Goal: Task Accomplishment & Management: Use online tool/utility

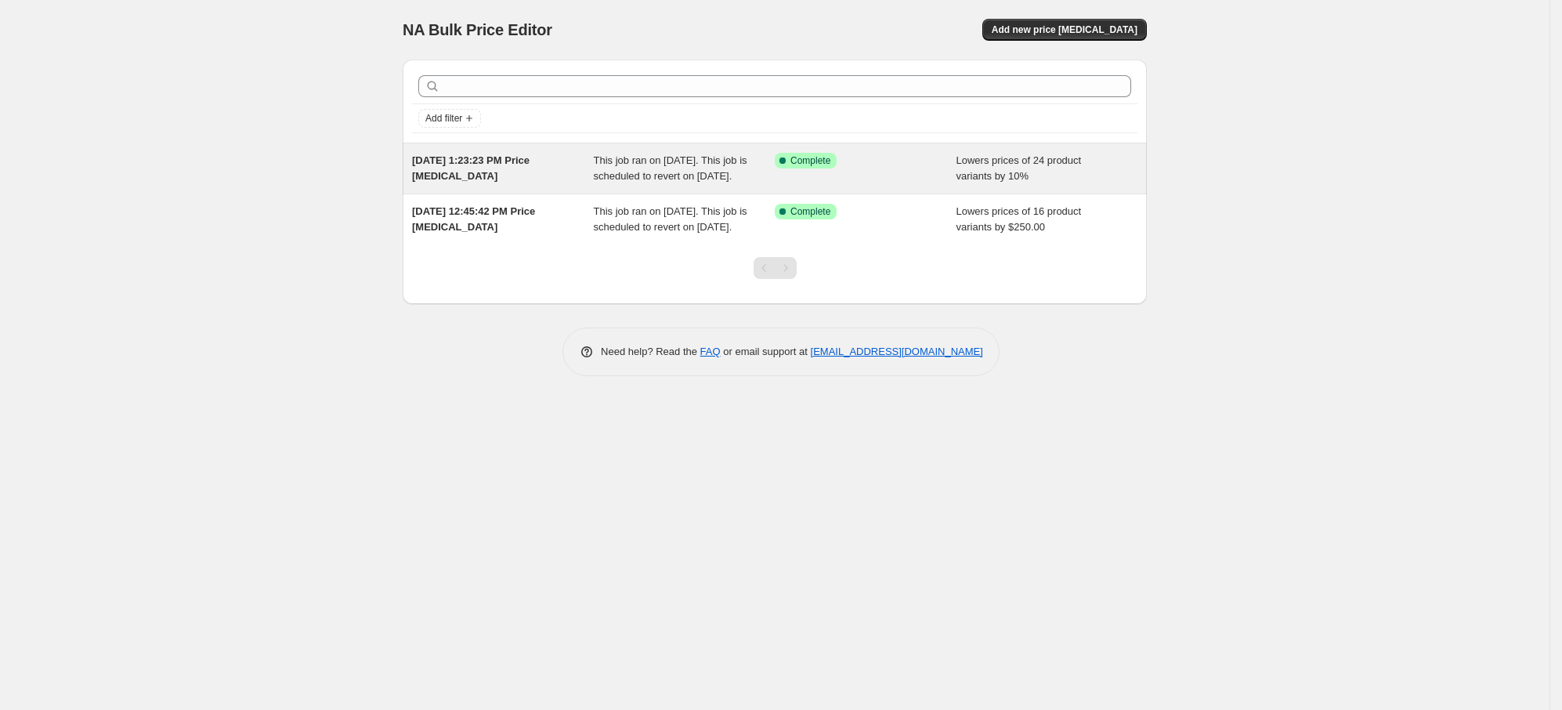
drag, startPoint x: 1054, startPoint y: 27, endPoint x: 717, endPoint y: 197, distance: 377.9
click at [717, 197] on div "NA Bulk Price Editor. This page is ready NA Bulk Price Editor Add new price [ME…" at bounding box center [775, 199] width 782 height 399
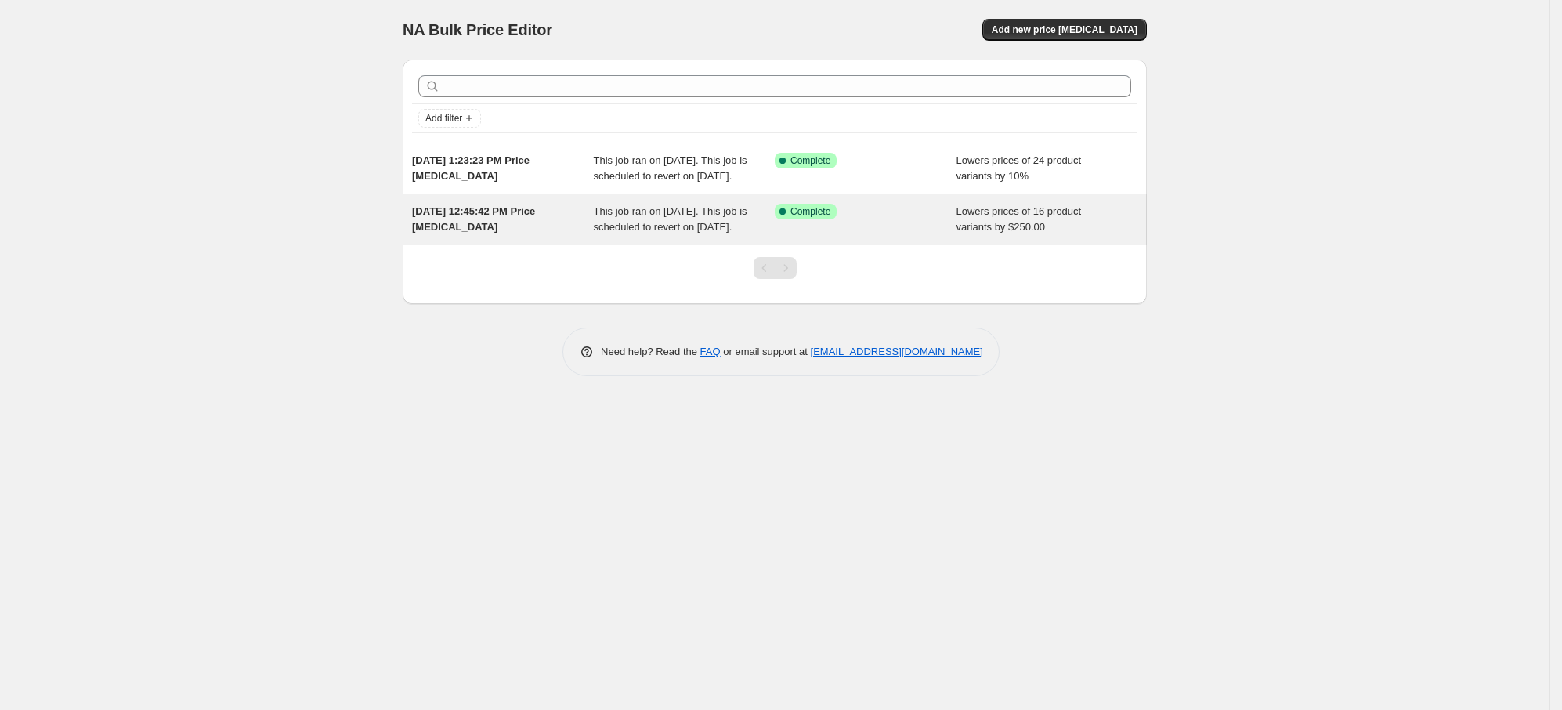
click at [641, 233] on span "This job ran on [DATE]. This job is scheduled to revert on [DATE]." at bounding box center [671, 218] width 154 height 27
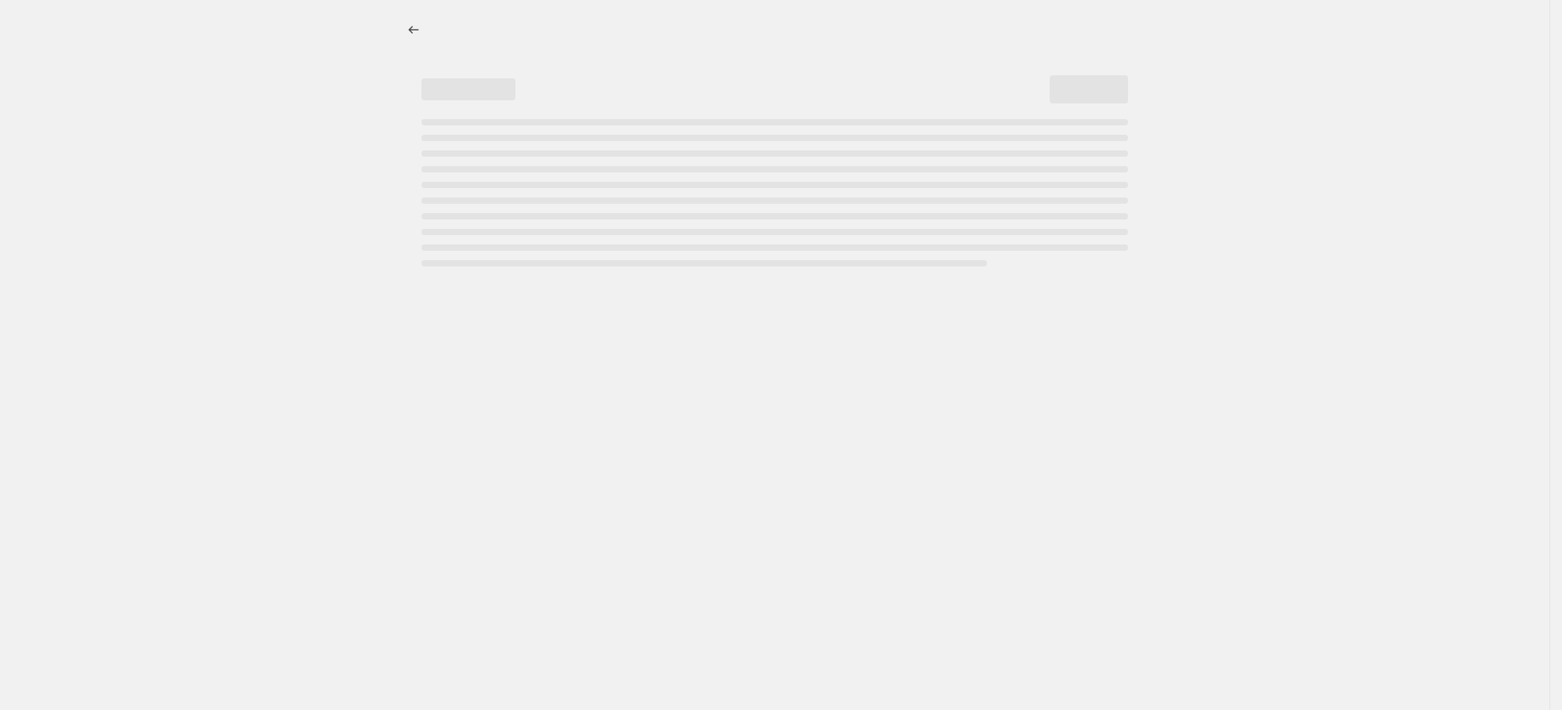
select select "by"
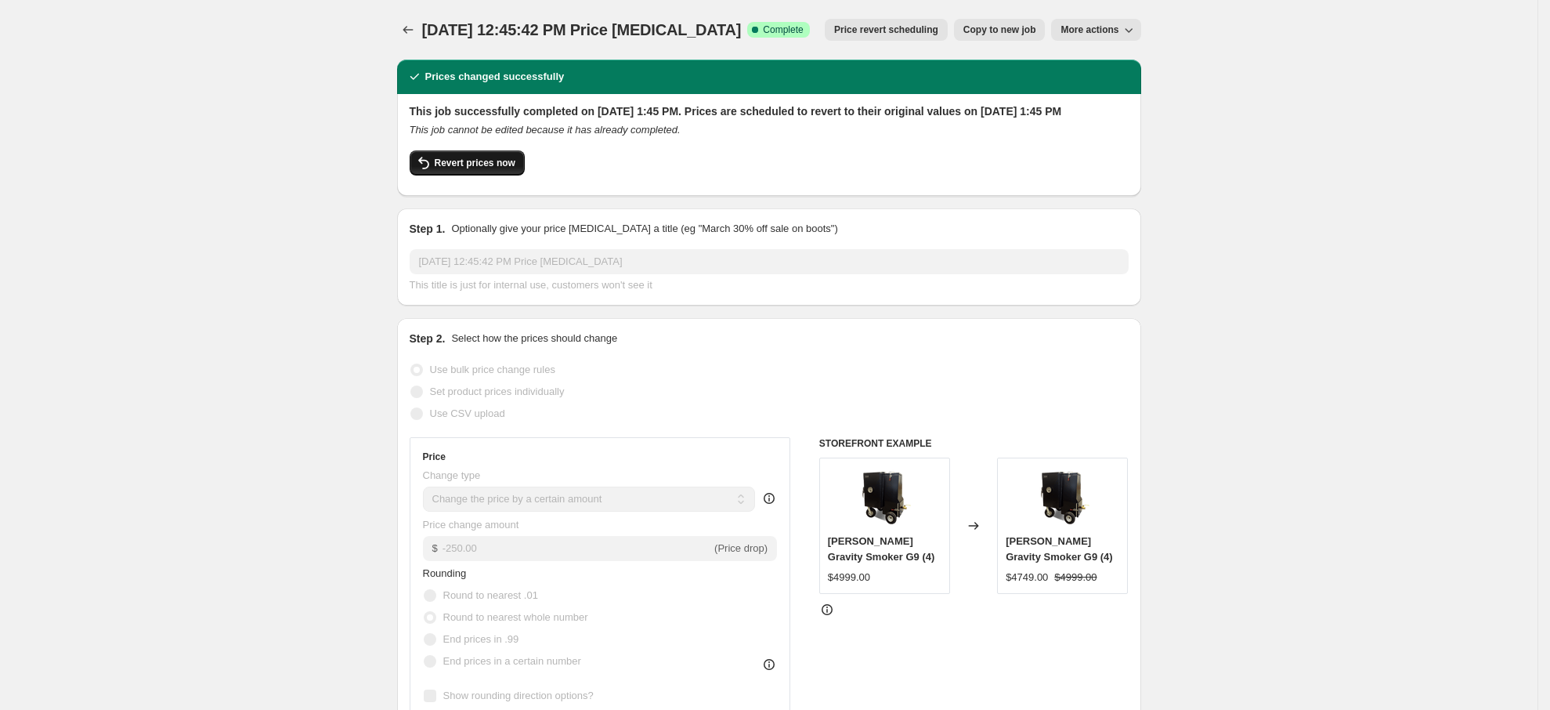
click at [502, 169] on span "Revert prices now" at bounding box center [475, 163] width 81 height 13
checkbox input "false"
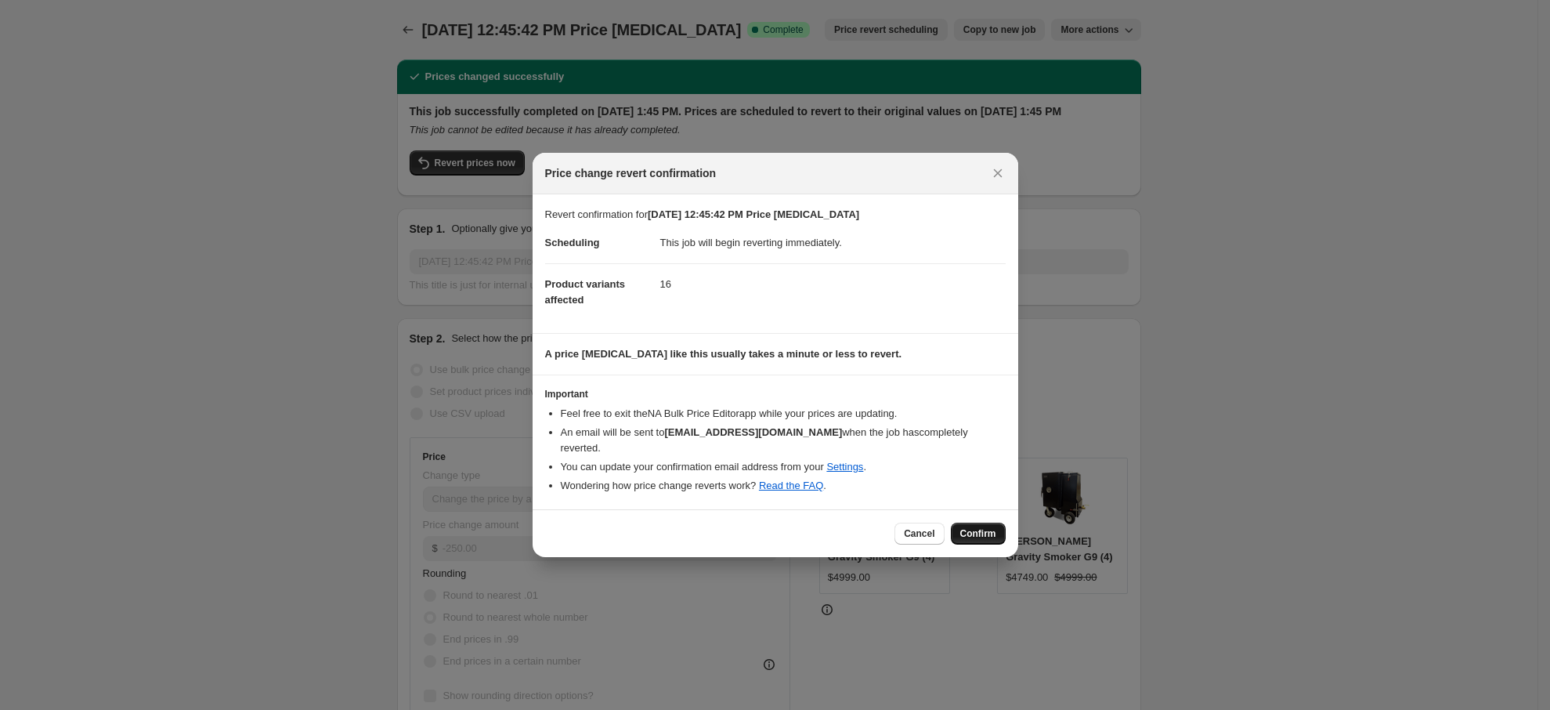
click at [960, 522] on button "Confirm" at bounding box center [978, 533] width 55 height 22
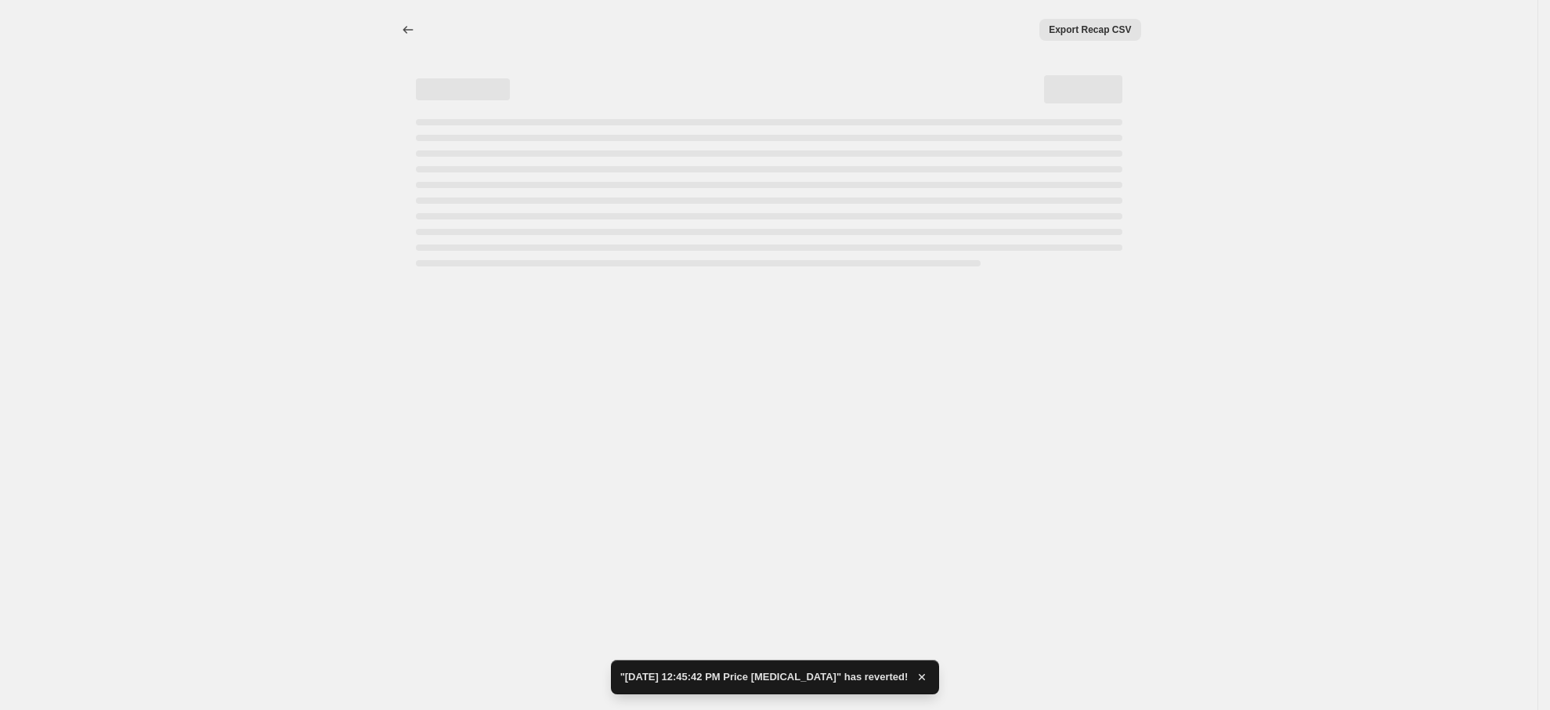
select select "by"
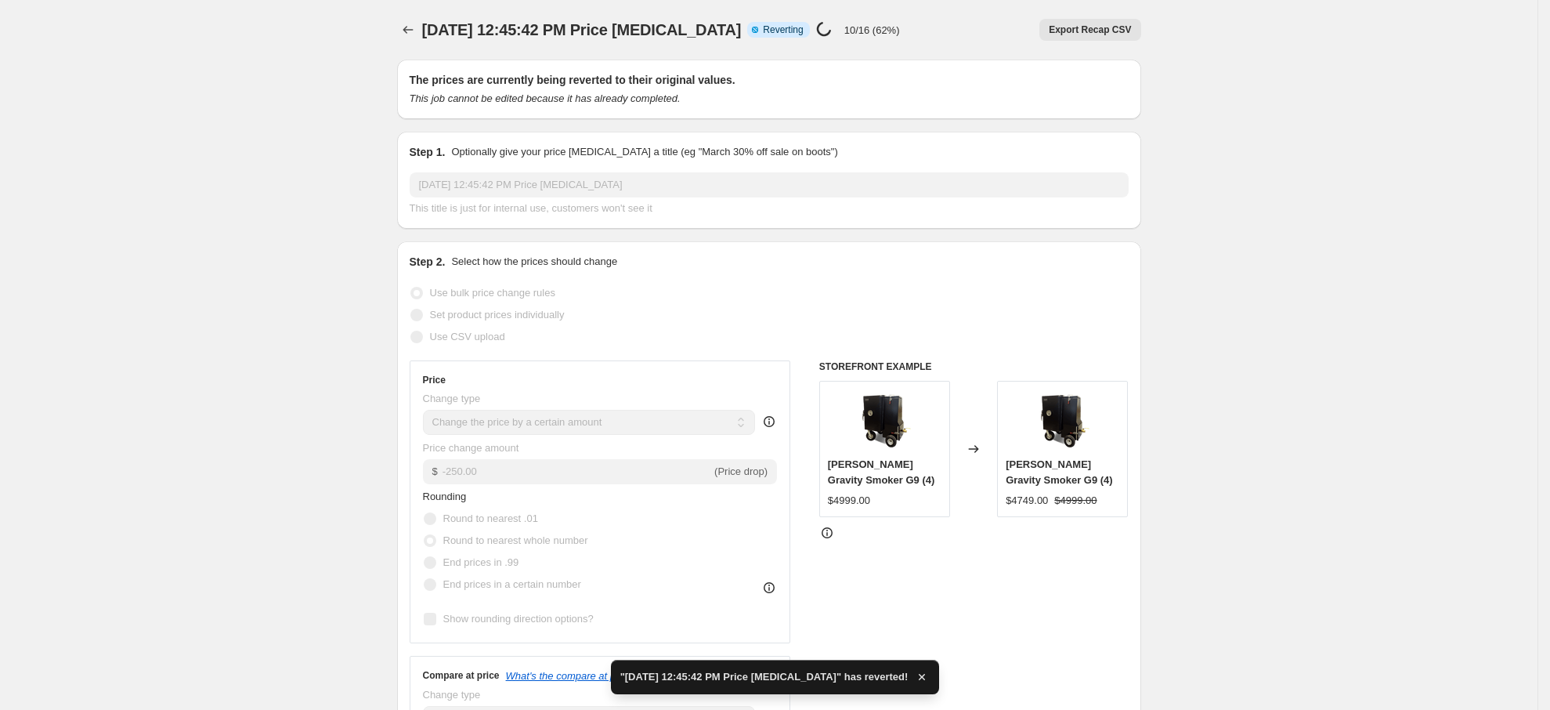
checkbox input "true"
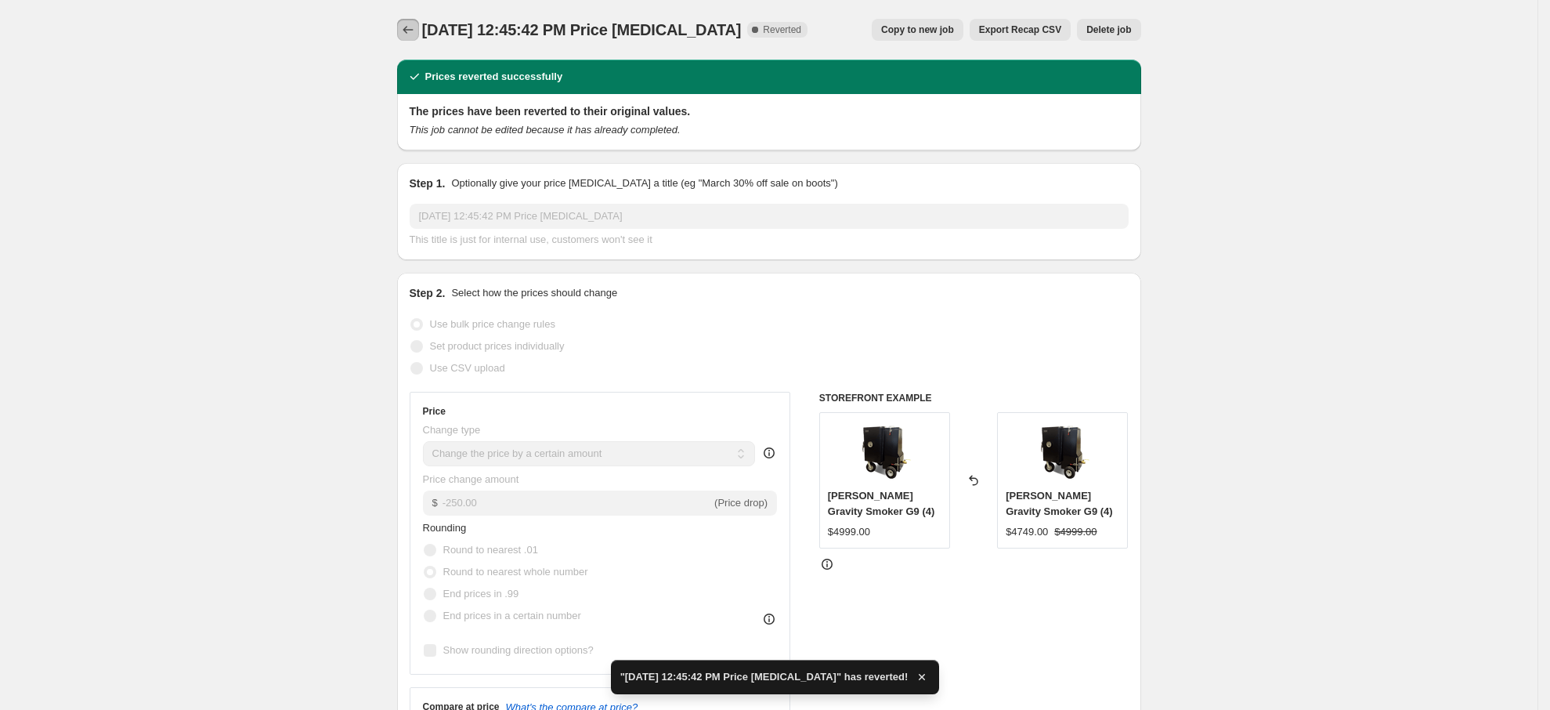
click at [406, 31] on icon "Price change jobs" at bounding box center [408, 30] width 16 height 16
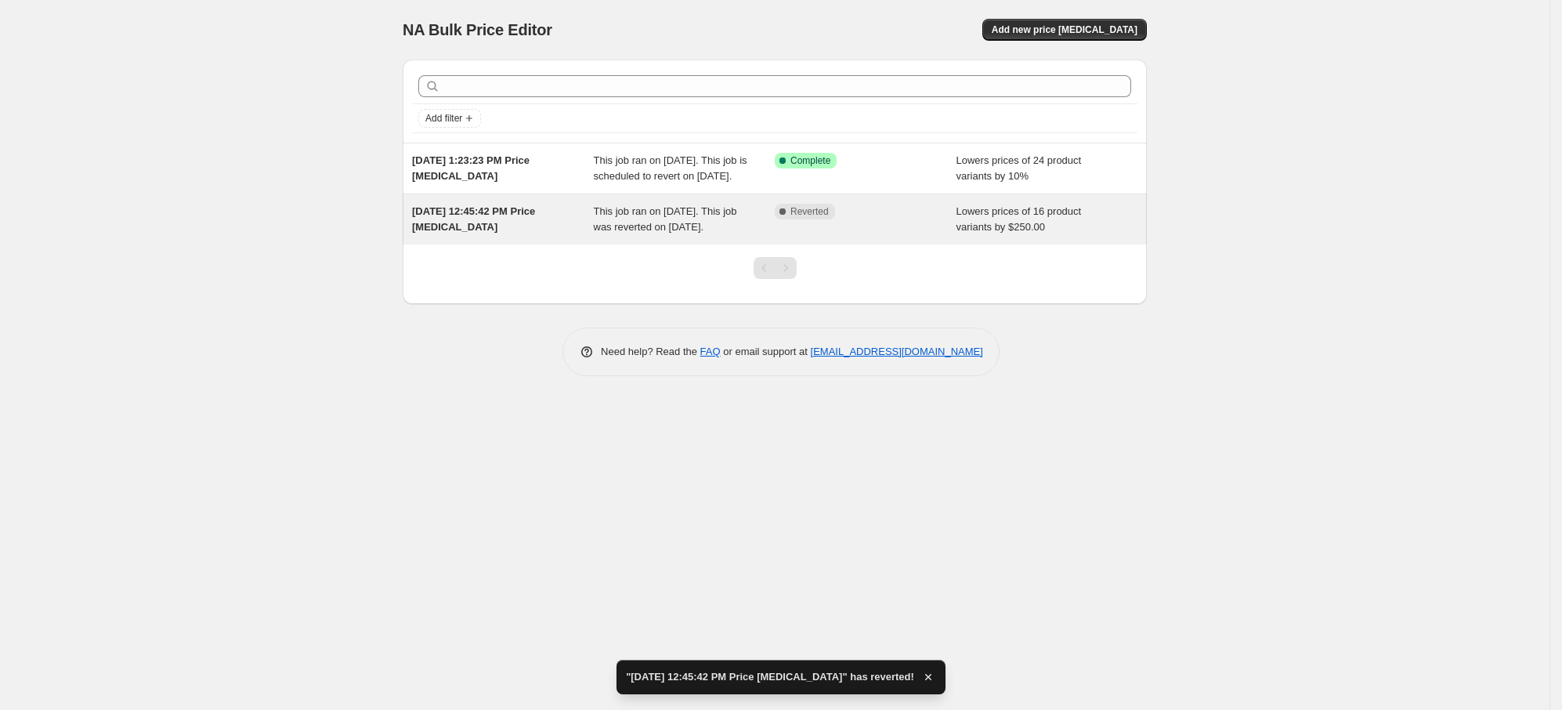
click at [607, 233] on span "This job ran on [DATE]. This job was reverted on [DATE]." at bounding box center [665, 218] width 143 height 27
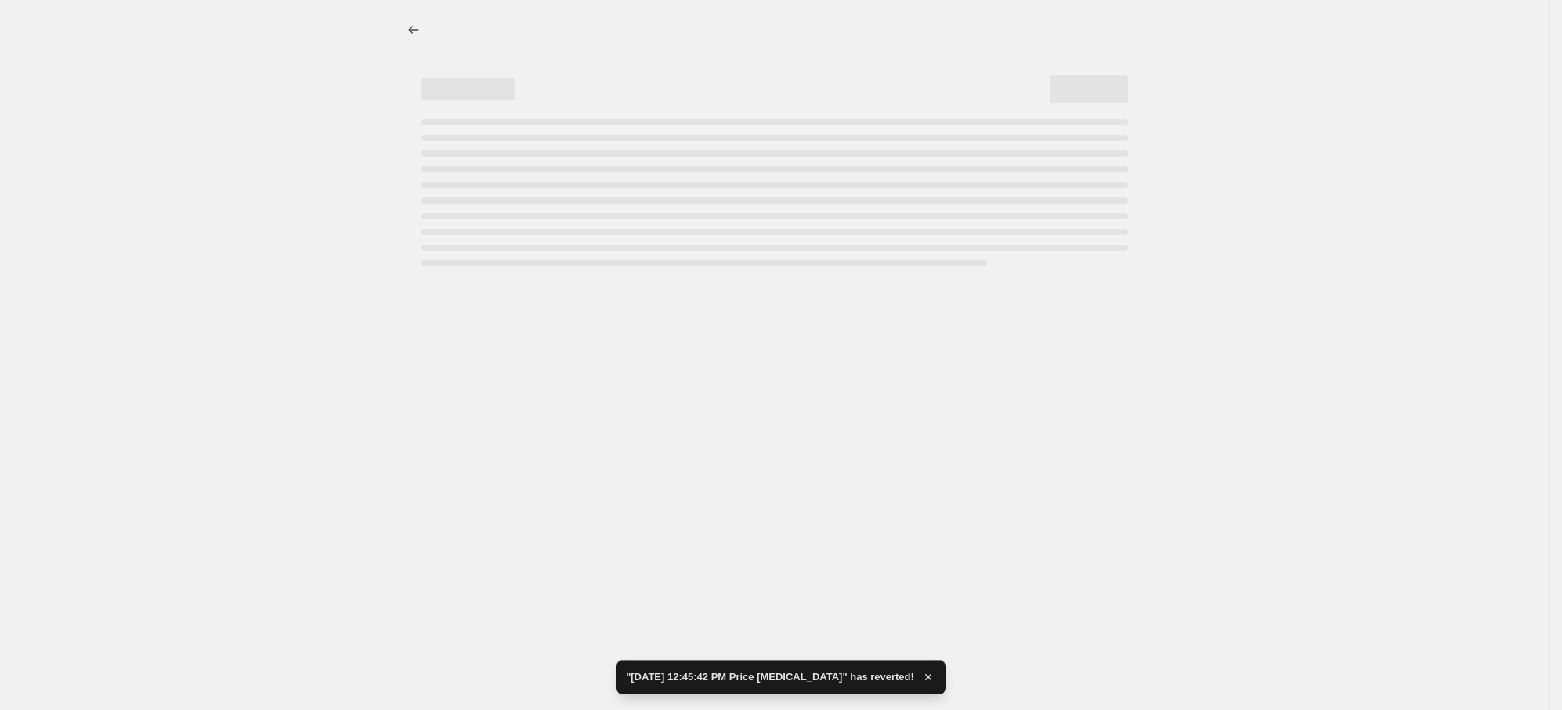
select select "by"
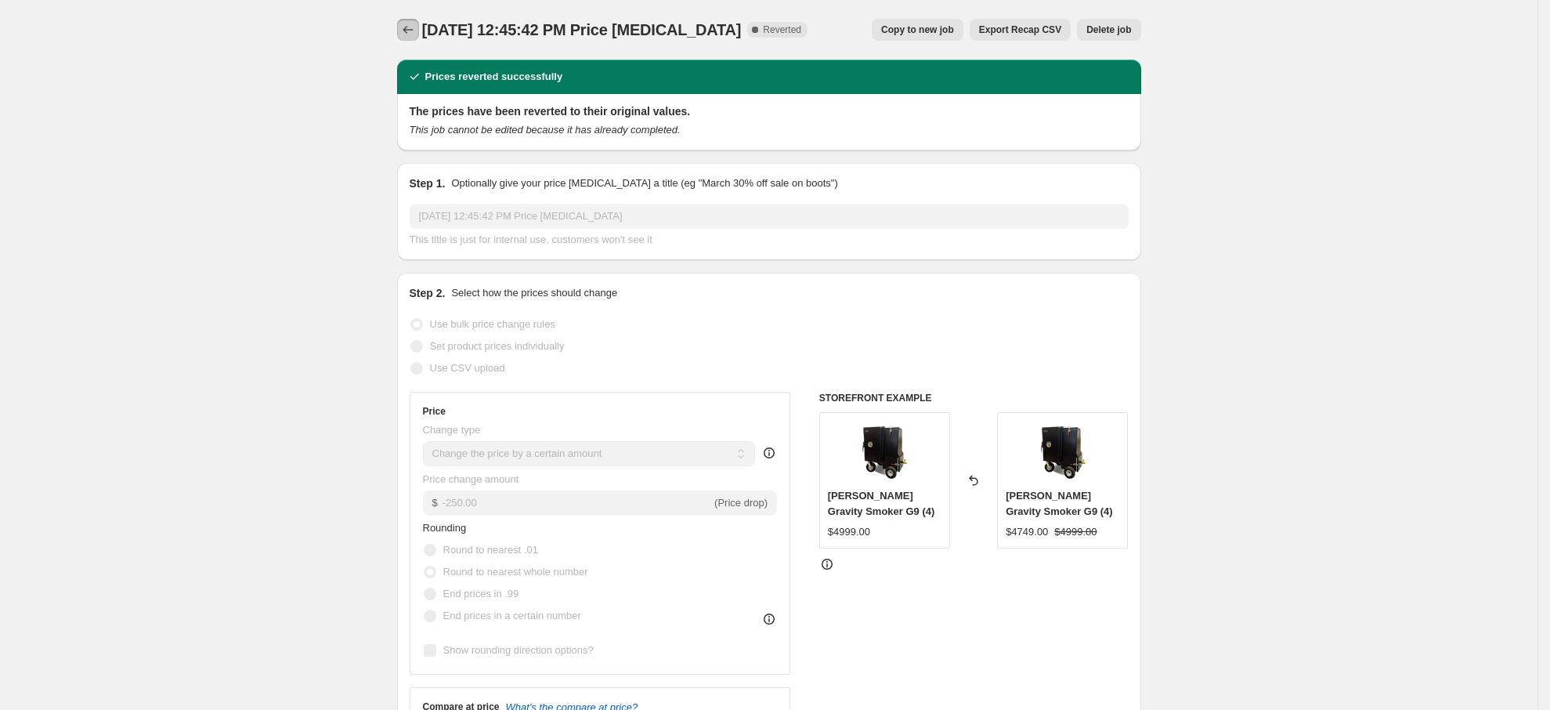
click at [410, 19] on button "Price change jobs" at bounding box center [408, 30] width 22 height 22
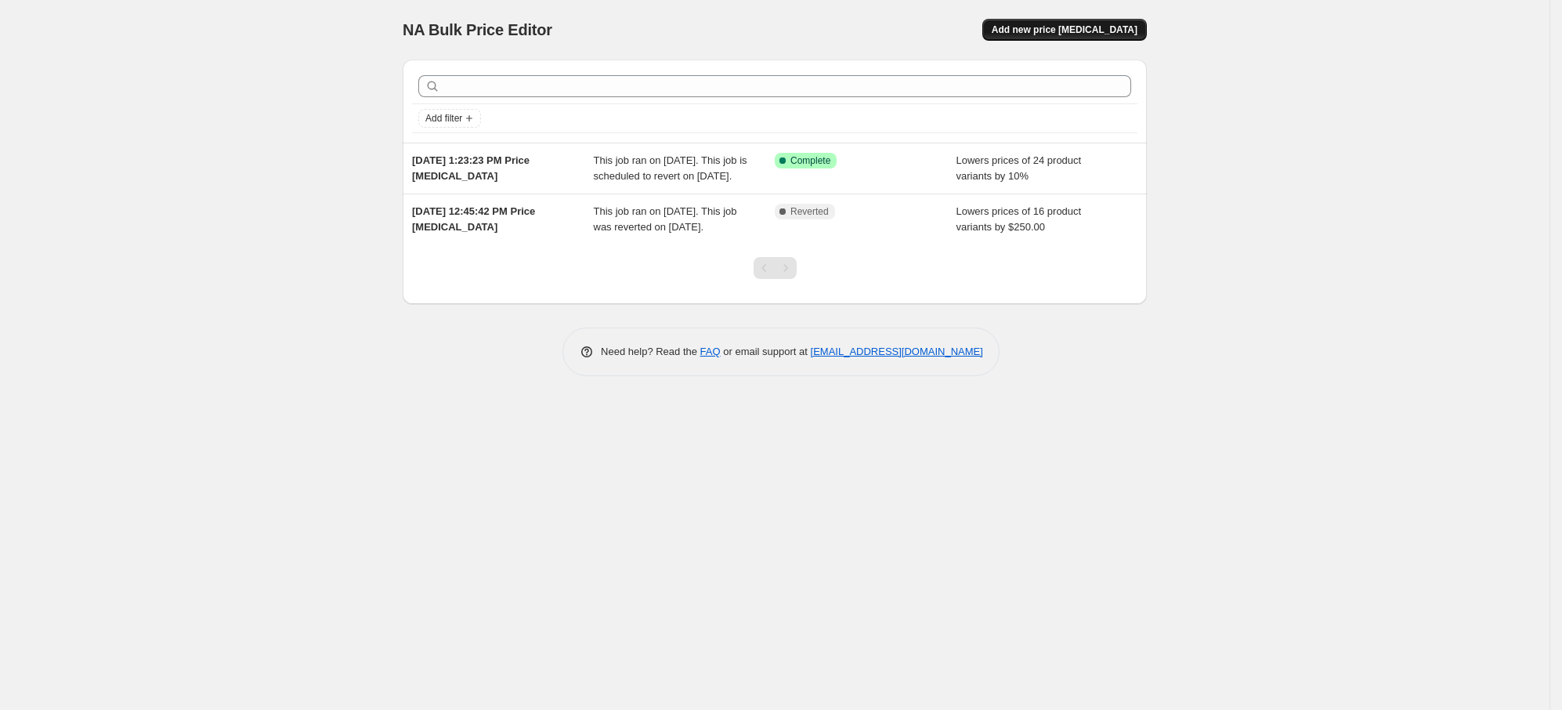
click at [1093, 29] on span "Add new price [MEDICAL_DATA]" at bounding box center [1064, 29] width 146 height 13
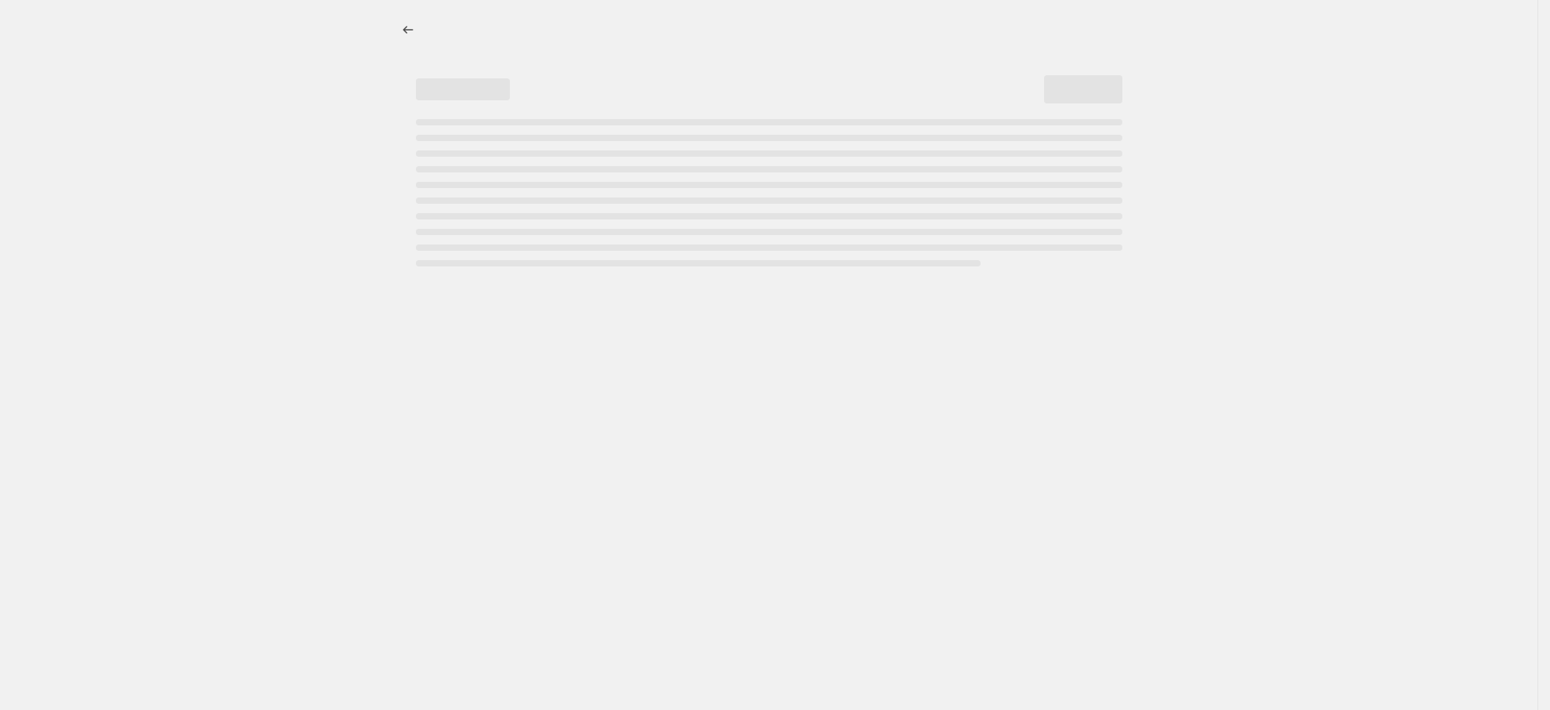
select select "percentage"
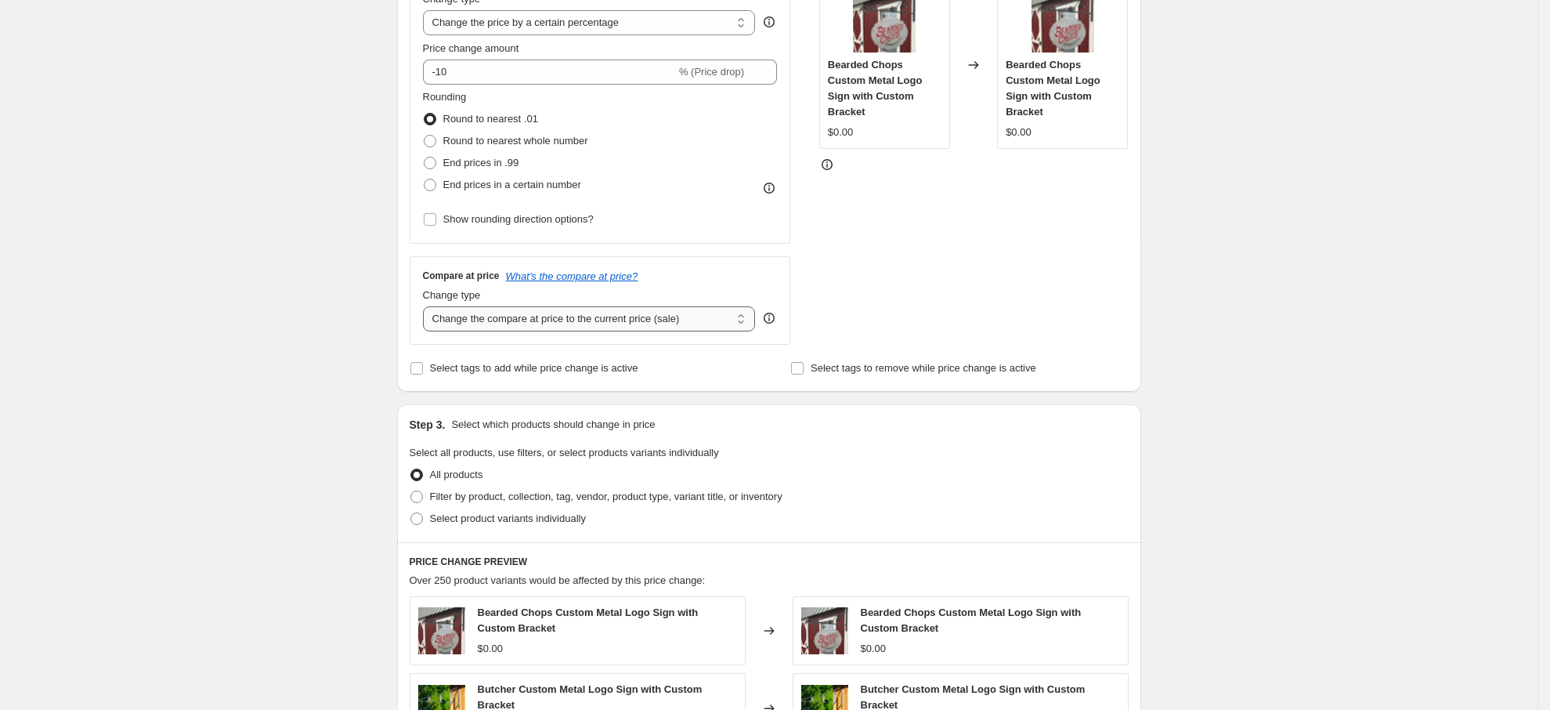
scroll to position [352, 0]
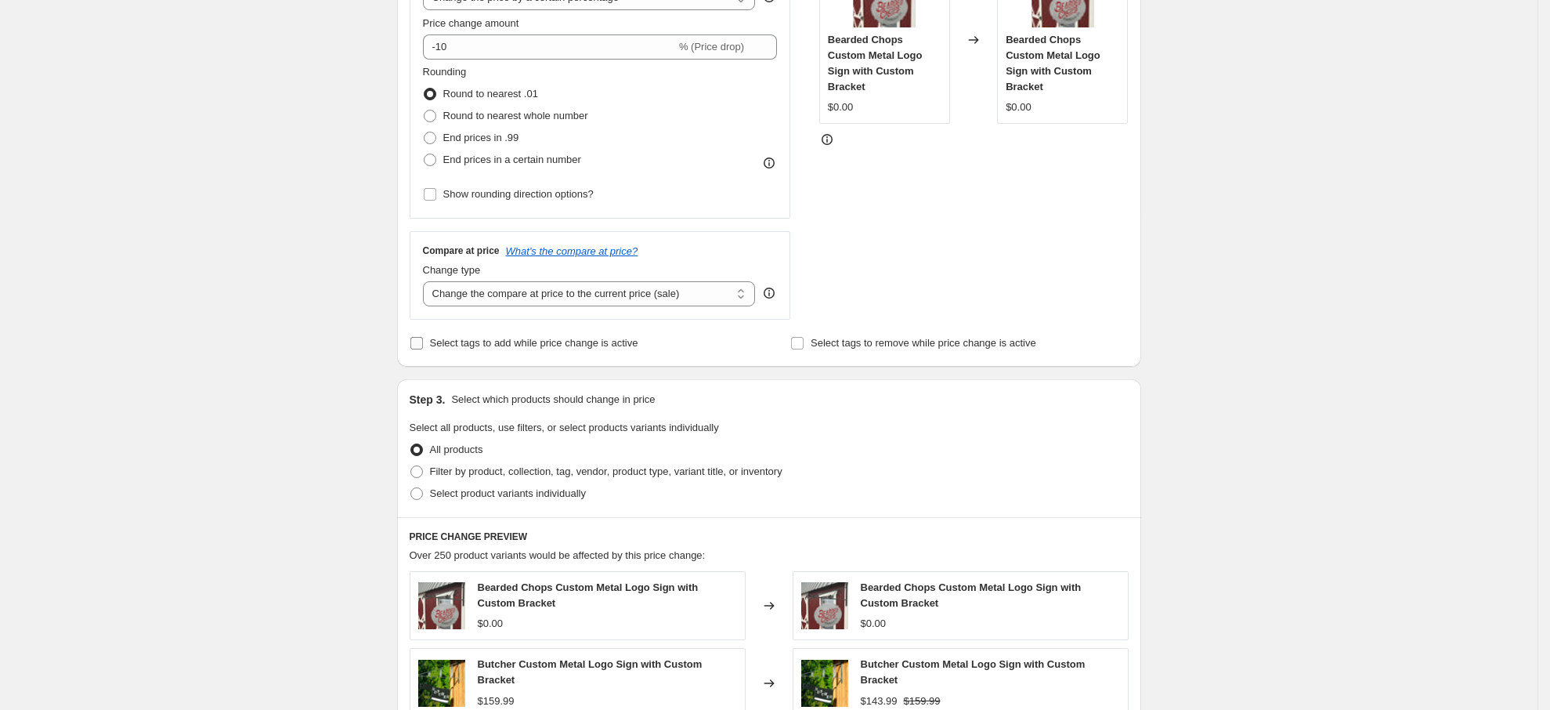
click at [596, 345] on span "Select tags to add while price change is active" at bounding box center [534, 343] width 208 height 12
click at [423, 345] on input "Select tags to add while price change is active" at bounding box center [416, 343] width 13 height 13
checkbox input "true"
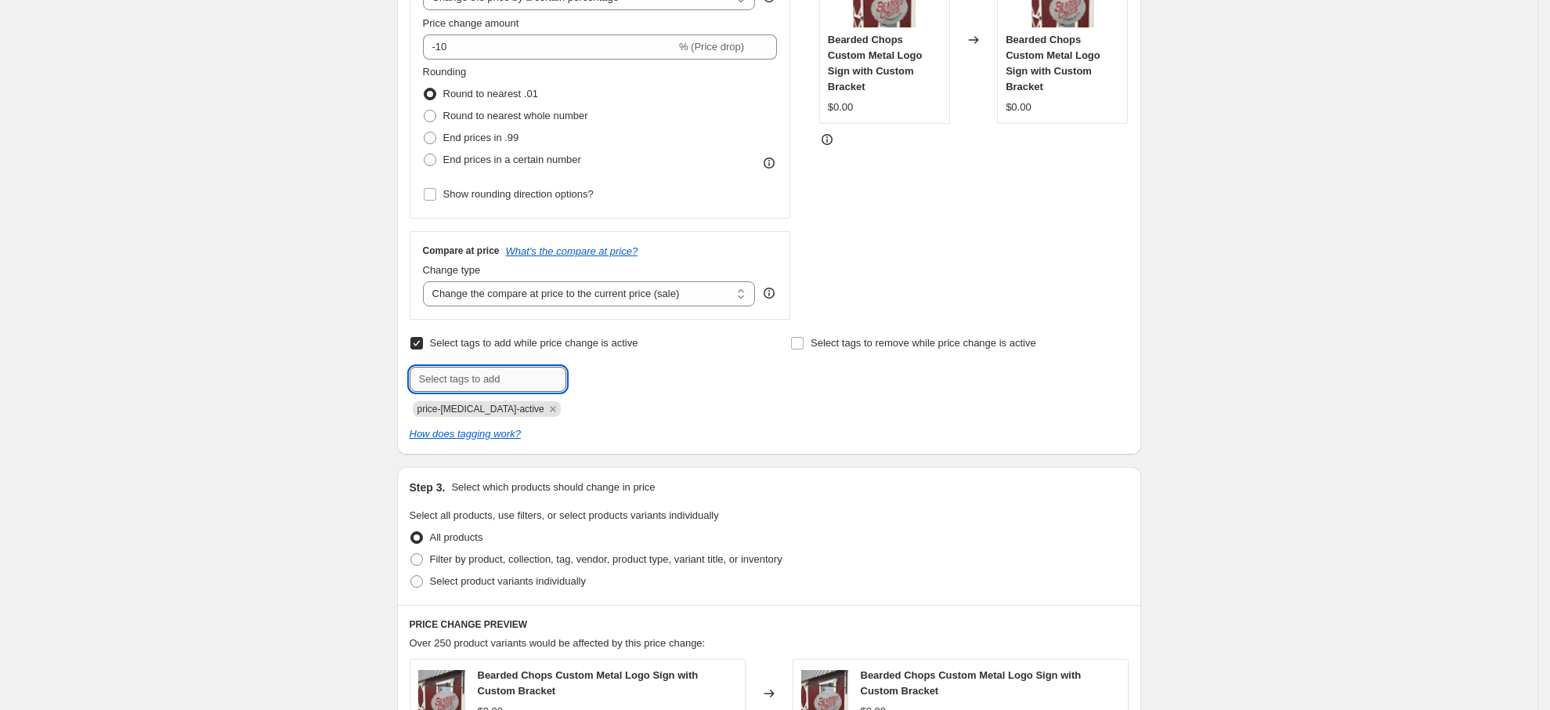
click at [553, 370] on input "text" at bounding box center [488, 379] width 157 height 25
type input "SALE"
click at [643, 404] on div "price-[MEDICAL_DATA]-active" at bounding box center [579, 407] width 338 height 19
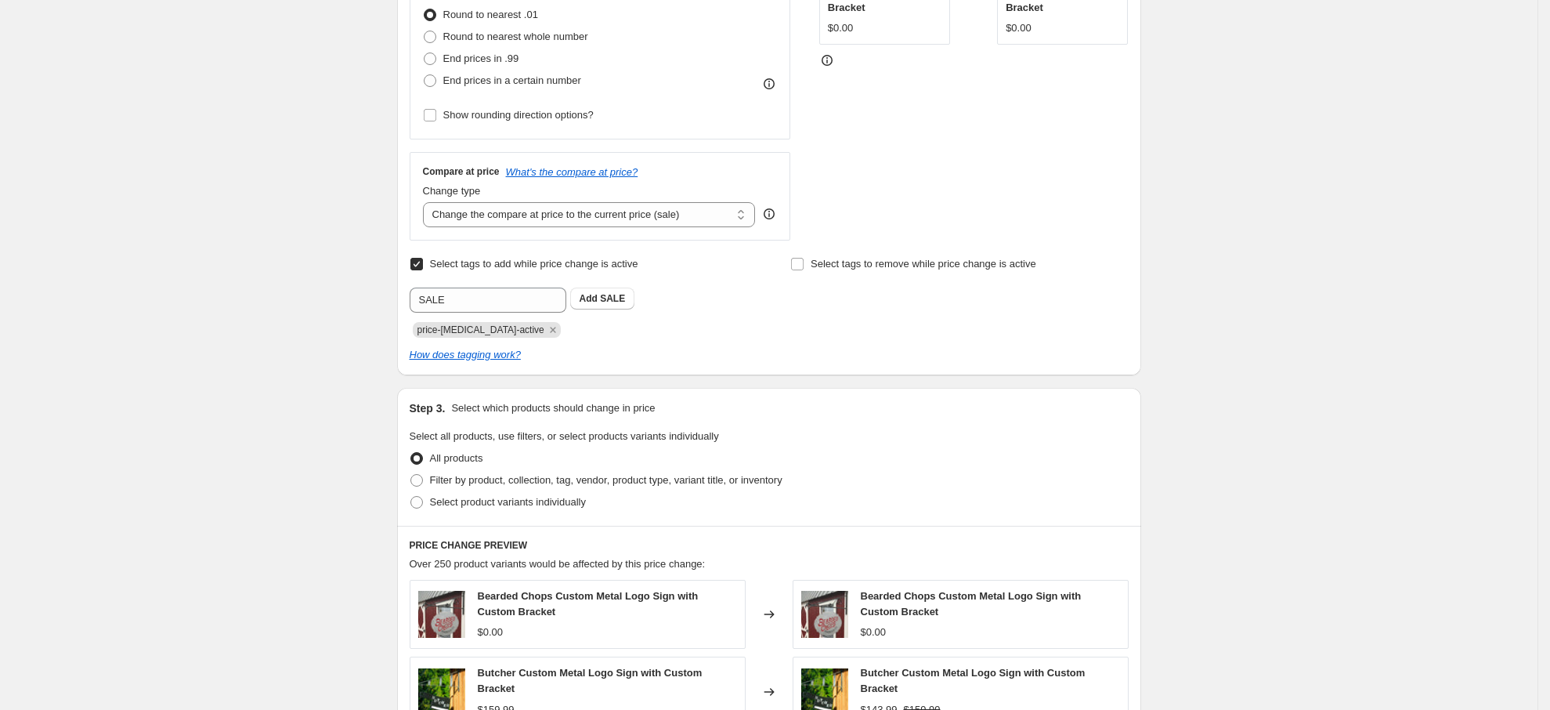
scroll to position [470, 0]
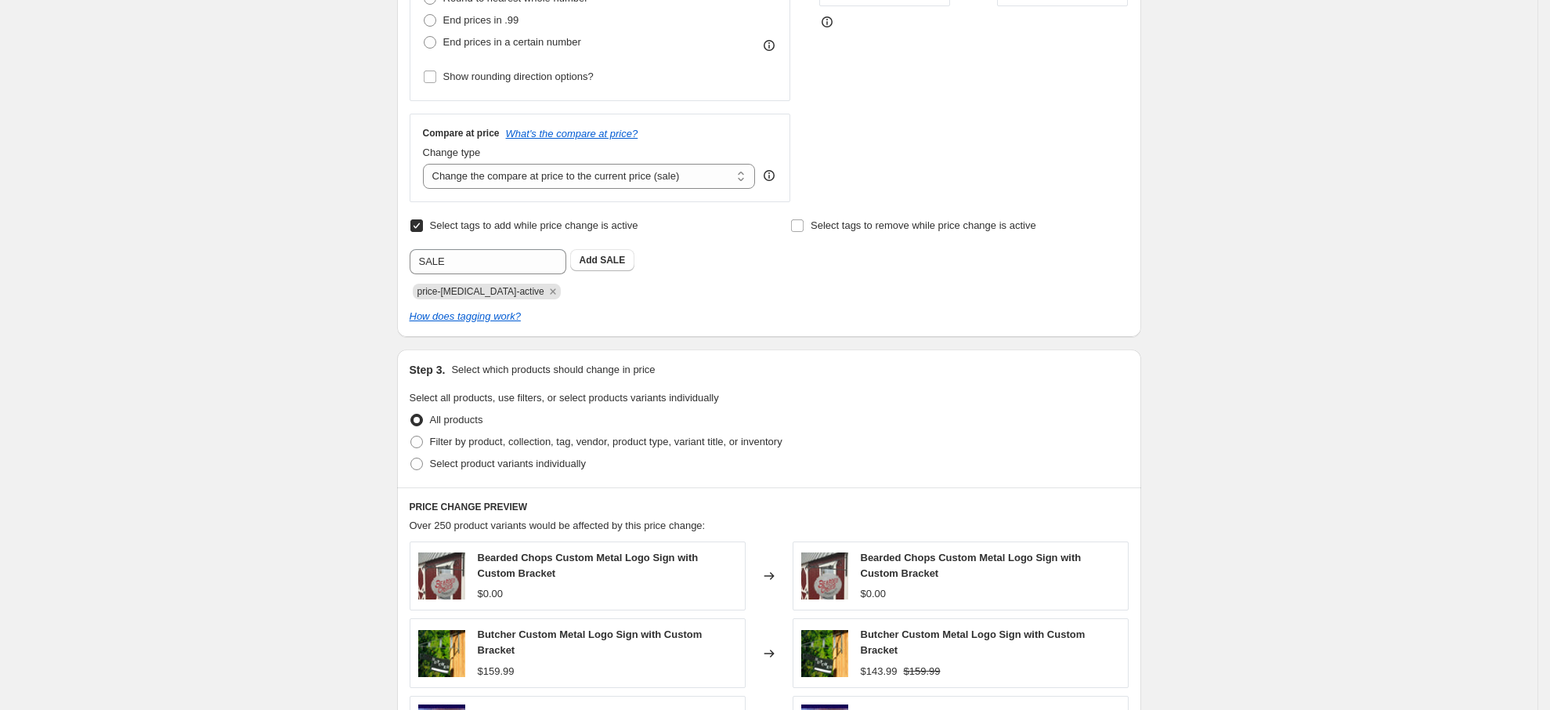
click at [591, 262] on b "Add" at bounding box center [589, 260] width 18 height 11
click at [500, 441] on span "Filter by product, collection, tag, vendor, product type, variant title, or inv…" at bounding box center [606, 441] width 352 height 12
click at [411, 436] on input "Filter by product, collection, tag, vendor, product type, variant title, or inv…" at bounding box center [410, 435] width 1 height 1
radio input "true"
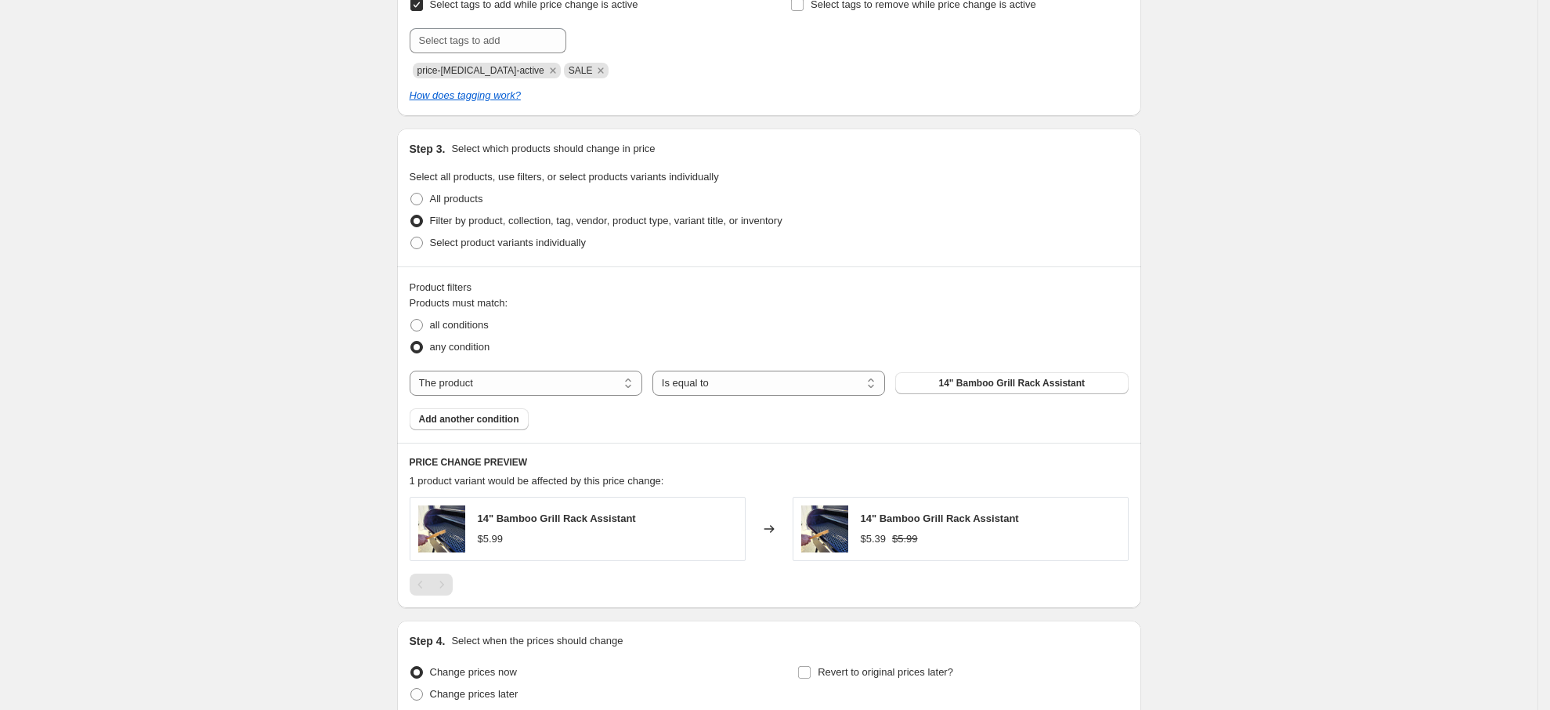
scroll to position [705, 0]
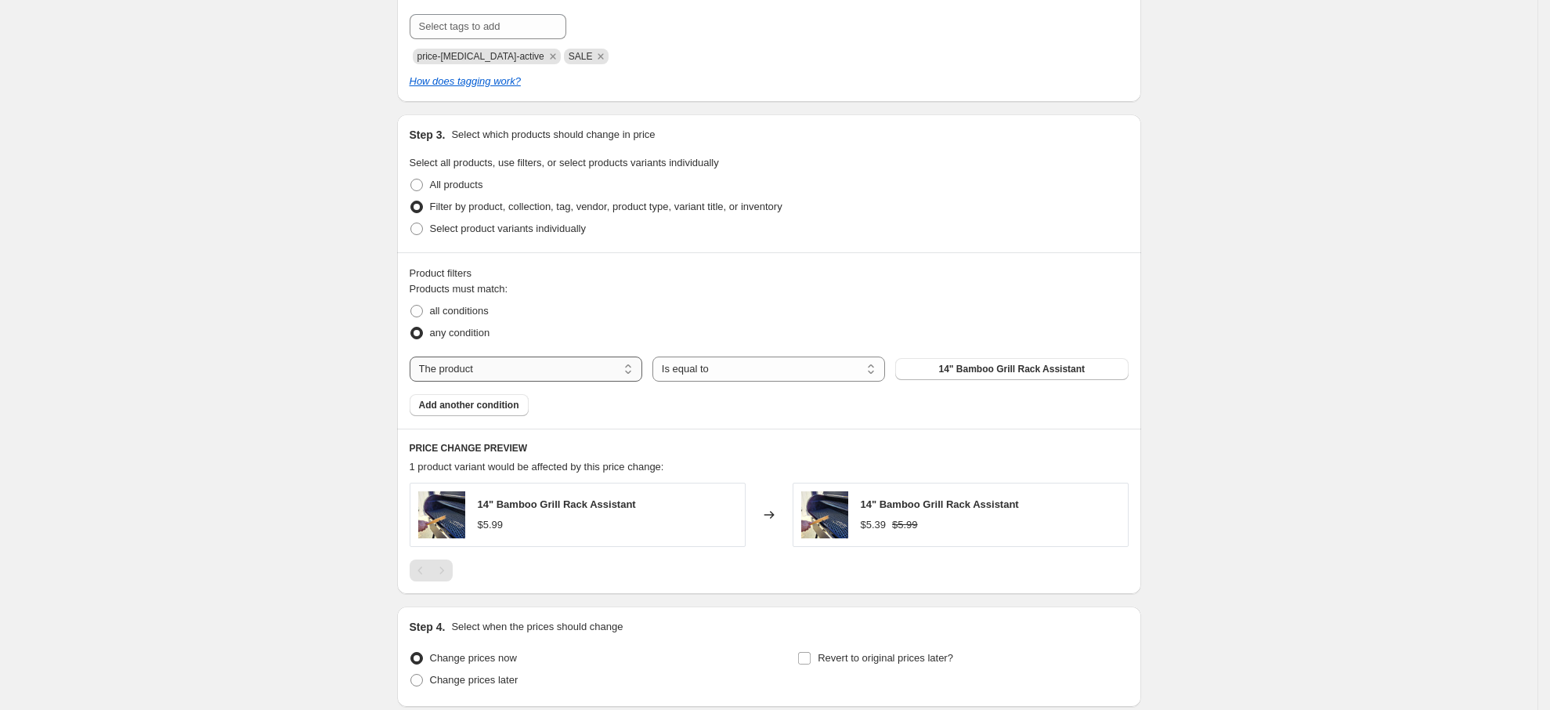
click at [580, 376] on select "The product The product's collection The product's tag The product's vendor The…" at bounding box center [526, 368] width 233 height 25
select select "vendor"
click at [500, 378] on select "The product The product's collection The product's tag The product's vendor The…" at bounding box center [526, 368] width 233 height 25
click at [1017, 367] on span "[PERSON_NAME] Goods" at bounding box center [1011, 369] width 111 height 13
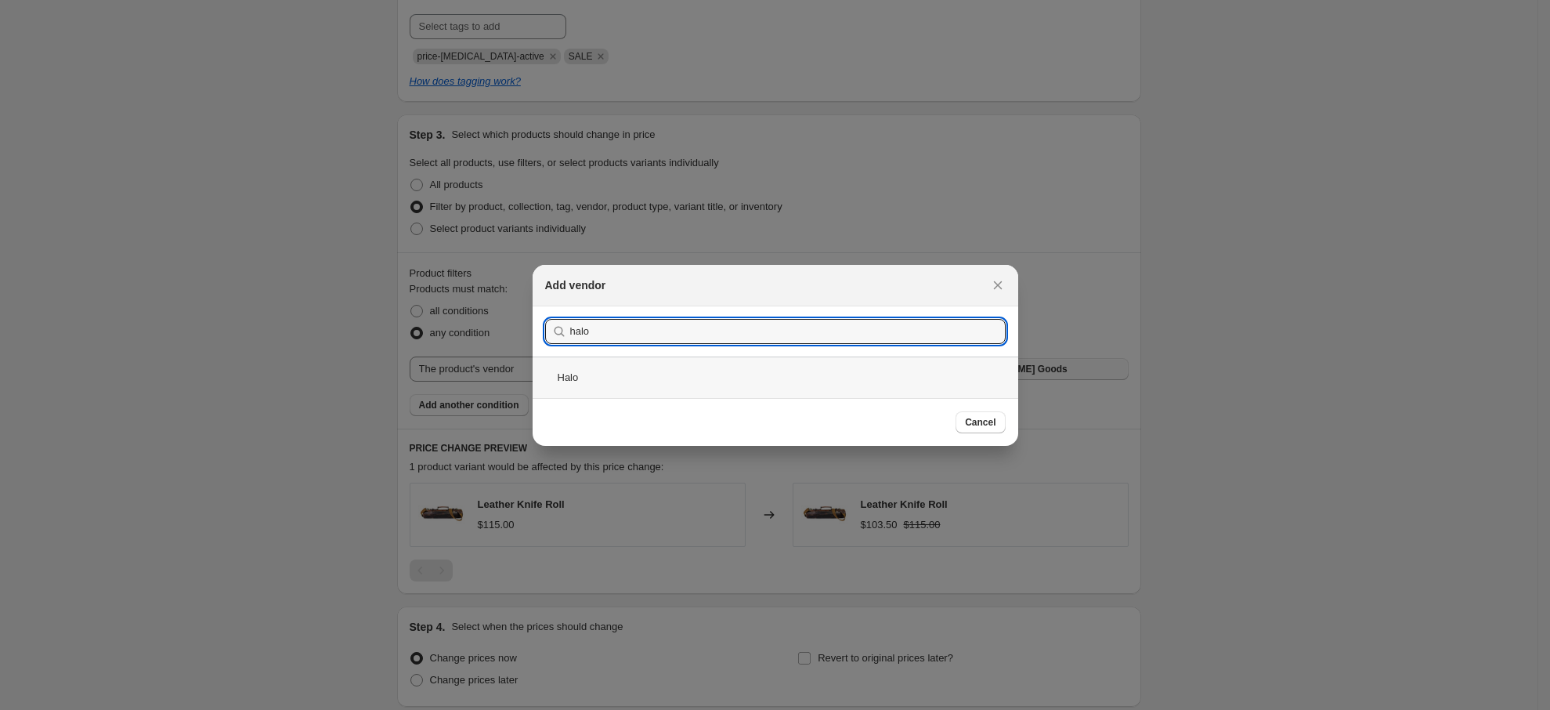
type input "halo"
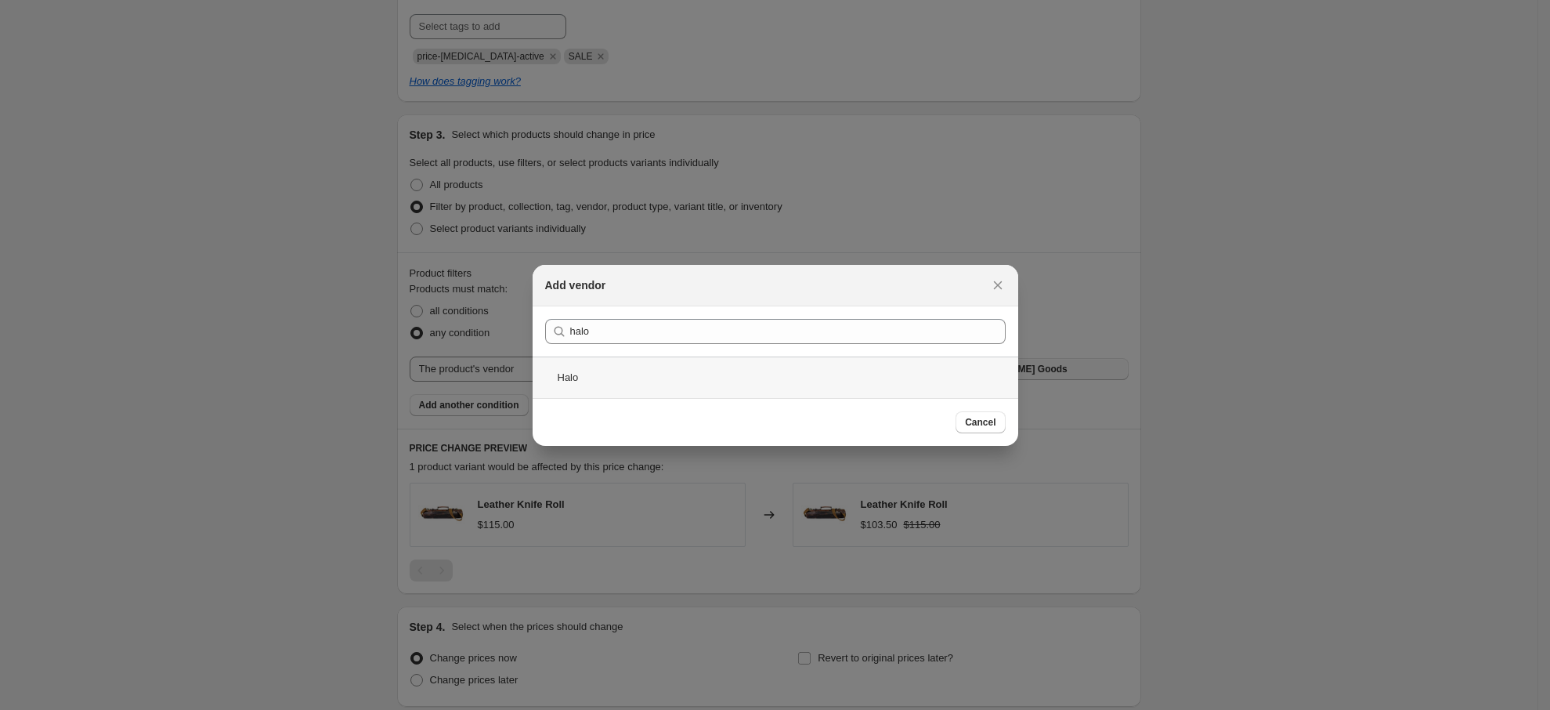
click at [582, 379] on div "Halo" at bounding box center [776, 377] width 486 height 42
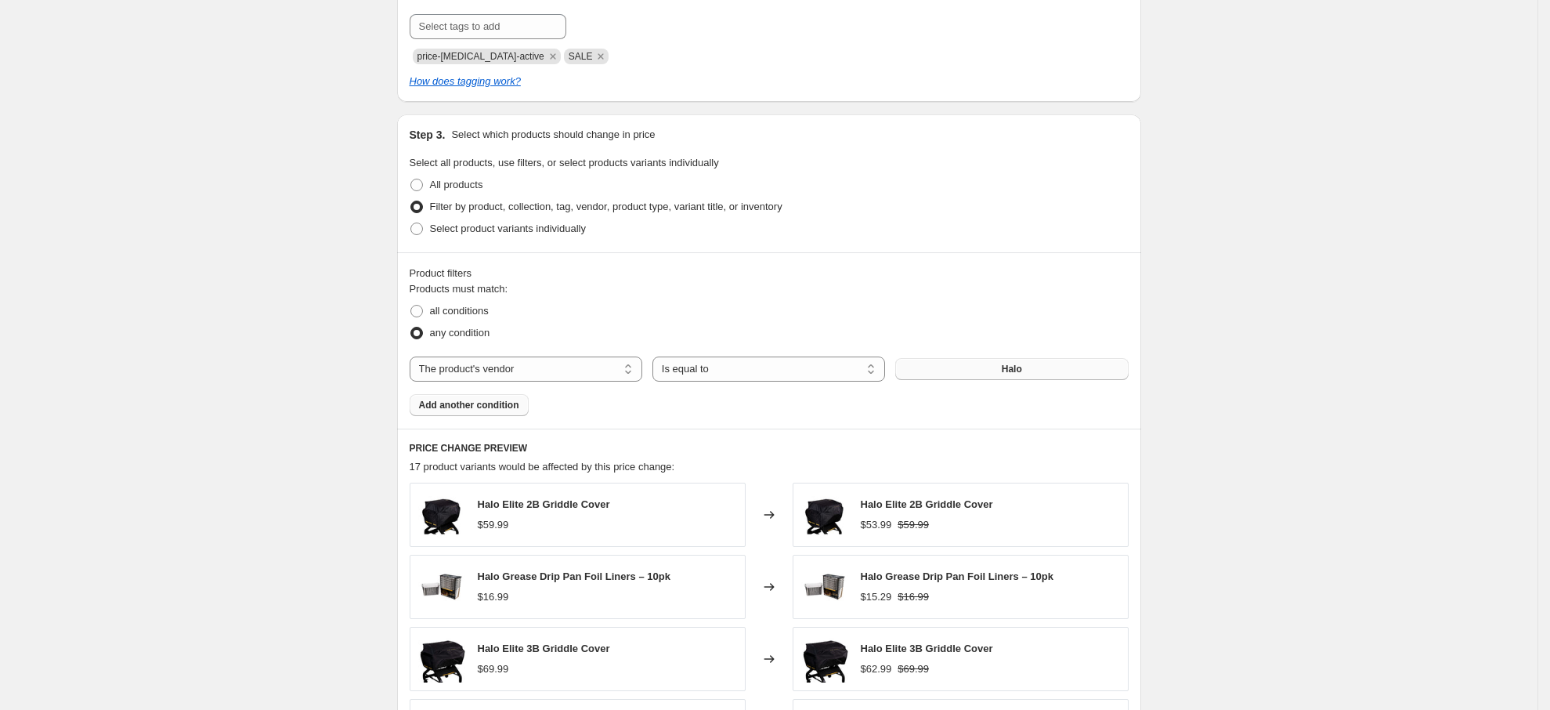
click at [497, 403] on span "Add another condition" at bounding box center [469, 405] width 100 height 13
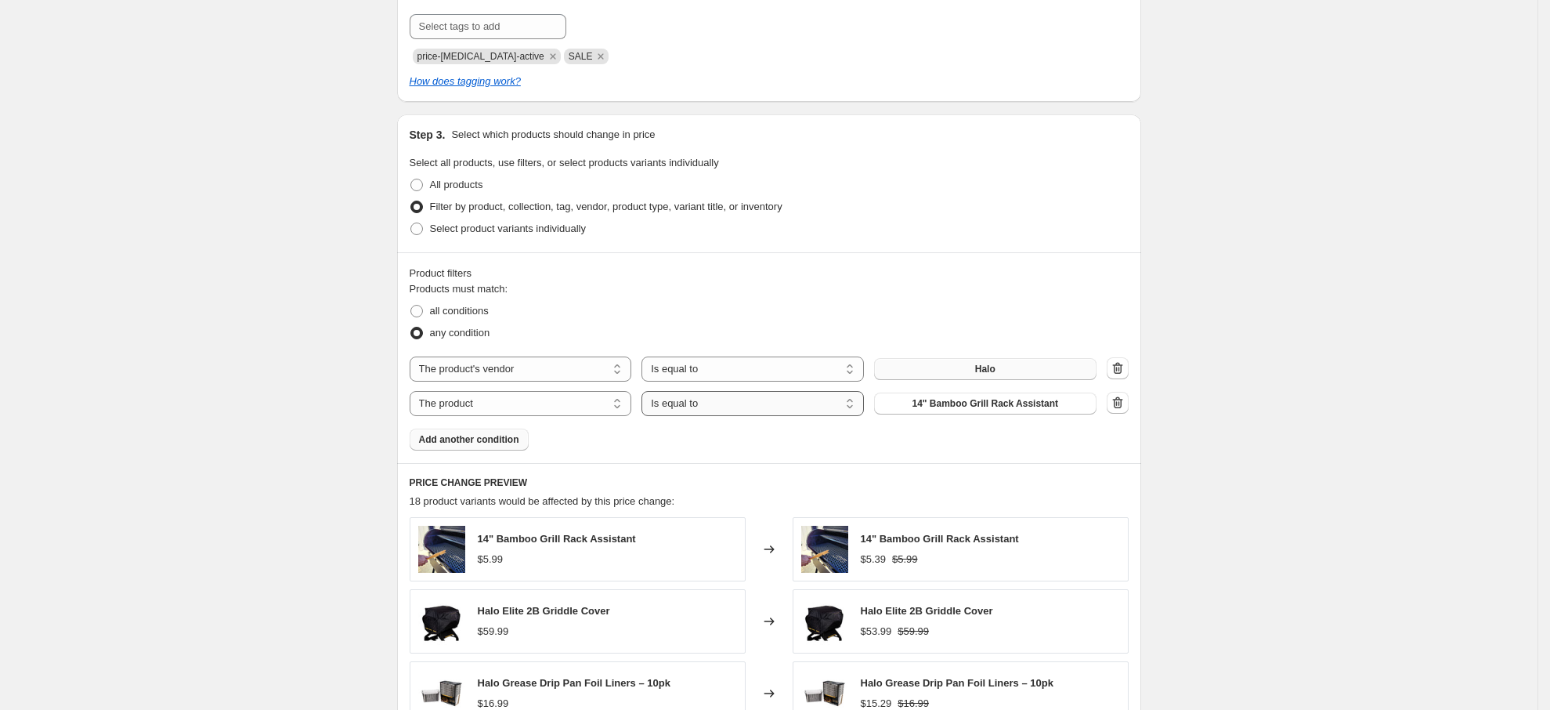
click at [742, 403] on select "Is equal to Is not equal to" at bounding box center [752, 403] width 222 height 25
click at [511, 394] on select "The product The product's collection The product's tag The product's vendor The…" at bounding box center [521, 403] width 222 height 25
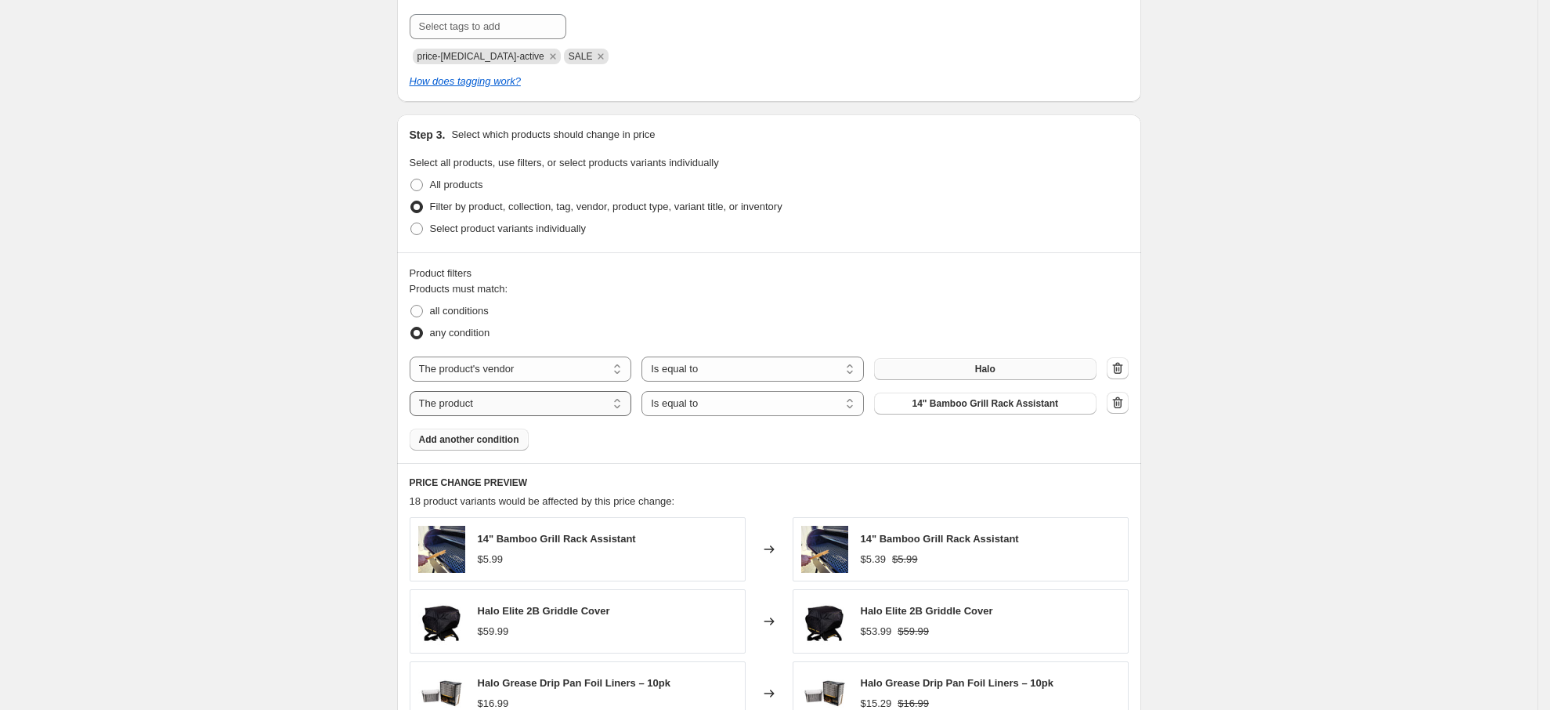
select select "product_type"
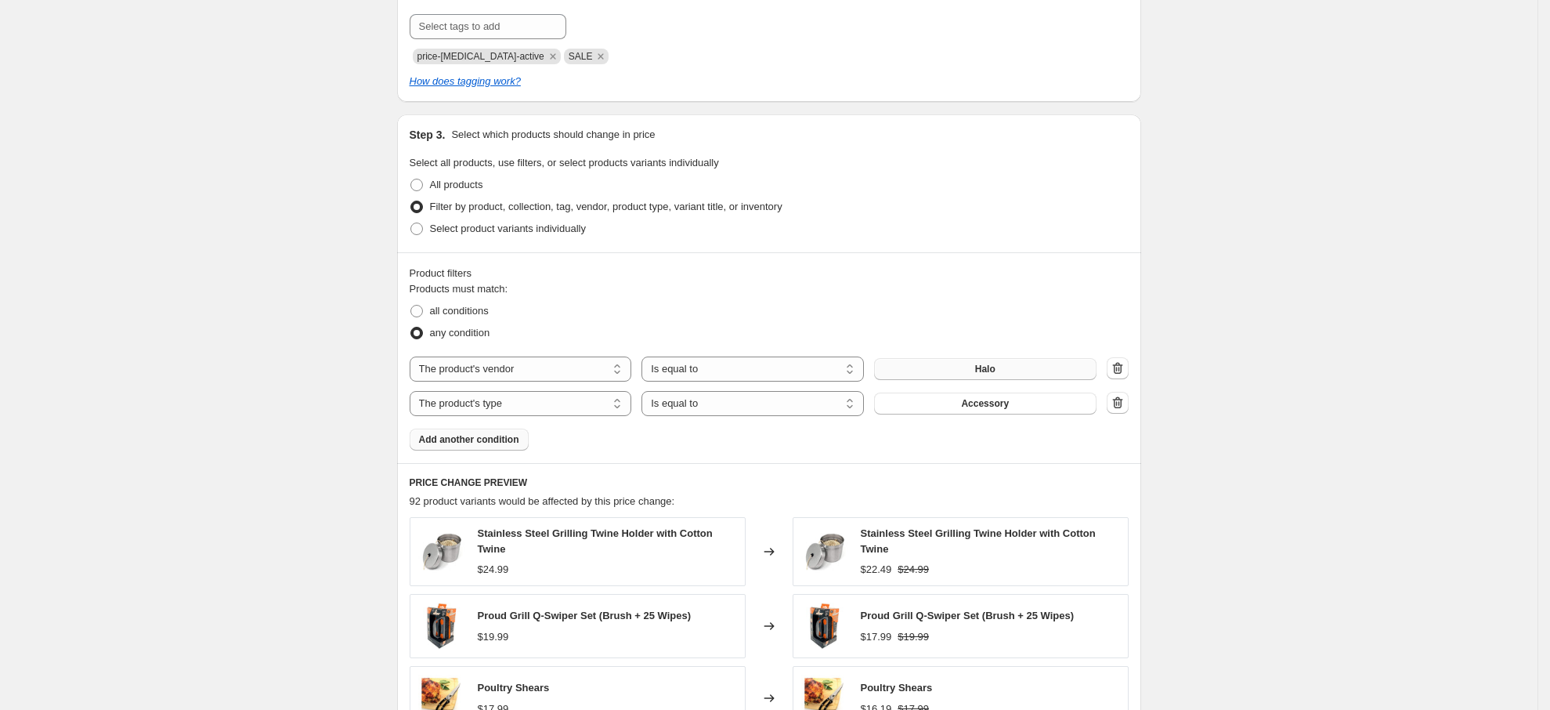
click at [799, 449] on div "Products must match: all conditions any condition The product The product's col…" at bounding box center [769, 365] width 719 height 169
click at [598, 367] on select "The product The product's collection The product's tag The product's vendor The…" at bounding box center [521, 368] width 222 height 25
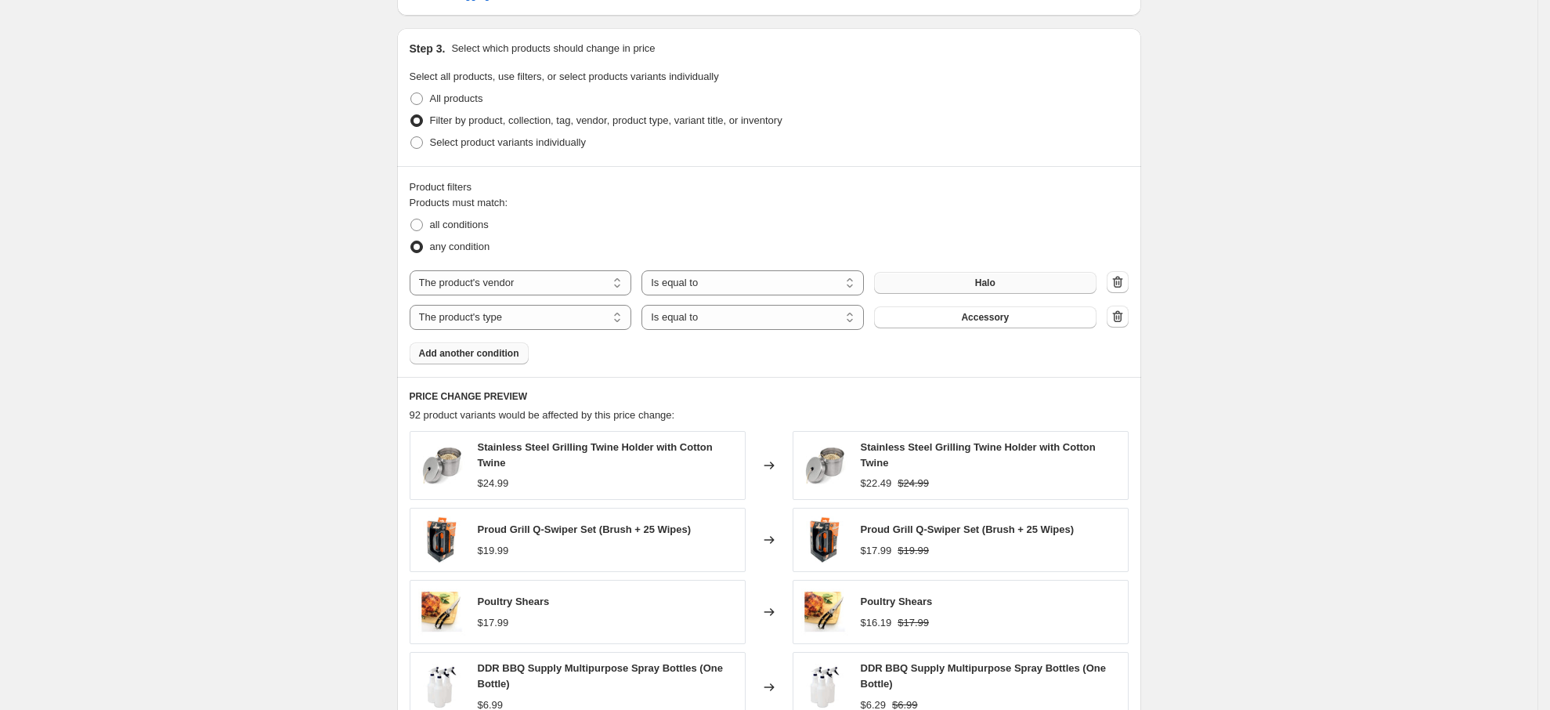
scroll to position [584, 0]
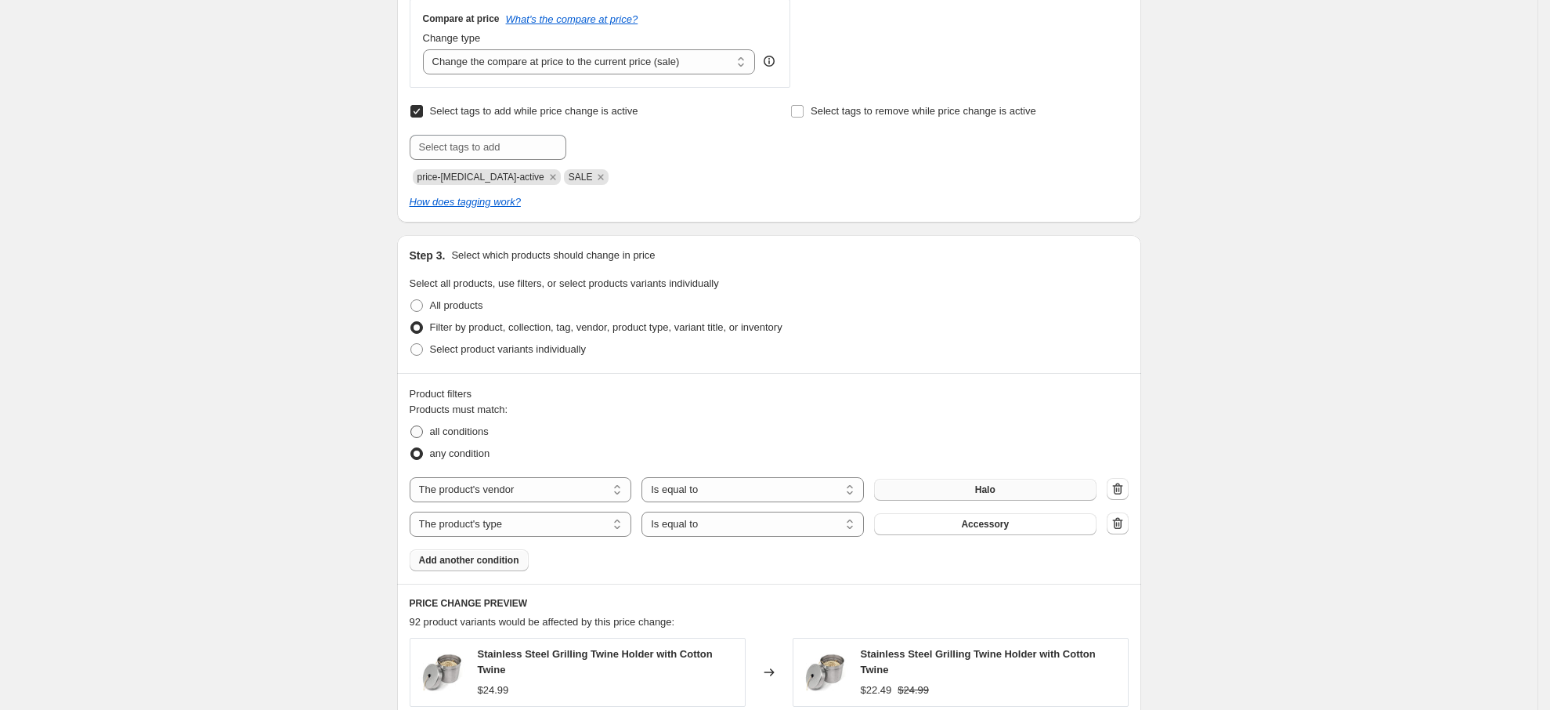
click at [446, 428] on span "all conditions" at bounding box center [459, 431] width 59 height 12
click at [411, 426] on input "all conditions" at bounding box center [410, 425] width 1 height 1
radio input "true"
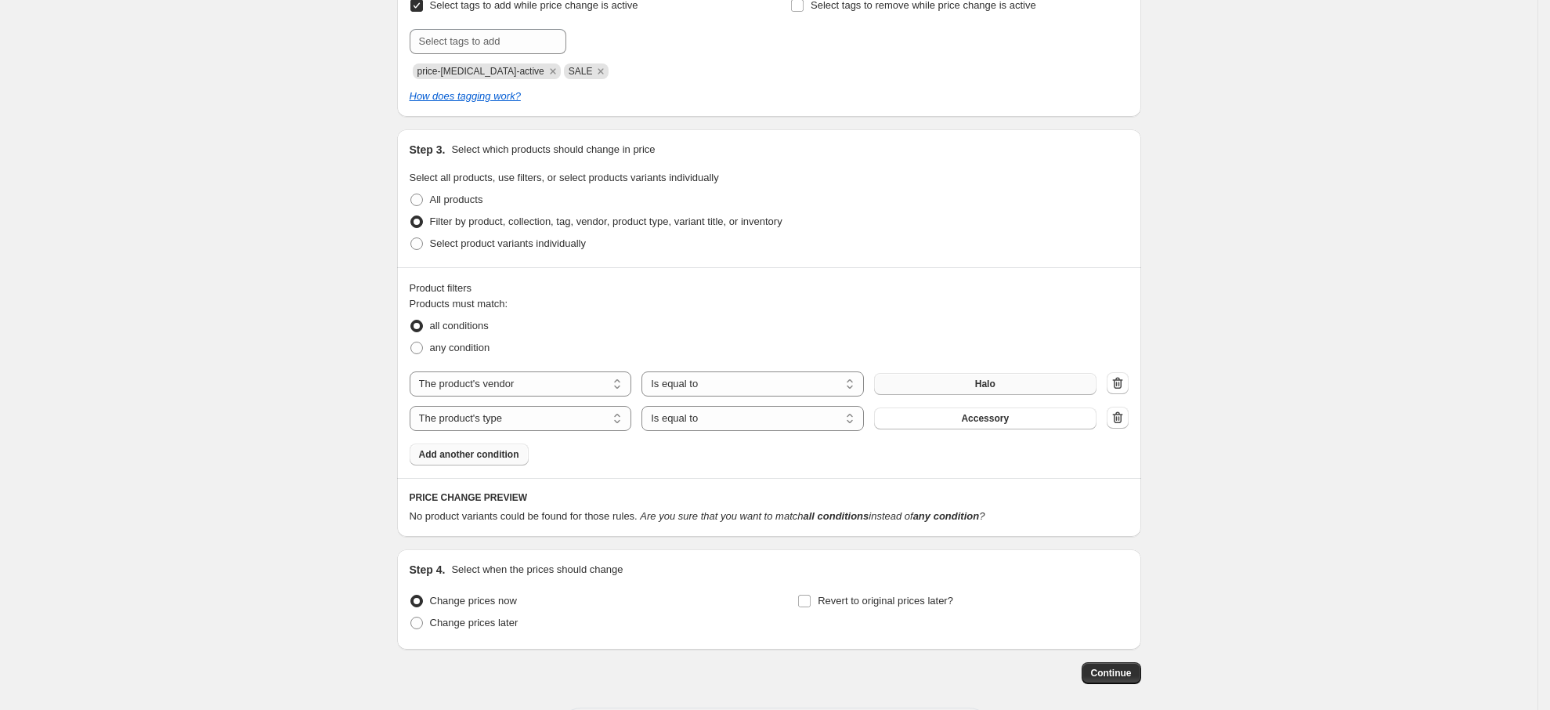
scroll to position [760, 0]
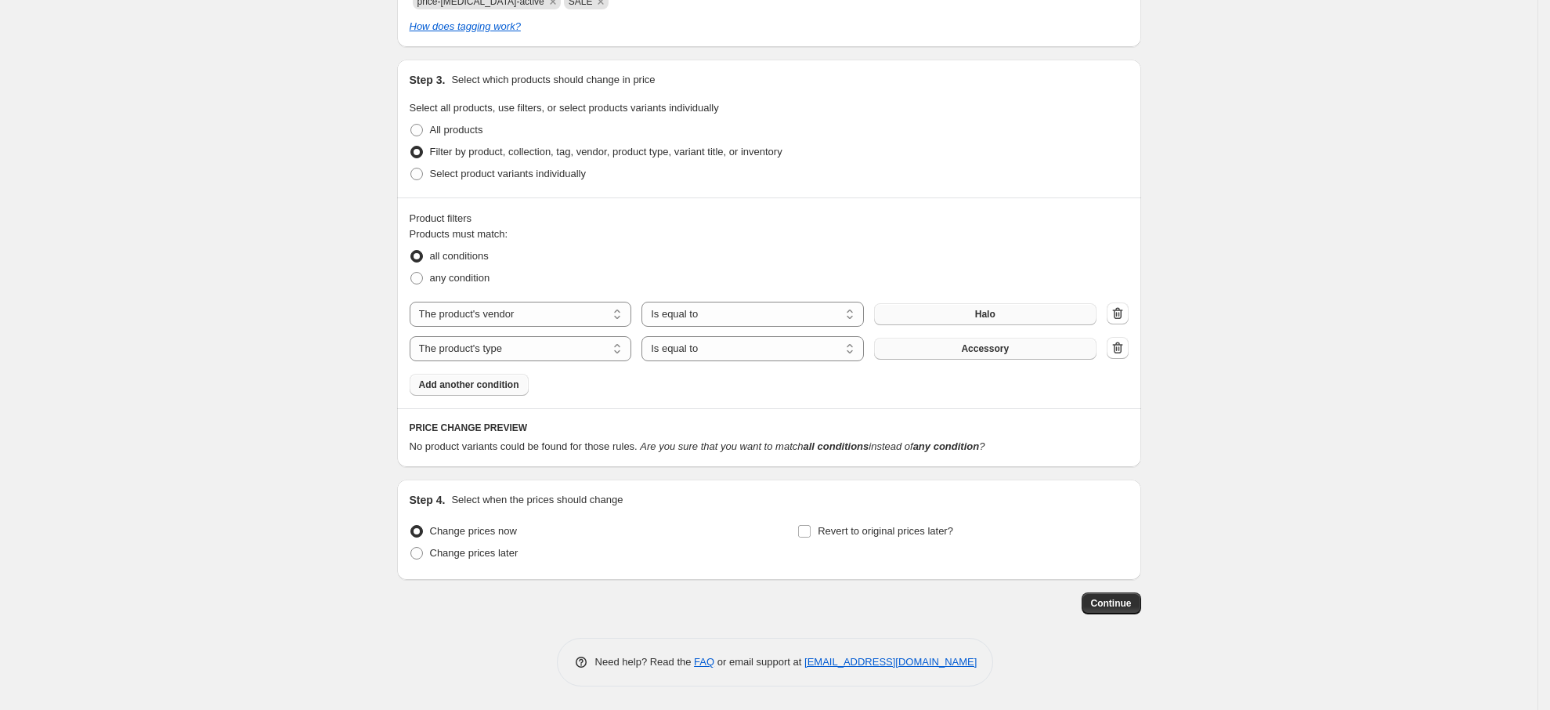
click at [995, 352] on span "Accessory" at bounding box center [985, 348] width 48 height 13
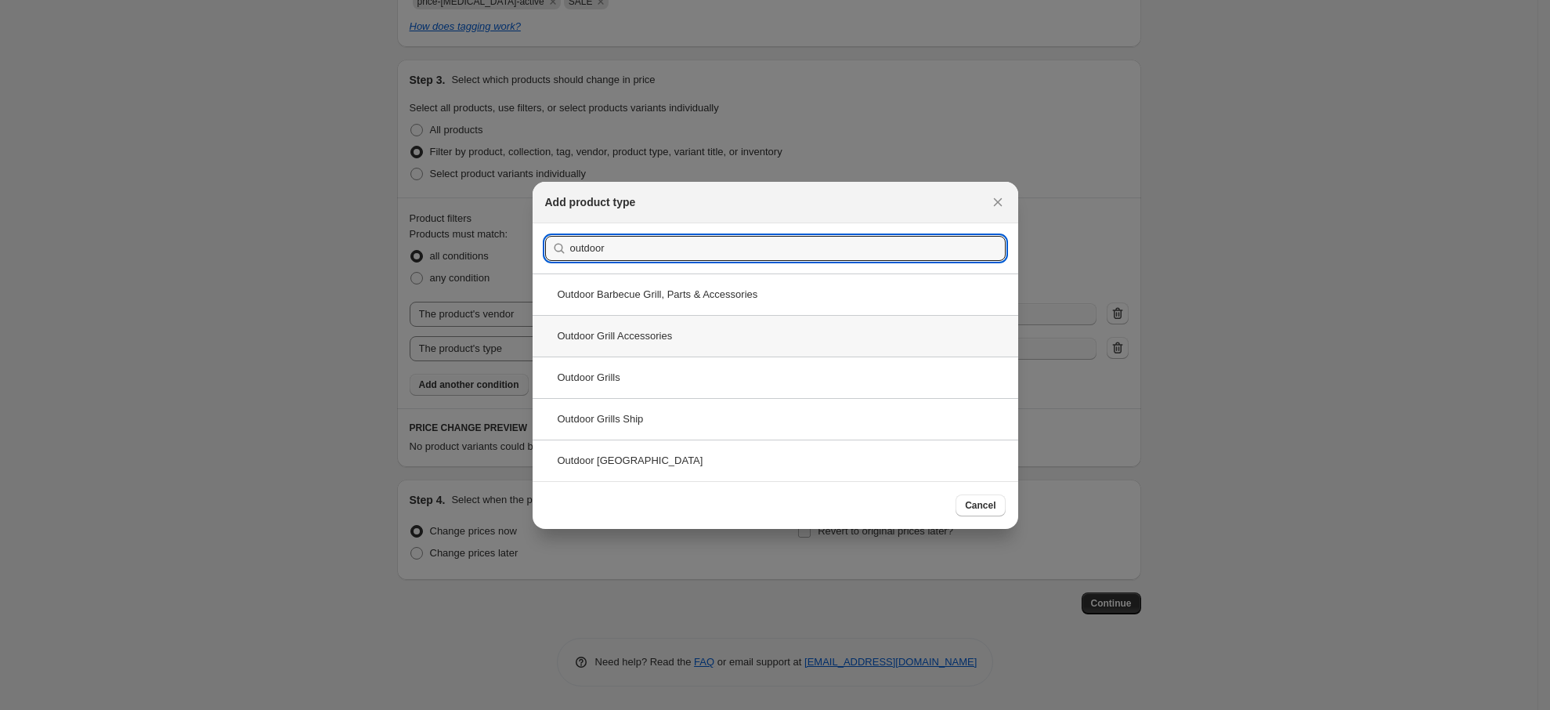
type input "outdoor"
click at [685, 327] on div "Outdoor Grill Accessories" at bounding box center [776, 336] width 486 height 42
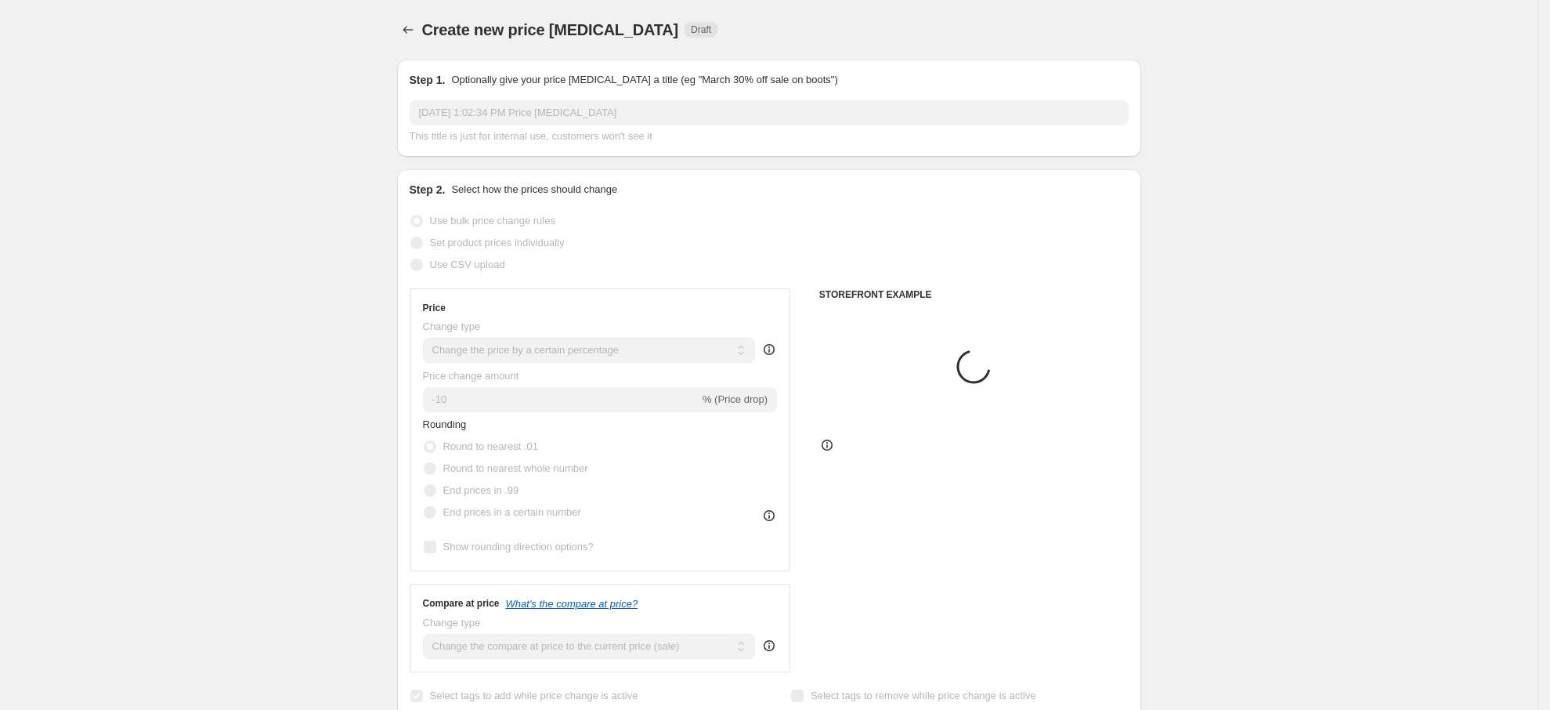
scroll to position [760, 0]
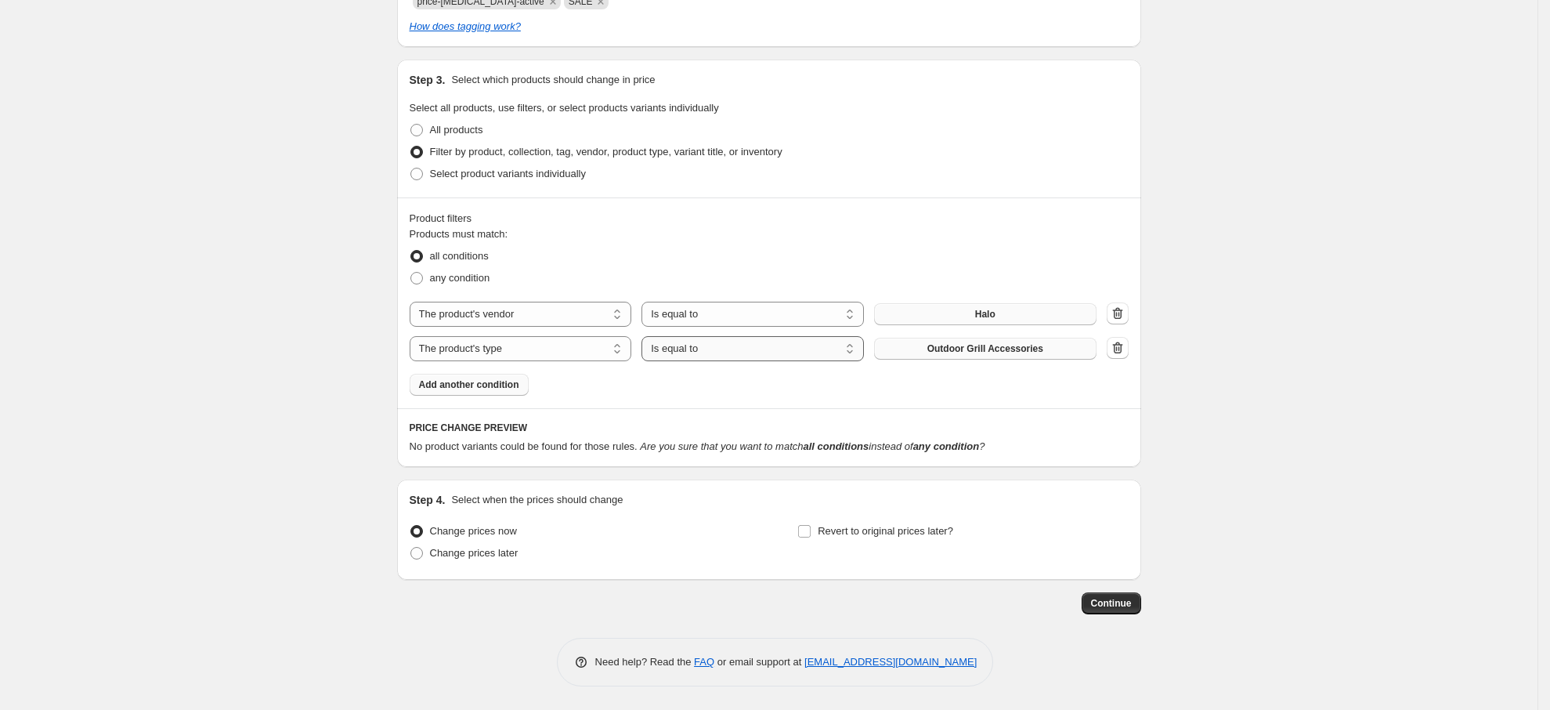
click at [669, 350] on select "Is equal to Is not equal to" at bounding box center [752, 348] width 222 height 25
click at [554, 348] on select "The product The product's collection The product's tag The product's vendor The…" at bounding box center [521, 348] width 222 height 25
click at [414, 336] on select "The product The product's collection The product's tag The product's vendor The…" at bounding box center [521, 348] width 222 height 25
click at [982, 345] on span "Outdoor Grill Accessories" at bounding box center [985, 348] width 116 height 13
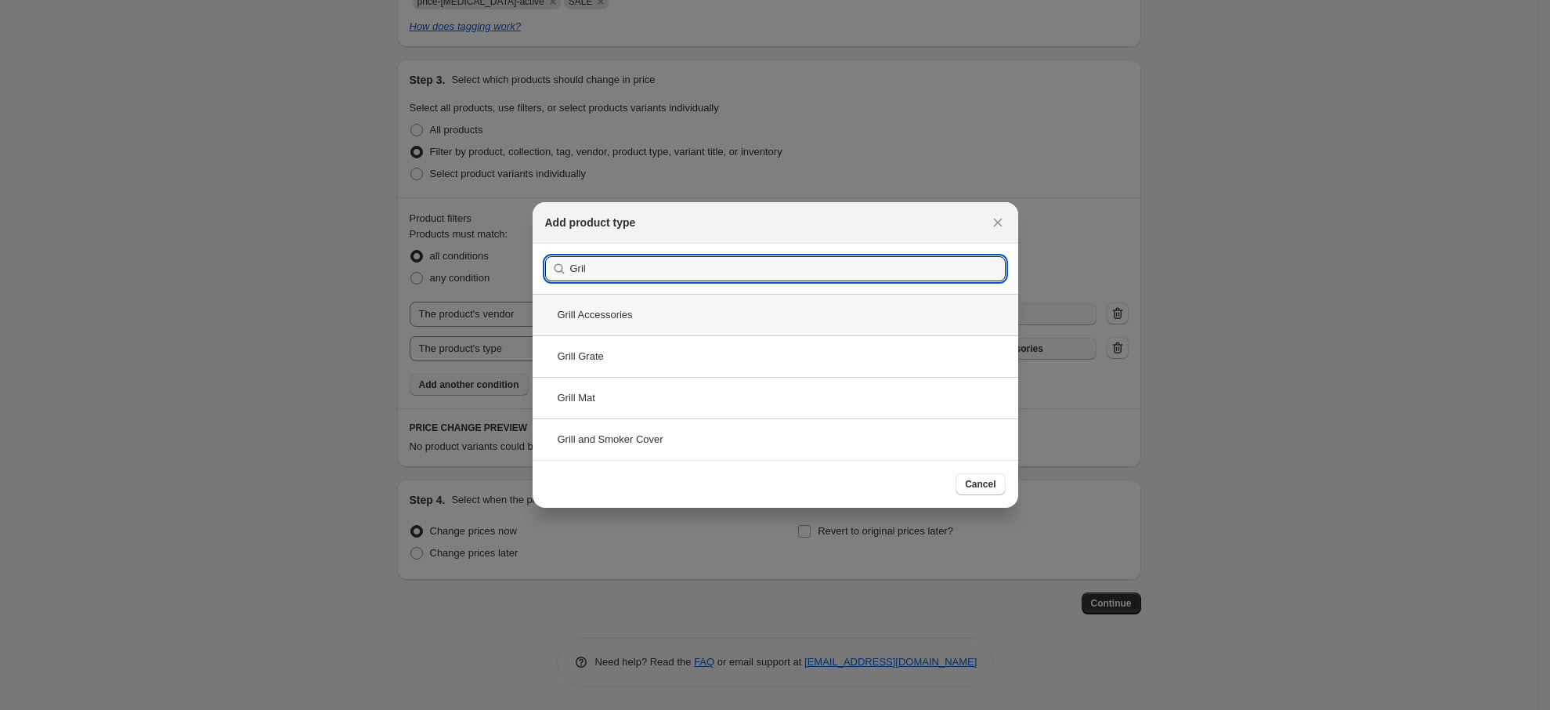
type input "Gril"
click at [758, 314] on div "Grill Accessories" at bounding box center [776, 315] width 486 height 42
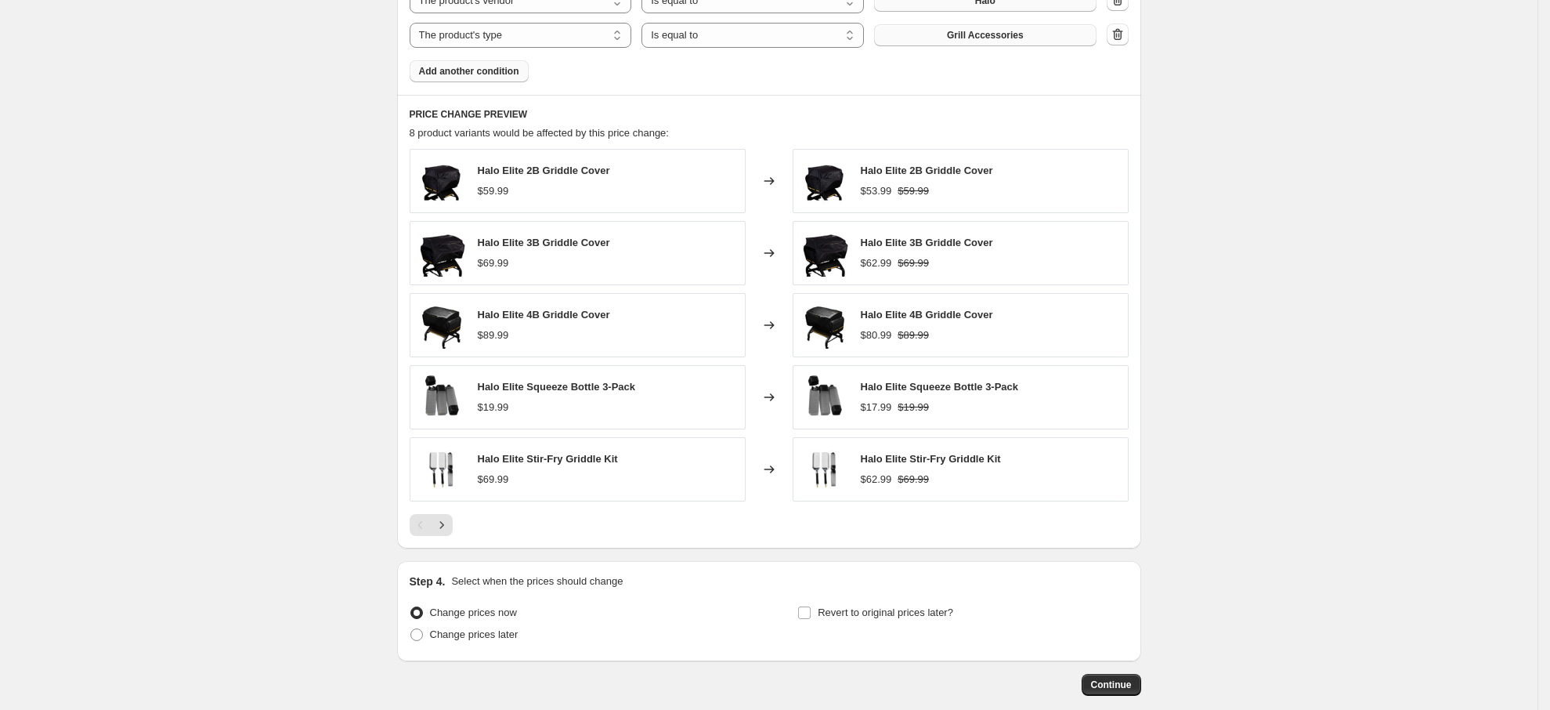
scroll to position [1156, 0]
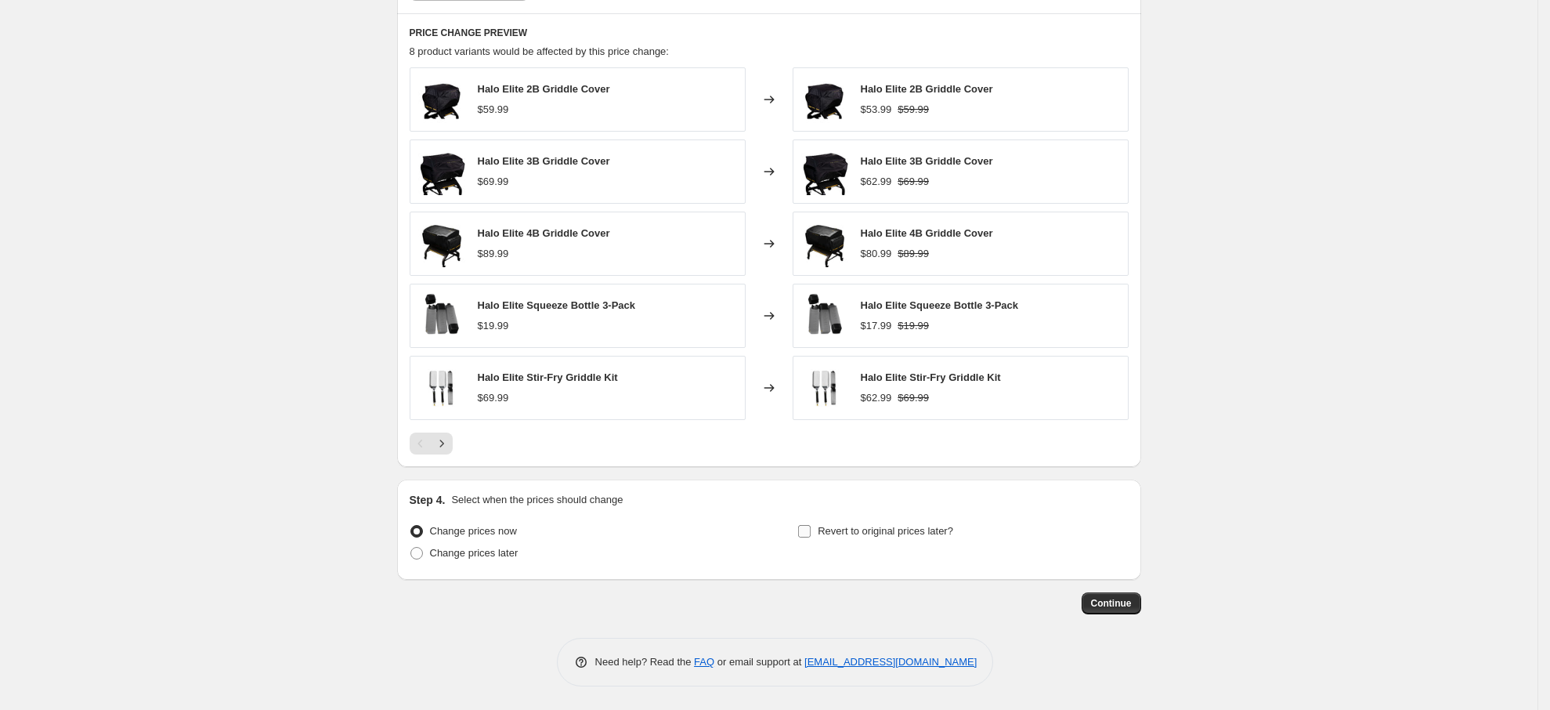
click at [811, 529] on input "Revert to original prices later?" at bounding box center [804, 531] width 13 height 13
checkbox input "true"
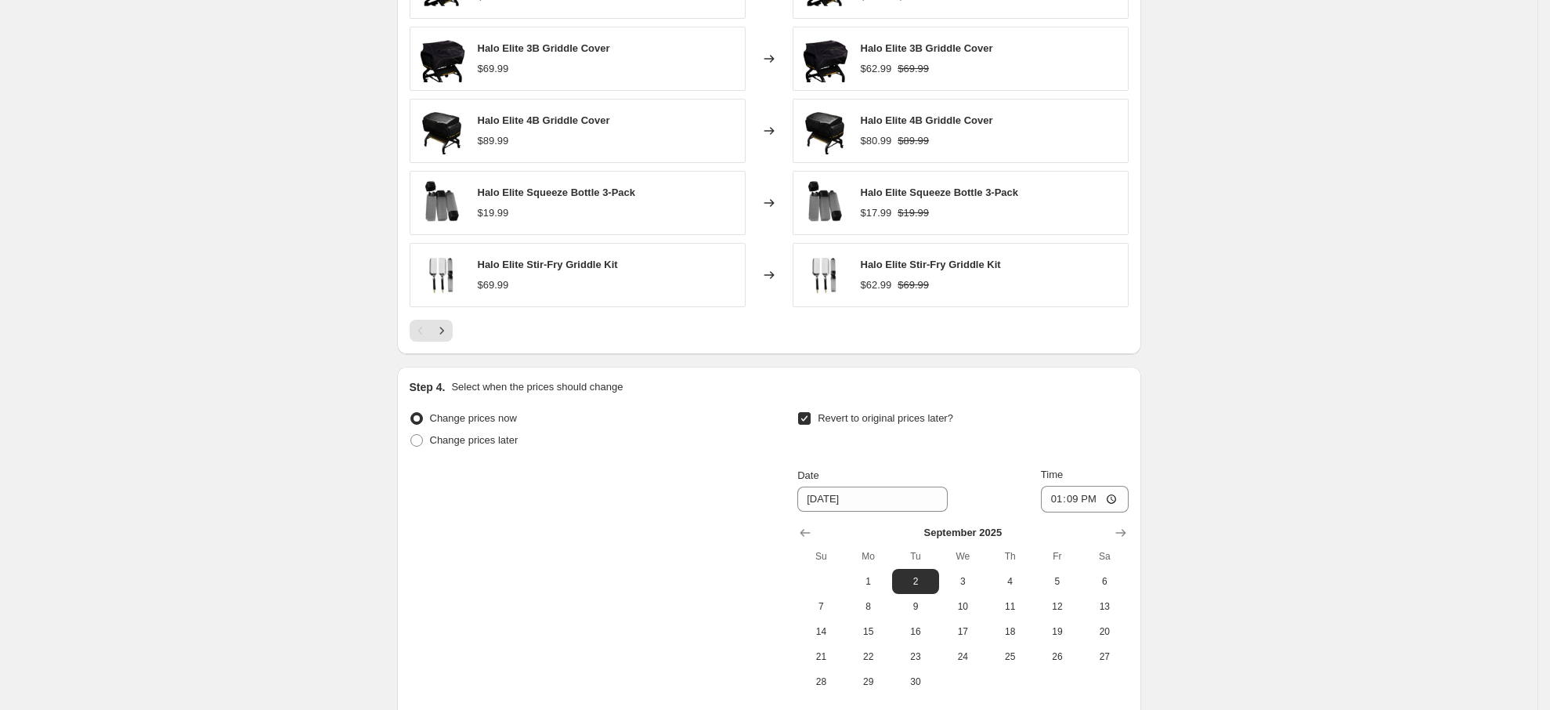
scroll to position [1424, 0]
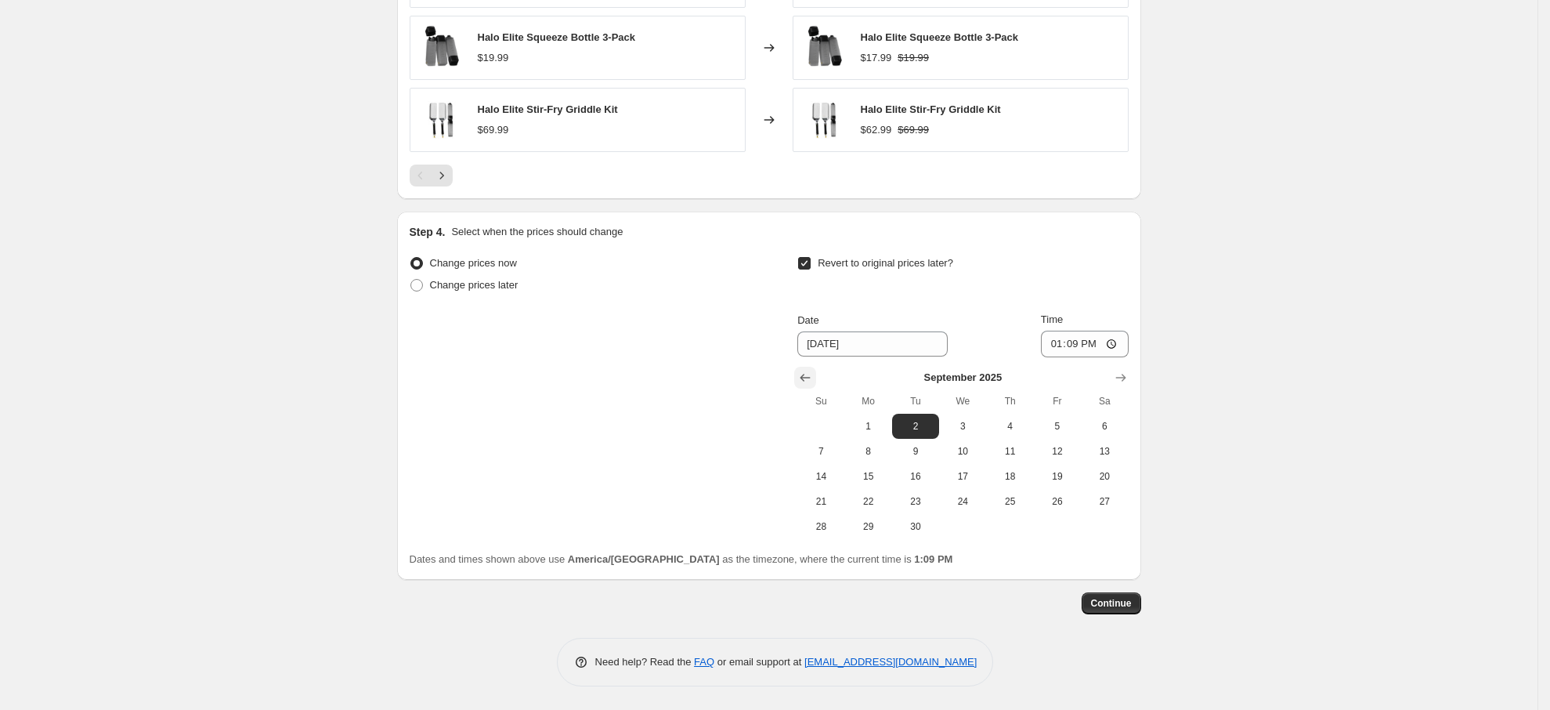
click at [805, 377] on icon "Show previous month, August 2025" at bounding box center [805, 378] width 16 height 16
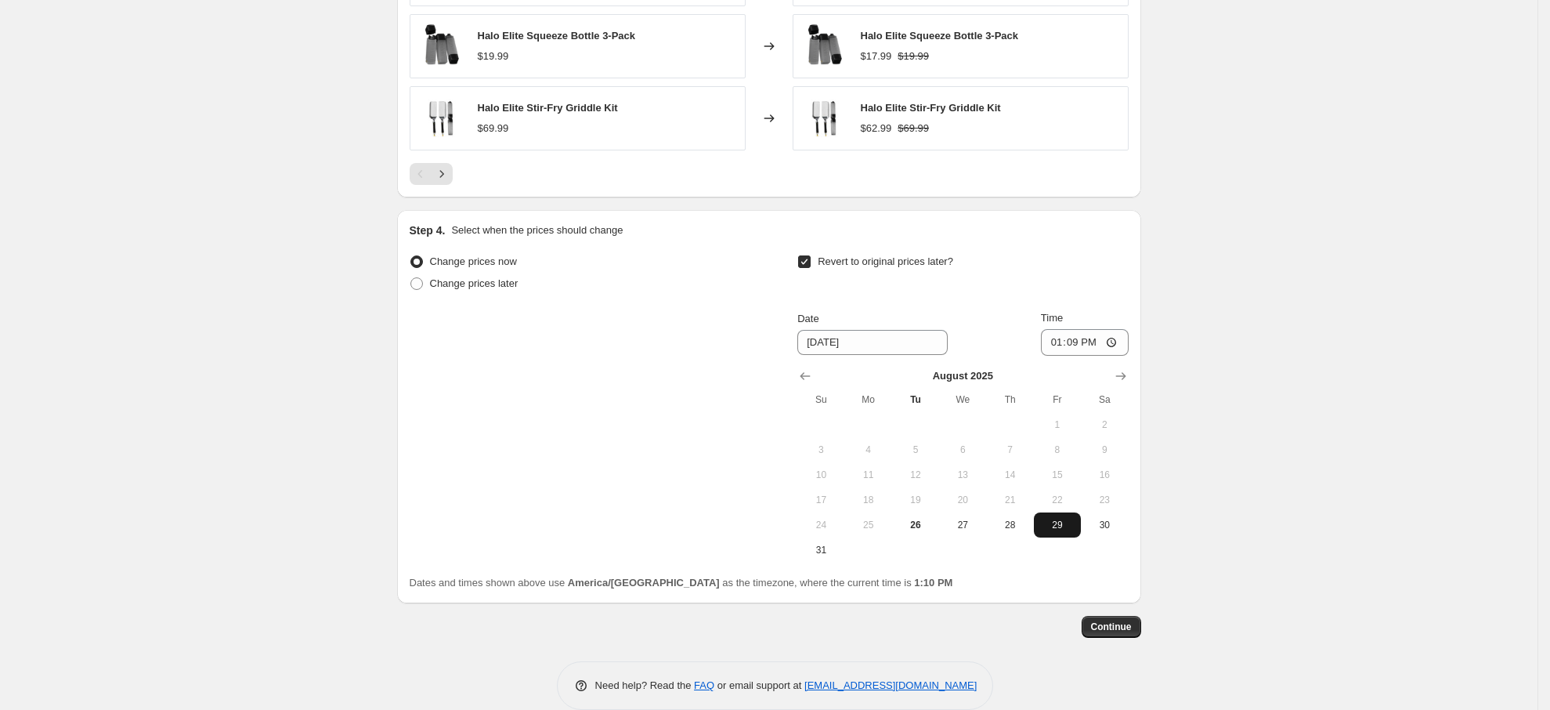
click at [1064, 518] on button "29" at bounding box center [1057, 524] width 47 height 25
click at [1125, 380] on icon "Show next month, September 2025" at bounding box center [1120, 376] width 10 height 8
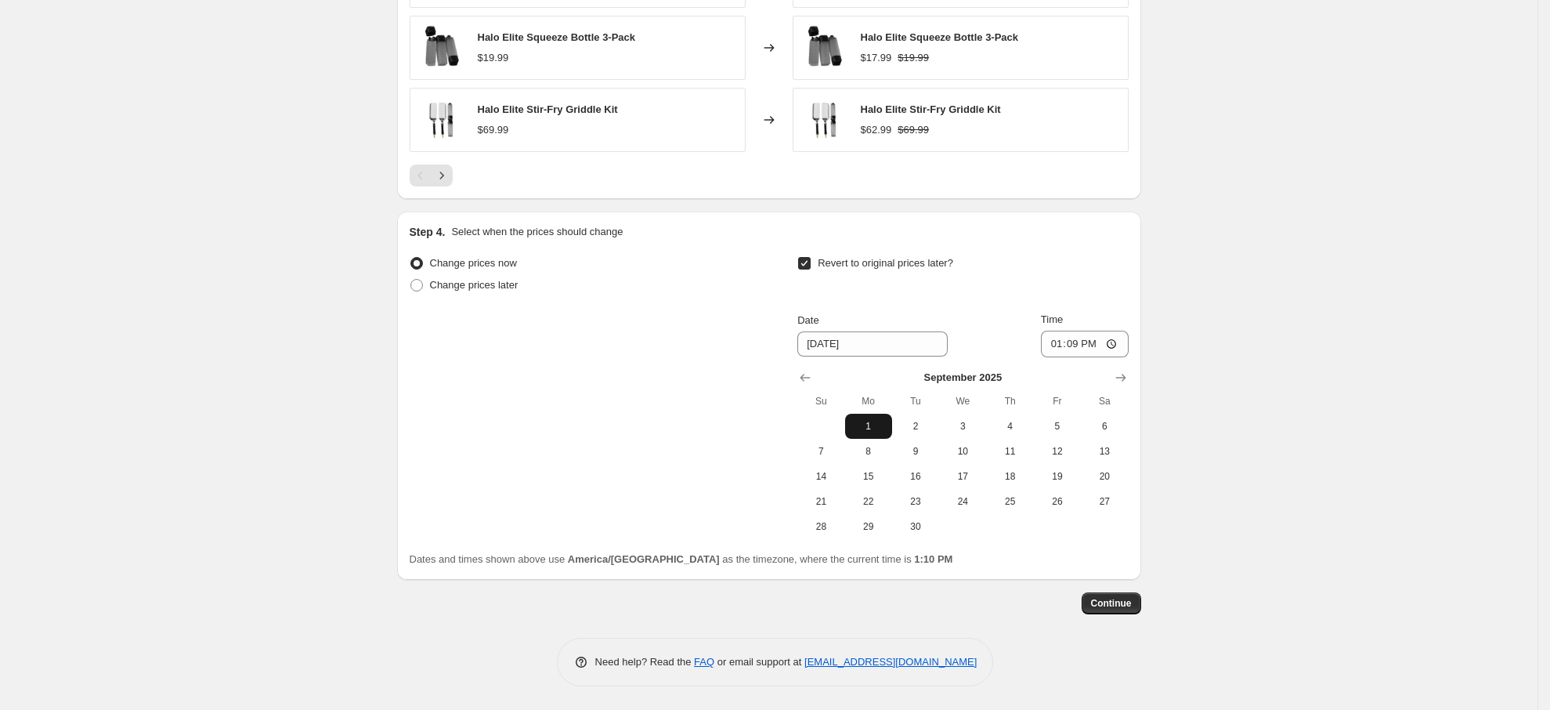
click at [874, 422] on span "1" at bounding box center [868, 426] width 34 height 13
click at [827, 446] on span "7" at bounding box center [821, 451] width 34 height 13
click at [874, 430] on span "1" at bounding box center [868, 426] width 34 height 13
type input "[DATE]"
click at [484, 289] on span "Change prices later" at bounding box center [474, 285] width 88 height 12
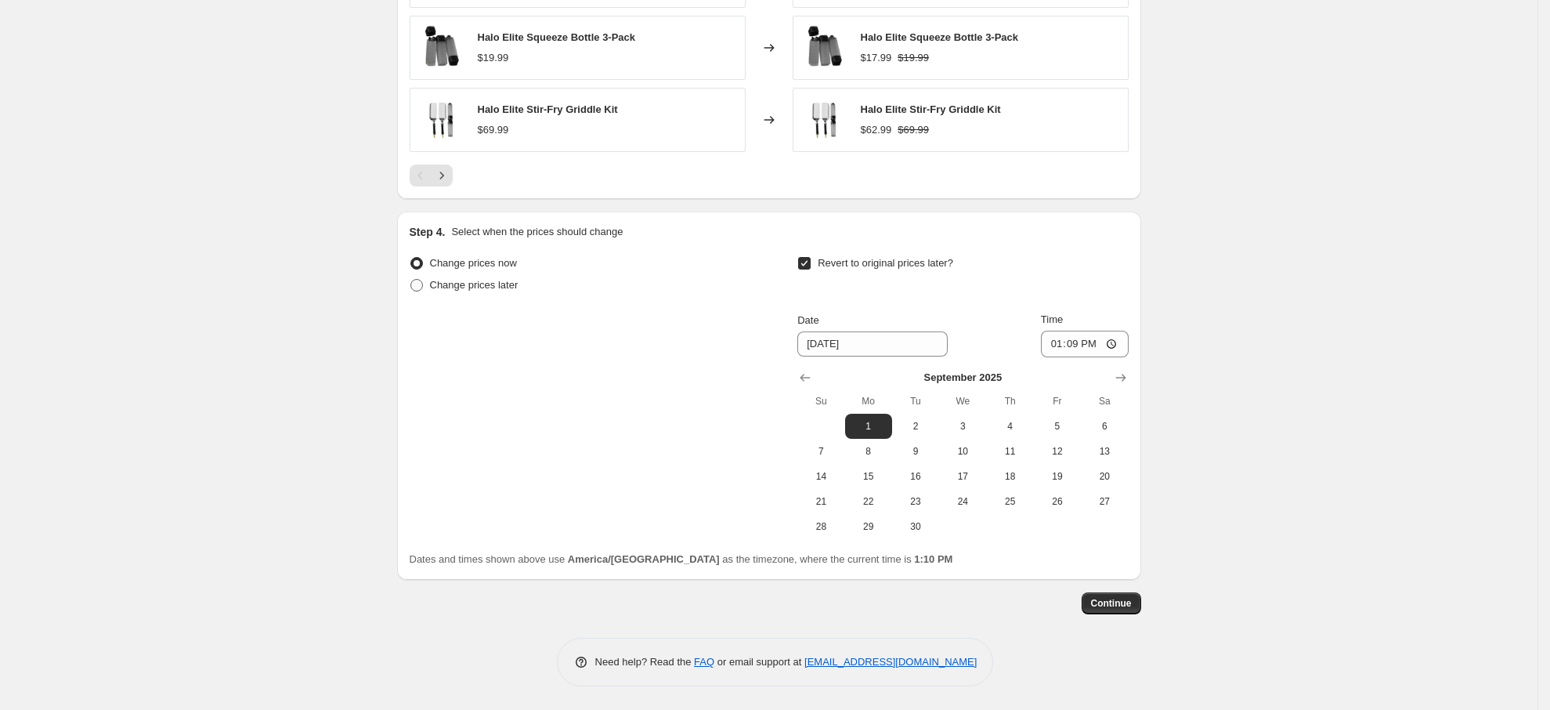
click at [411, 280] on input "Change prices later" at bounding box center [410, 279] width 1 height 1
radio input "true"
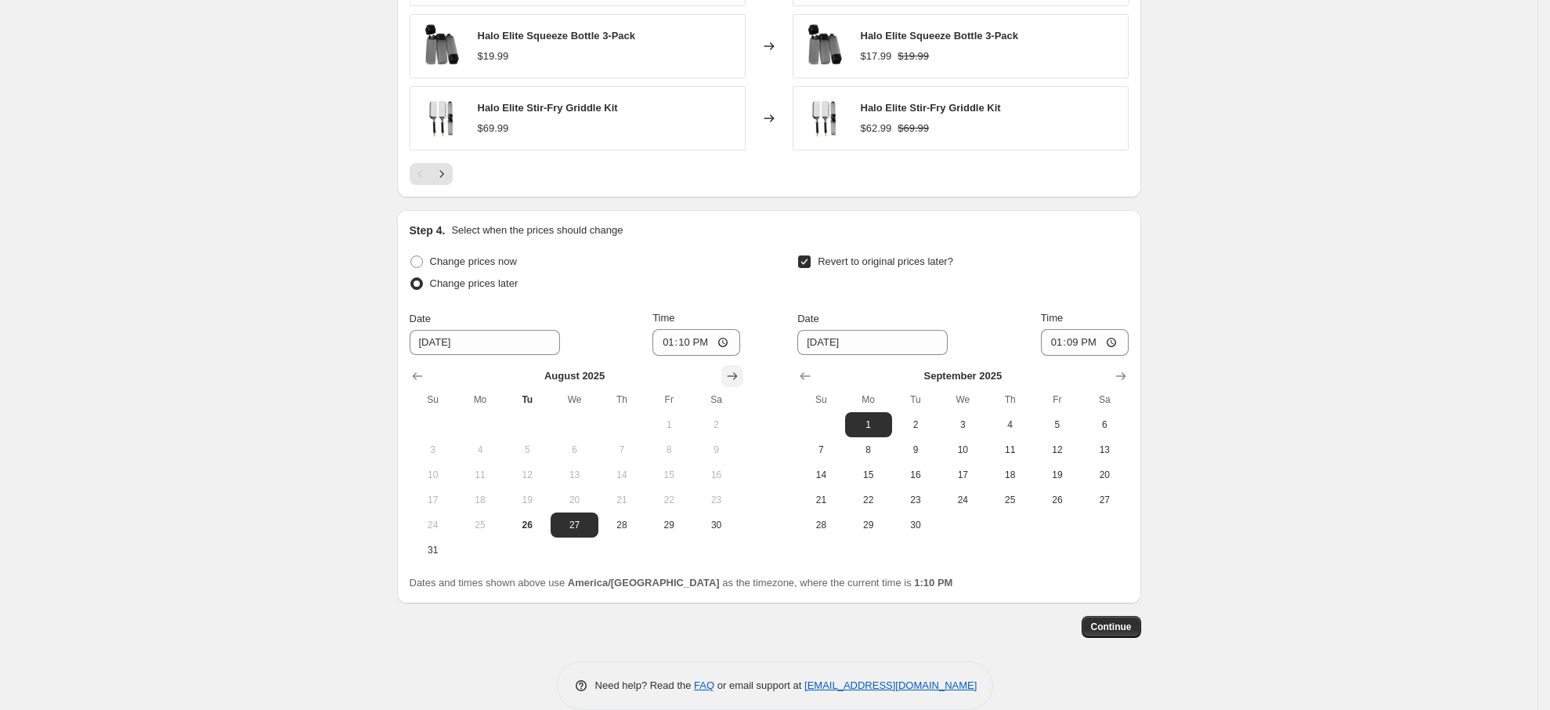
click at [731, 381] on icon "Show next month, September 2025" at bounding box center [732, 376] width 16 height 16
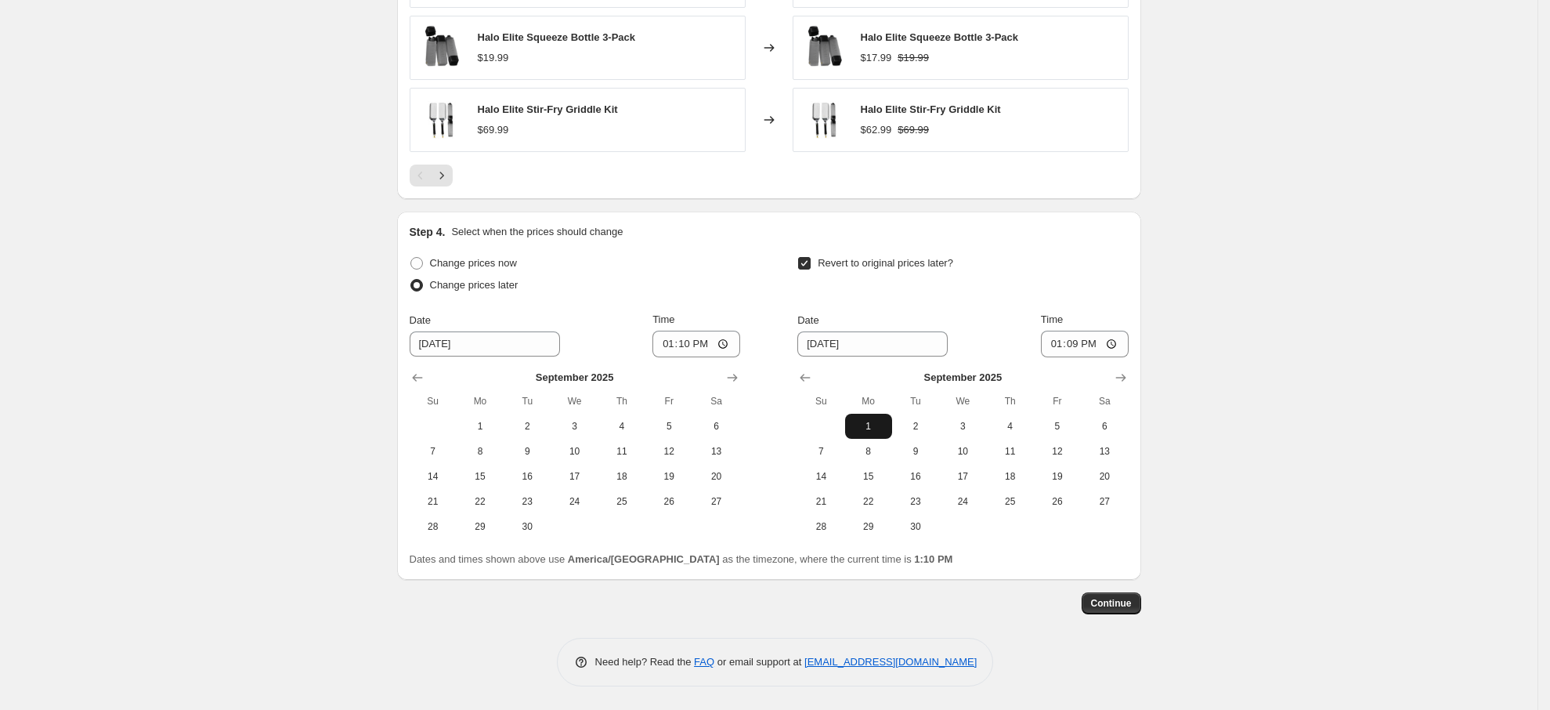
click at [873, 424] on span "1" at bounding box center [868, 426] width 34 height 13
click at [825, 457] on span "7" at bounding box center [821, 451] width 34 height 13
type input "[DATE]"
click at [1123, 602] on span "Continue" at bounding box center [1111, 603] width 41 height 13
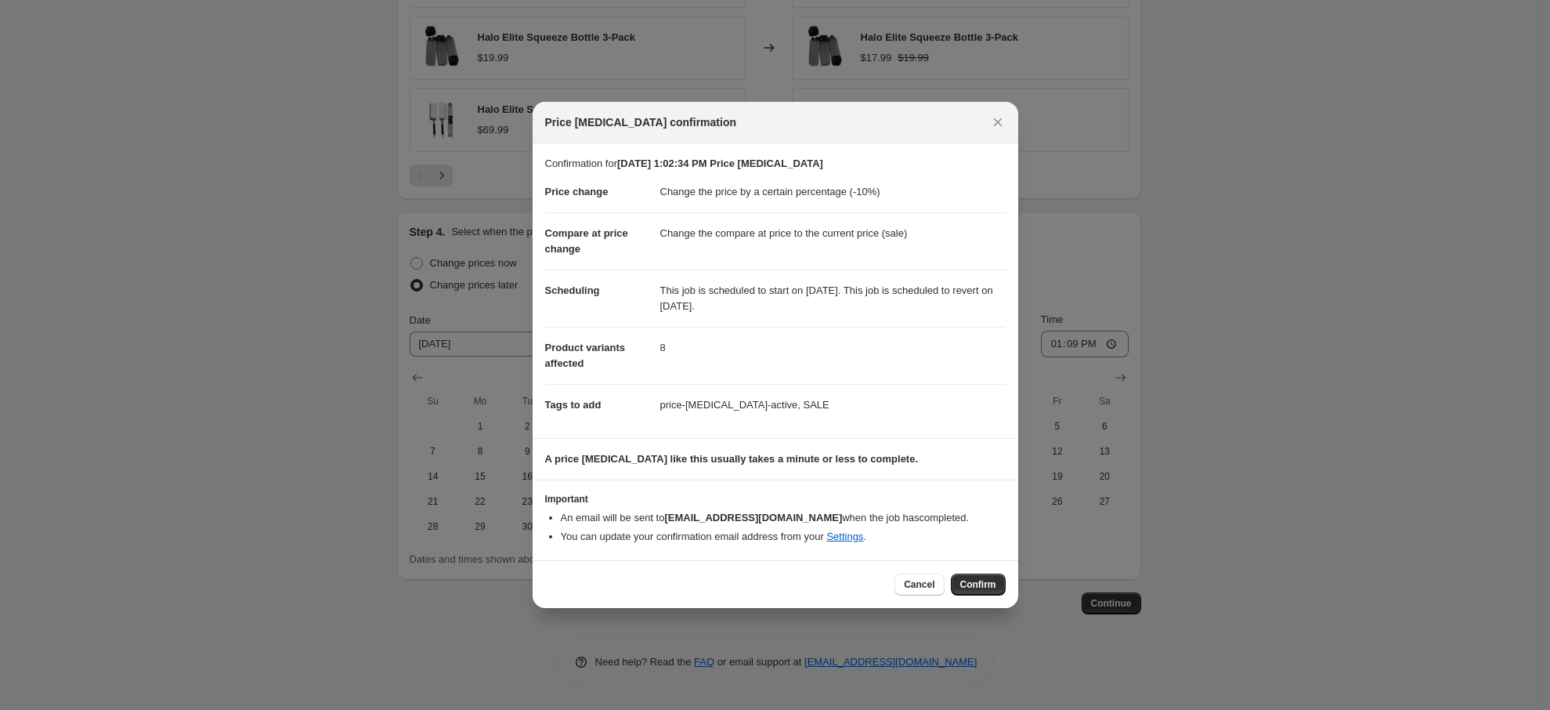
drag, startPoint x: 988, startPoint y: 565, endPoint x: 976, endPoint y: 568, distance: 12.9
click at [976, 568] on div "Cancel Confirm" at bounding box center [776, 584] width 486 height 48
click at [974, 580] on span "Confirm" at bounding box center [978, 584] width 36 height 13
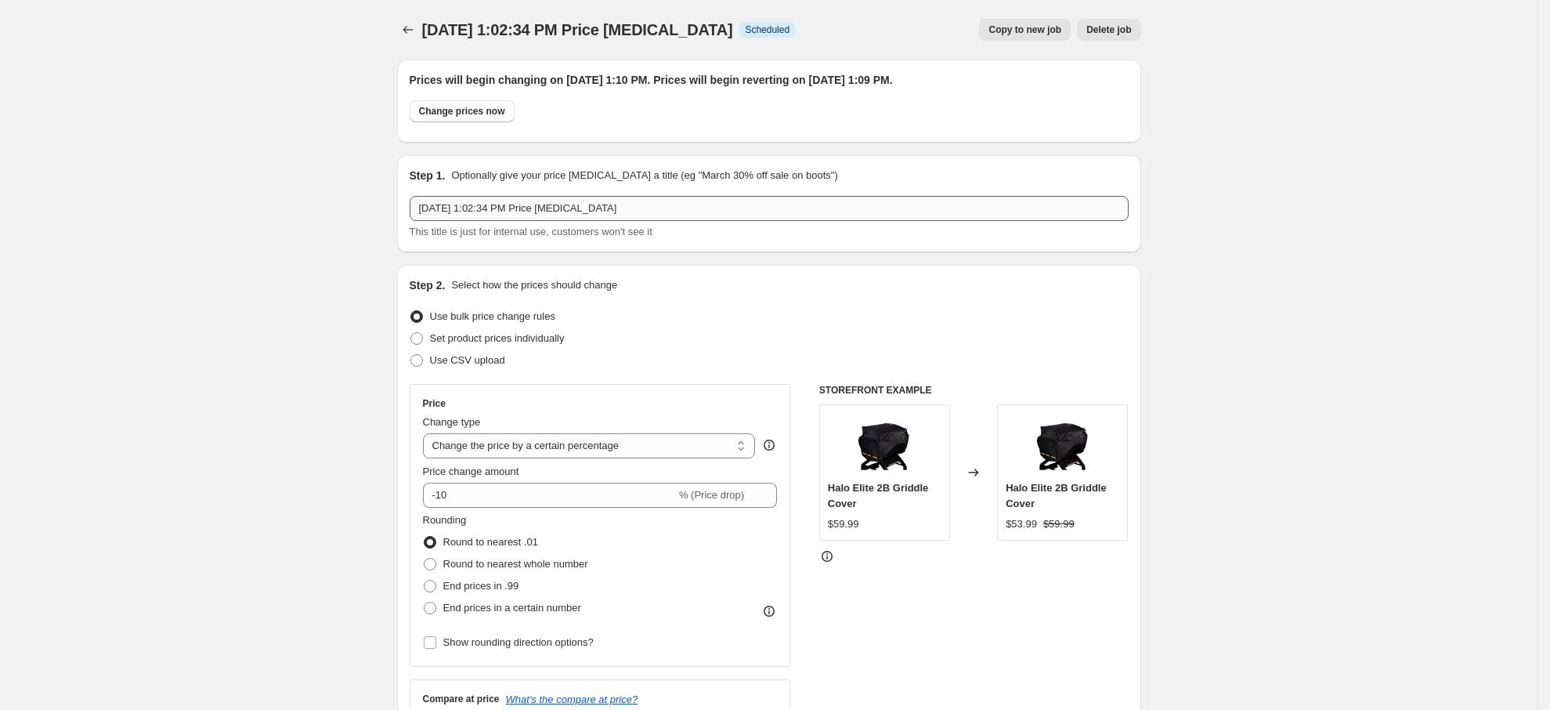
drag, startPoint x: 1017, startPoint y: 20, endPoint x: 734, endPoint y: 205, distance: 338.4
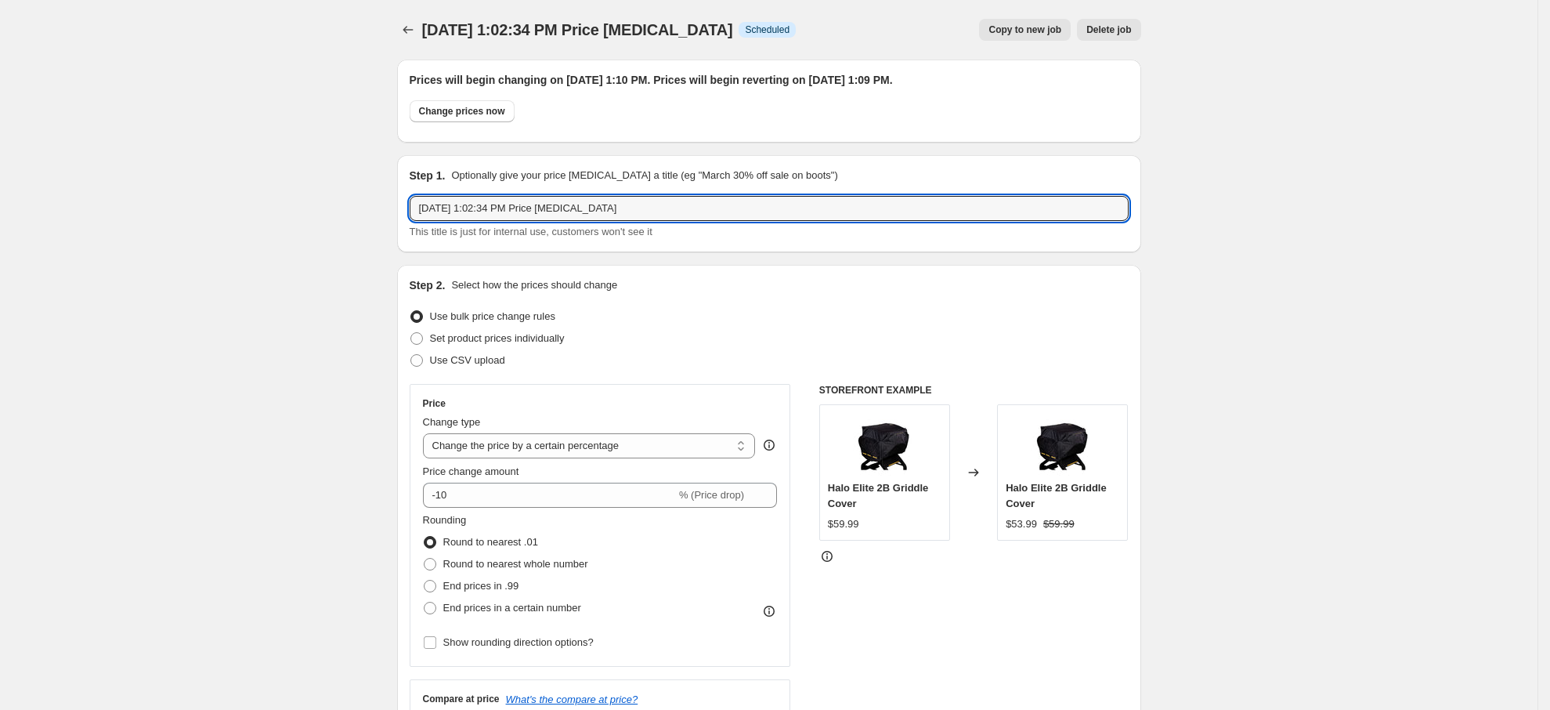
drag, startPoint x: 676, startPoint y: 216, endPoint x: 318, endPoint y: 215, distance: 357.9
drag, startPoint x: 238, startPoint y: 209, endPoint x: 178, endPoint y: 209, distance: 60.3
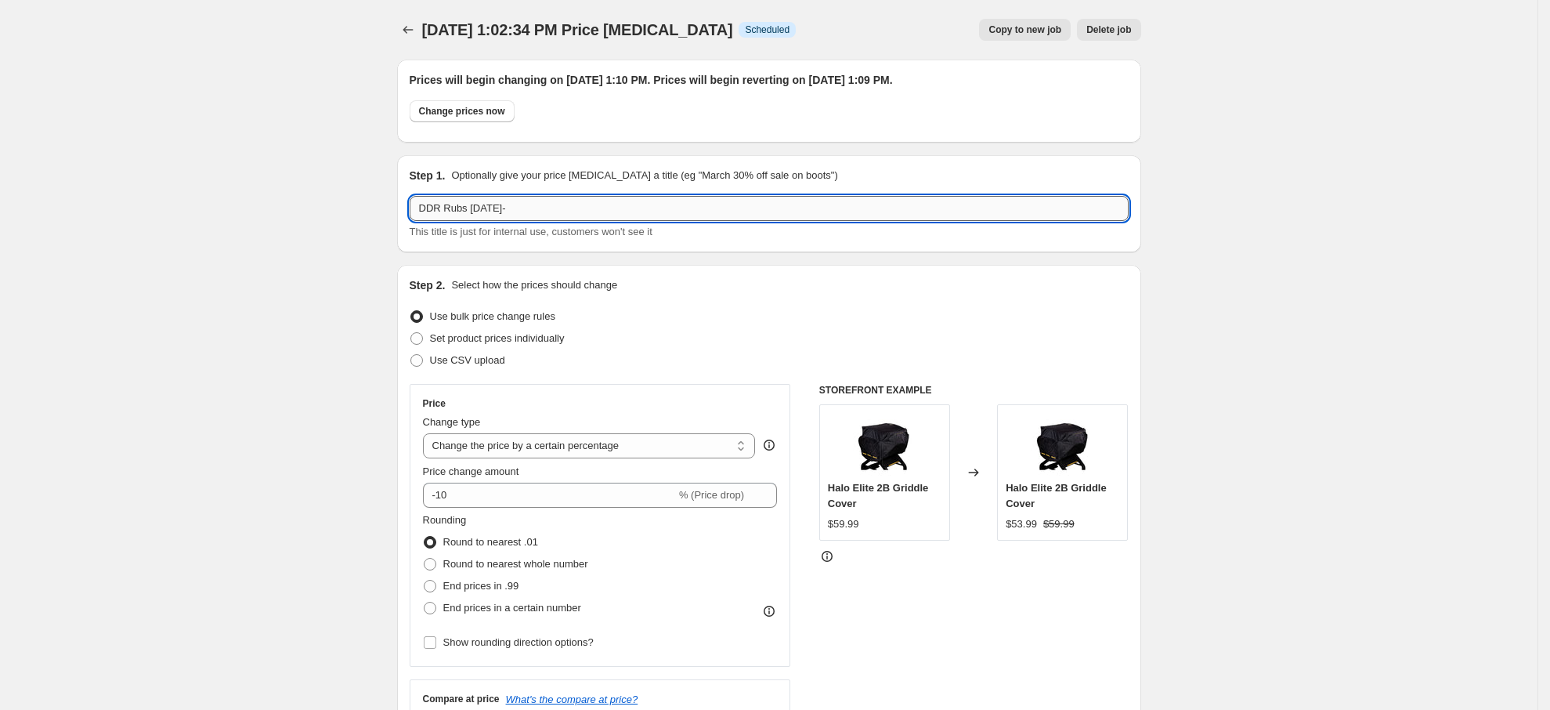
click at [634, 217] on input "DDR Rubs [DATE]-" at bounding box center [769, 208] width 719 height 25
drag, startPoint x: 412, startPoint y: 205, endPoint x: 298, endPoint y: 195, distance: 114.8
type input "DDR Rubs [DATE]-[DATE]"
click at [416, 29] on icon "Price change jobs" at bounding box center [408, 30] width 16 height 16
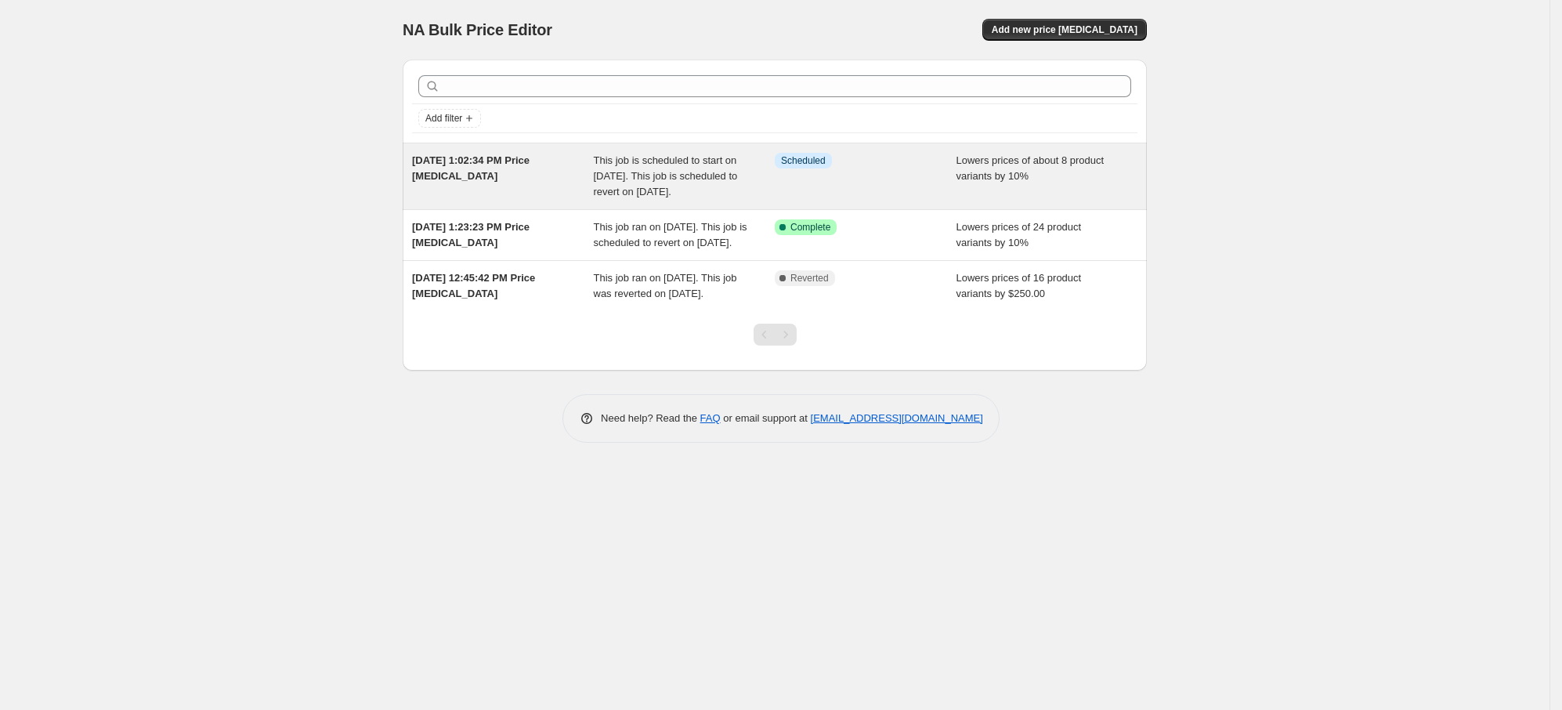
click at [464, 163] on span "[DATE] 1:02:34 PM Price [MEDICAL_DATA]" at bounding box center [470, 167] width 117 height 27
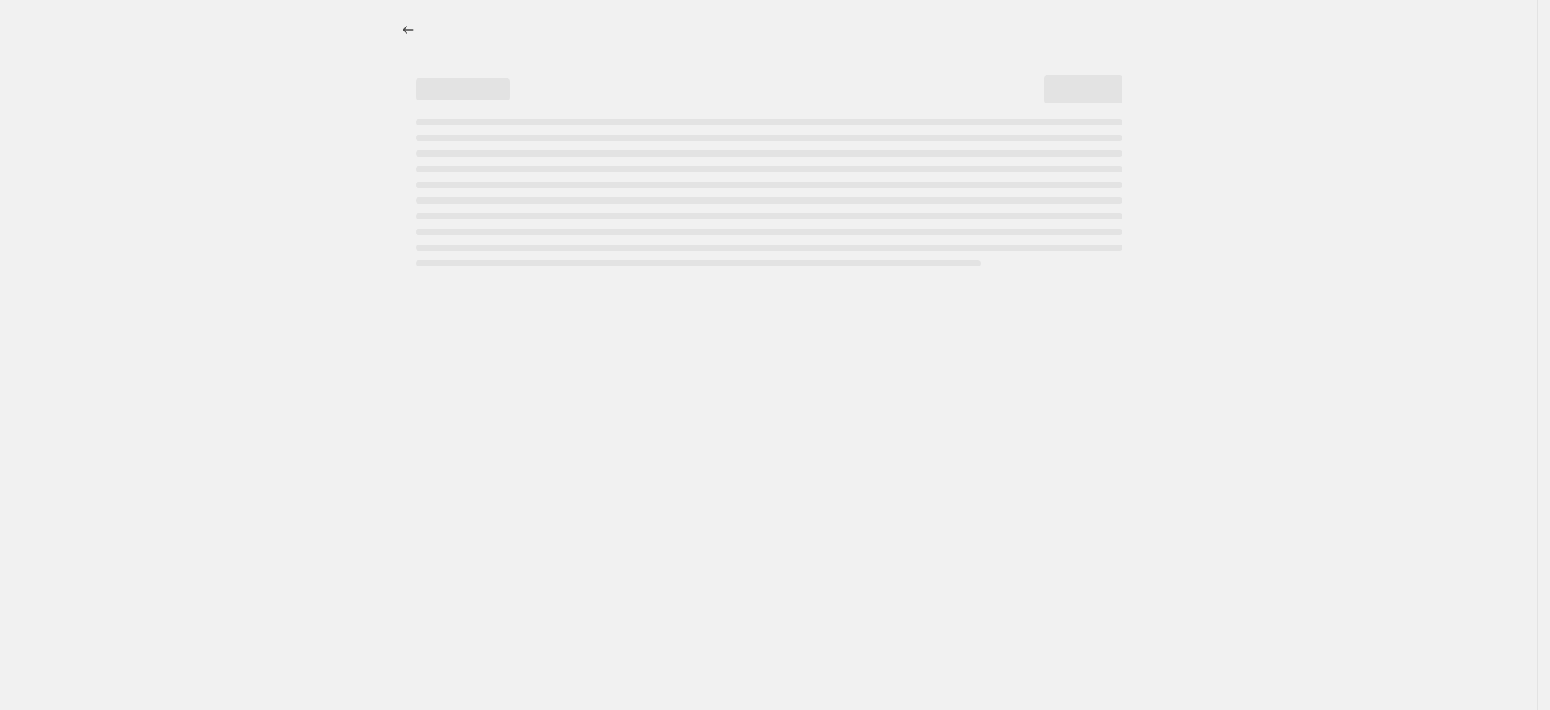
select select "percentage"
select select "vendor"
select select "product_type"
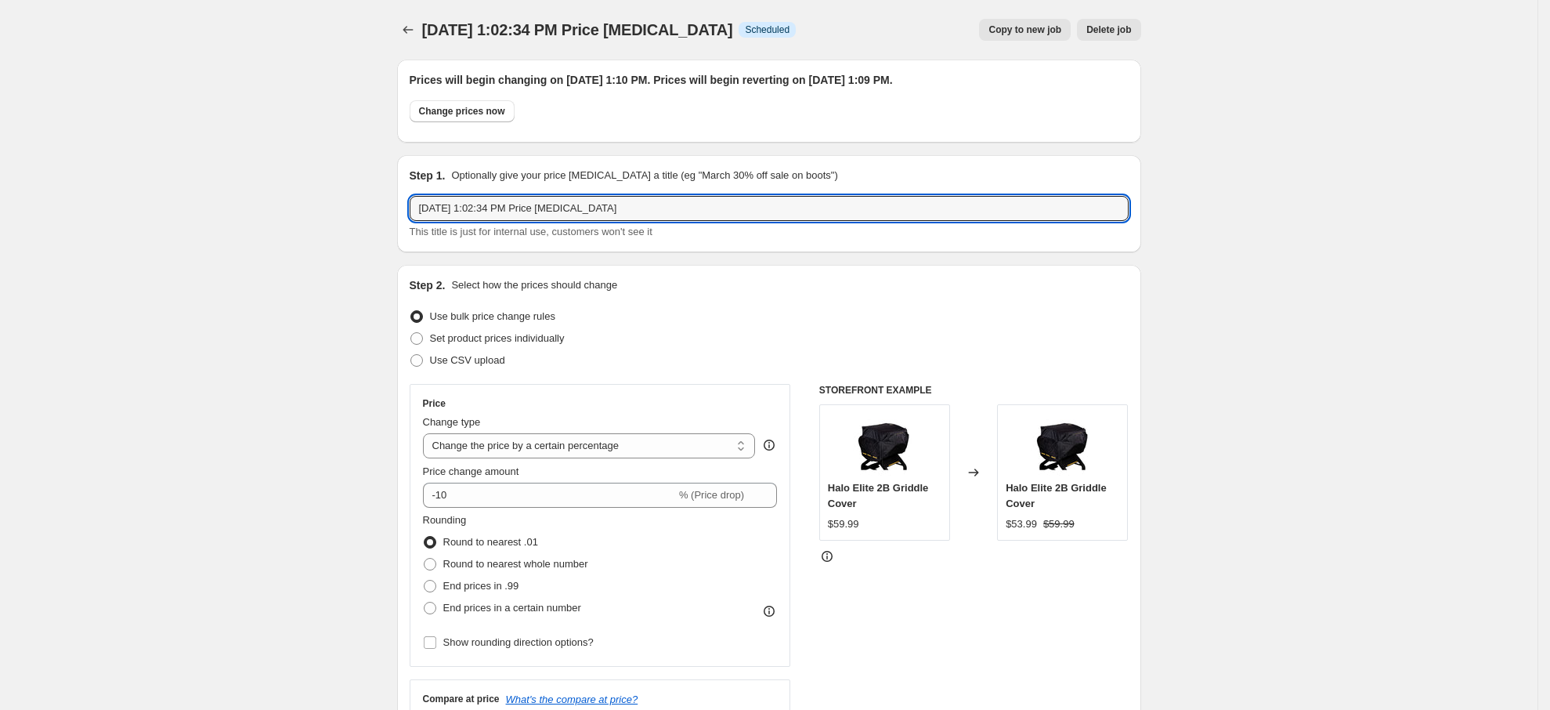
drag, startPoint x: 336, startPoint y: 203, endPoint x: 312, endPoint y: 199, distance: 23.8
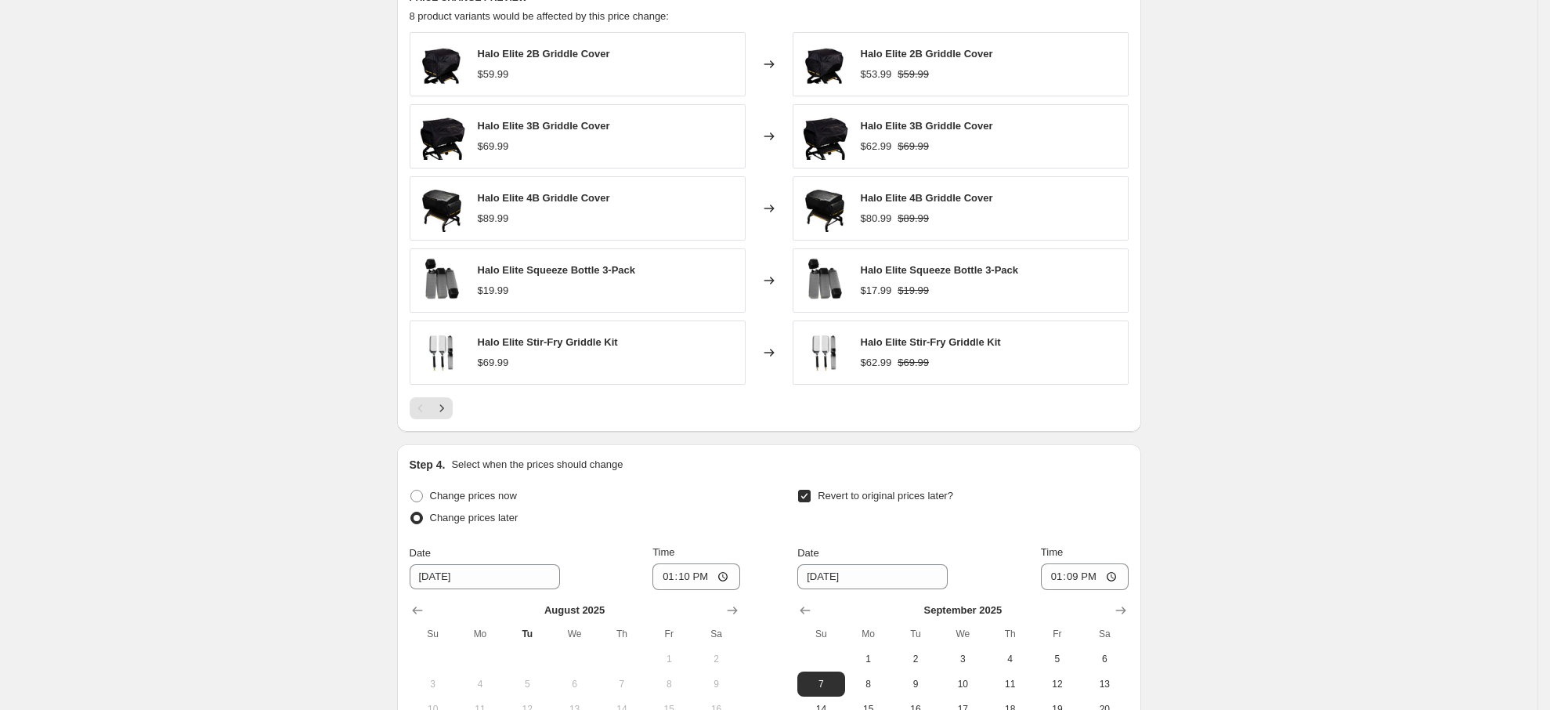
scroll to position [1527, 0]
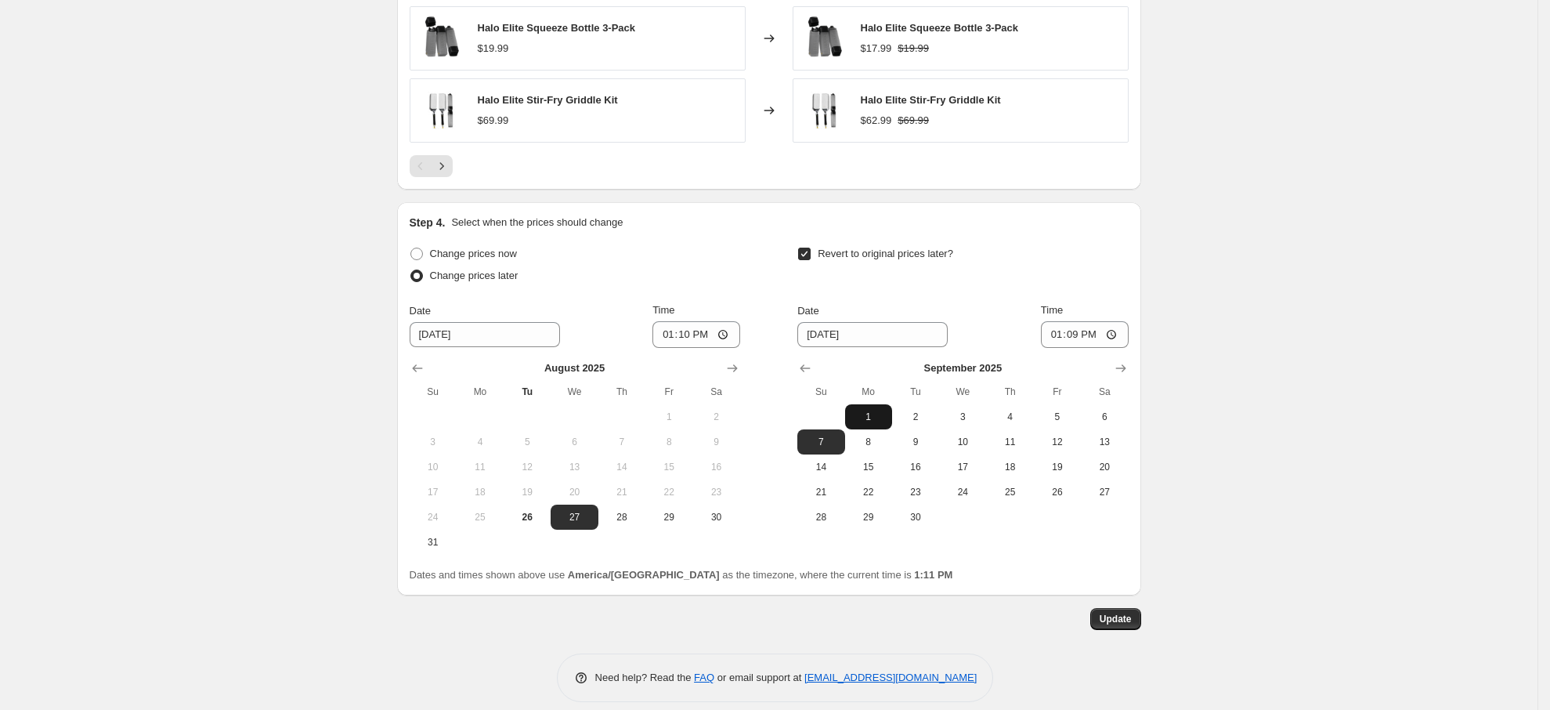
type input "Halo Accessories"
click at [876, 411] on button "1" at bounding box center [868, 416] width 47 height 25
type input "[DATE]"
click at [482, 334] on input "[DATE]" at bounding box center [485, 334] width 150 height 25
click at [740, 365] on icon "Show next month, September 2025" at bounding box center [732, 368] width 16 height 16
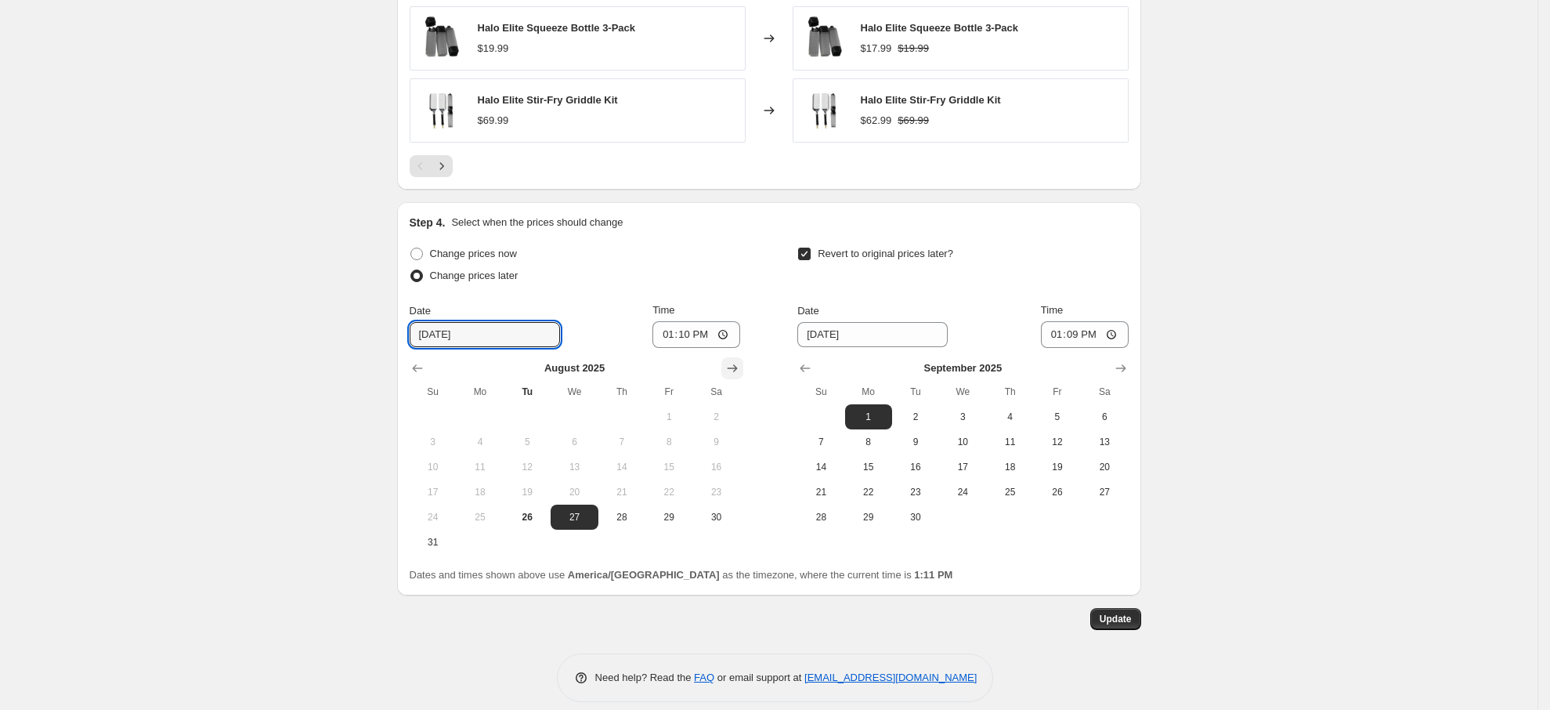
scroll to position [1519, 0]
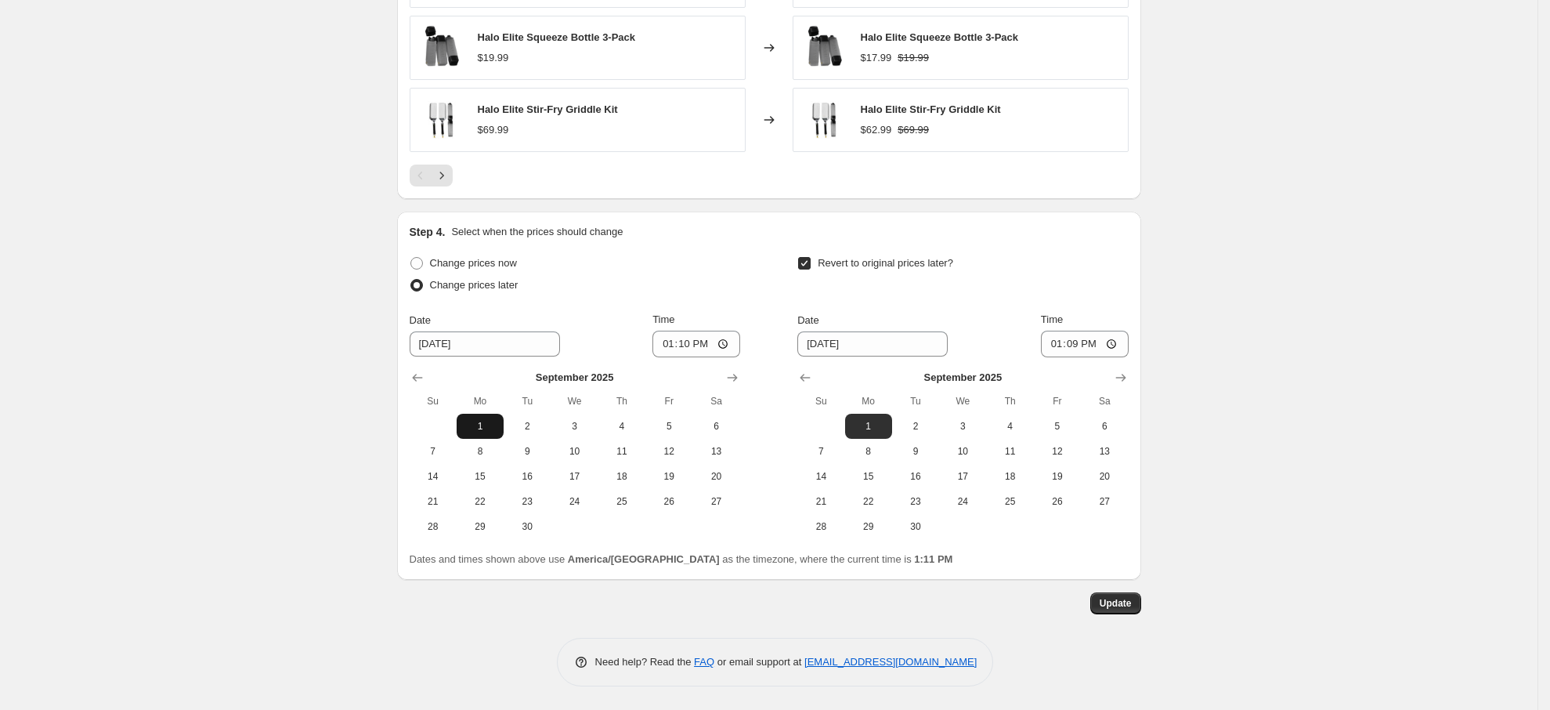
click at [480, 425] on span "1" at bounding box center [480, 426] width 34 height 13
type input "[DATE]"
drag, startPoint x: 883, startPoint y: 339, endPoint x: 894, endPoint y: 348, distance: 14.6
click at [886, 339] on input "[DATE]" at bounding box center [872, 343] width 150 height 25
click at [816, 442] on button "7" at bounding box center [820, 451] width 47 height 25
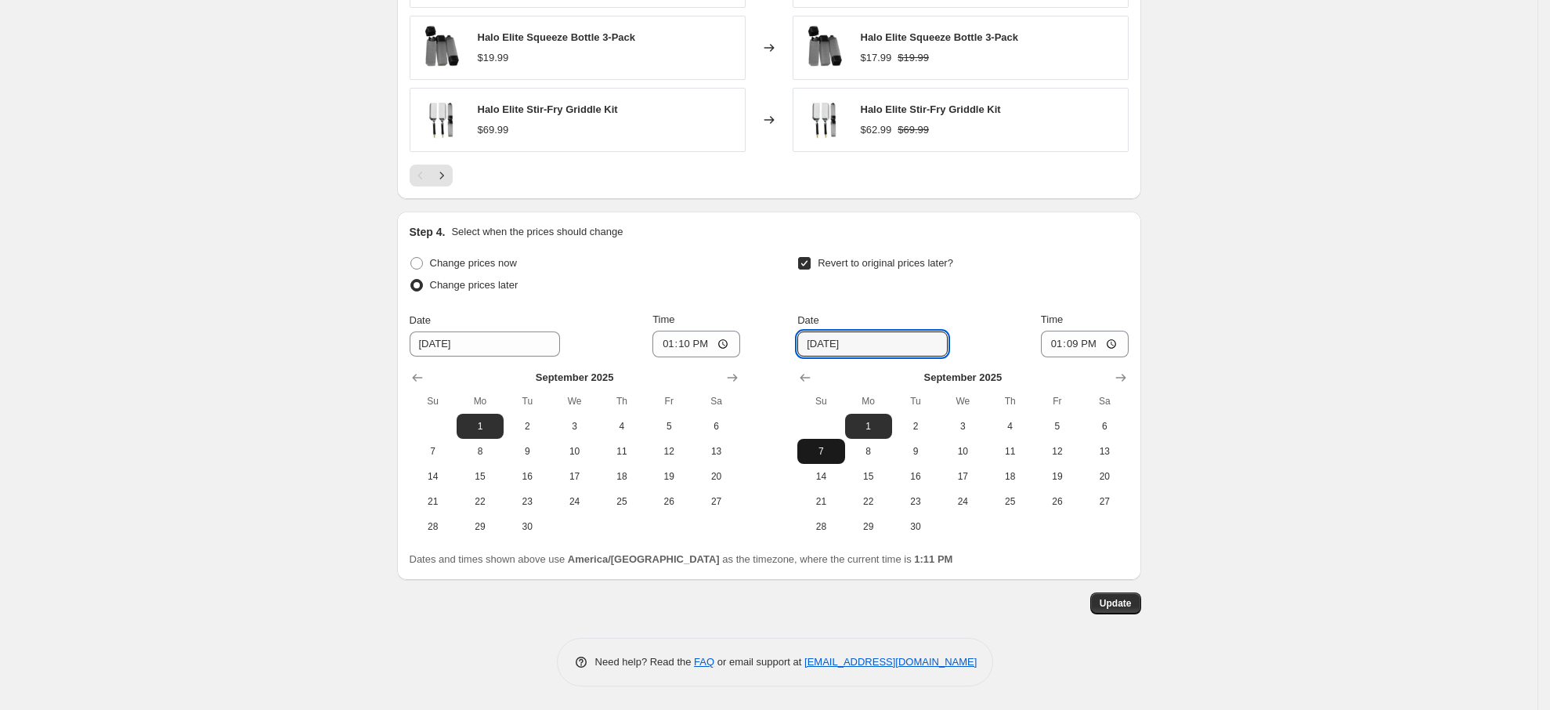
type input "[DATE]"
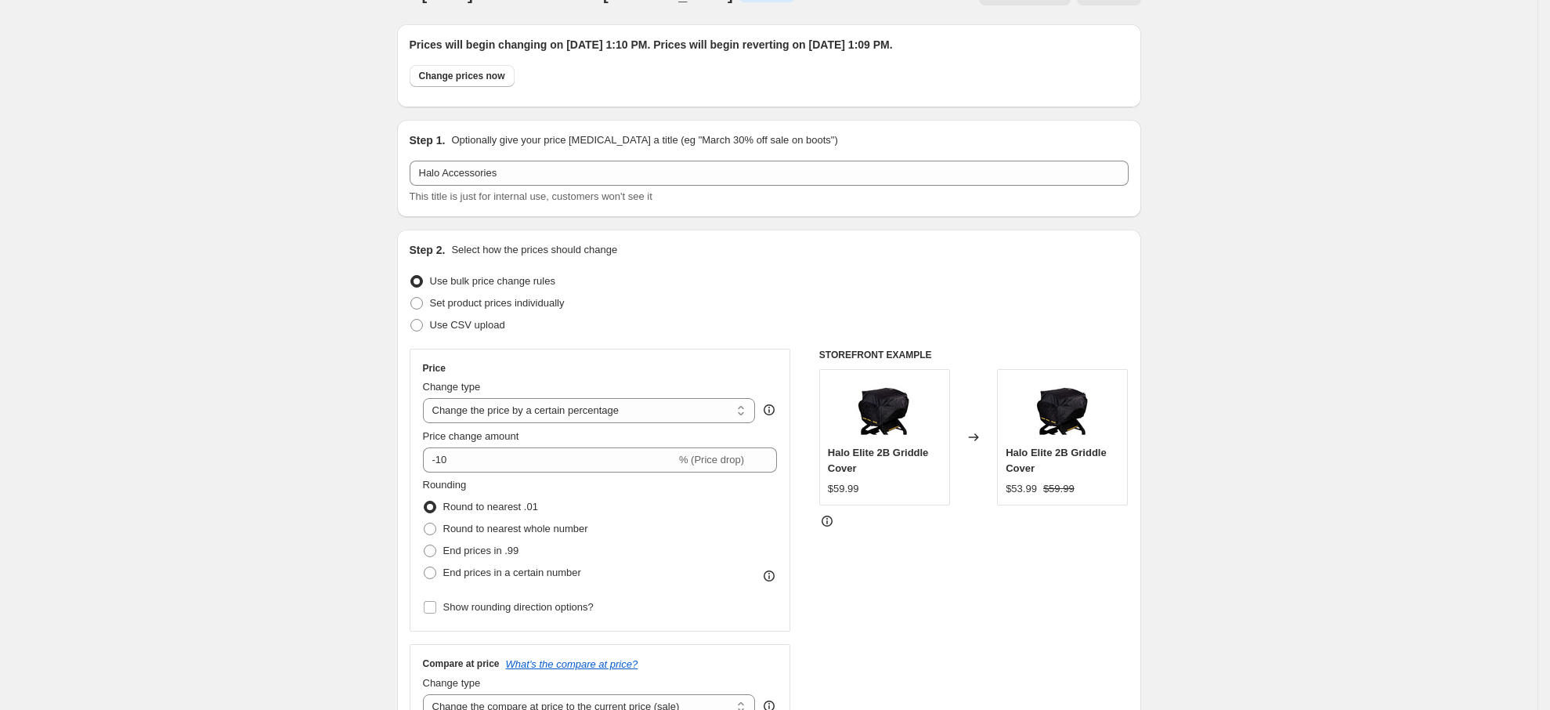
scroll to position [0, 0]
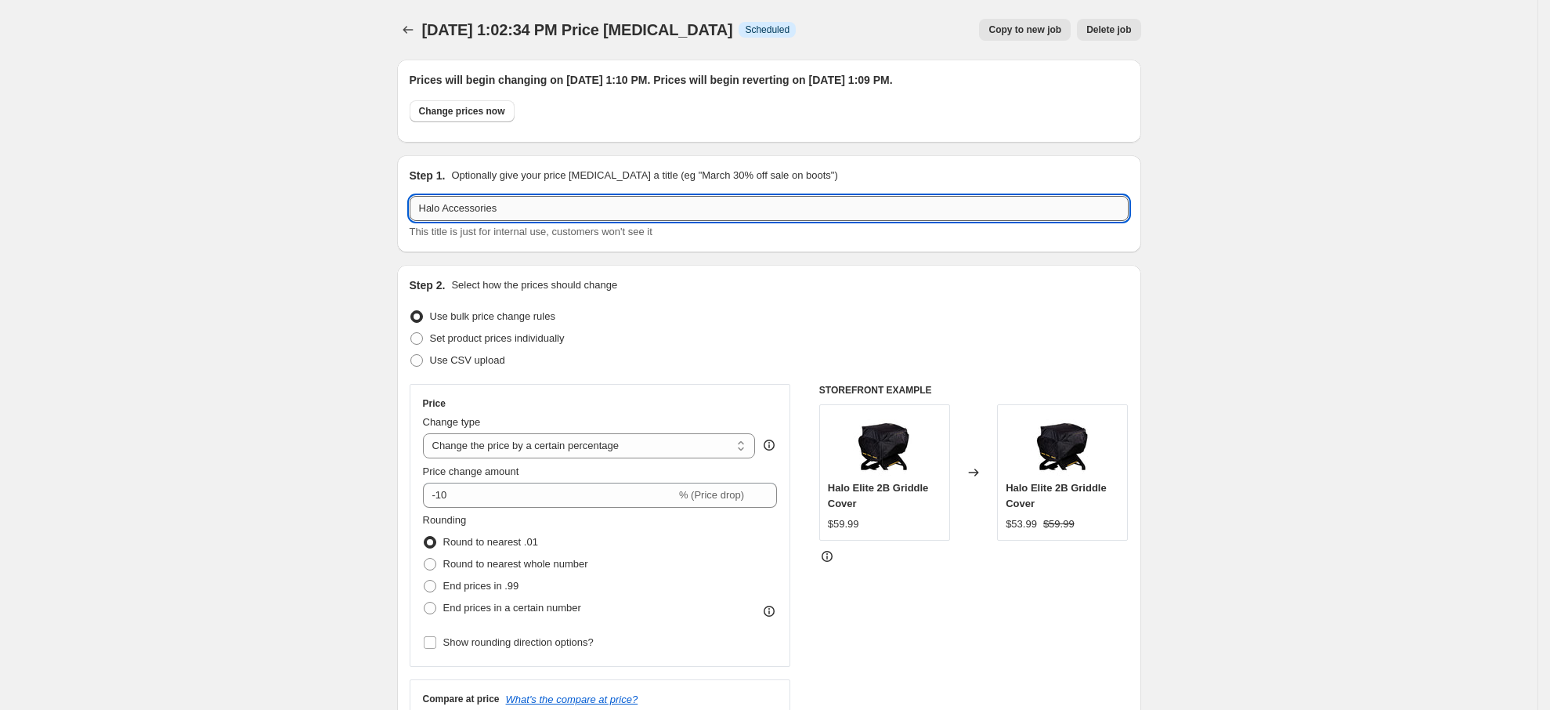
click at [647, 202] on input "Halo Accessories" at bounding box center [769, 208] width 719 height 25
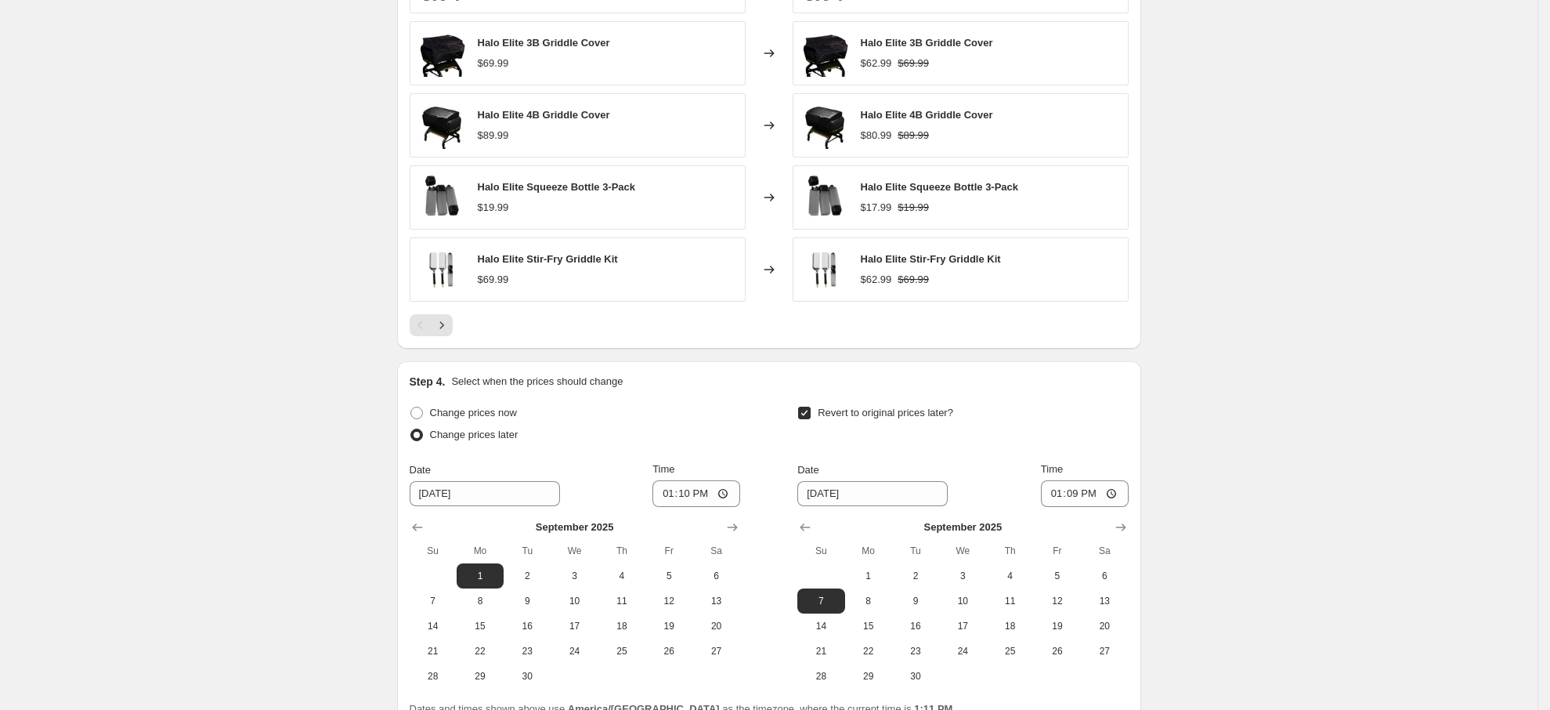
scroll to position [1519, 0]
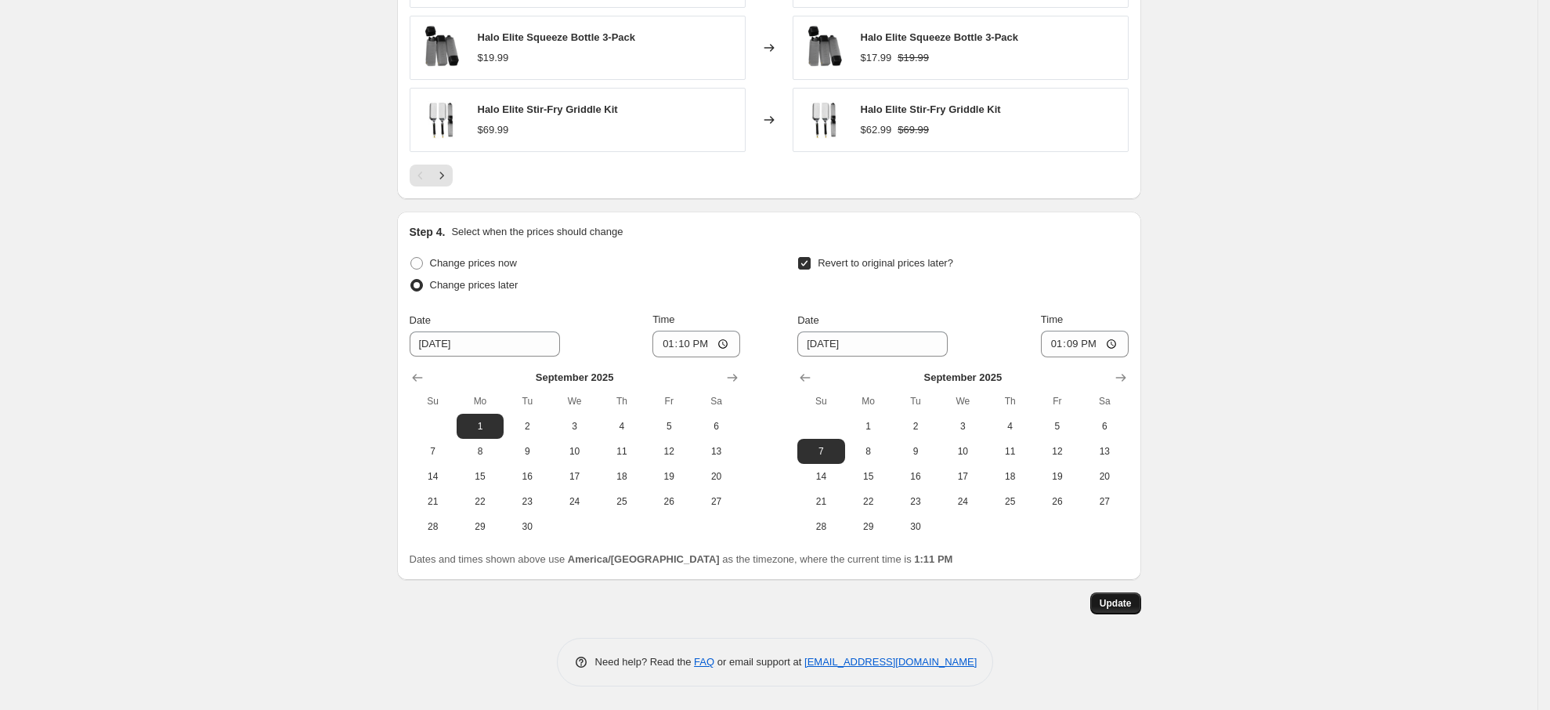
type input "Halo Accessories [DATE]-[DATE] 10% OFF"
click at [1126, 605] on span "Update" at bounding box center [1116, 603] width 32 height 13
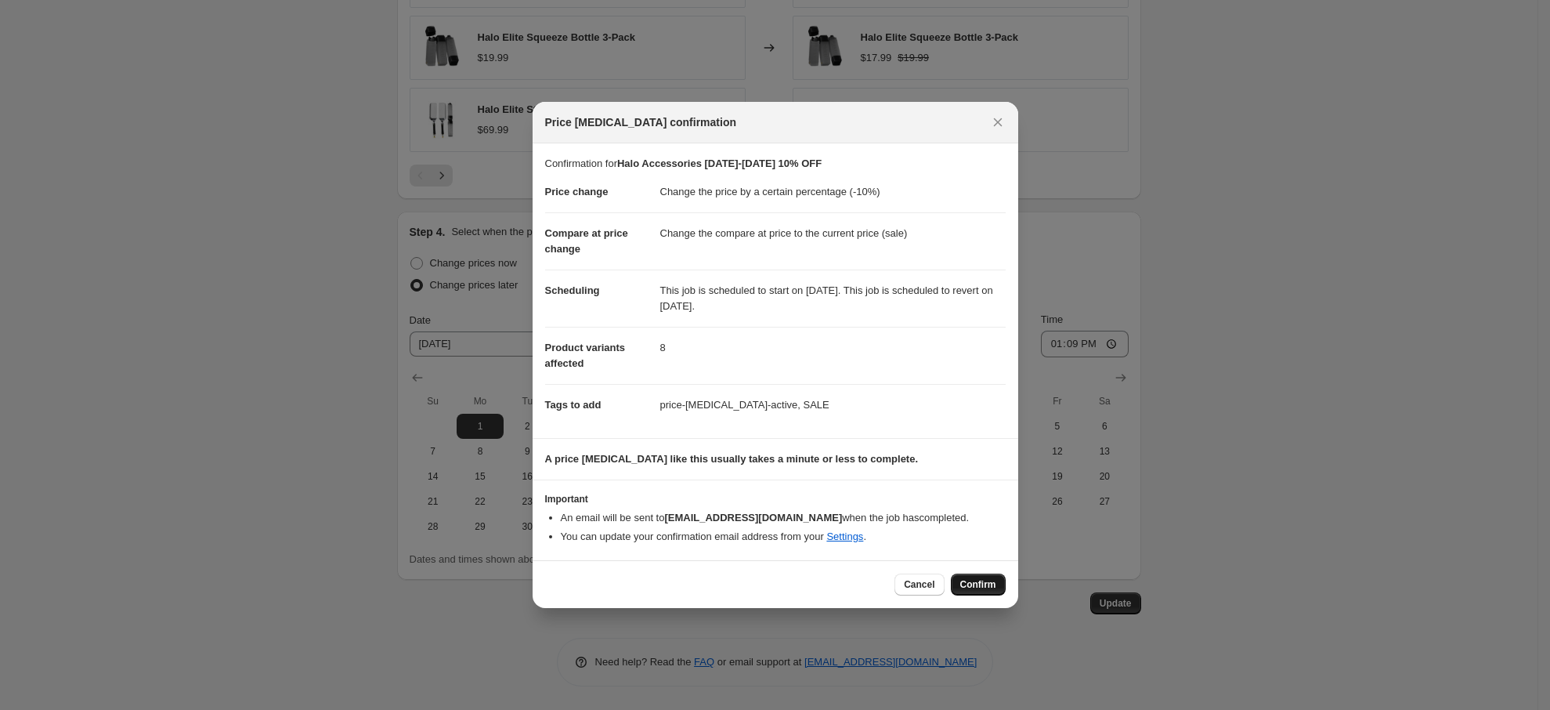
click at [972, 583] on span "Confirm" at bounding box center [978, 584] width 36 height 13
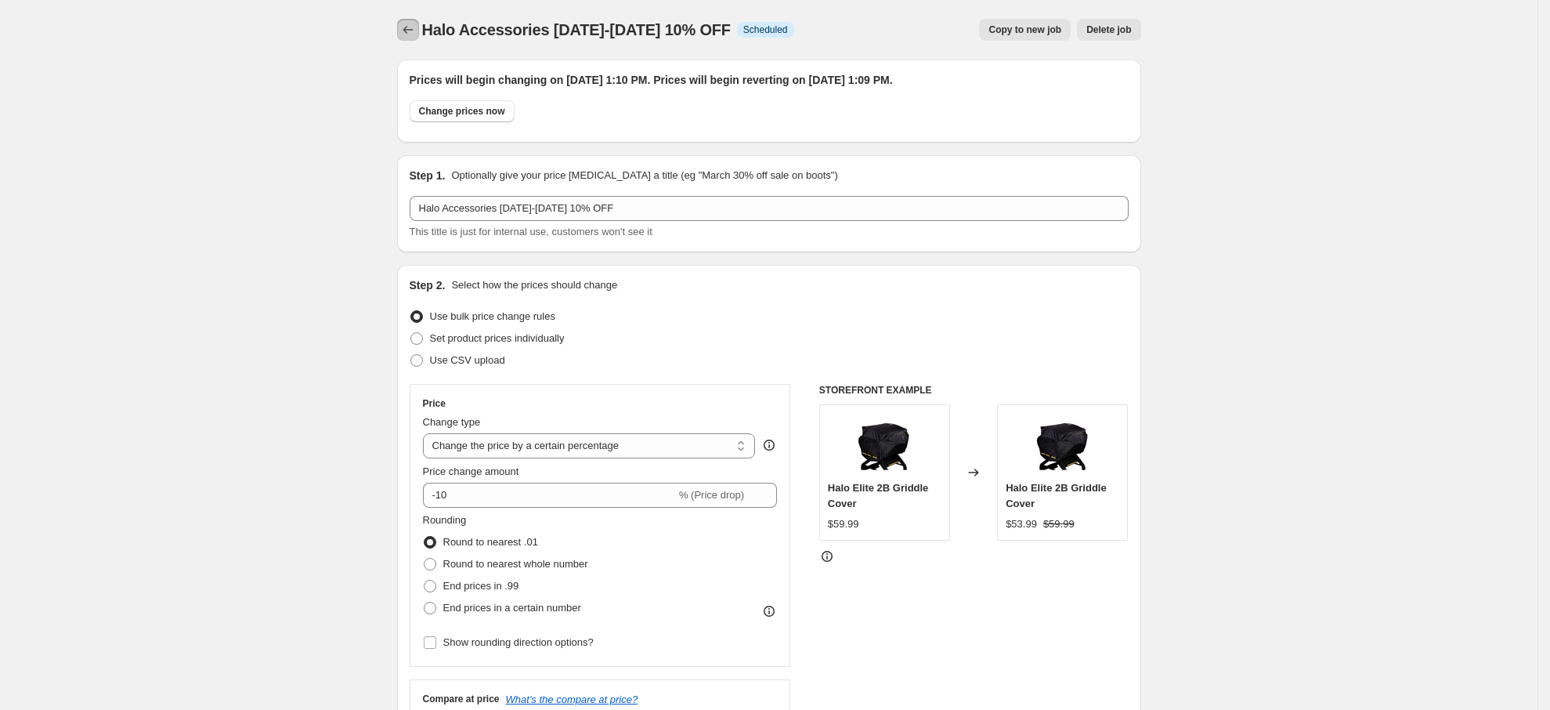
click at [408, 27] on icon "Price change jobs" at bounding box center [408, 30] width 16 height 16
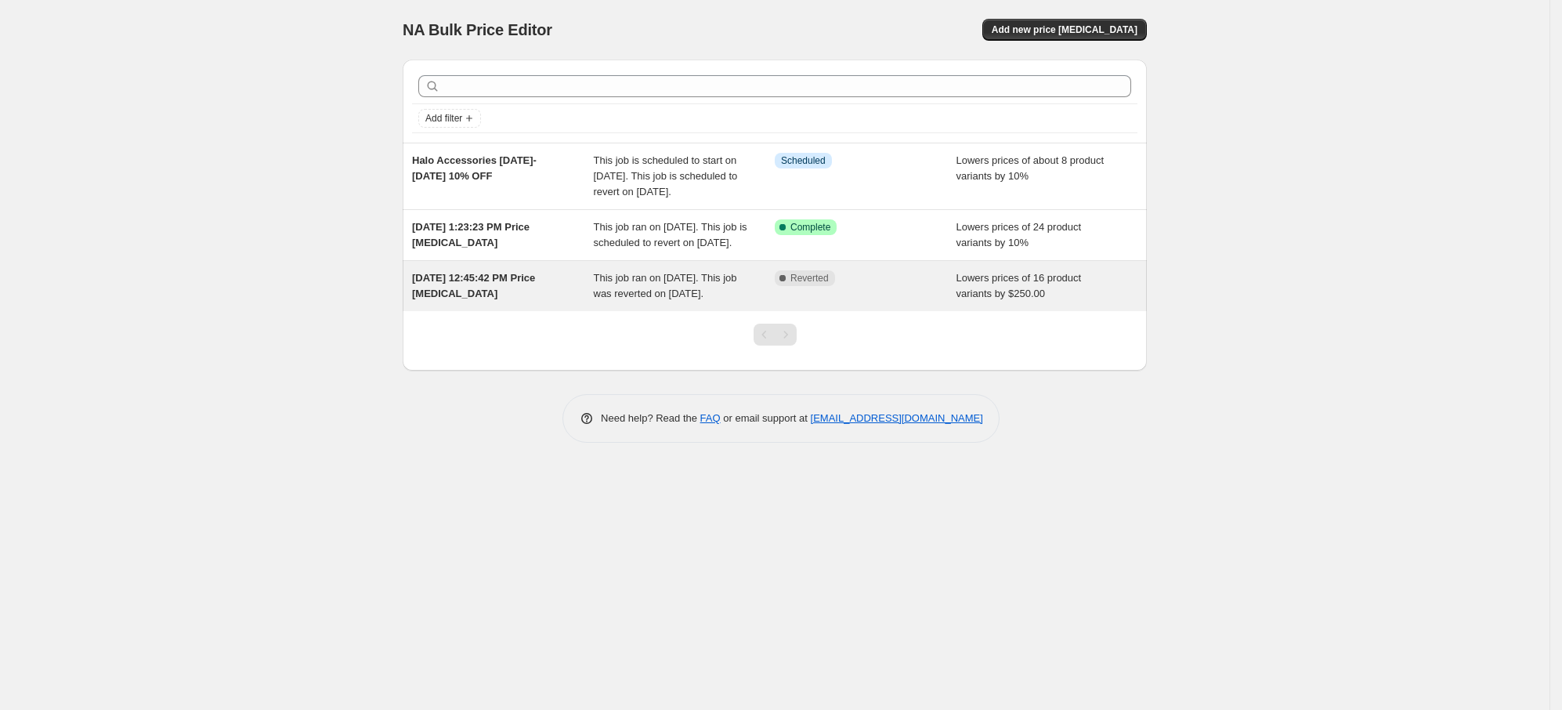
click at [489, 299] on span "[DATE] 12:45:42 PM Price [MEDICAL_DATA]" at bounding box center [473, 285] width 123 height 27
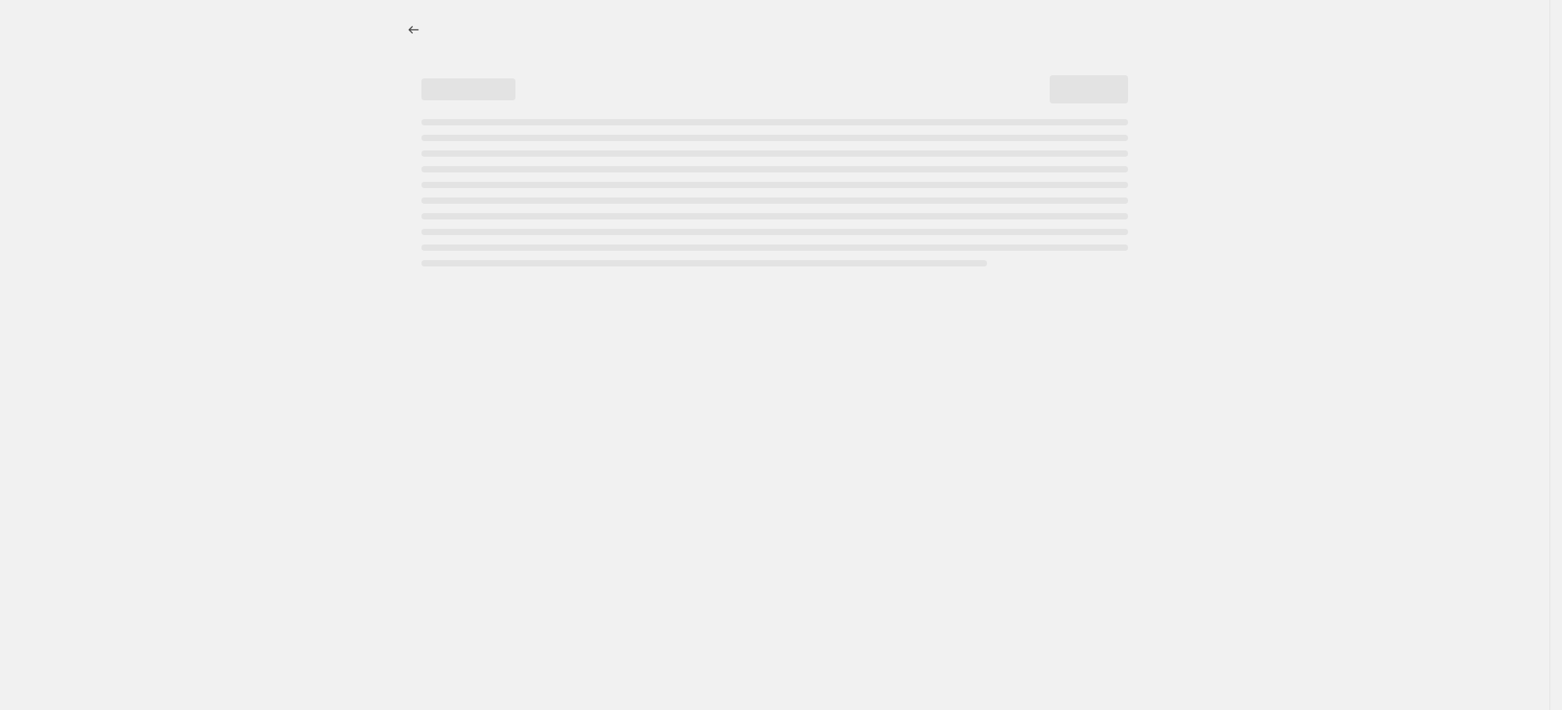
select select "by"
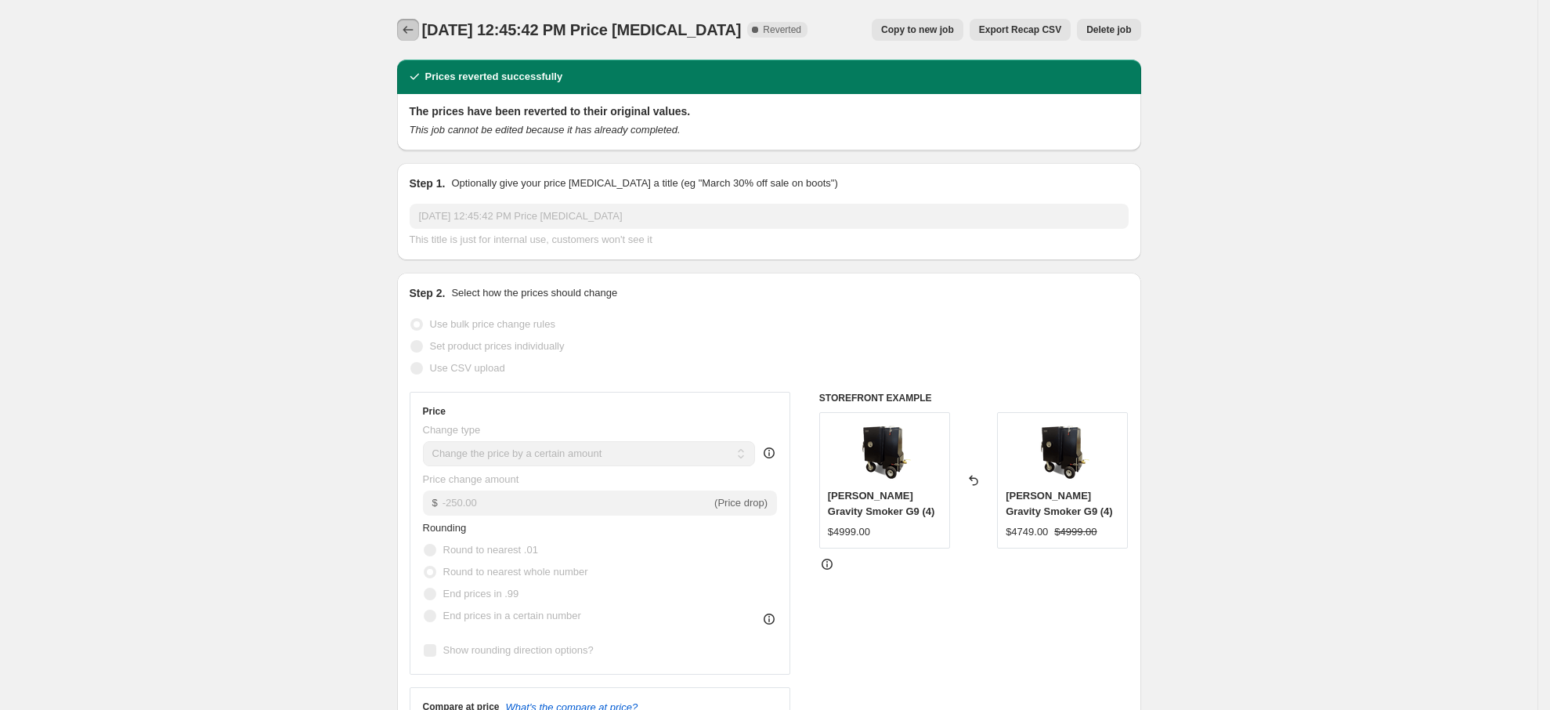
click at [410, 29] on icon "Price change jobs" at bounding box center [408, 30] width 10 height 8
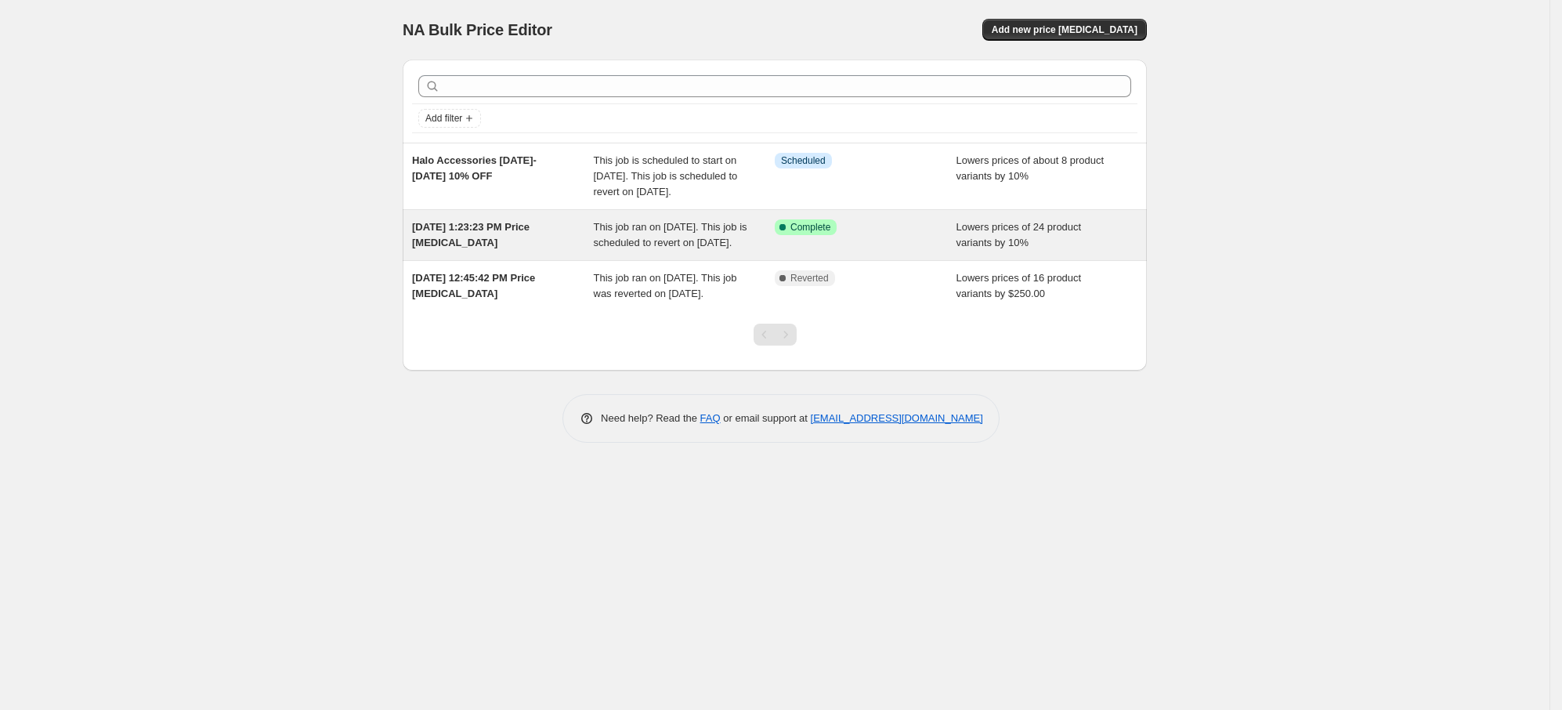
click at [529, 240] on span "[DATE] 1:23:23 PM Price [MEDICAL_DATA]" at bounding box center [470, 234] width 117 height 27
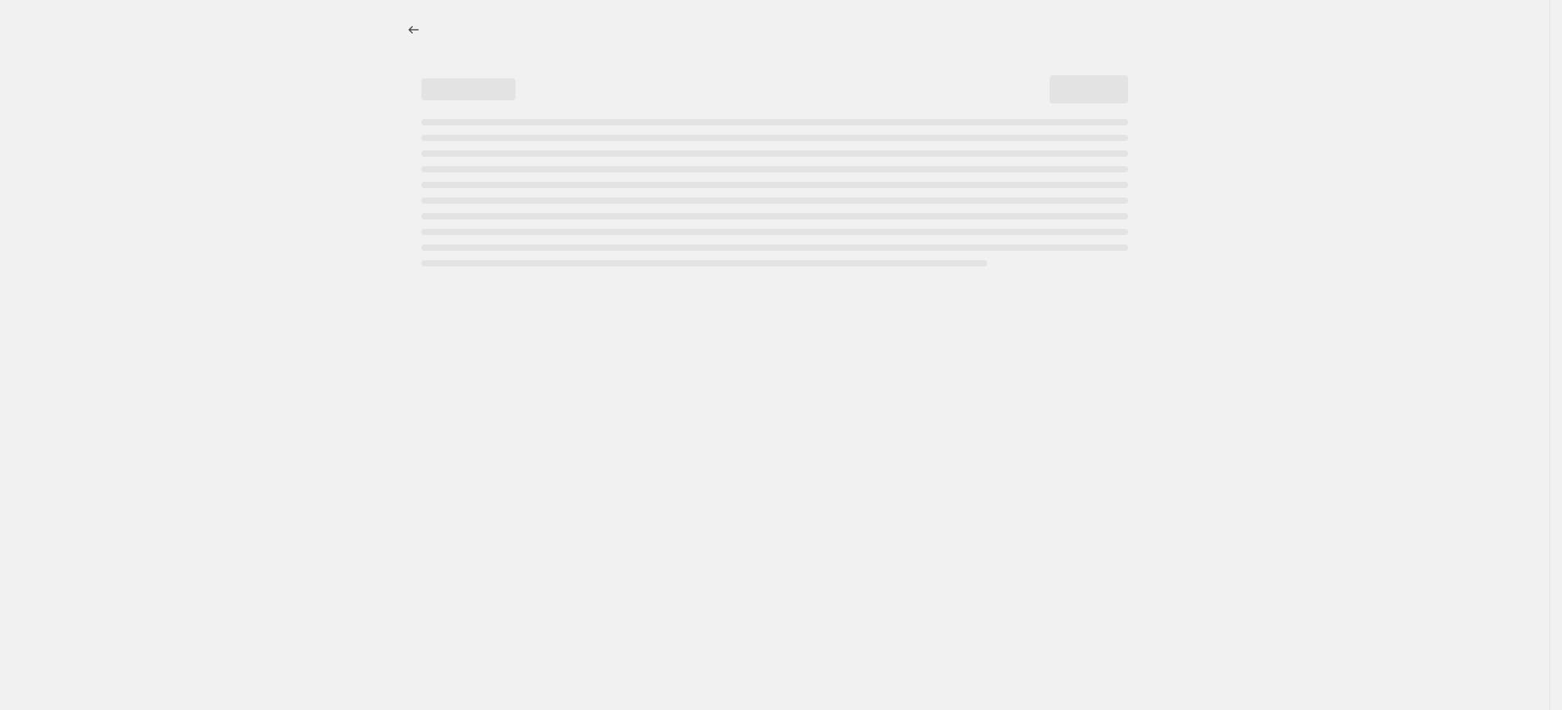
select select "percentage"
select select "vendor"
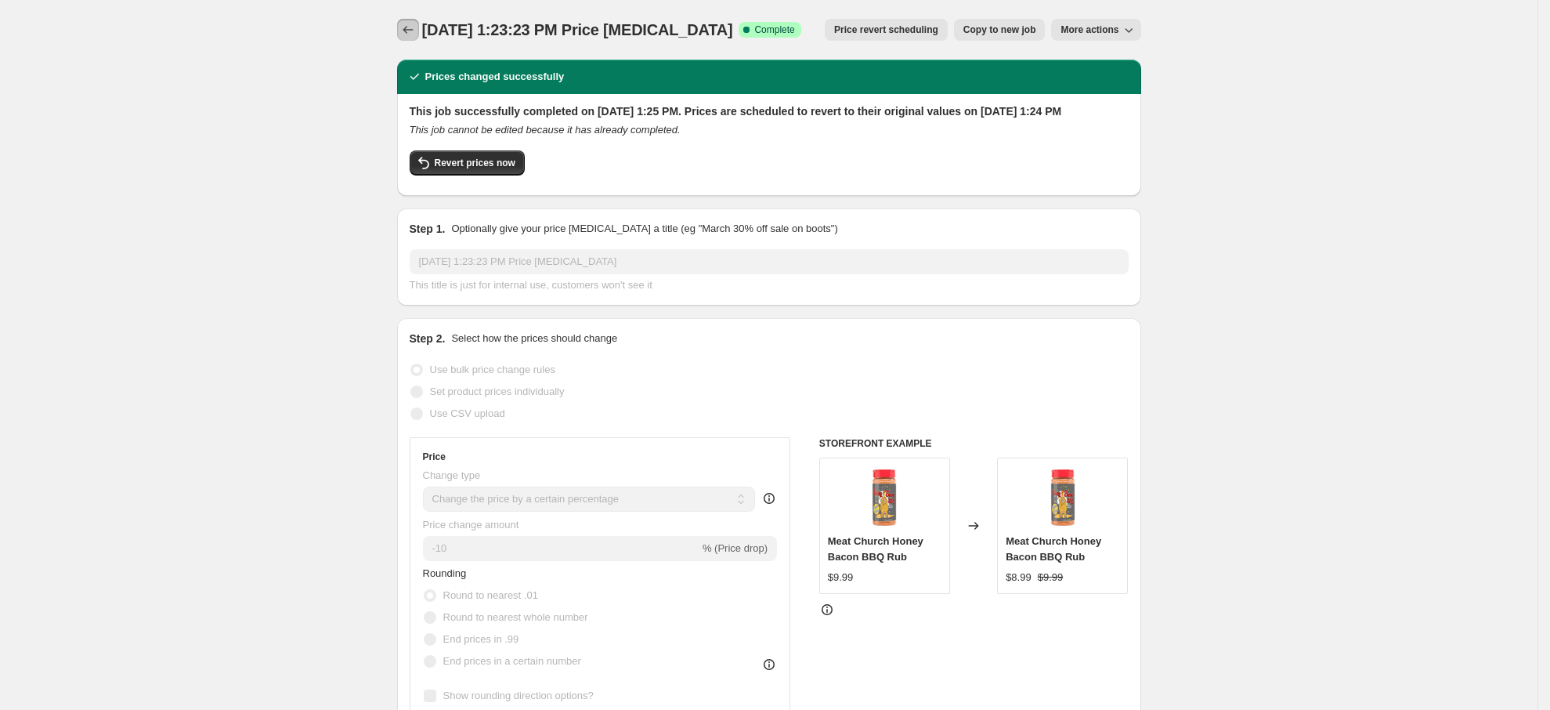
click at [413, 25] on icon "Price change jobs" at bounding box center [408, 30] width 16 height 16
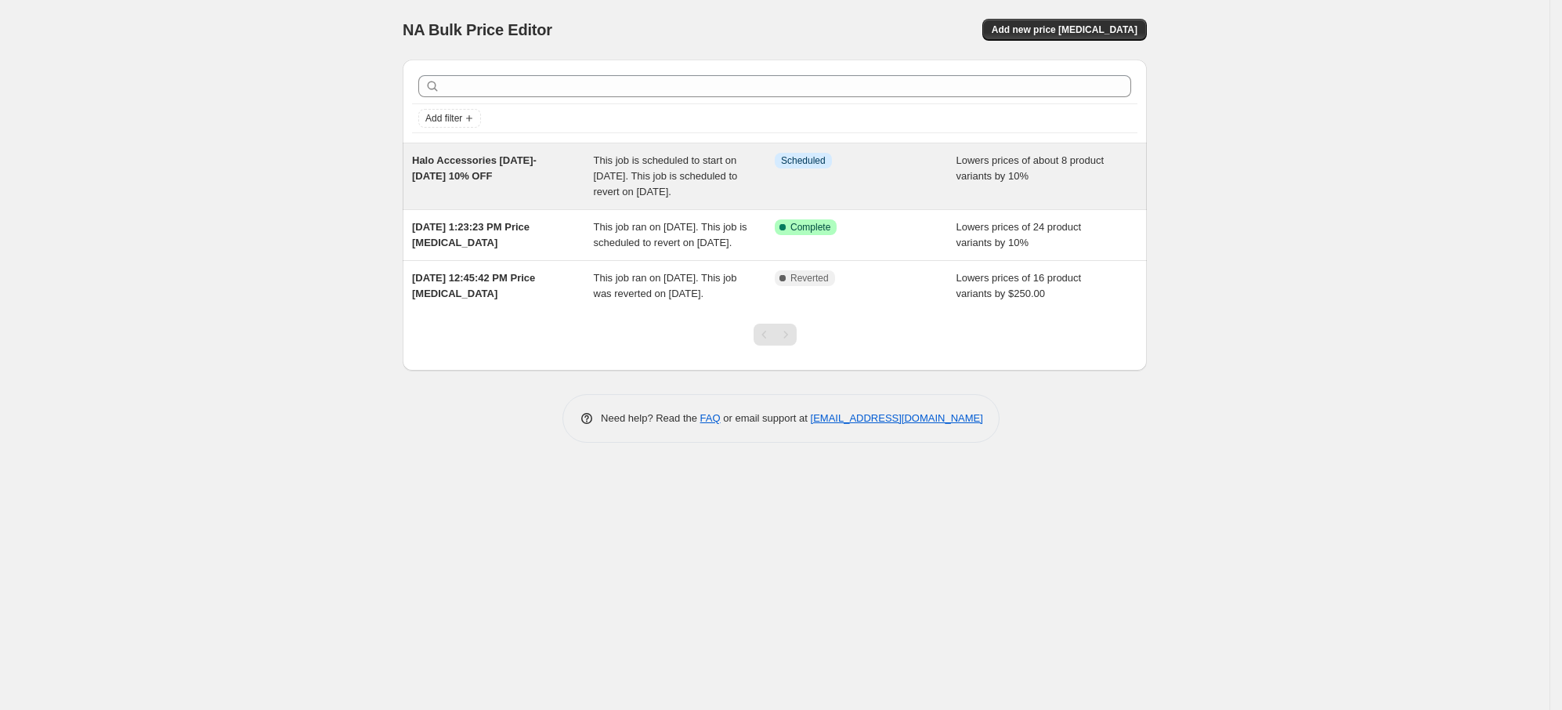
click at [872, 160] on div "Info Scheduled" at bounding box center [854, 161] width 158 height 16
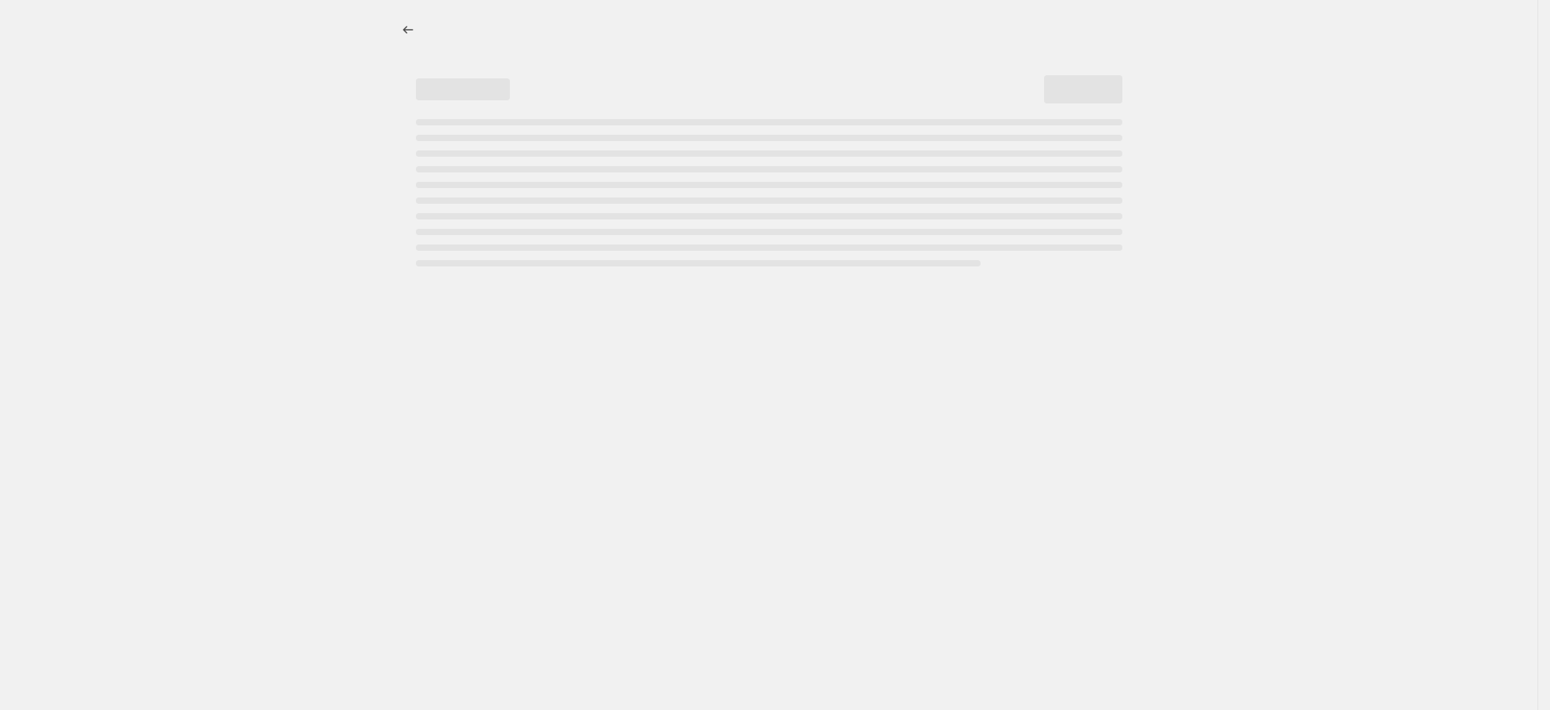
select select "percentage"
select select "vendor"
select select "product_type"
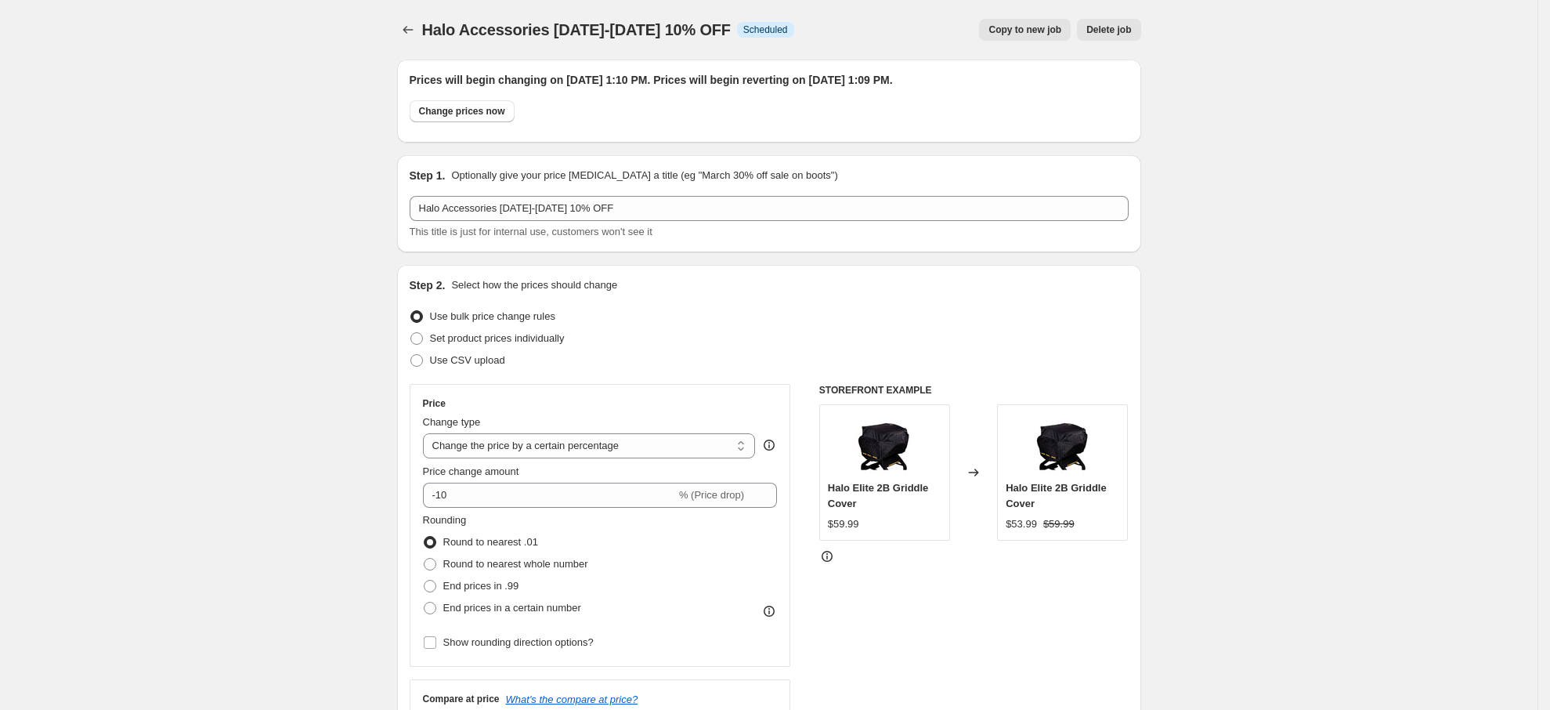
click at [1026, 31] on span "Copy to new job" at bounding box center [1024, 29] width 73 height 13
select select "percentage"
select select "vendor"
select select "product_type"
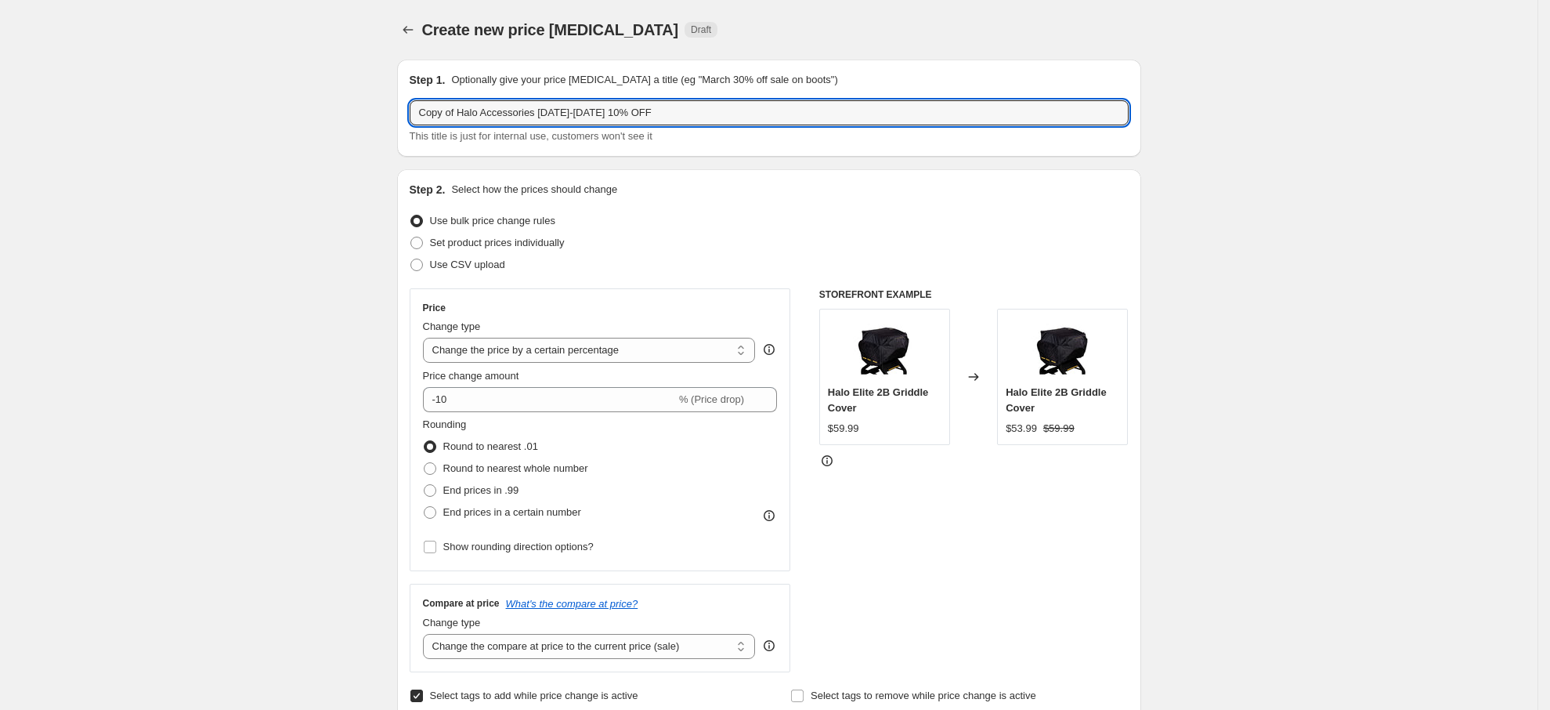
drag, startPoint x: 633, startPoint y: 108, endPoint x: 249, endPoint y: 114, distance: 383.8
type input "DDR Rubs [DATE]-[DATE] 10% OFF"
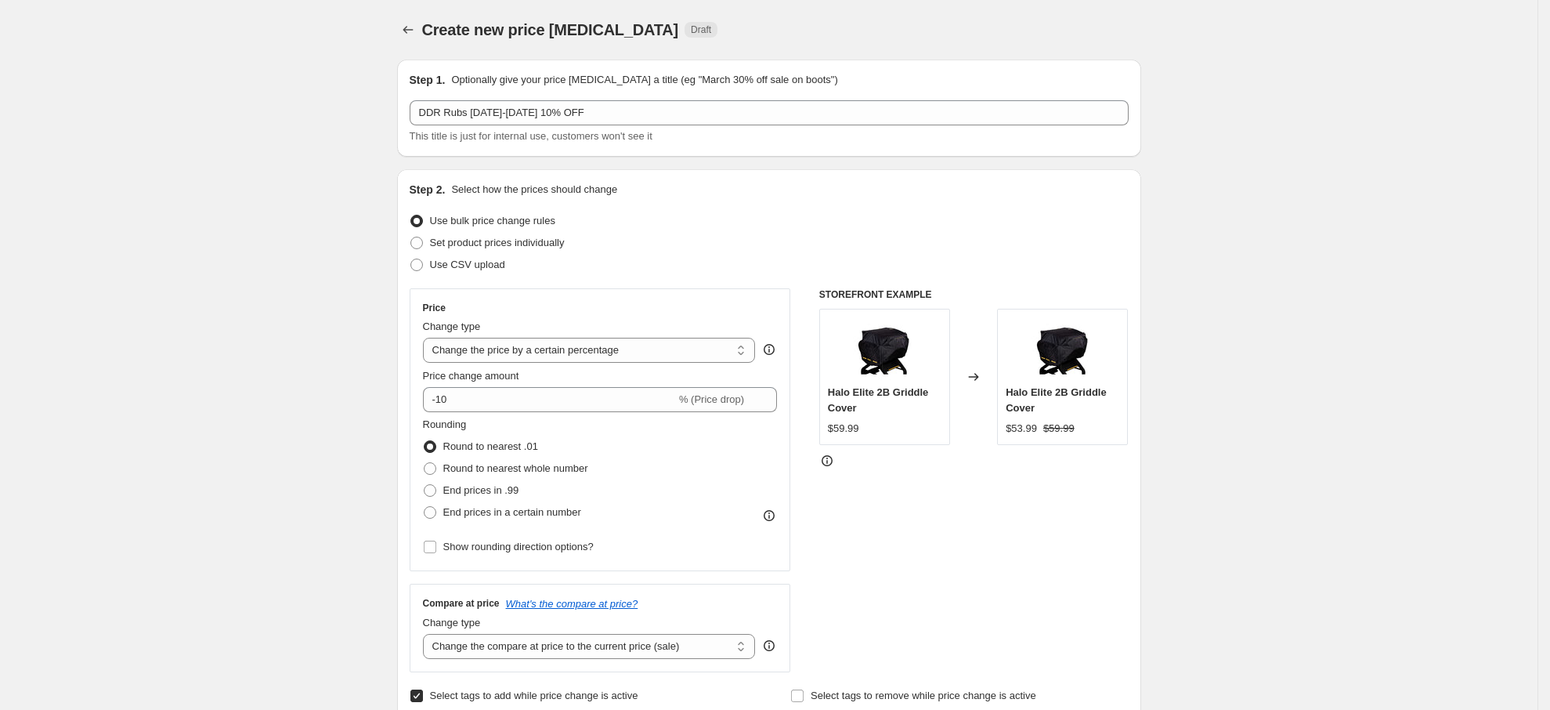
click at [816, 199] on div "Step 2. Select how the prices should change Use bulk price change rules Set pro…" at bounding box center [769, 488] width 719 height 612
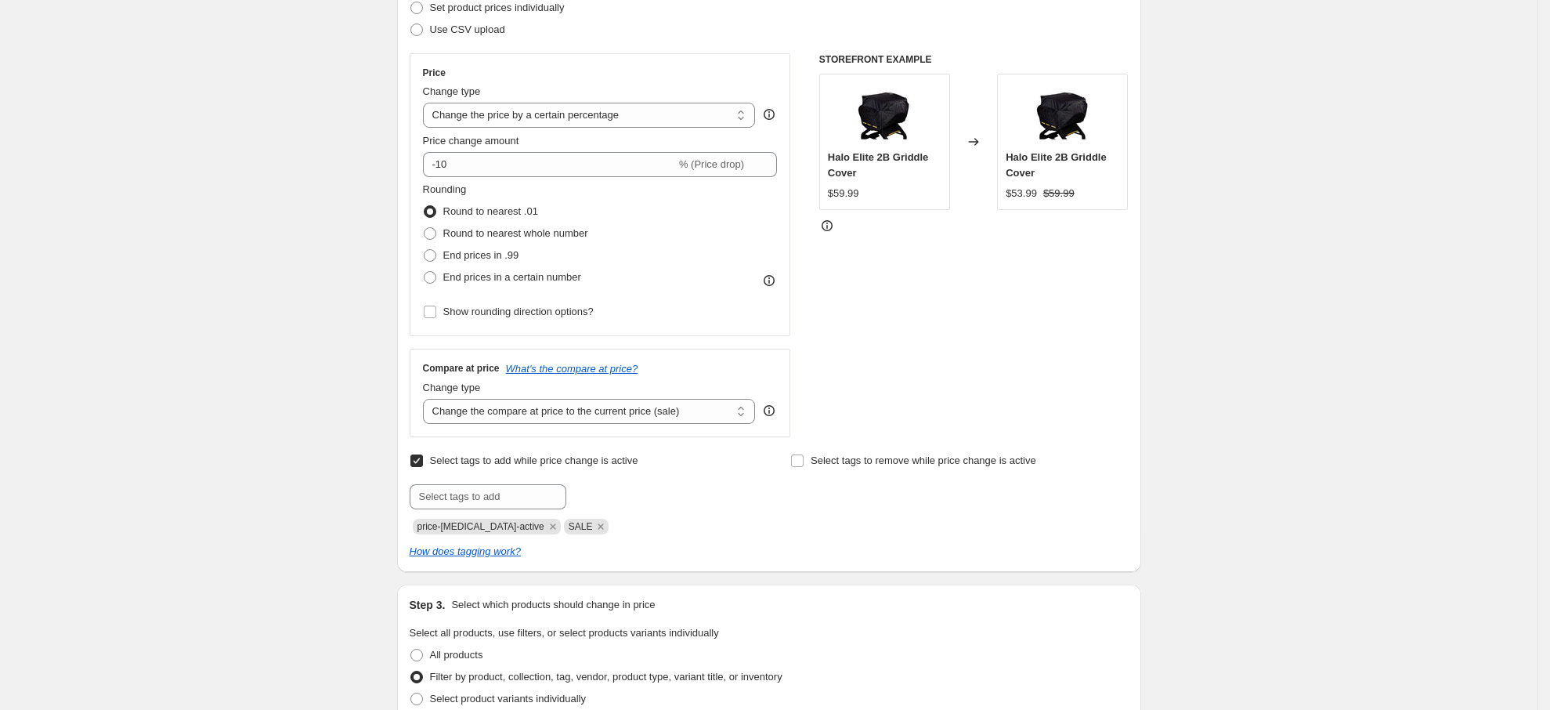
scroll to position [705, 0]
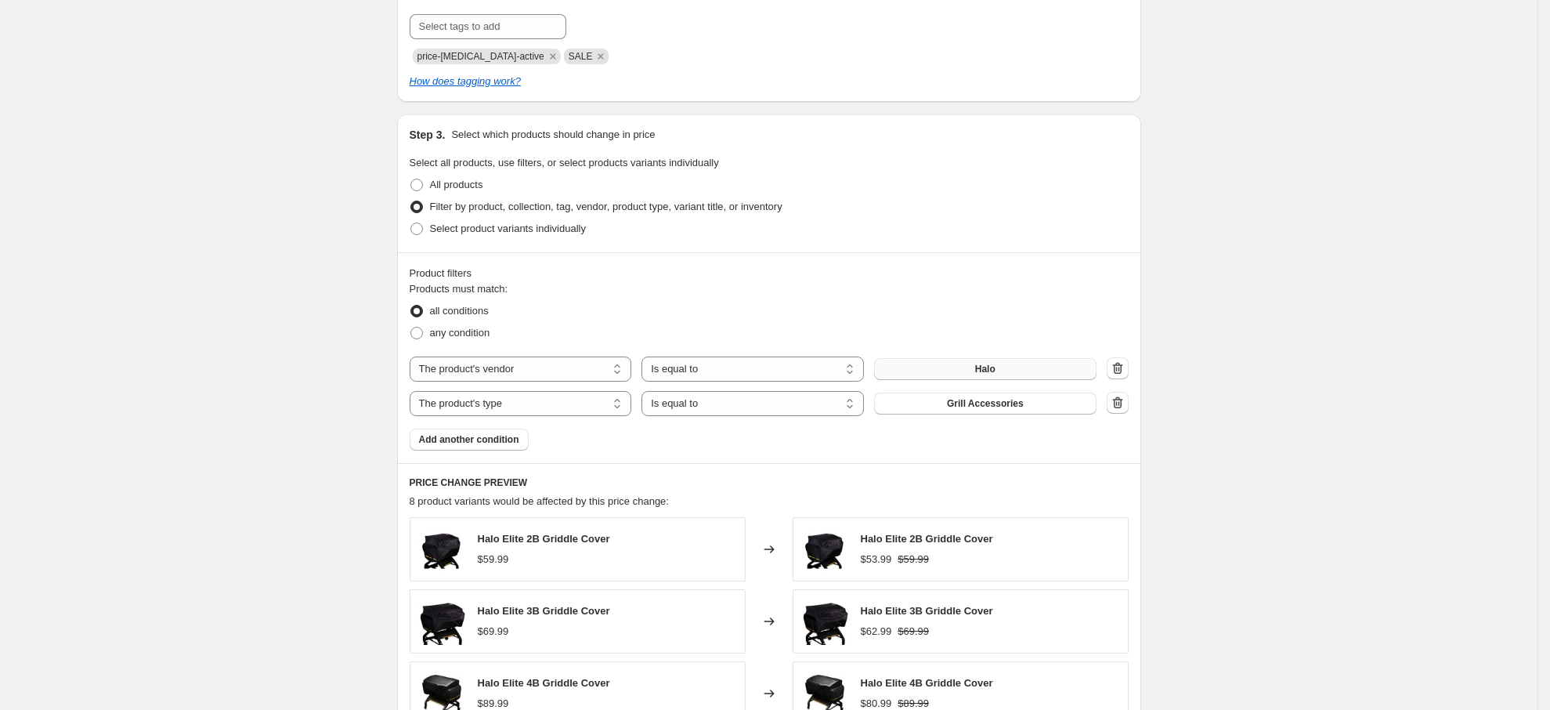
click at [1006, 367] on button "Halo" at bounding box center [985, 369] width 222 height 22
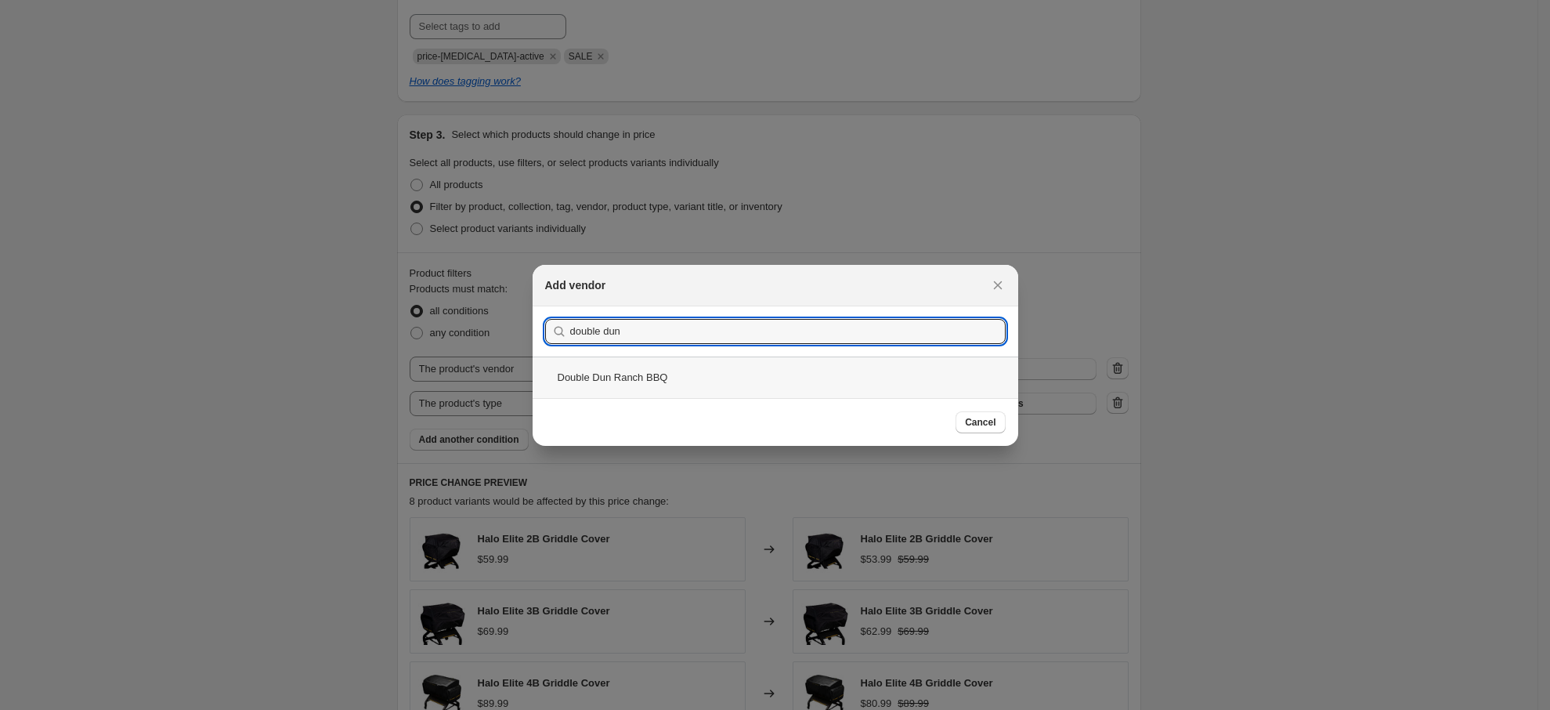
type input "double dun"
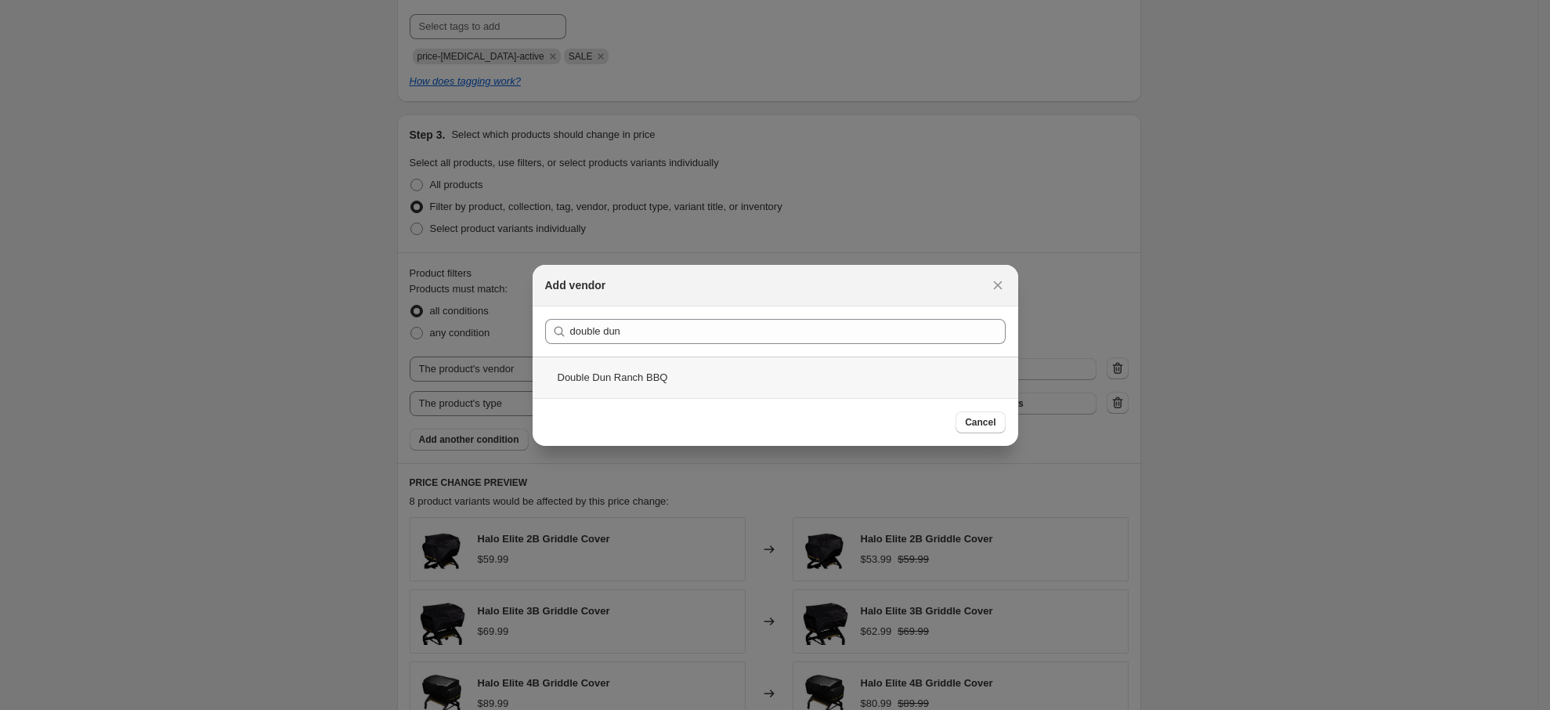
click at [665, 379] on div "Double Dun Ranch BBQ" at bounding box center [776, 377] width 486 height 42
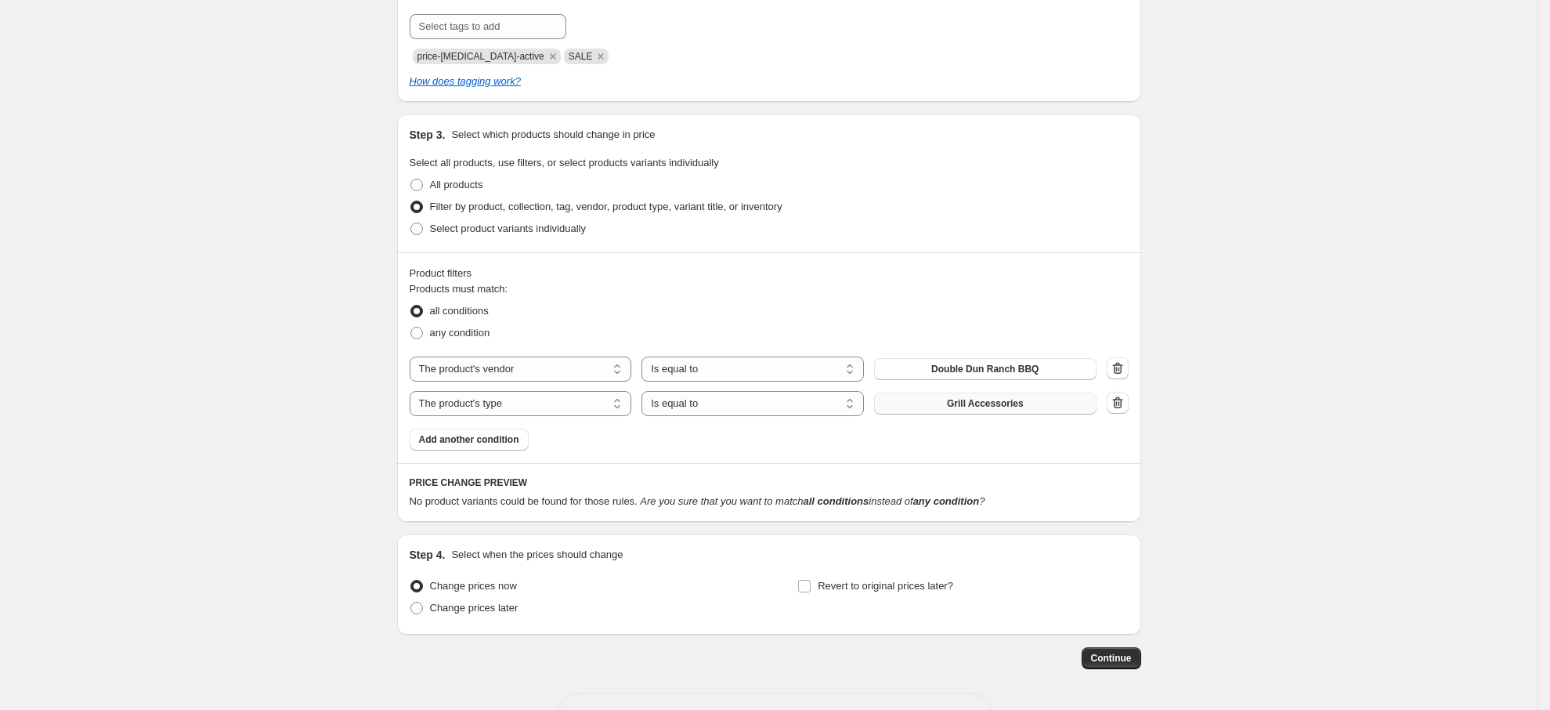
click at [984, 403] on span "Grill Accessories" at bounding box center [985, 403] width 77 height 13
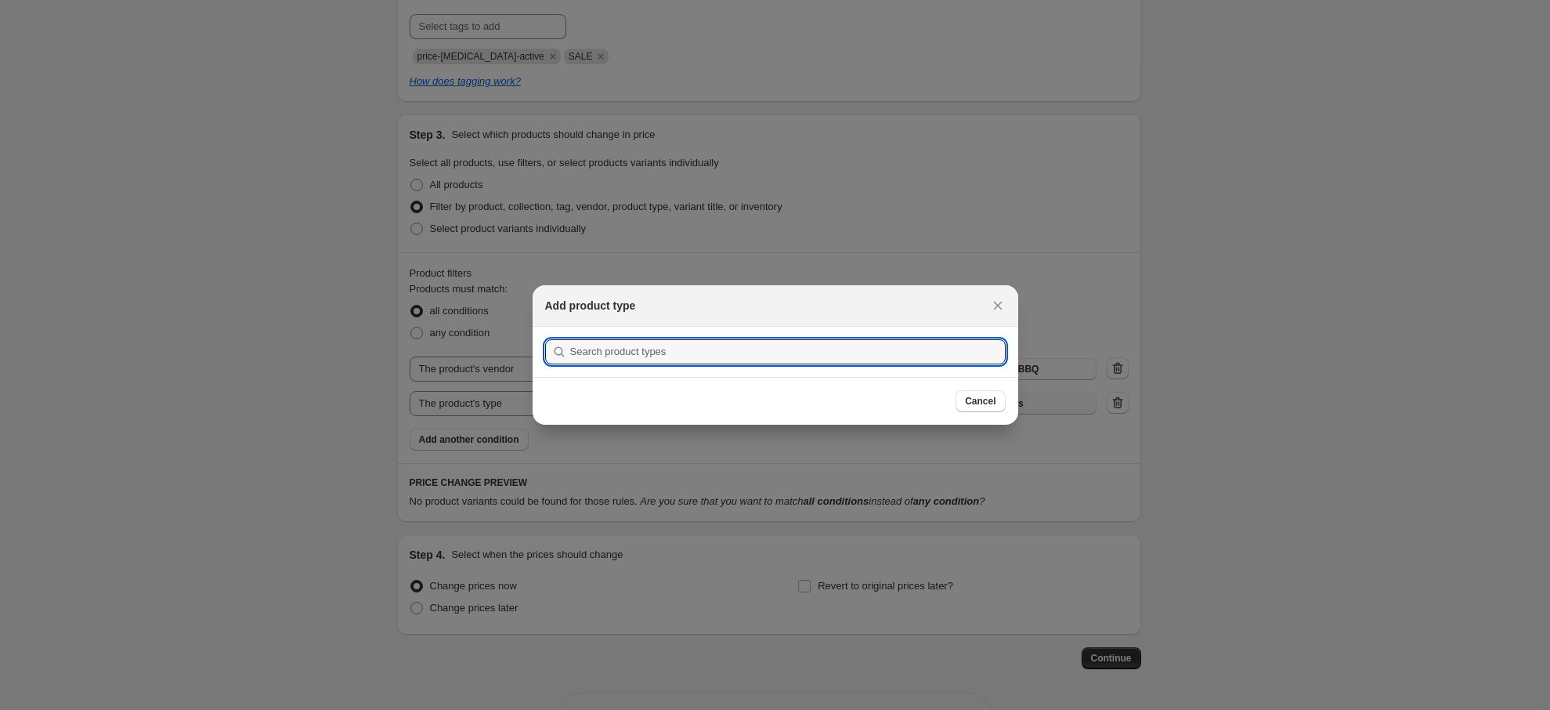
scroll to position [0, 0]
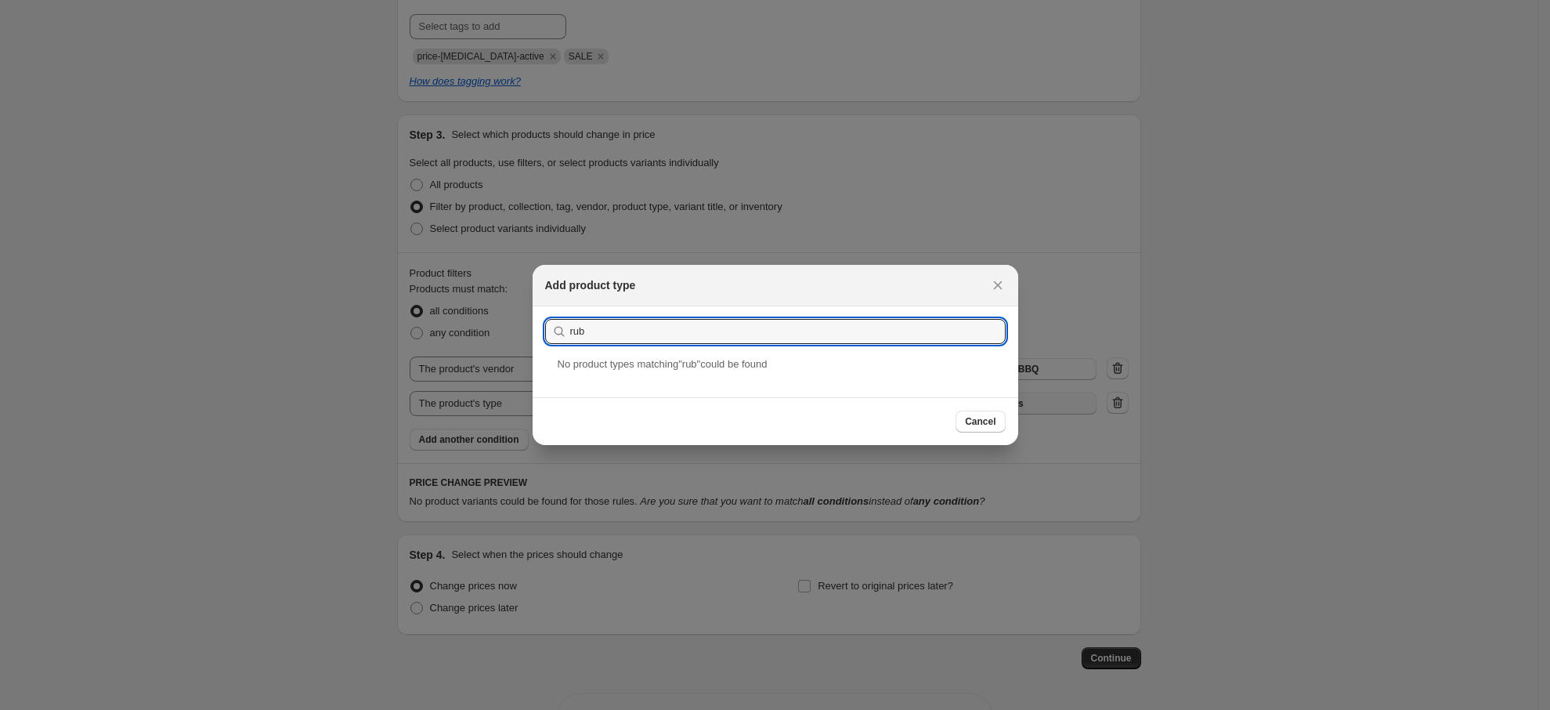
drag, startPoint x: 622, startPoint y: 323, endPoint x: 497, endPoint y: 334, distance: 125.8
type input "seasoning"
click at [645, 367] on div "Seasonings & Spices" at bounding box center [776, 377] width 486 height 42
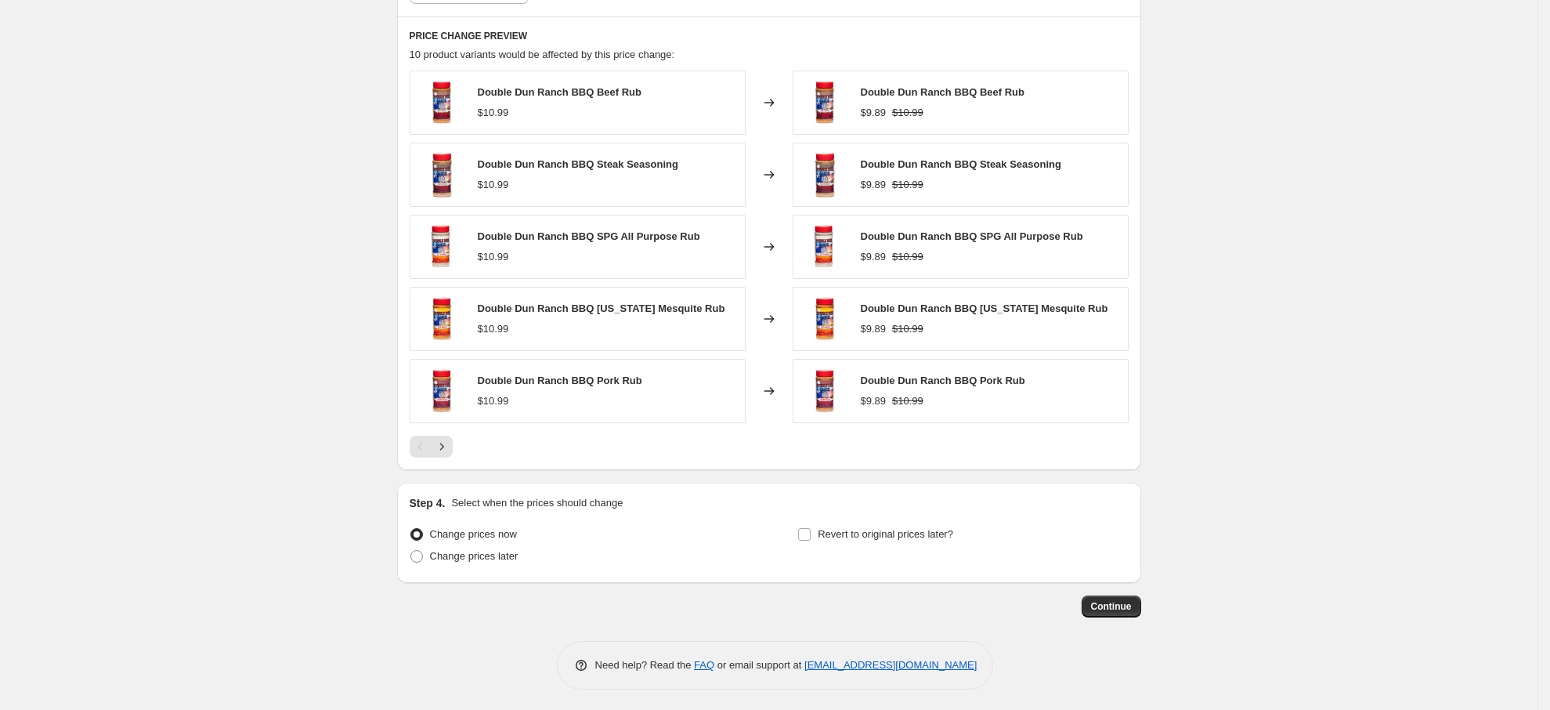
scroll to position [1156, 0]
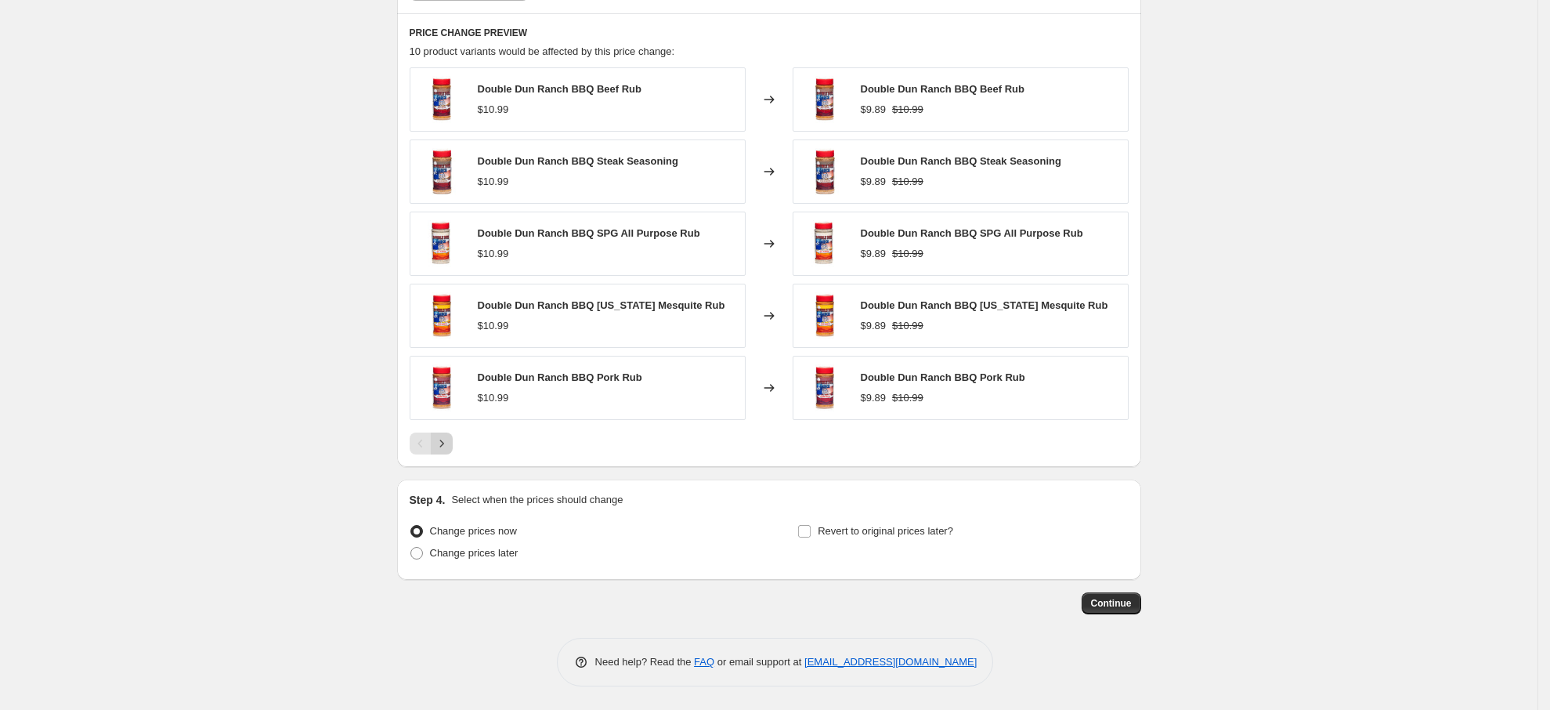
click at [443, 445] on icon "Next" at bounding box center [442, 443] width 16 height 16
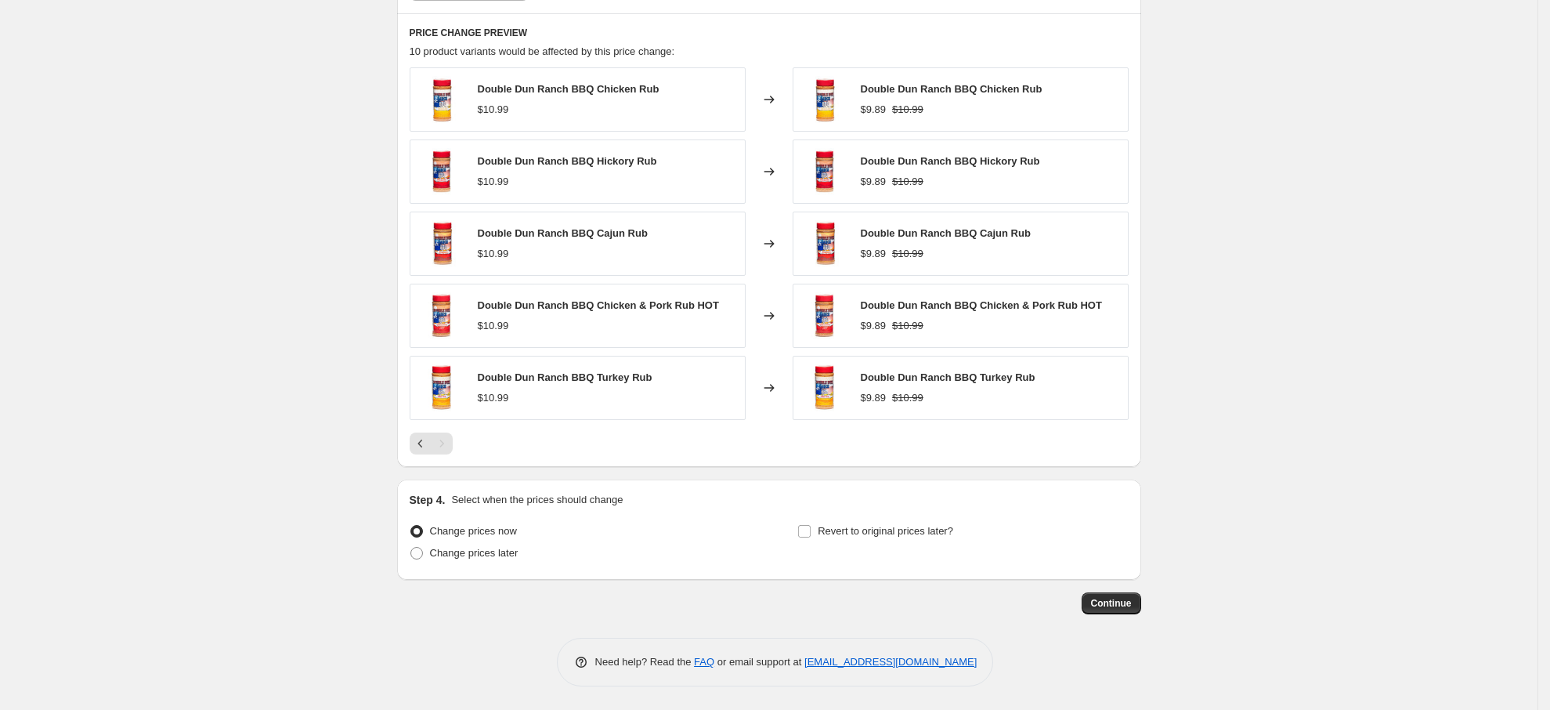
click at [447, 445] on div "Pagination" at bounding box center [442, 443] width 22 height 22
click at [417, 442] on icon "Previous" at bounding box center [421, 443] width 16 height 16
click at [429, 554] on label "Change prices later" at bounding box center [464, 553] width 109 height 22
click at [411, 547] on input "Change prices later" at bounding box center [410, 547] width 1 height 1
radio input "true"
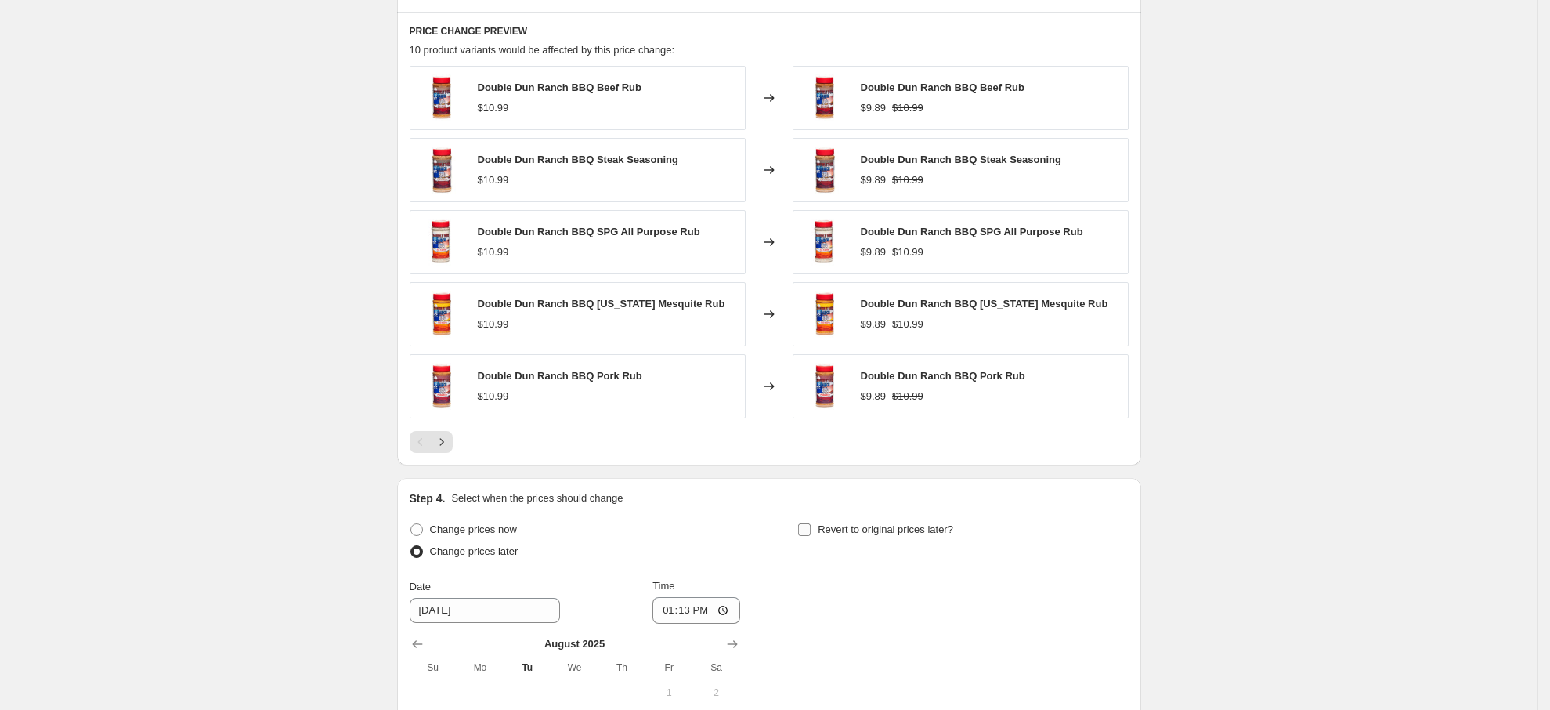
click at [804, 529] on input "Revert to original prices later?" at bounding box center [804, 529] width 13 height 13
checkbox input "true"
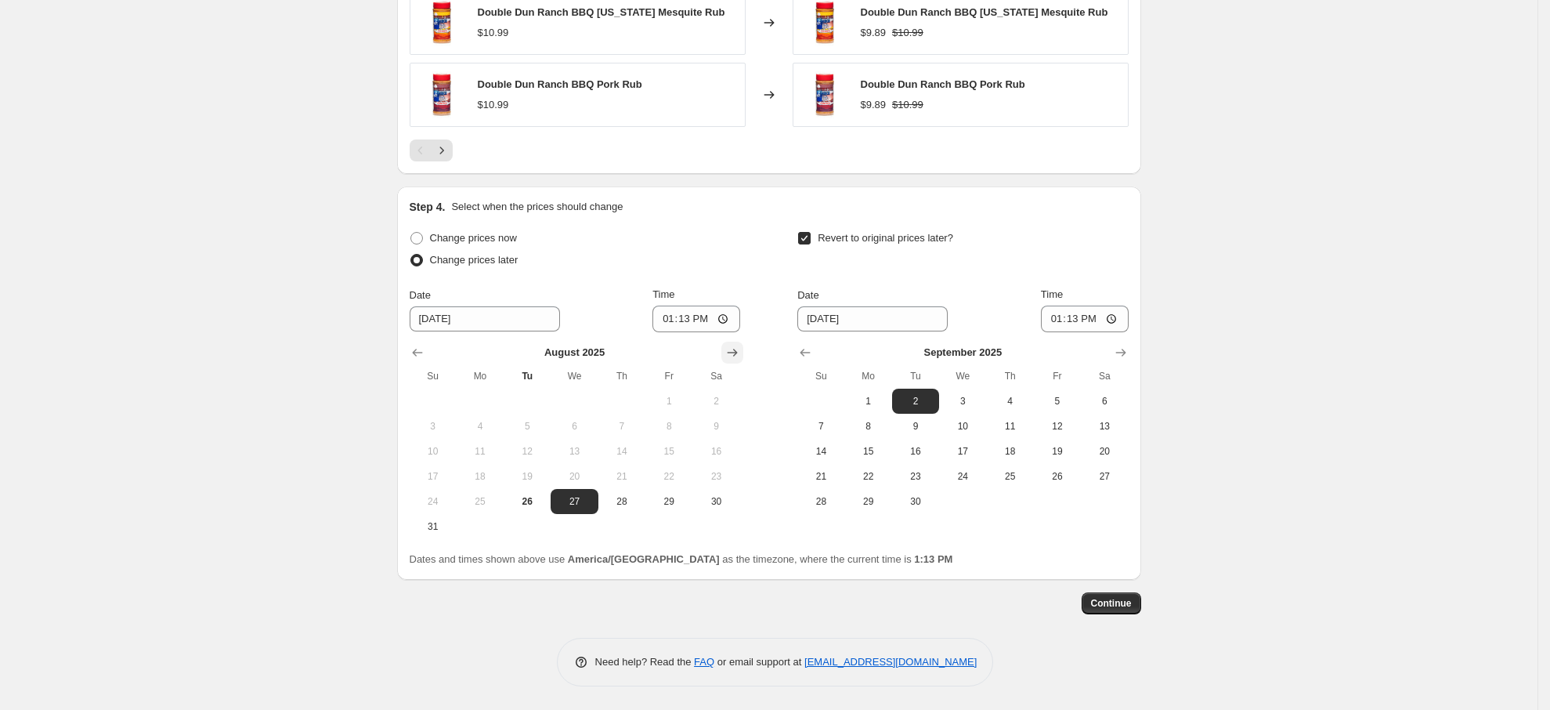
click at [730, 347] on icon "Show next month, September 2025" at bounding box center [732, 353] width 16 height 16
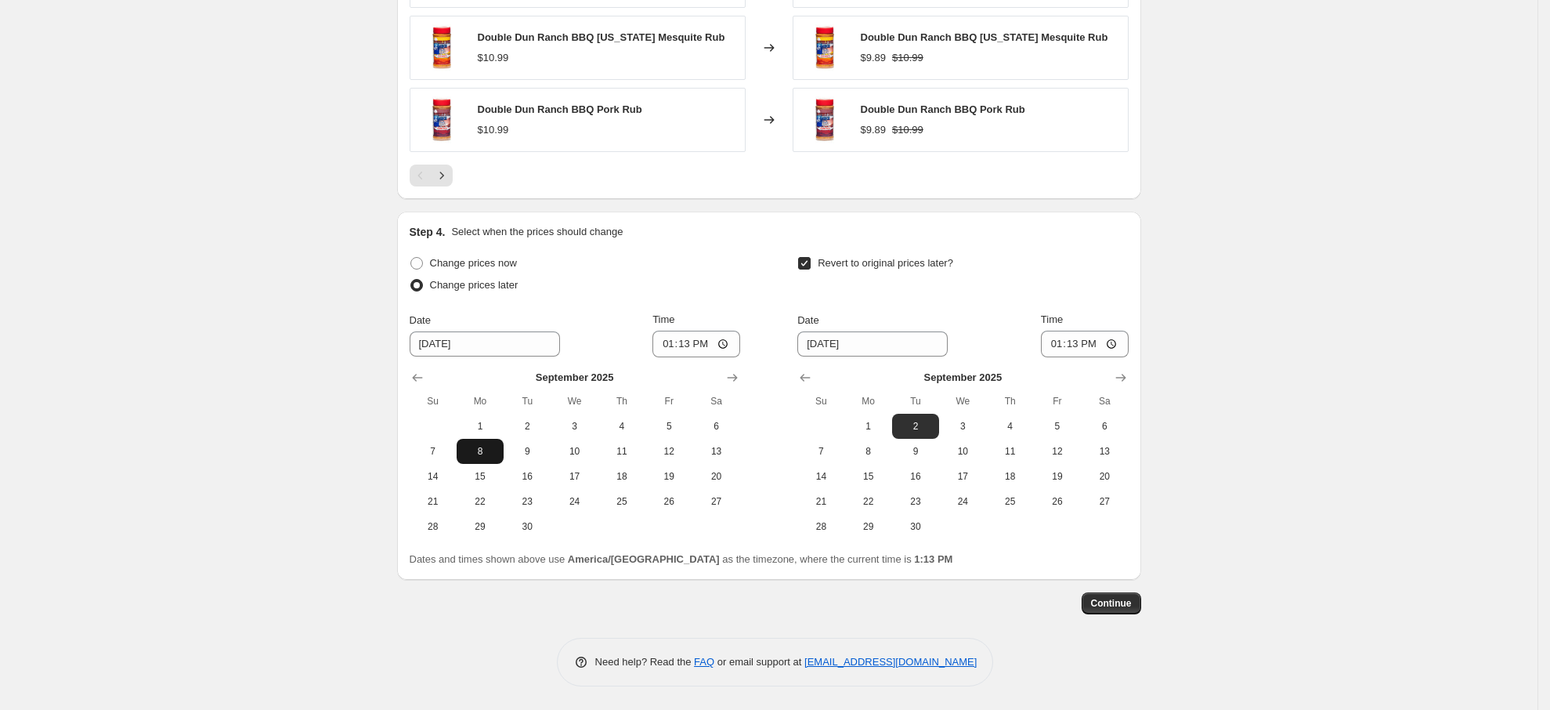
click at [489, 451] on span "8" at bounding box center [480, 451] width 34 height 13
type input "[DATE]"
click at [862, 471] on span "15" at bounding box center [868, 476] width 34 height 13
type input "[DATE]"
click at [1109, 599] on span "Continue" at bounding box center [1111, 603] width 41 height 13
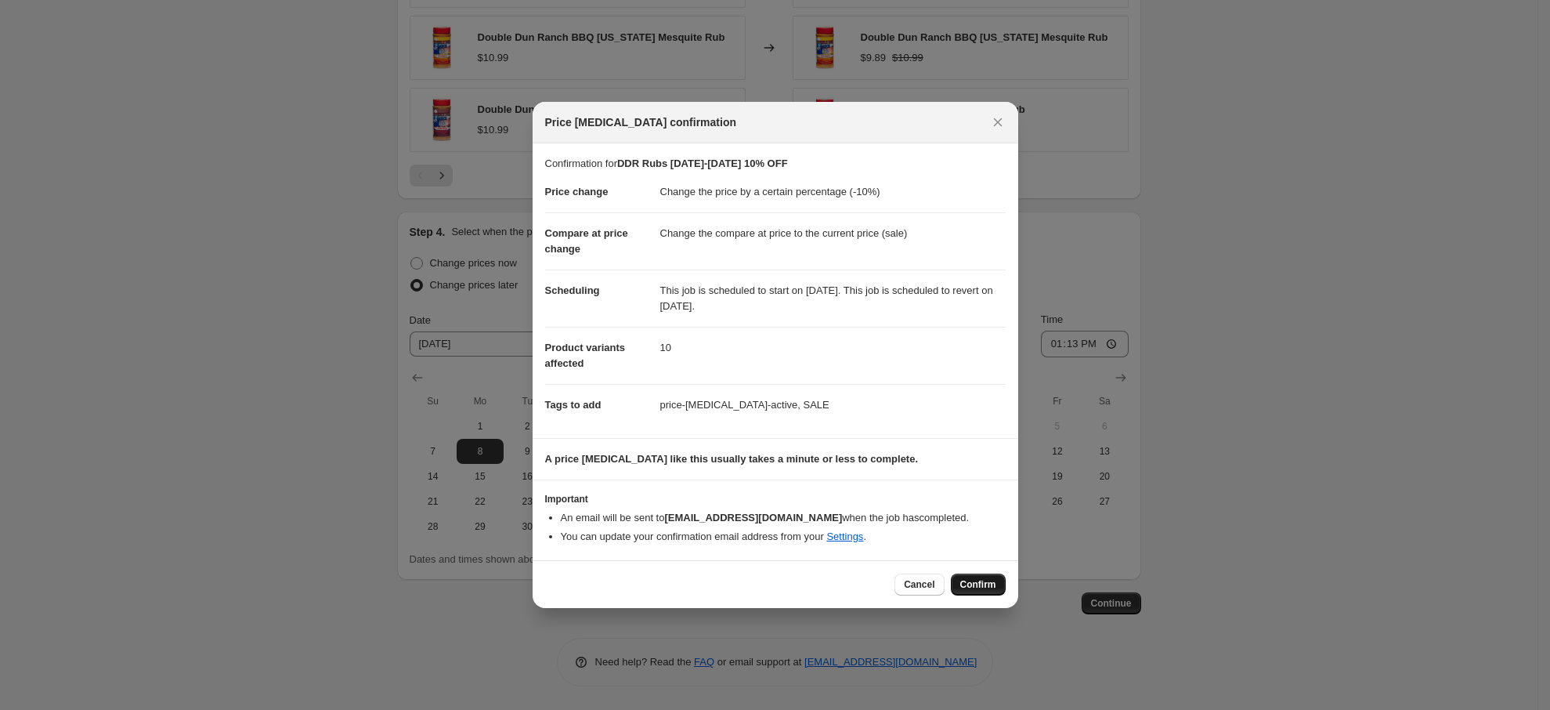
click at [979, 577] on button "Confirm" at bounding box center [978, 584] width 55 height 22
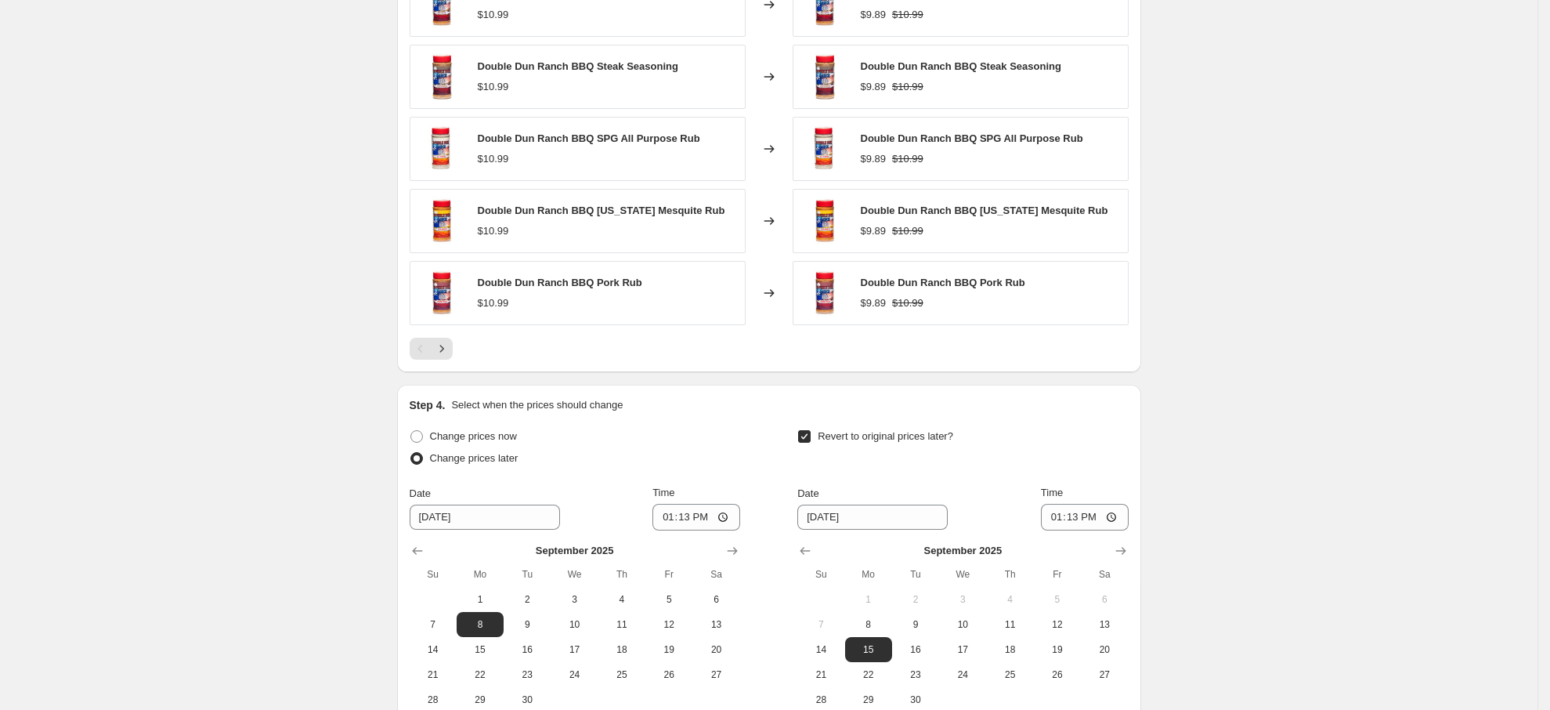
scroll to position [1519, 0]
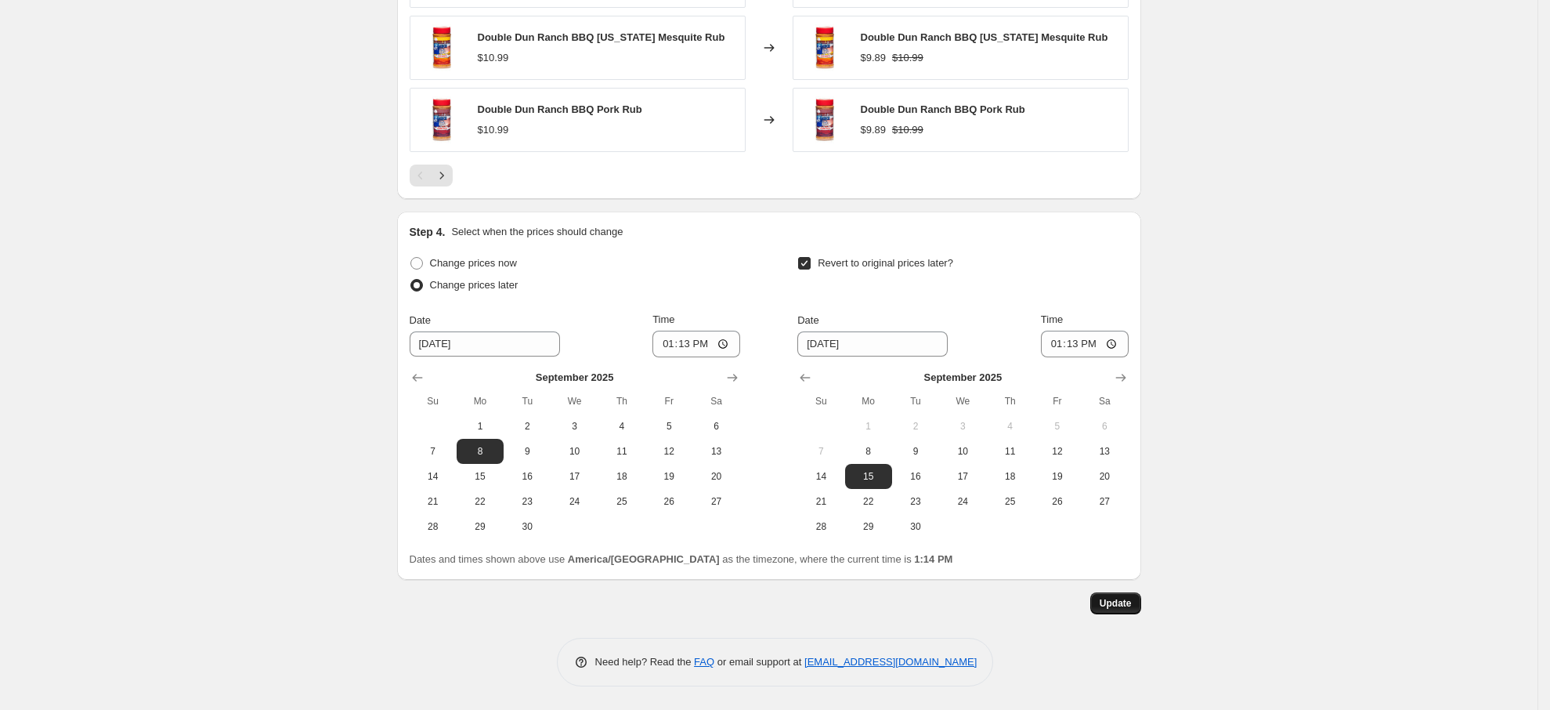
click at [1118, 598] on span "Update" at bounding box center [1116, 603] width 32 height 13
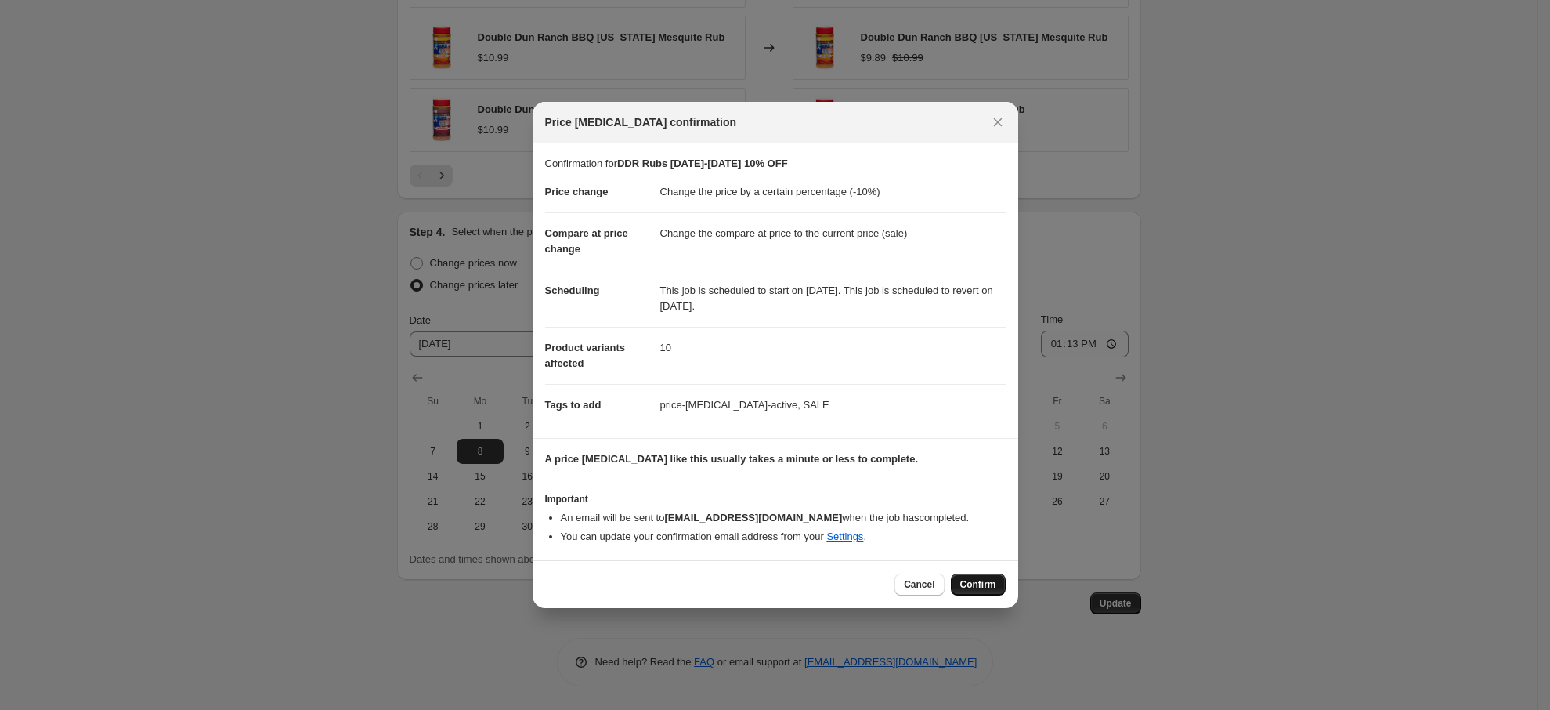
click at [976, 585] on span "Confirm" at bounding box center [978, 584] width 36 height 13
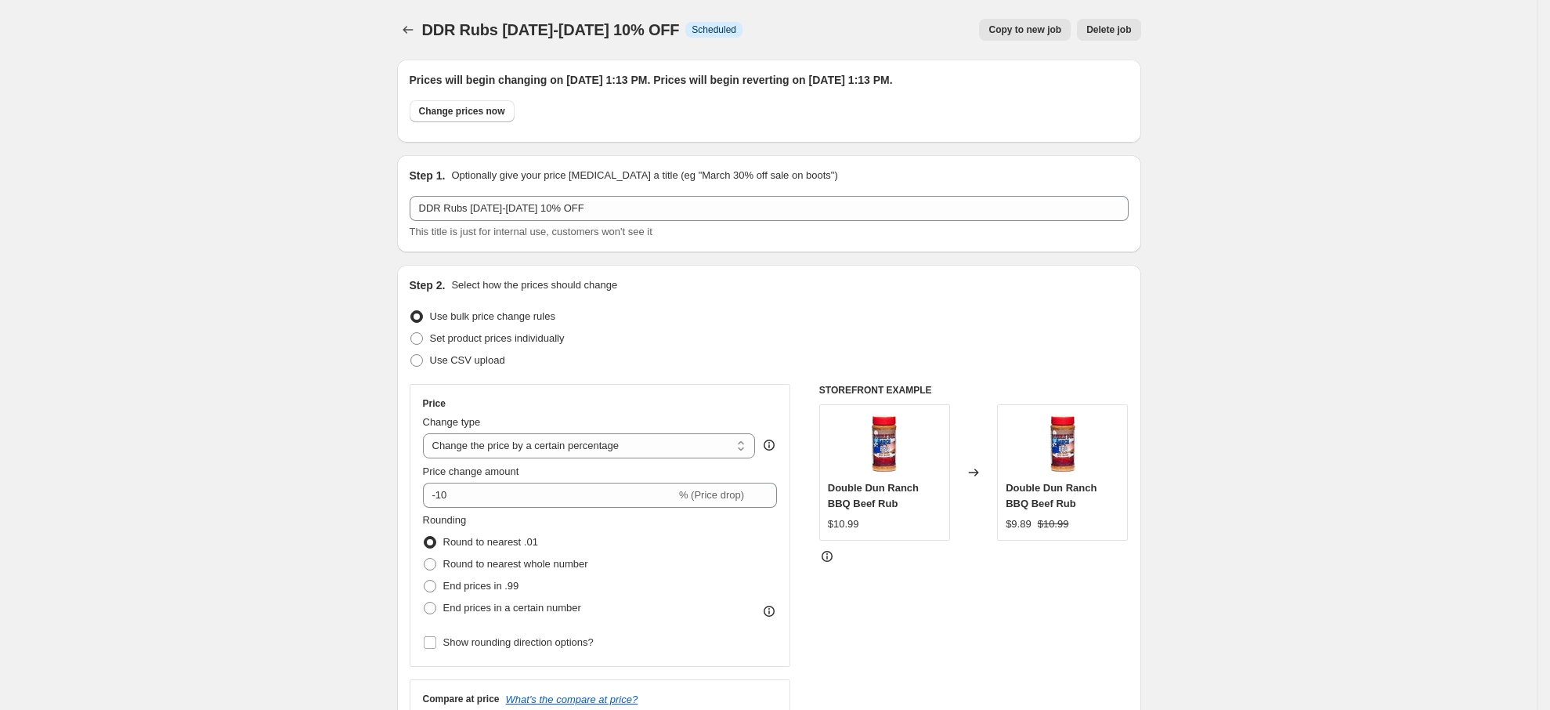
click at [1036, 23] on span "Copy to new job" at bounding box center [1024, 29] width 73 height 13
select select "percentage"
select select "vendor"
select select "product_type"
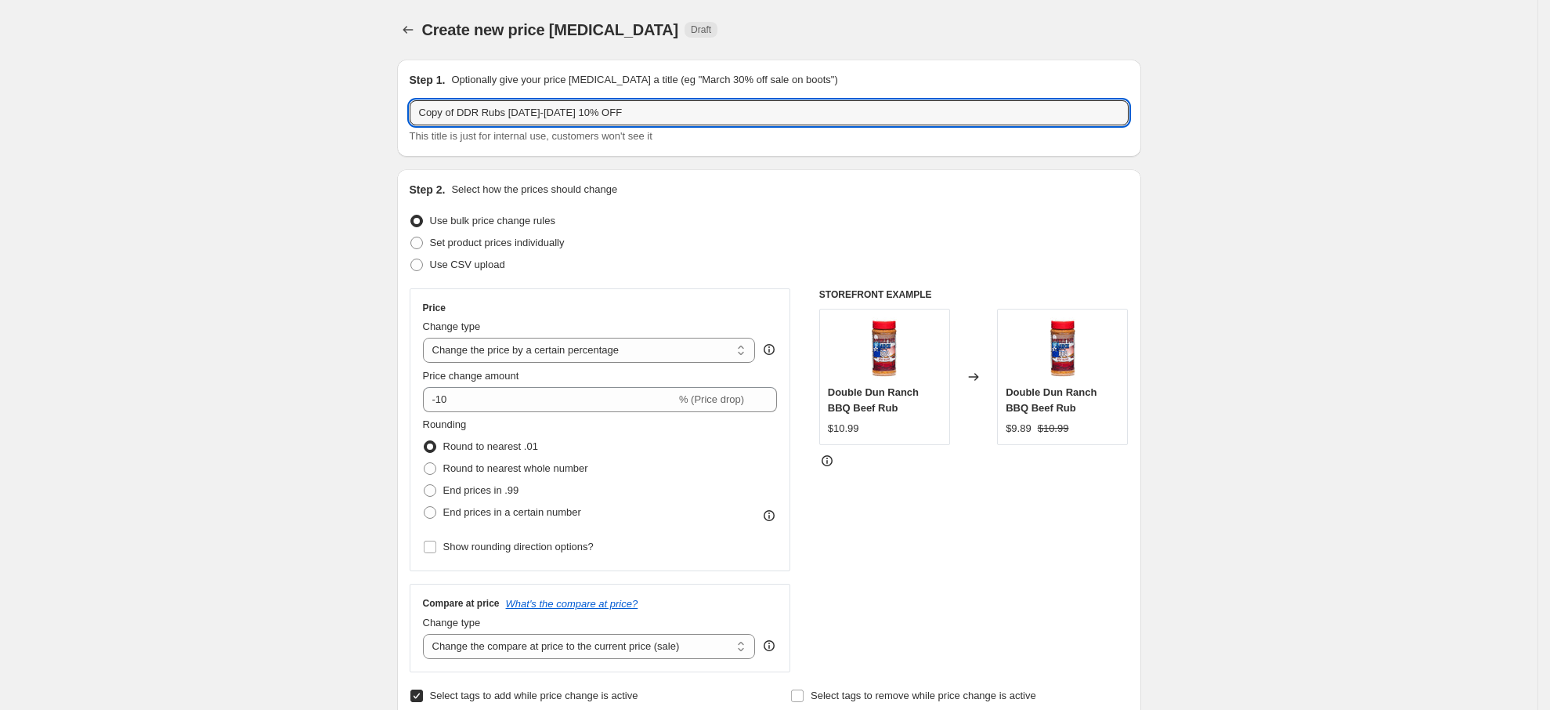
drag, startPoint x: 507, startPoint y: 114, endPoint x: 286, endPoint y: 119, distance: 220.9
click at [510, 107] on input "W Sauce [DATE]-[DATE] 10% OFF" at bounding box center [769, 112] width 719 height 25
click at [532, 110] on input "W Sauce [DATE]-[DATE] 10% OFF" at bounding box center [769, 112] width 719 height 25
click at [507, 107] on input "W Sauce [DATE]-[DATE] 10% OFF" at bounding box center [769, 112] width 719 height 25
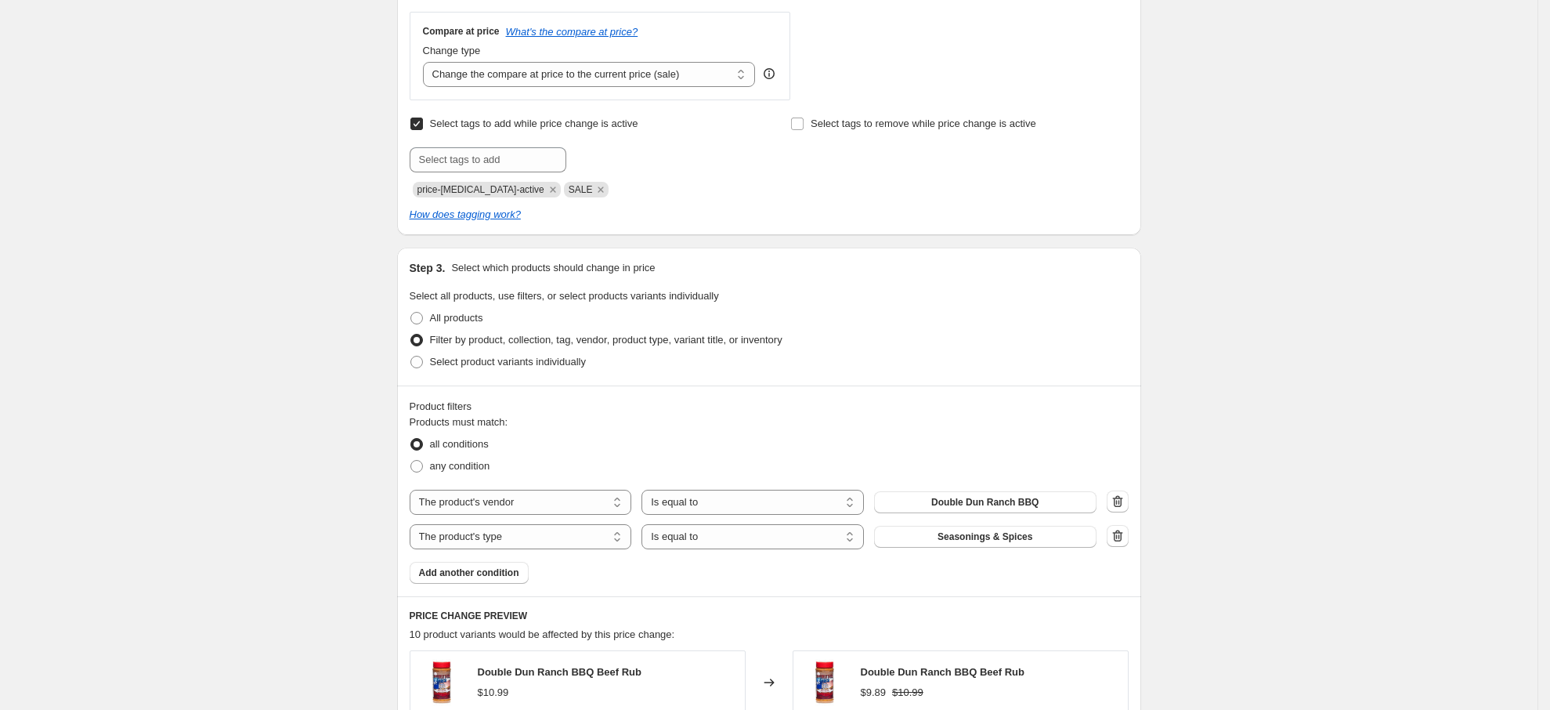
scroll to position [705, 0]
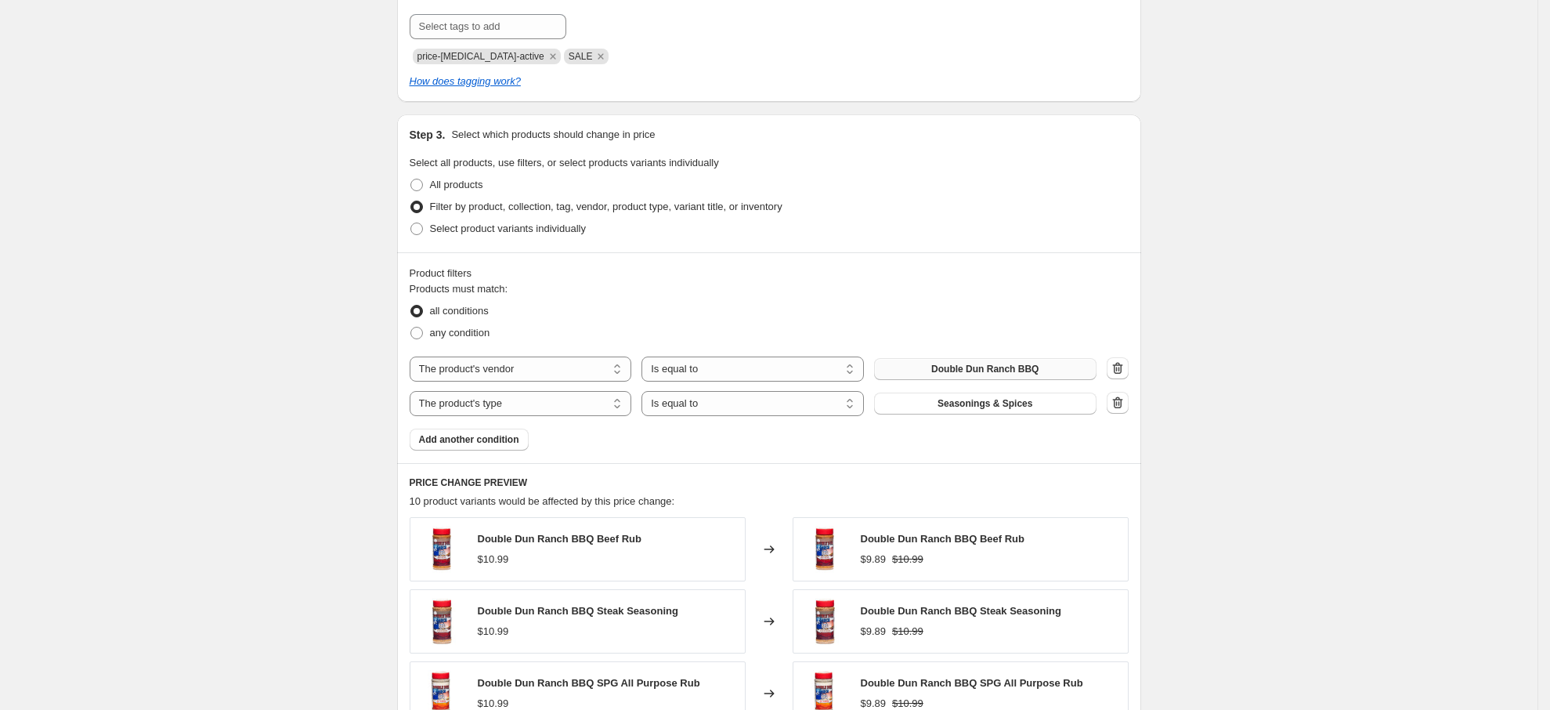
type input "W Sauce [DATE]-[DATE] 10% OFF"
click at [934, 373] on button "Double Dun Ranch BBQ" at bounding box center [985, 369] width 222 height 22
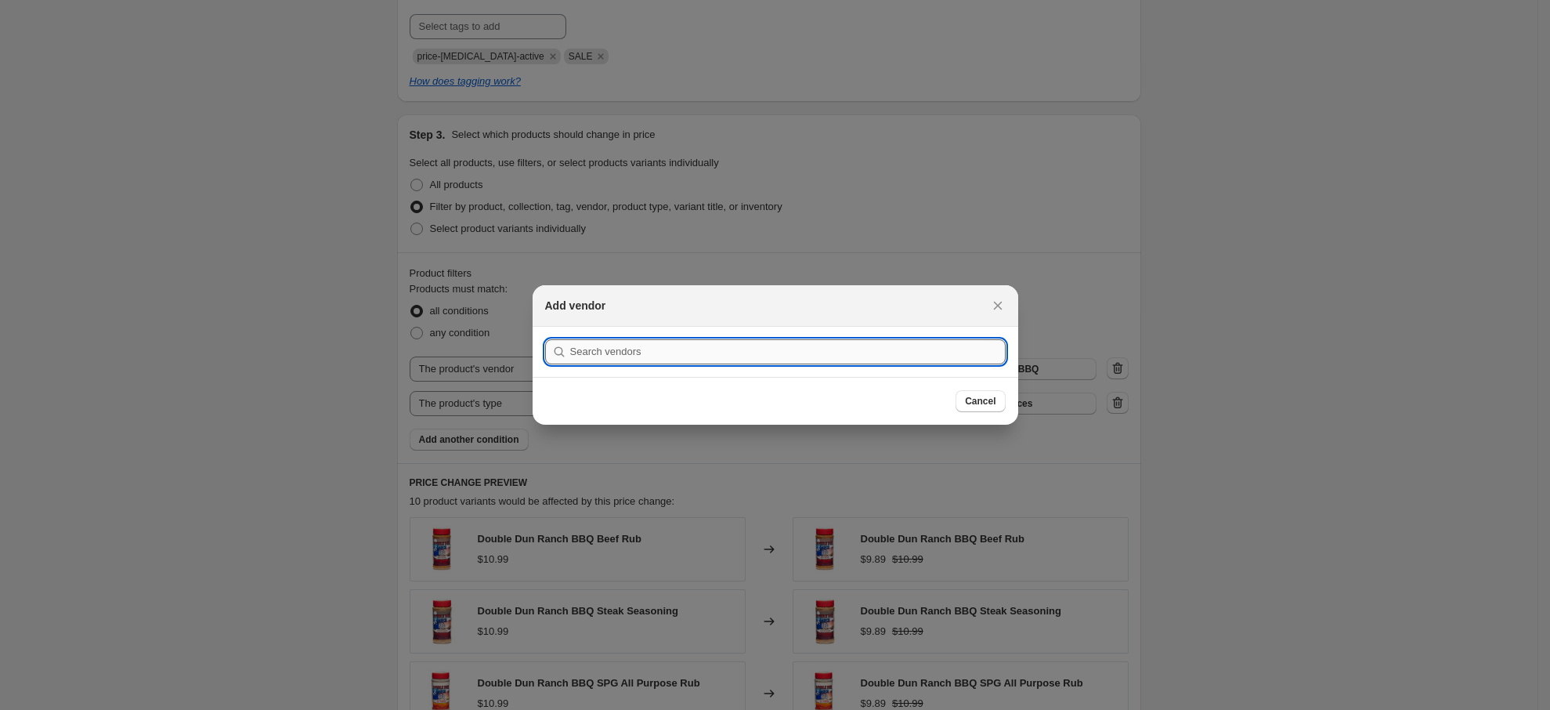
drag, startPoint x: 752, startPoint y: 353, endPoint x: 695, endPoint y: 352, distance: 57.2
click at [696, 353] on input ":rp8:" at bounding box center [787, 351] width 435 height 25
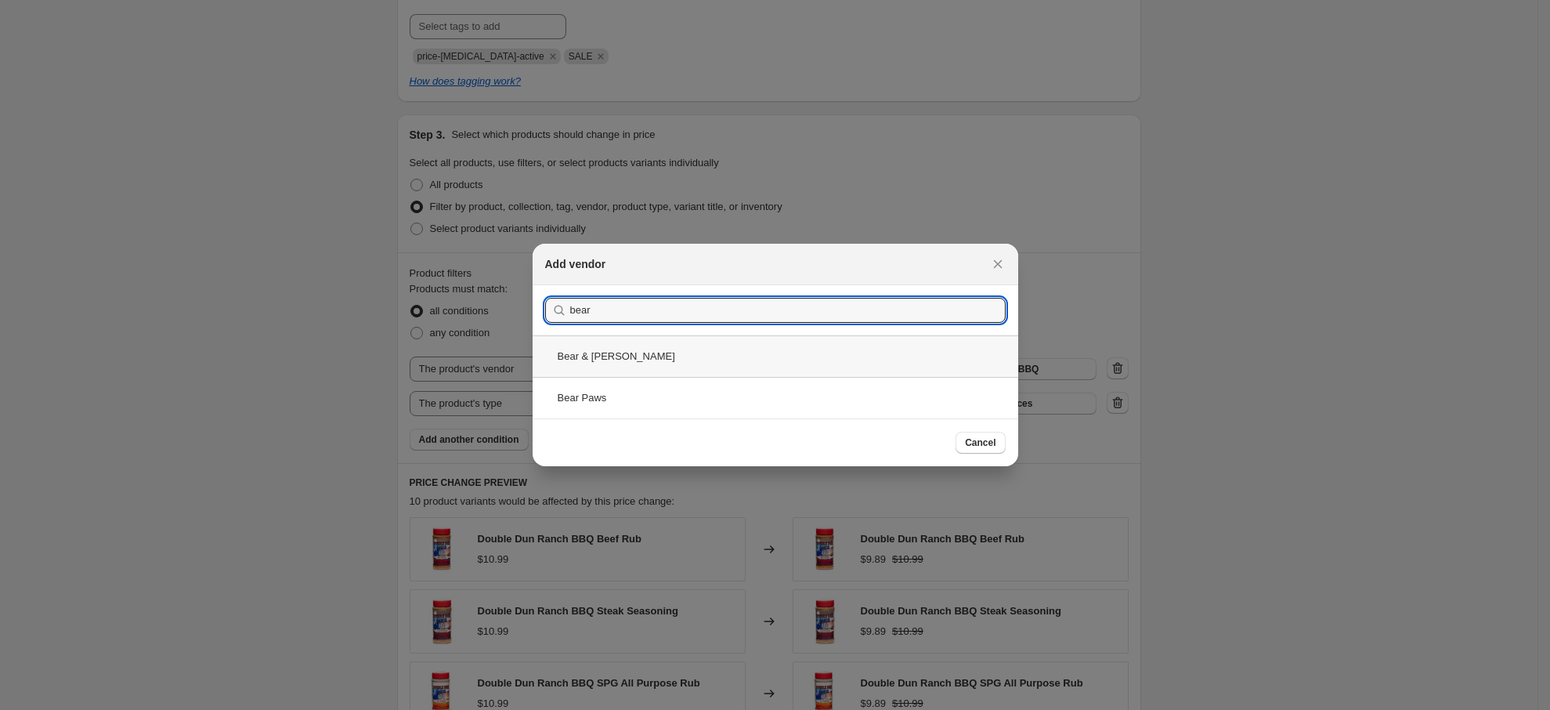
type input "bear"
click at [581, 363] on div "Bear & [PERSON_NAME]" at bounding box center [776, 356] width 486 height 42
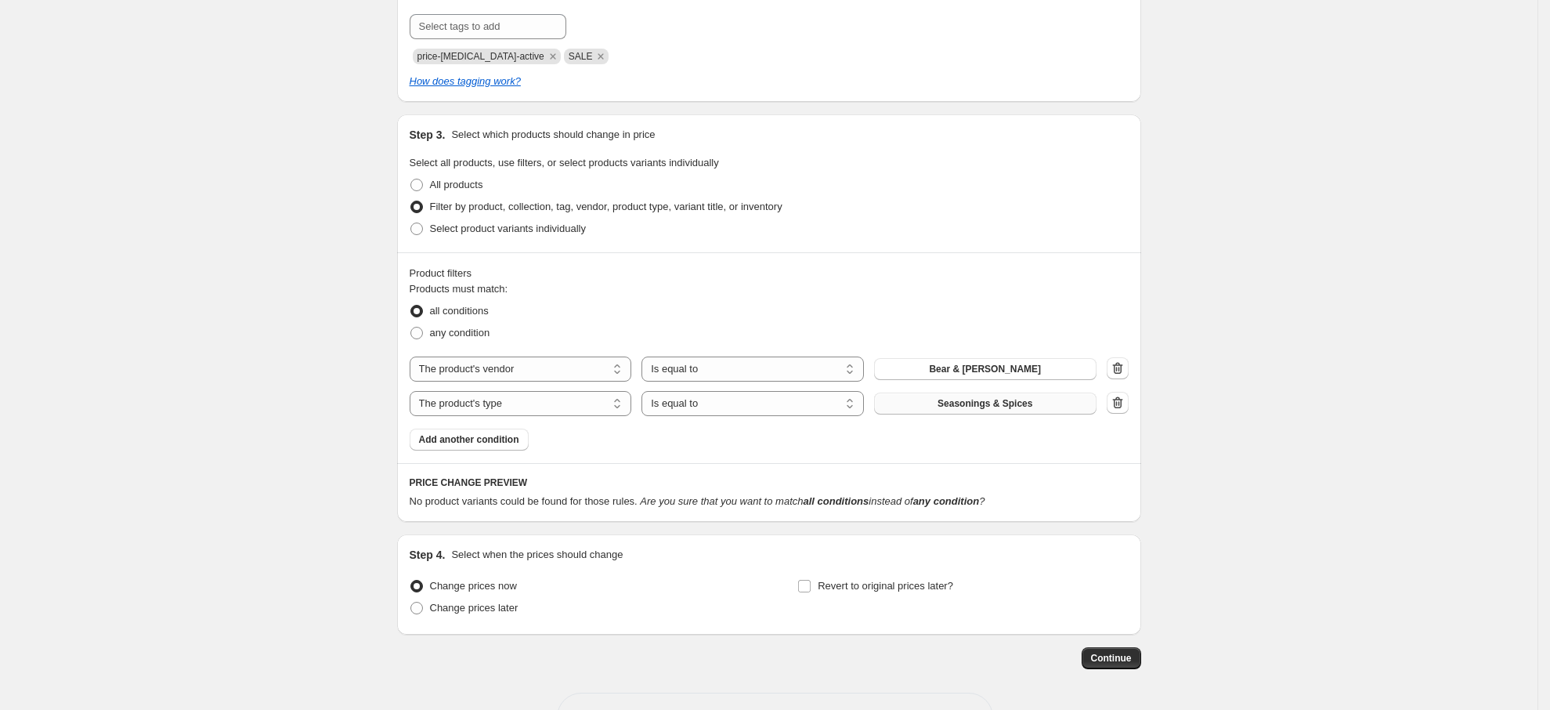
click at [963, 407] on span "Seasonings & Spices" at bounding box center [984, 403] width 95 height 13
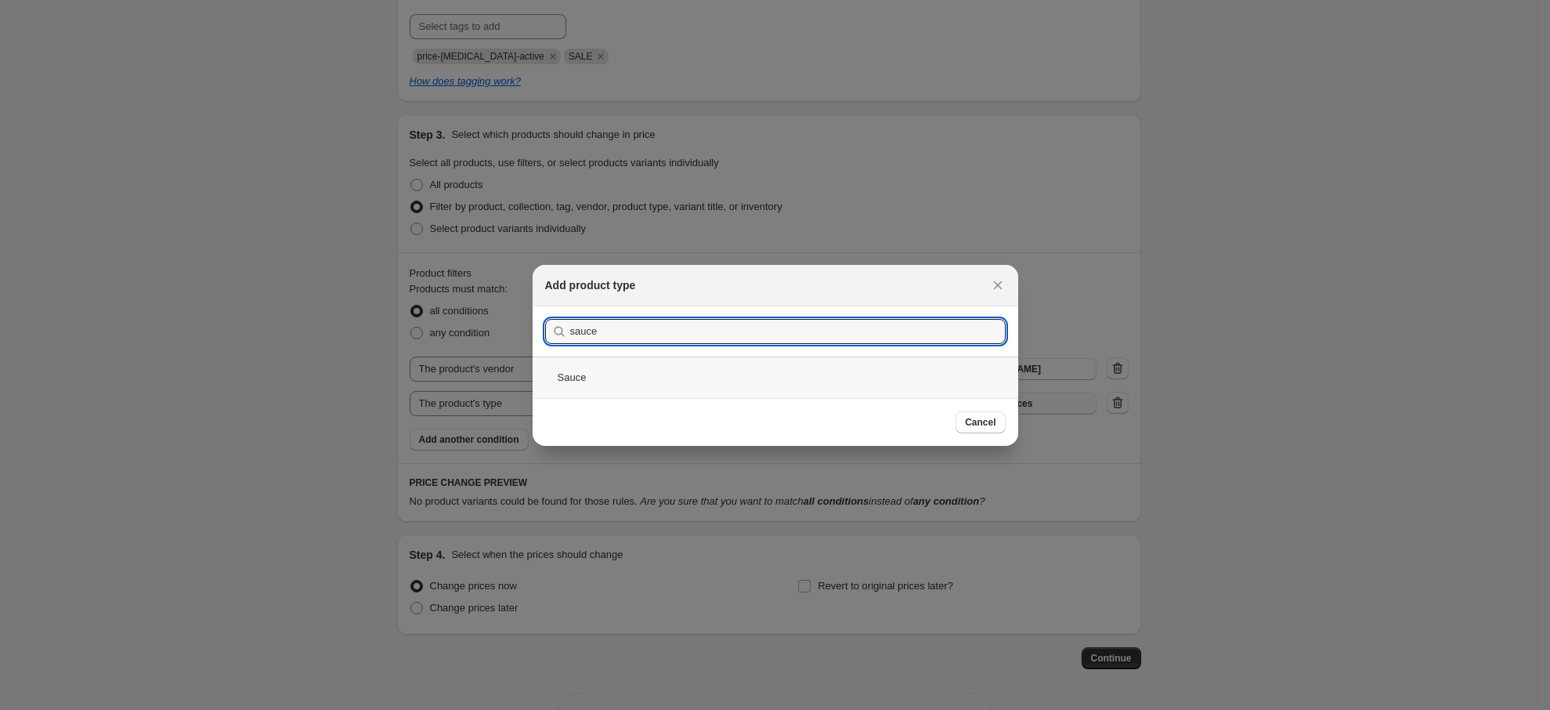
type input "sauce"
click at [655, 367] on div "Sauce" at bounding box center [776, 377] width 486 height 42
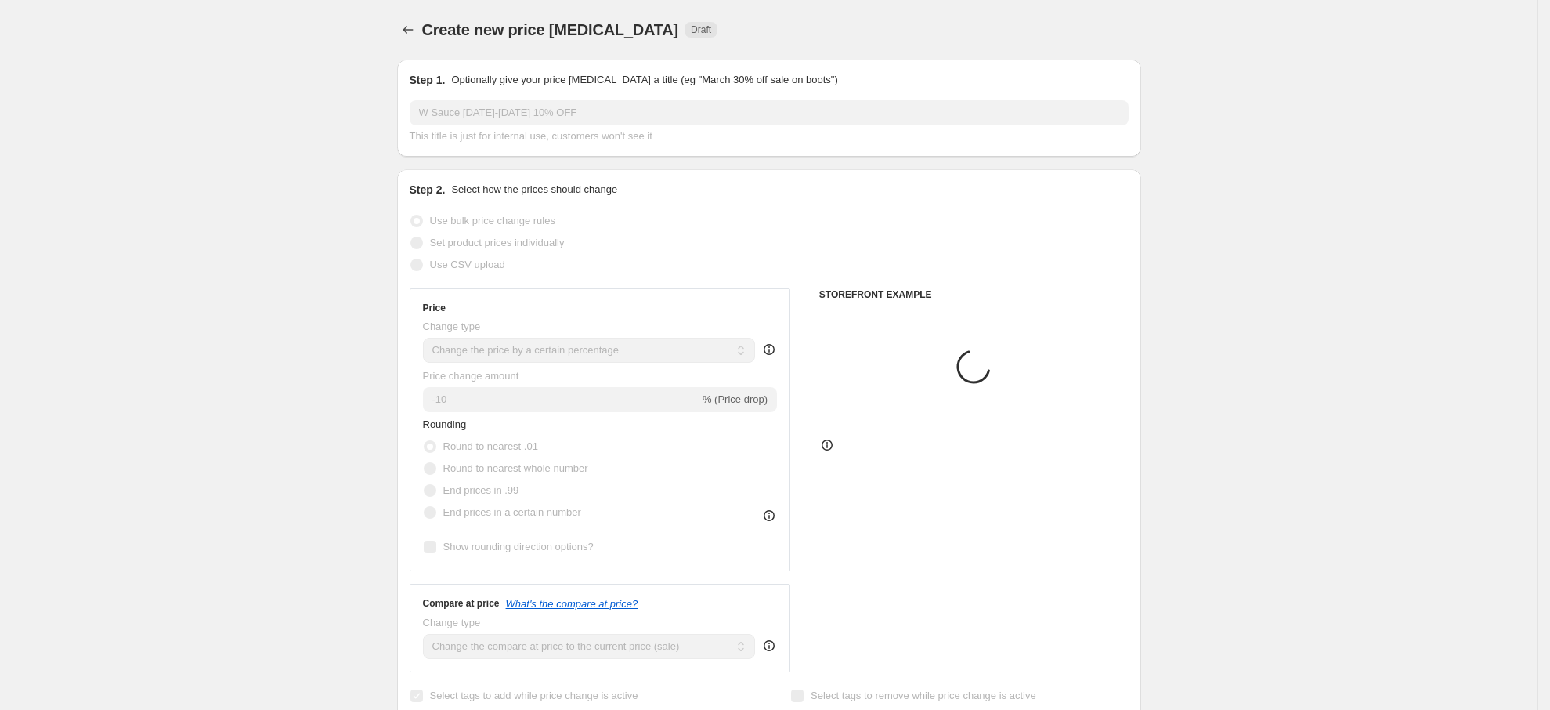
scroll to position [705, 0]
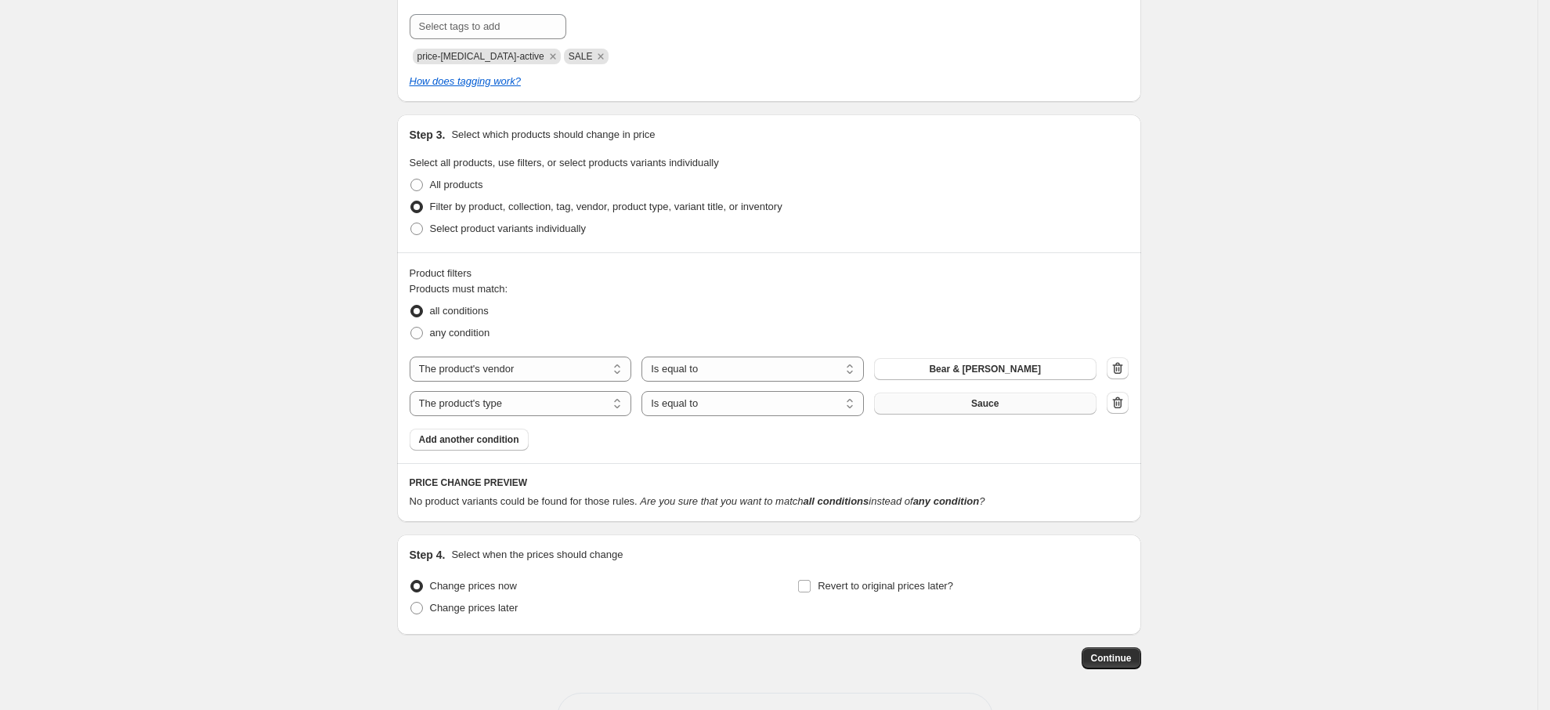
click at [1028, 400] on button "Sauce" at bounding box center [985, 403] width 222 height 22
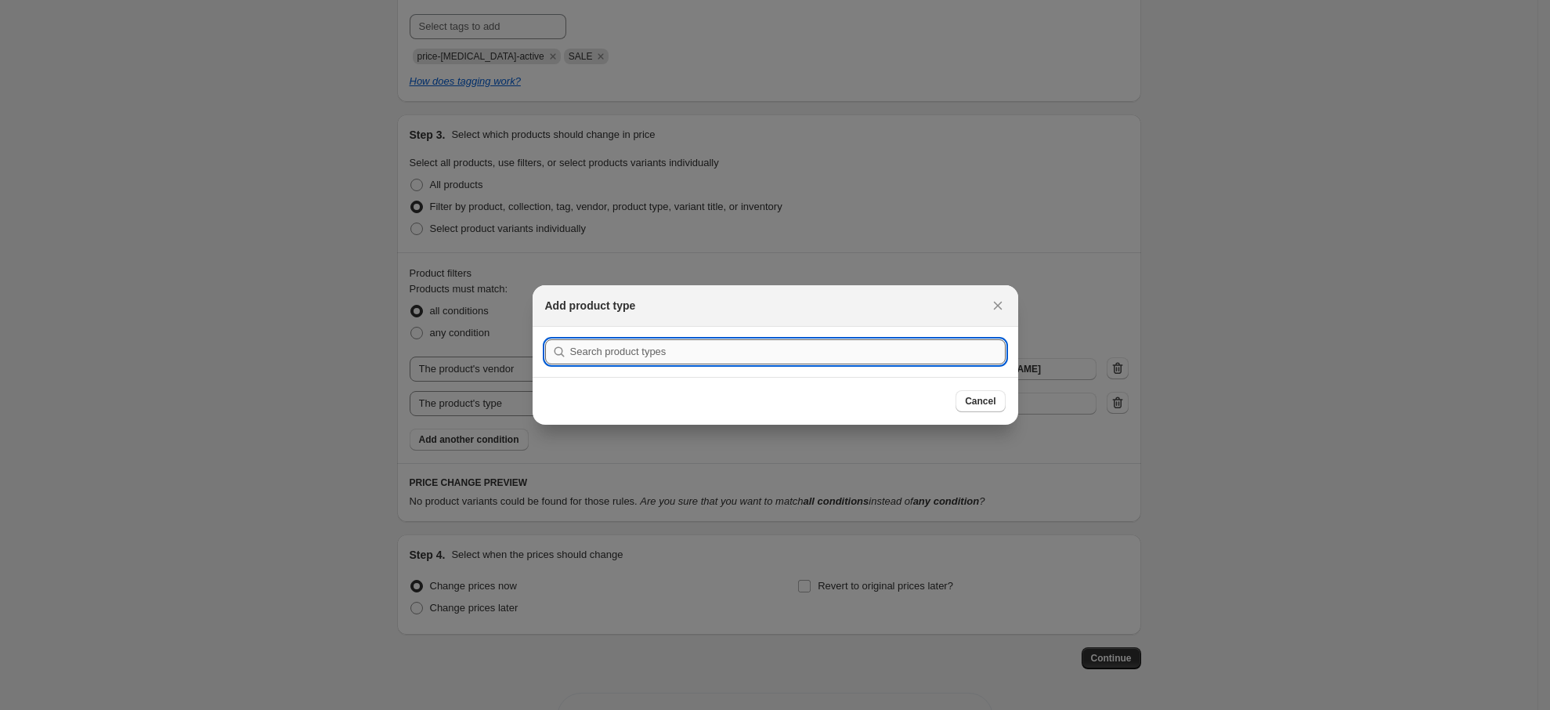
click at [782, 345] on input ":rpc:" at bounding box center [787, 351] width 435 height 25
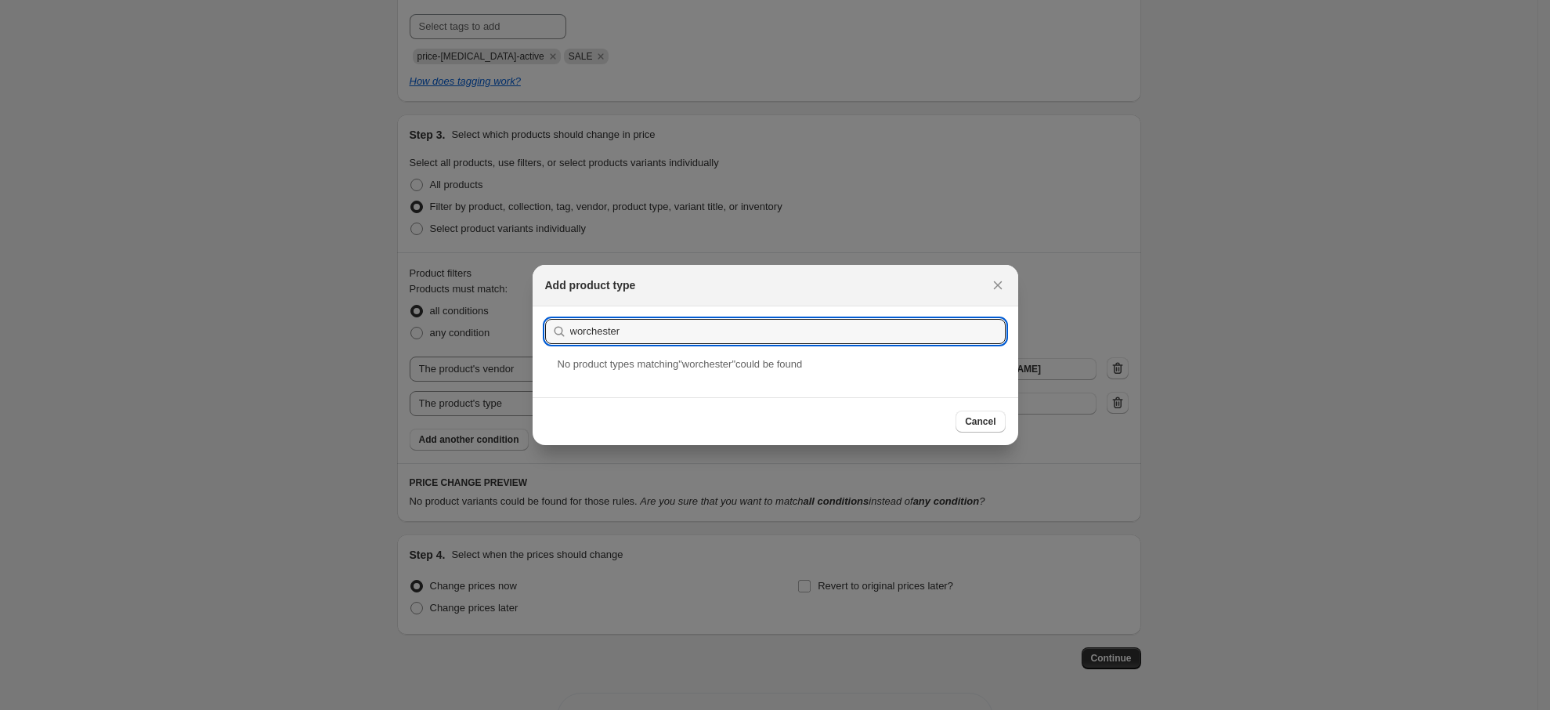
drag, startPoint x: 655, startPoint y: 332, endPoint x: 316, endPoint y: 357, distance: 340.0
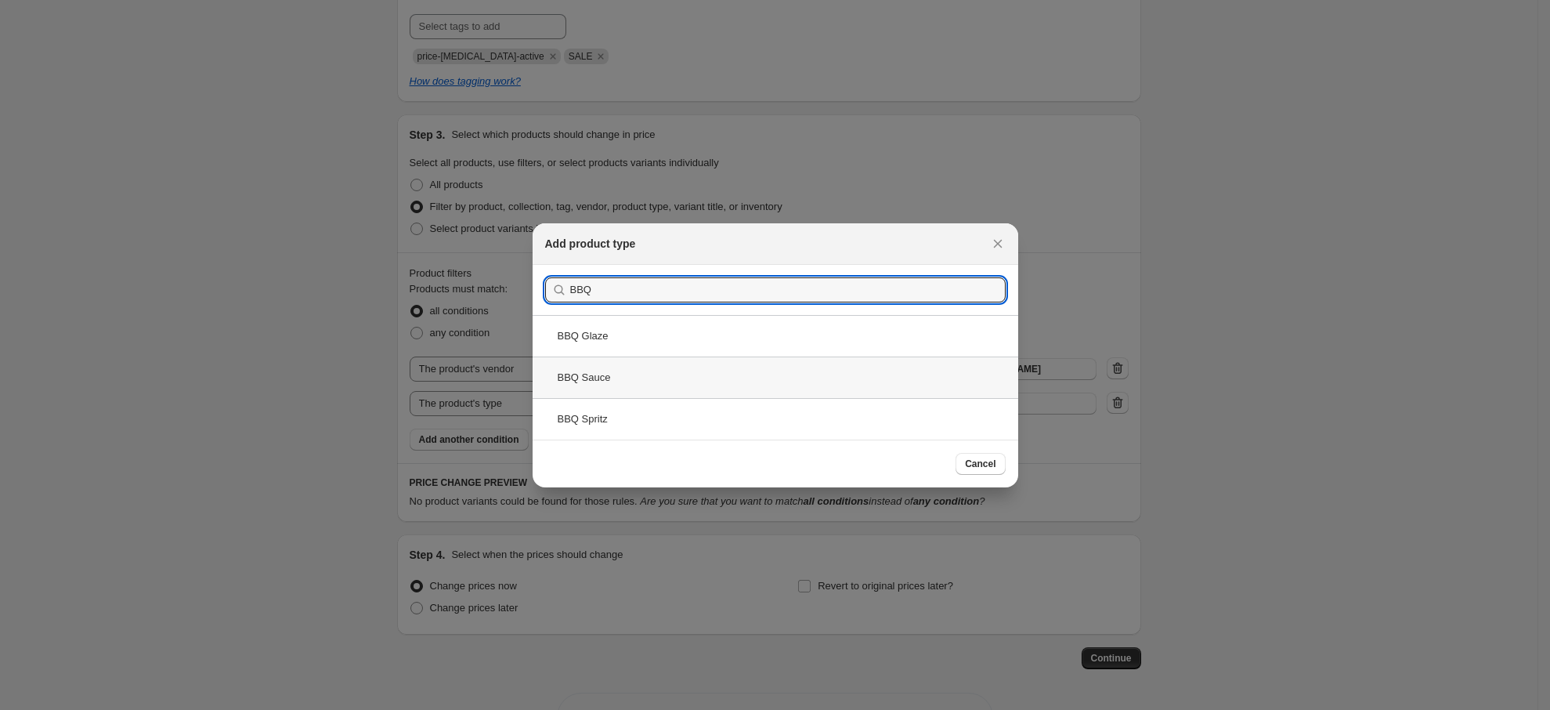
type input "BBQ"
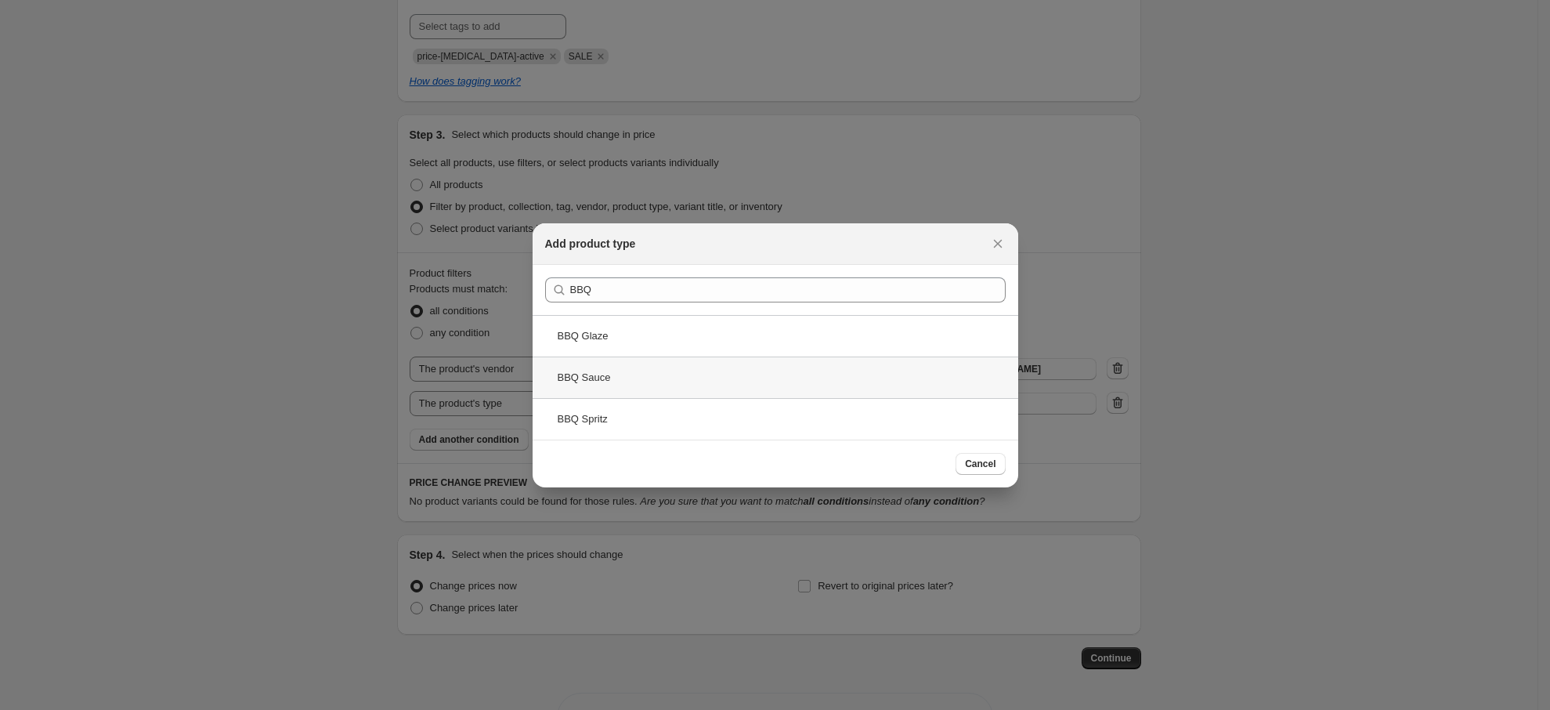
click at [672, 372] on div "BBQ Sauce" at bounding box center [776, 377] width 486 height 42
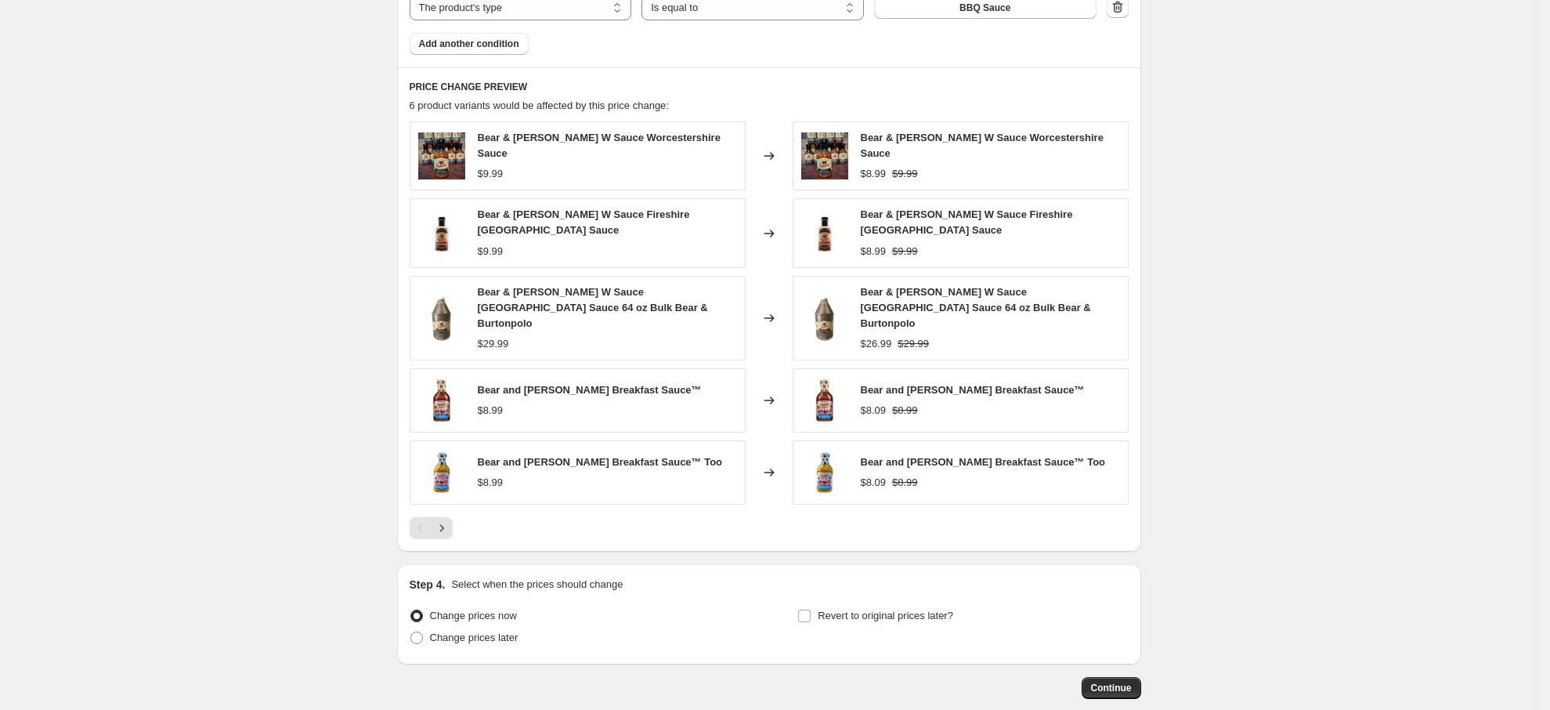
scroll to position [1049, 0]
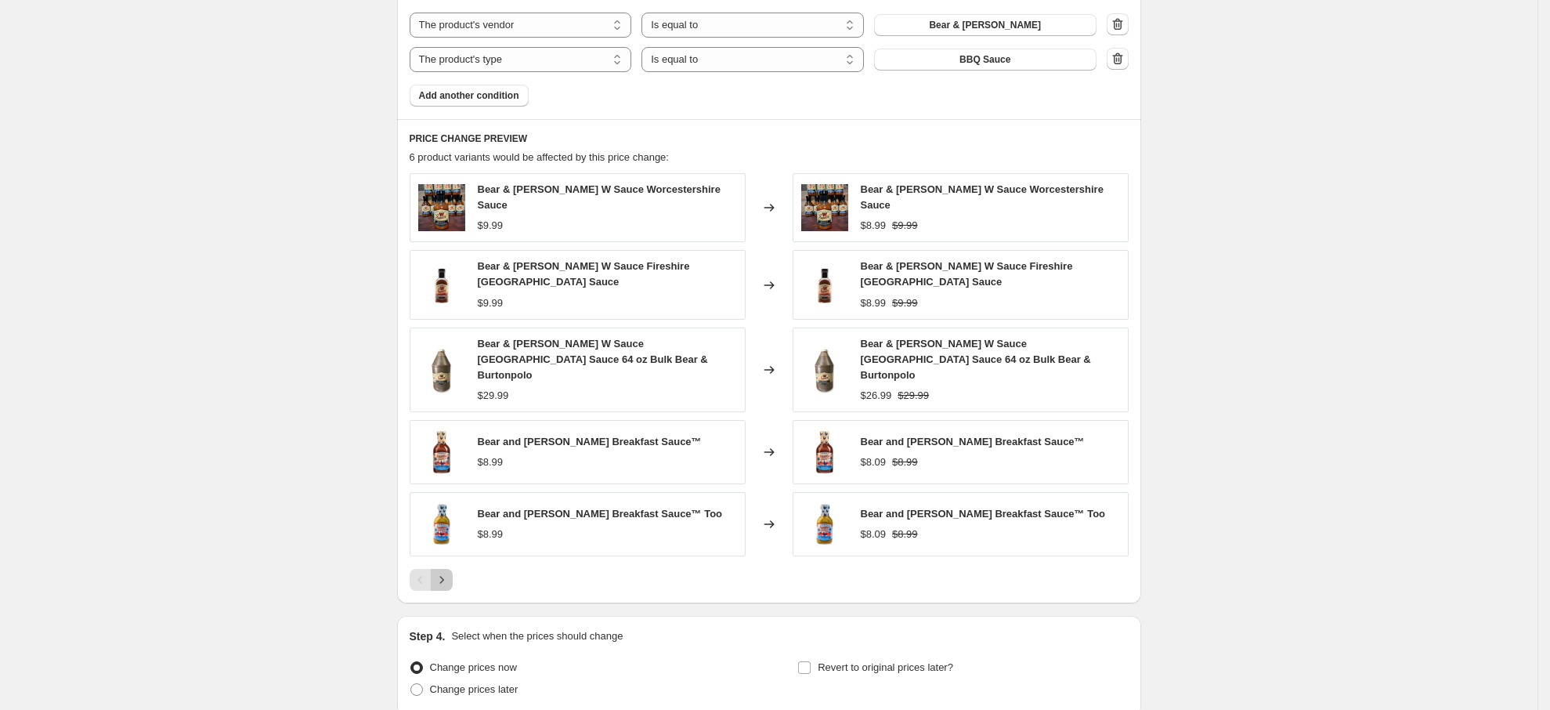
click at [442, 572] on icon "Next" at bounding box center [442, 580] width 16 height 16
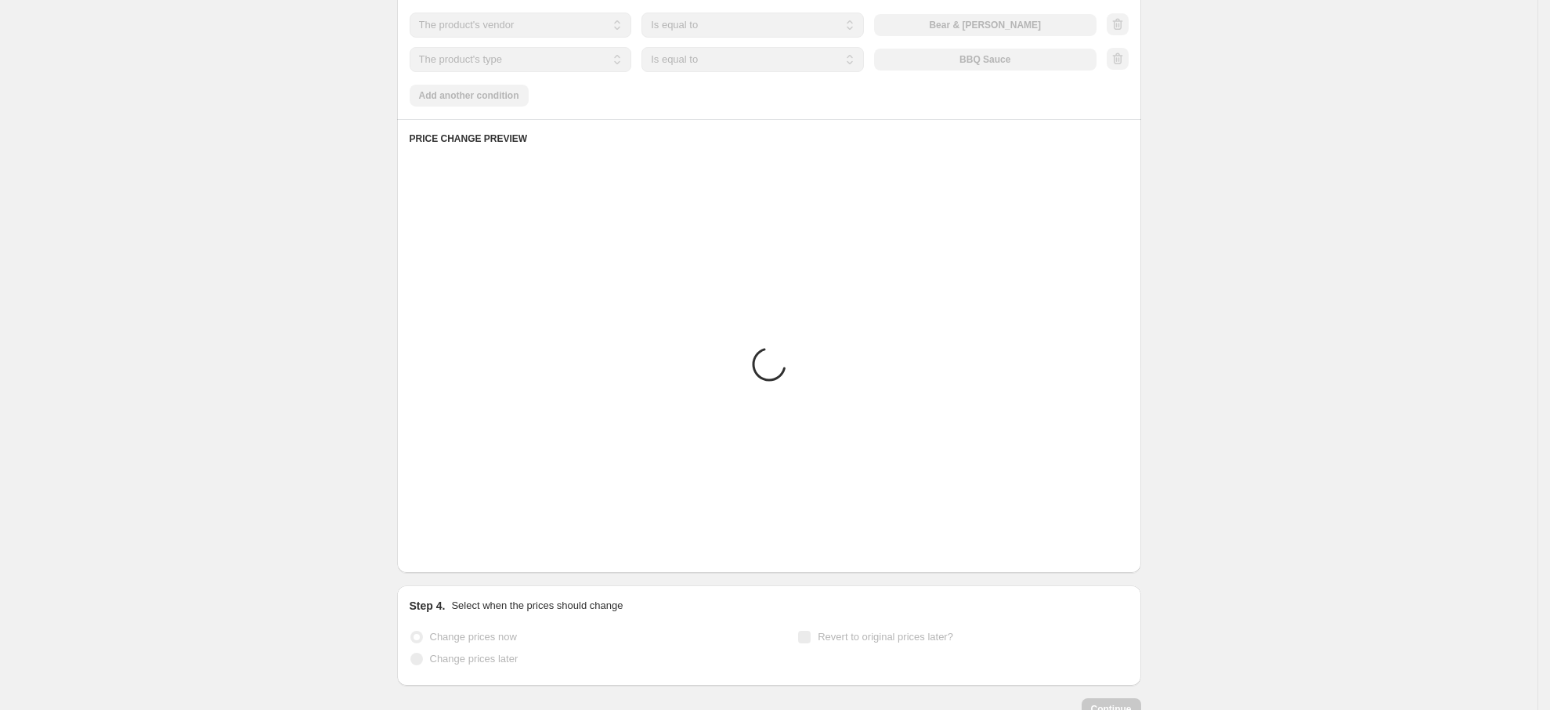
scroll to position [872, 0]
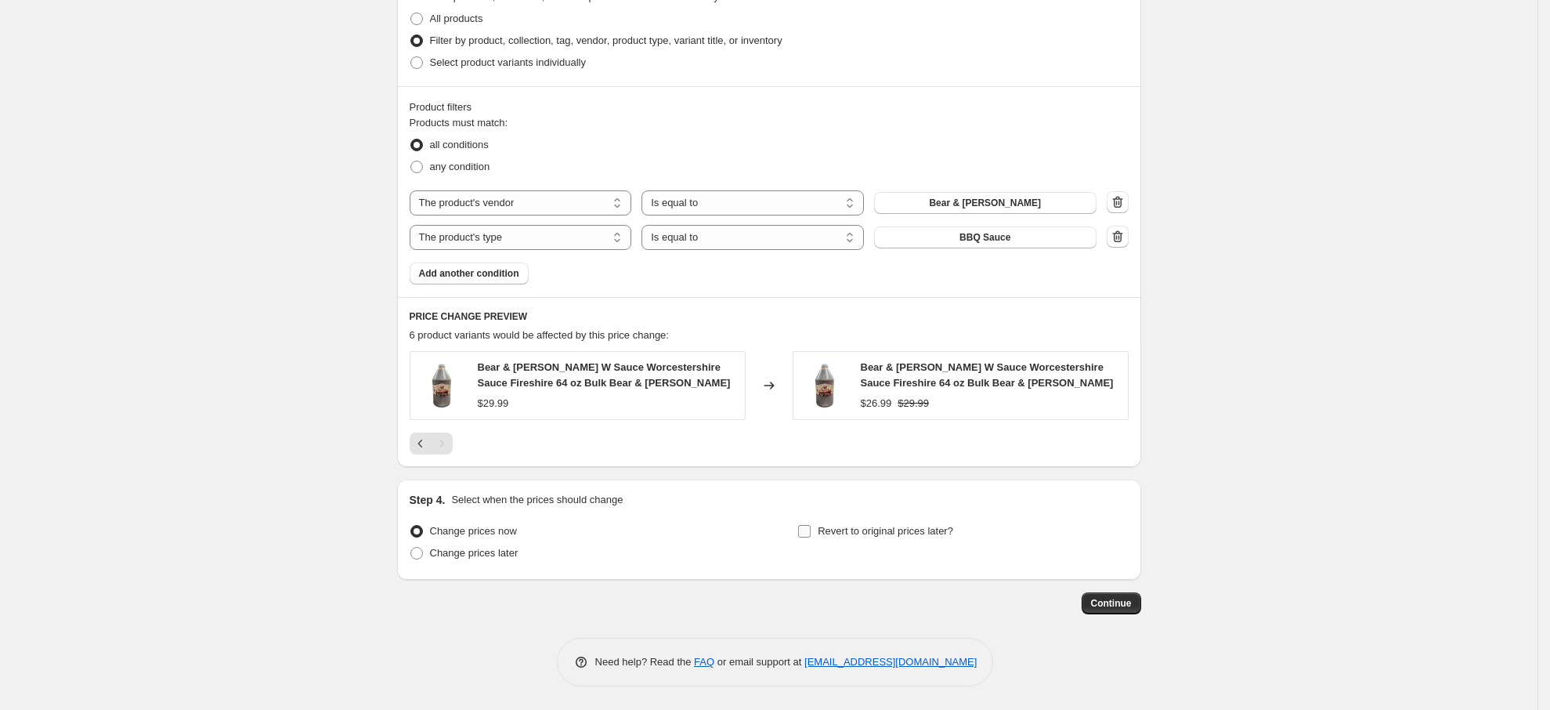
click at [807, 529] on input "Revert to original prices later?" at bounding box center [804, 531] width 13 height 13
checkbox input "true"
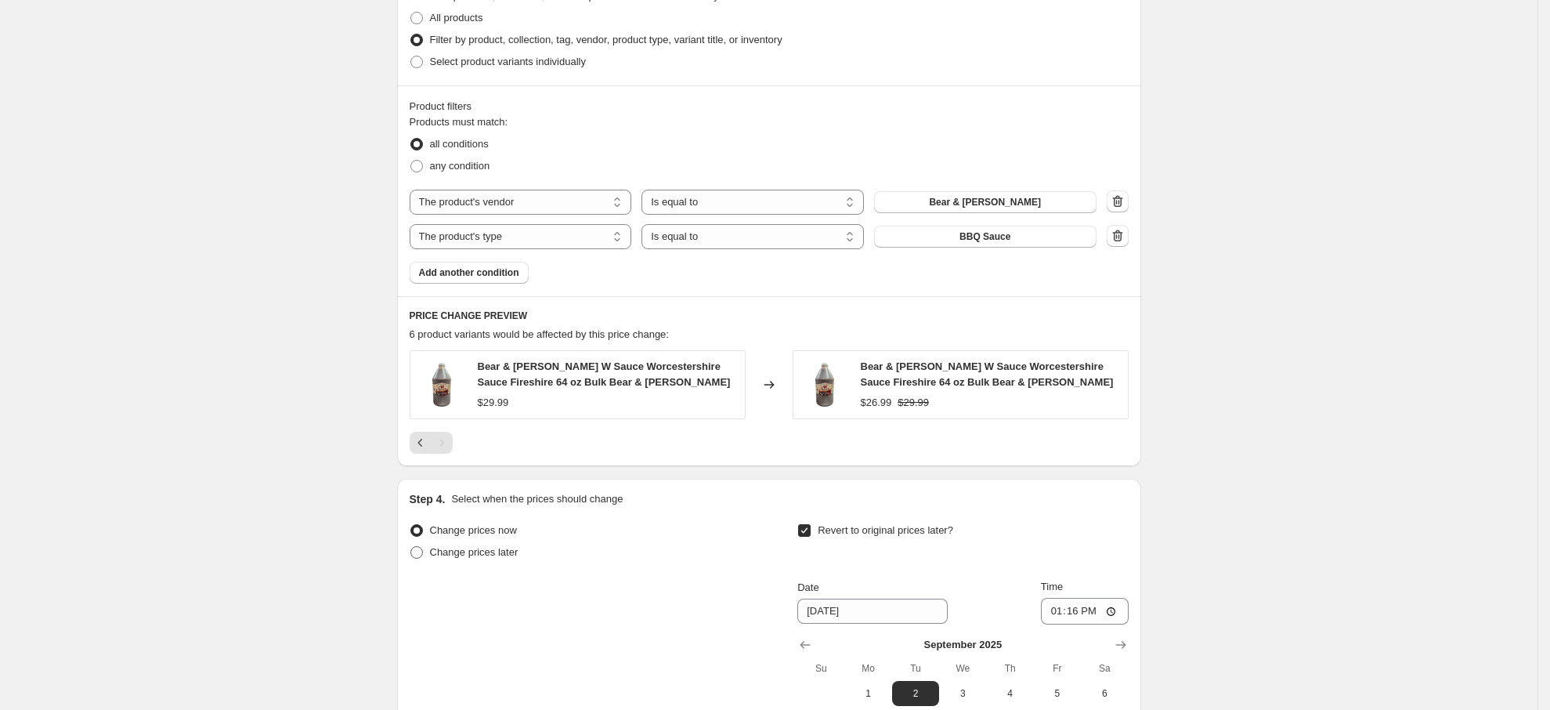
click at [418, 553] on span at bounding box center [416, 552] width 13 height 13
click at [411, 547] on input "Change prices later" at bounding box center [410, 546] width 1 height 1
radio input "true"
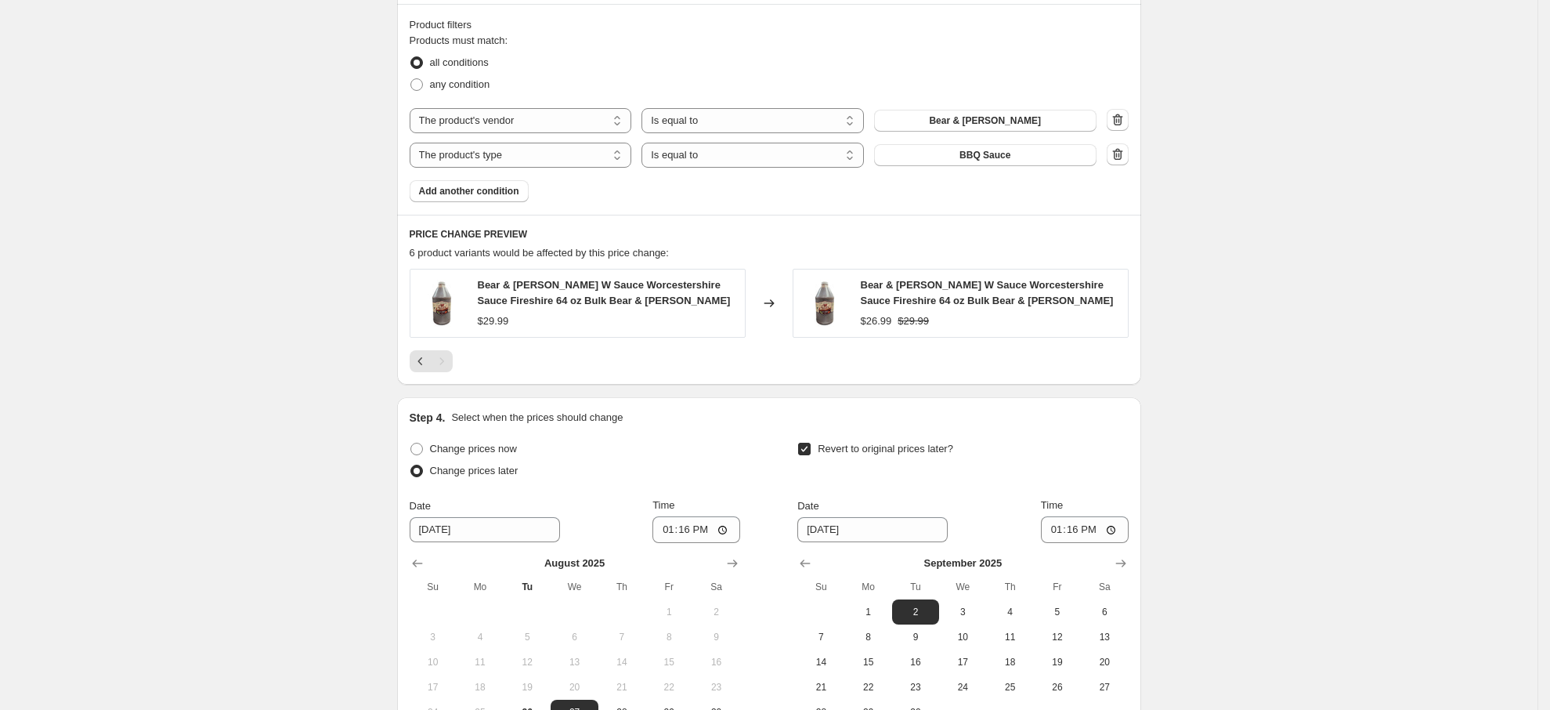
scroll to position [1165, 0]
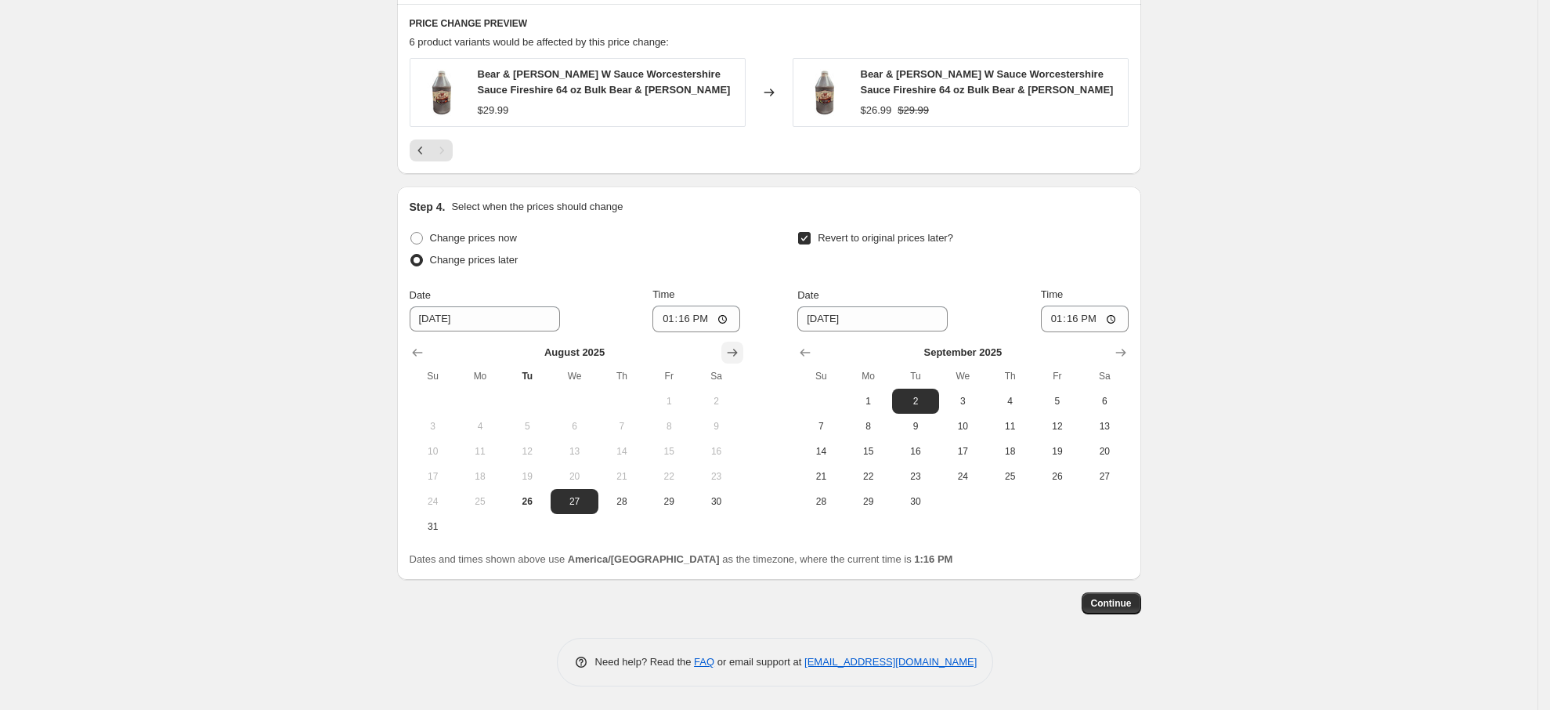
click at [733, 354] on icon "Show next month, September 2025" at bounding box center [732, 353] width 16 height 16
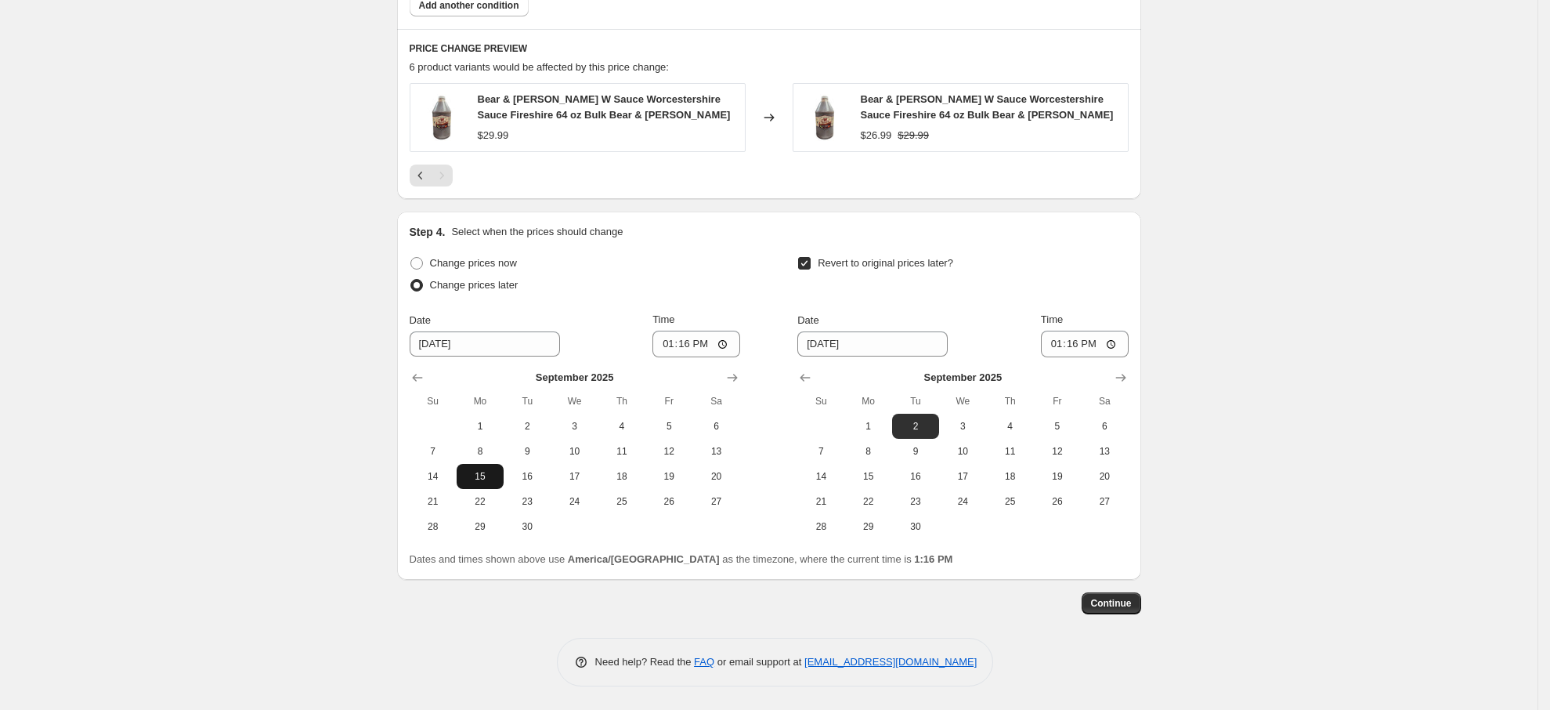
click at [493, 474] on span "15" at bounding box center [480, 476] width 34 height 13
type input "[DATE]"
click at [822, 501] on span "21" at bounding box center [821, 501] width 34 height 13
type input "[DATE]"
click at [1121, 601] on span "Continue" at bounding box center [1111, 603] width 41 height 13
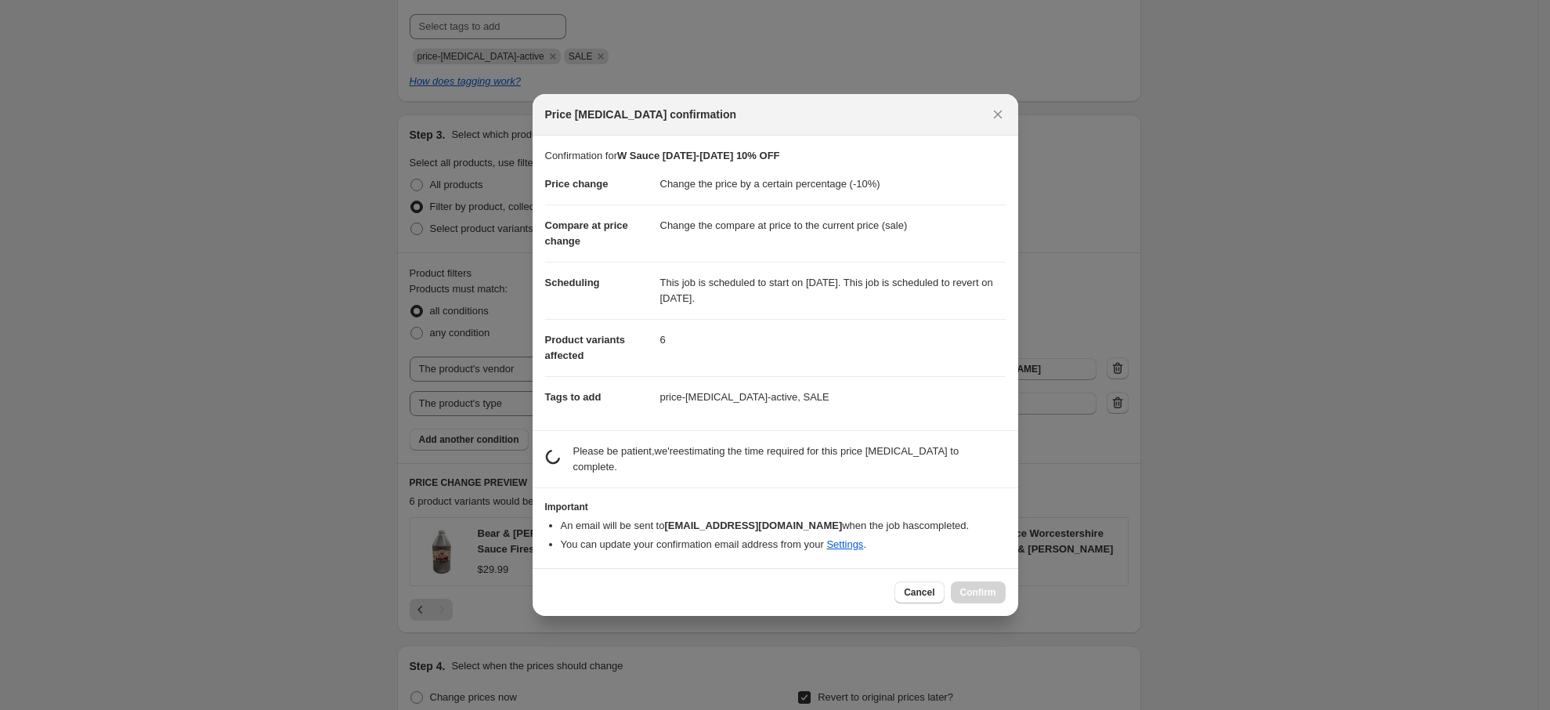
scroll to position [0, 0]
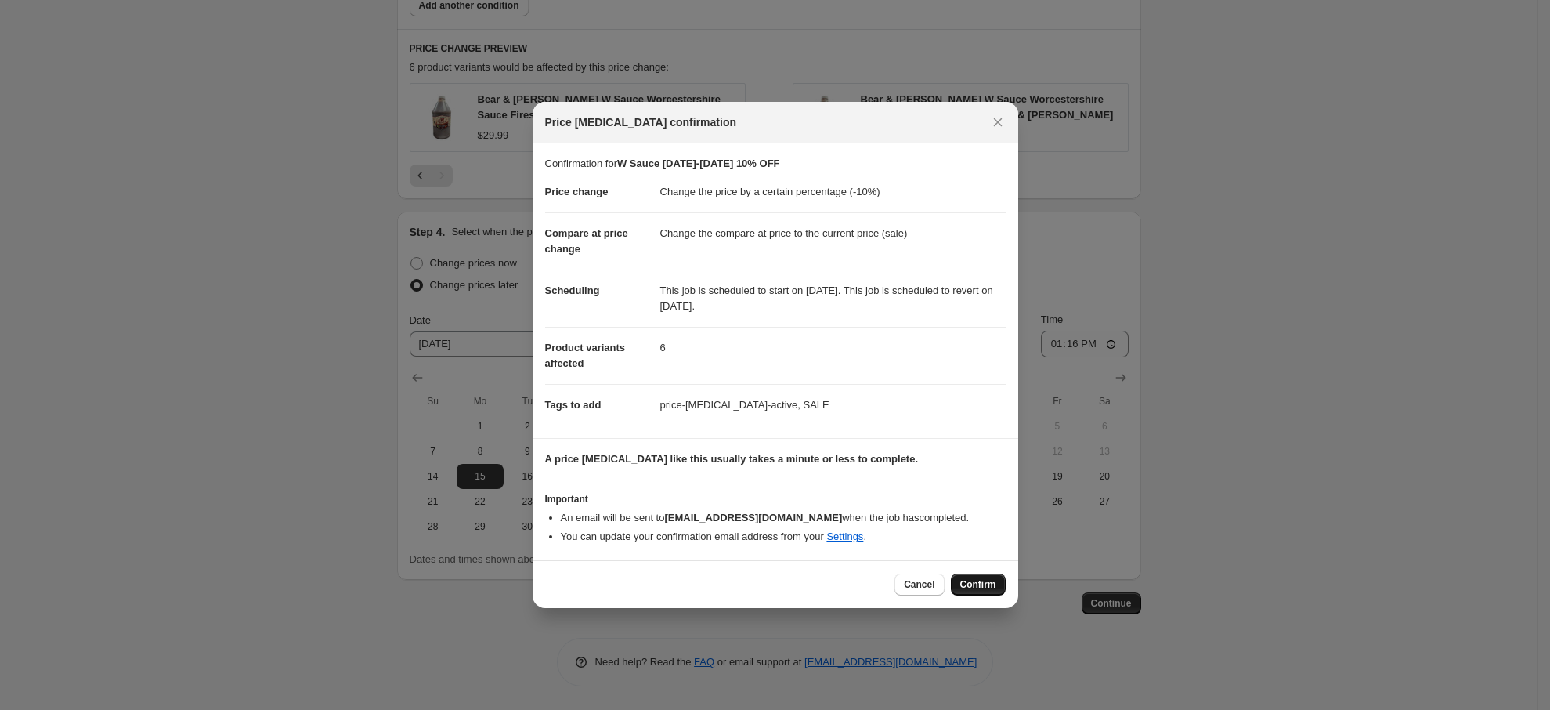
click at [979, 579] on span "Confirm" at bounding box center [978, 584] width 36 height 13
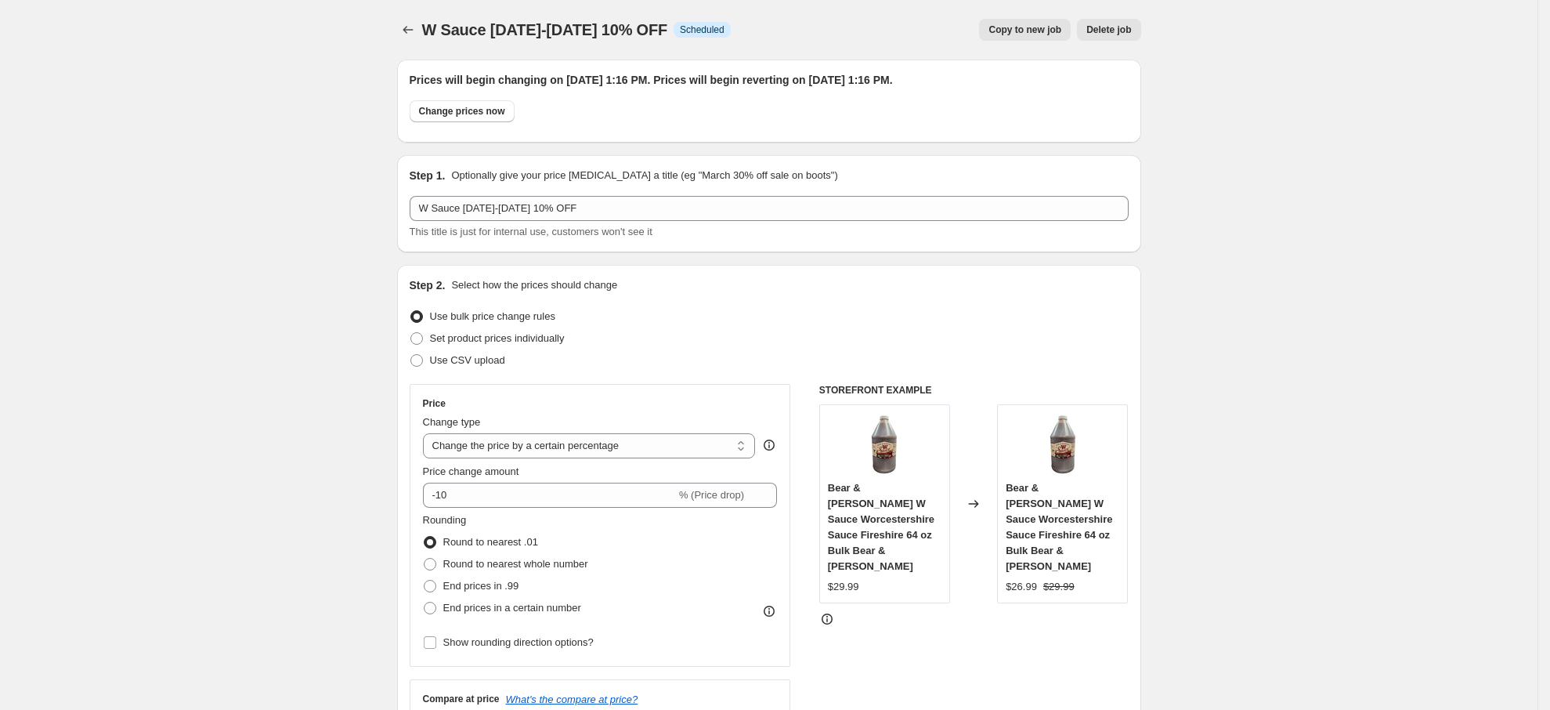
click at [1036, 32] on span "Copy to new job" at bounding box center [1024, 29] width 73 height 13
select select "percentage"
select select "vendor"
select select "product_type"
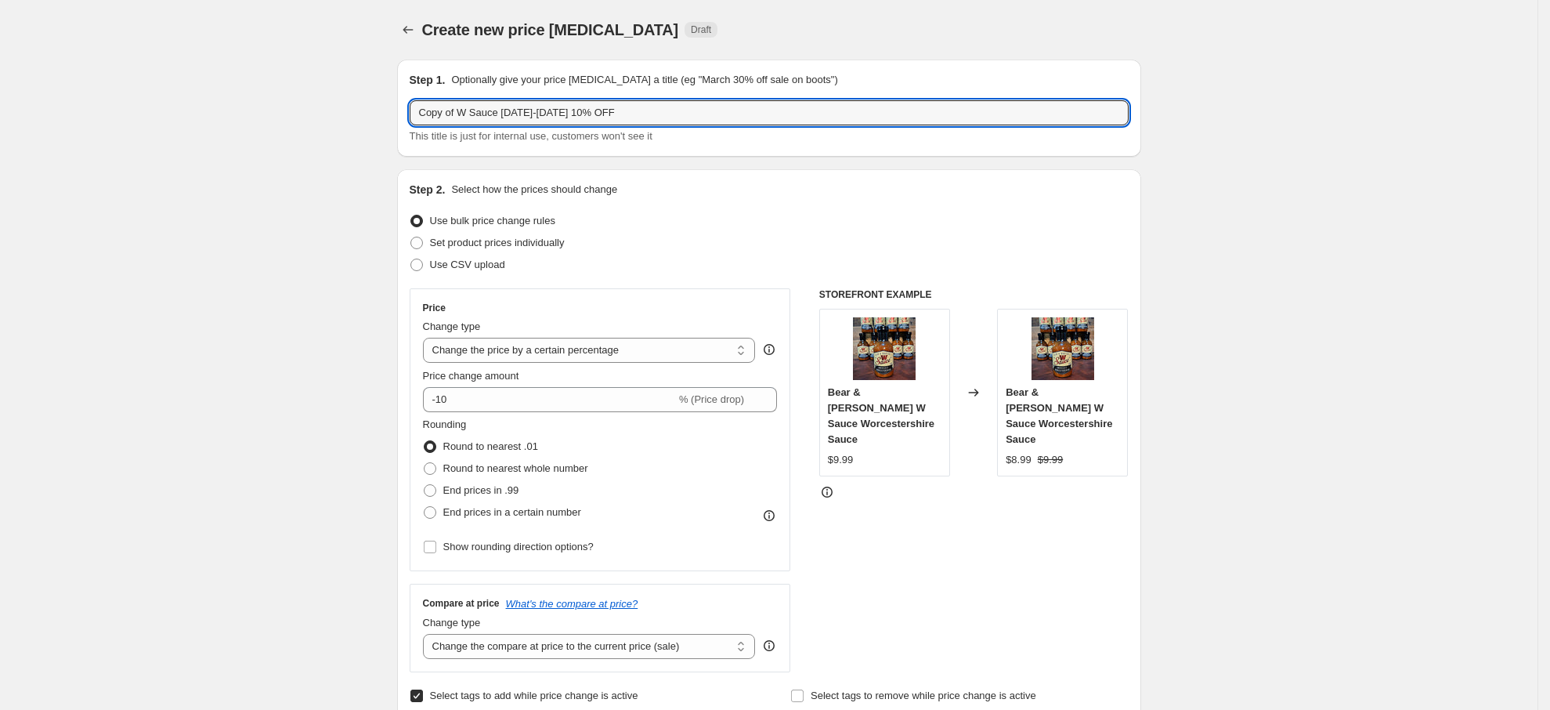
drag, startPoint x: 502, startPoint y: 107, endPoint x: 314, endPoint y: 107, distance: 188.0
click at [504, 108] on input "Spray [DATE]-[DATE] 10% OFF" at bounding box center [769, 112] width 719 height 25
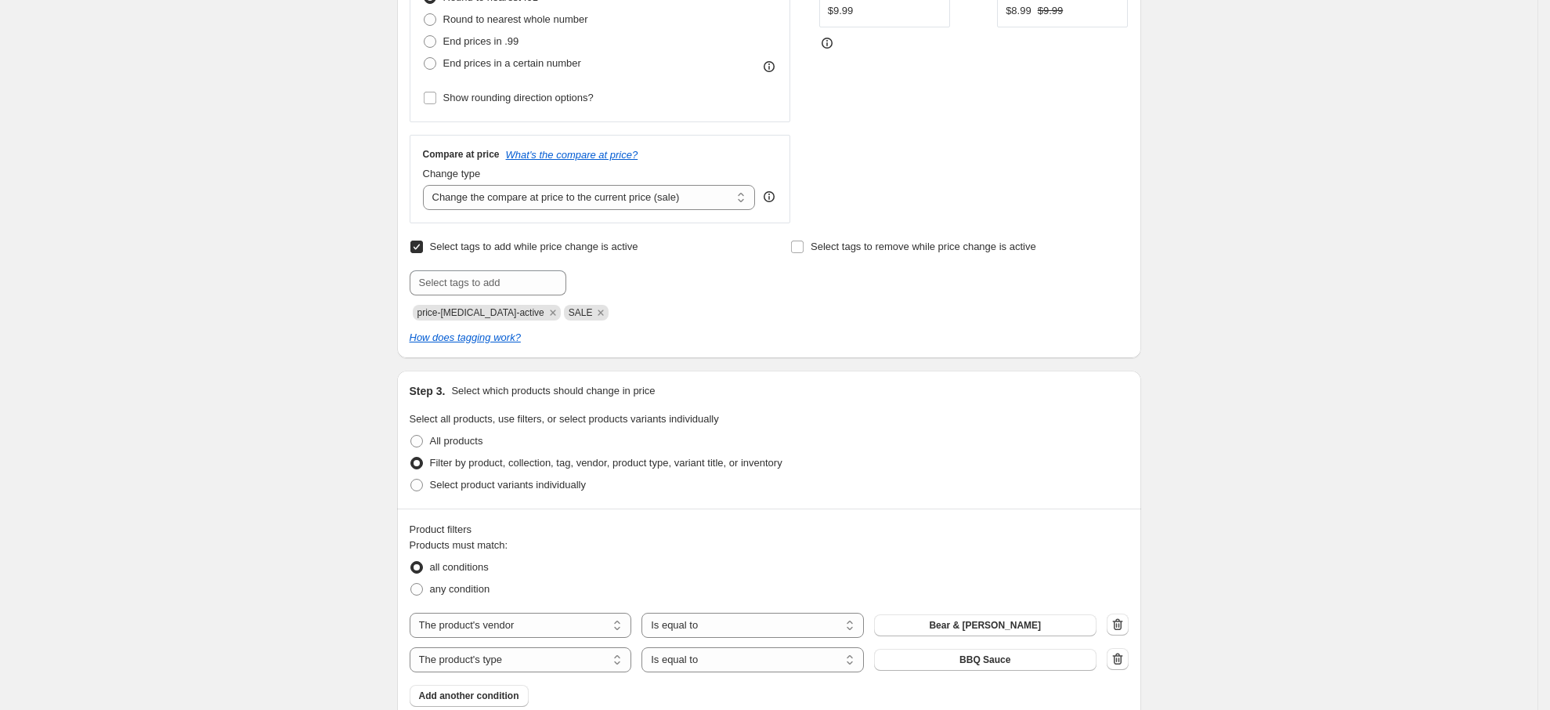
scroll to position [705, 0]
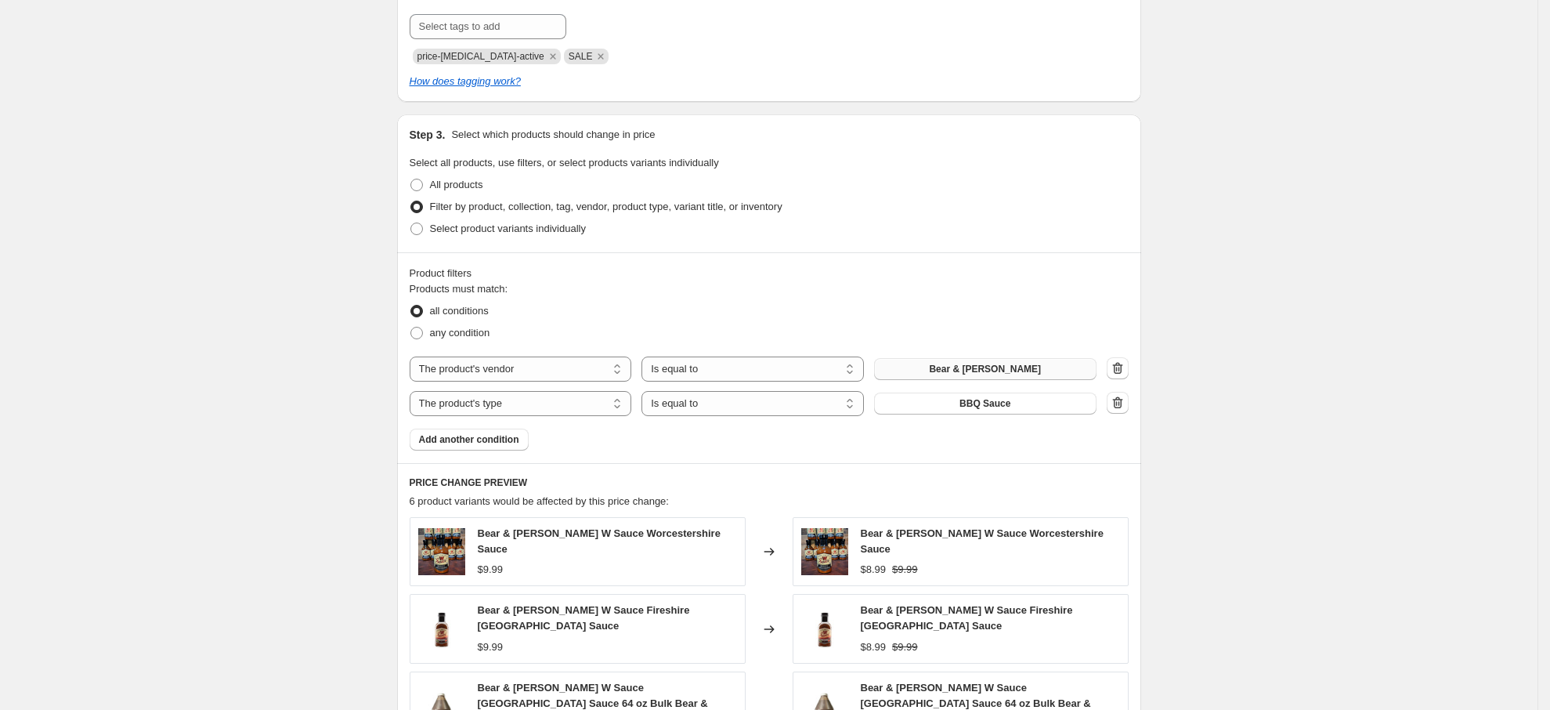
type input "Spray [DATE]-[DATE] 10% OFF"
click at [1038, 363] on button "Bear & [PERSON_NAME]" at bounding box center [985, 369] width 222 height 22
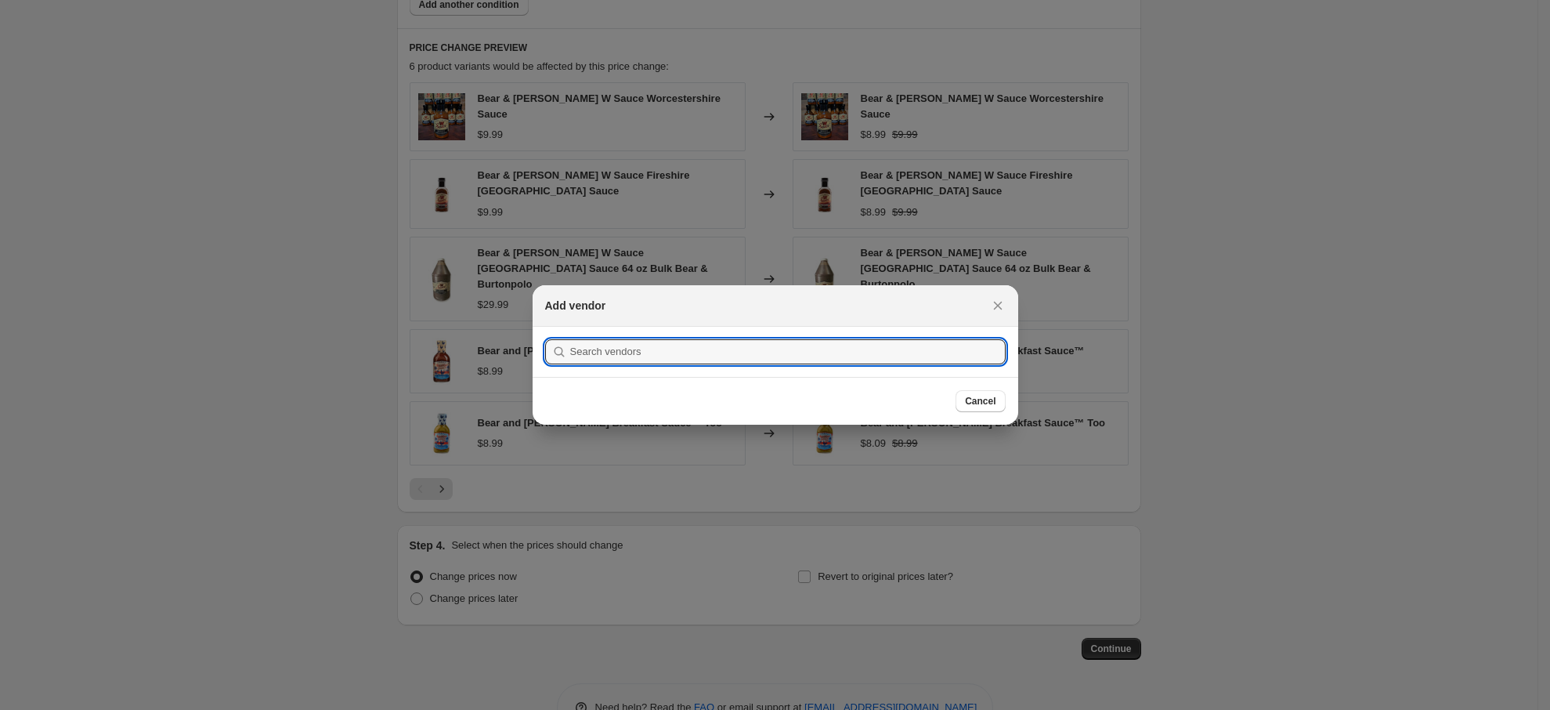
scroll to position [0, 0]
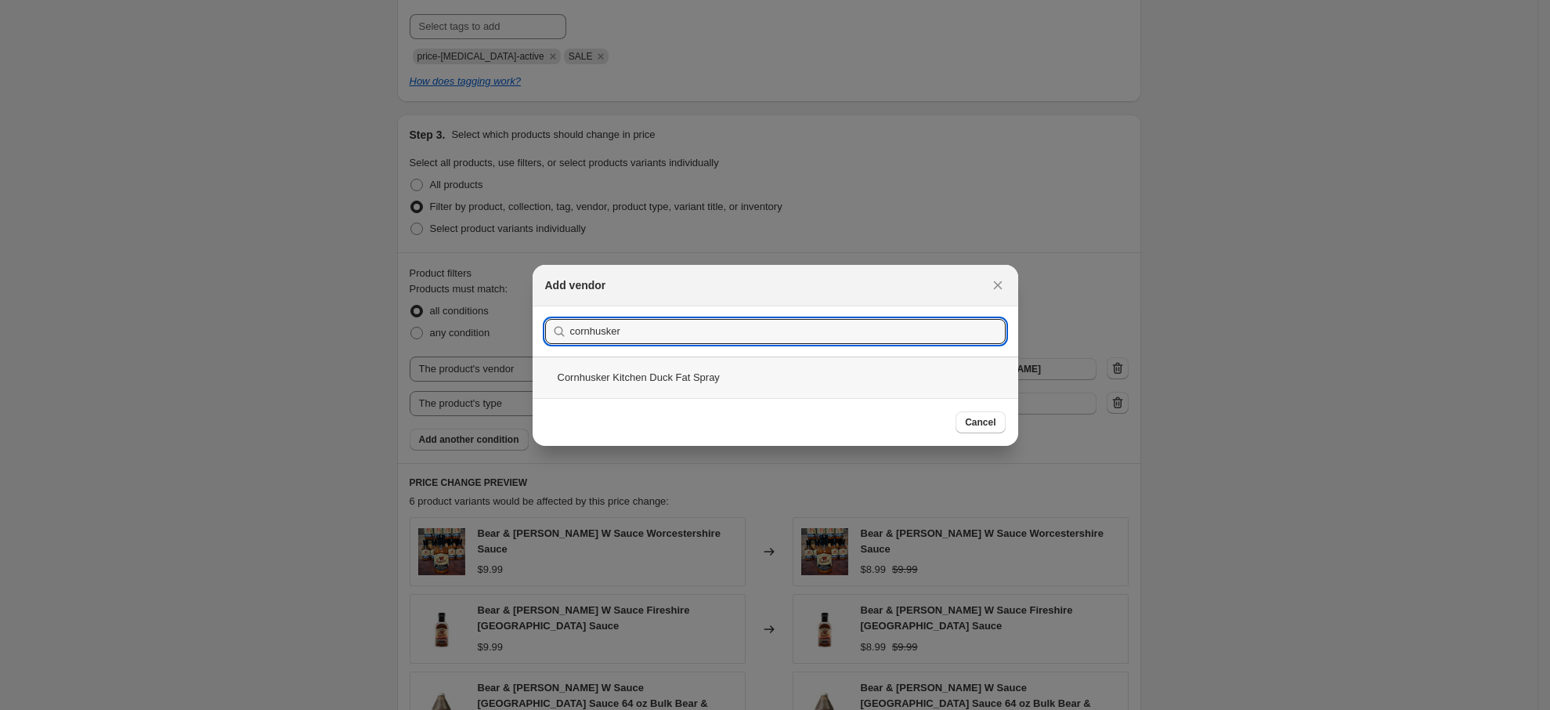
type input "cornhusker"
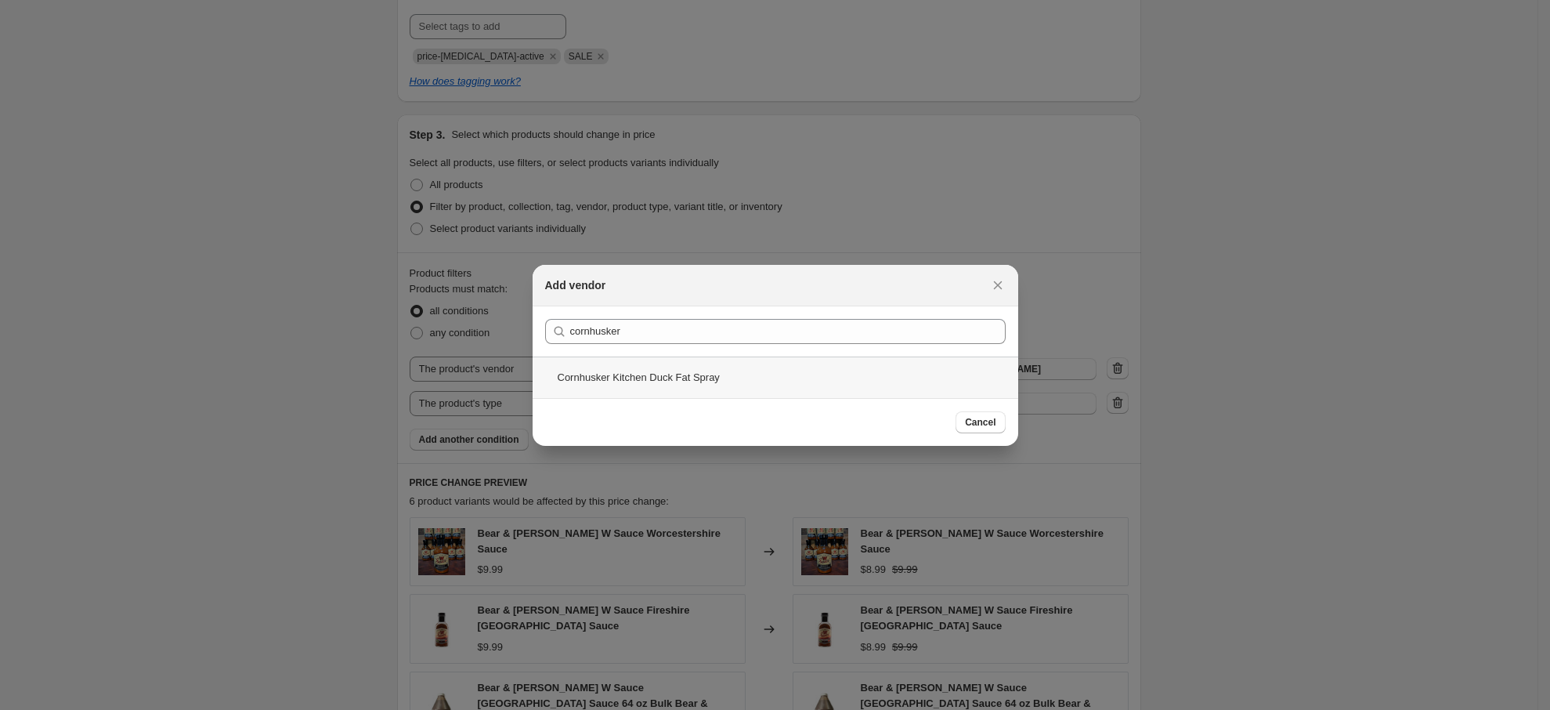
click at [675, 370] on div "Cornhusker Kitchen Duck Fat Spray" at bounding box center [776, 377] width 486 height 42
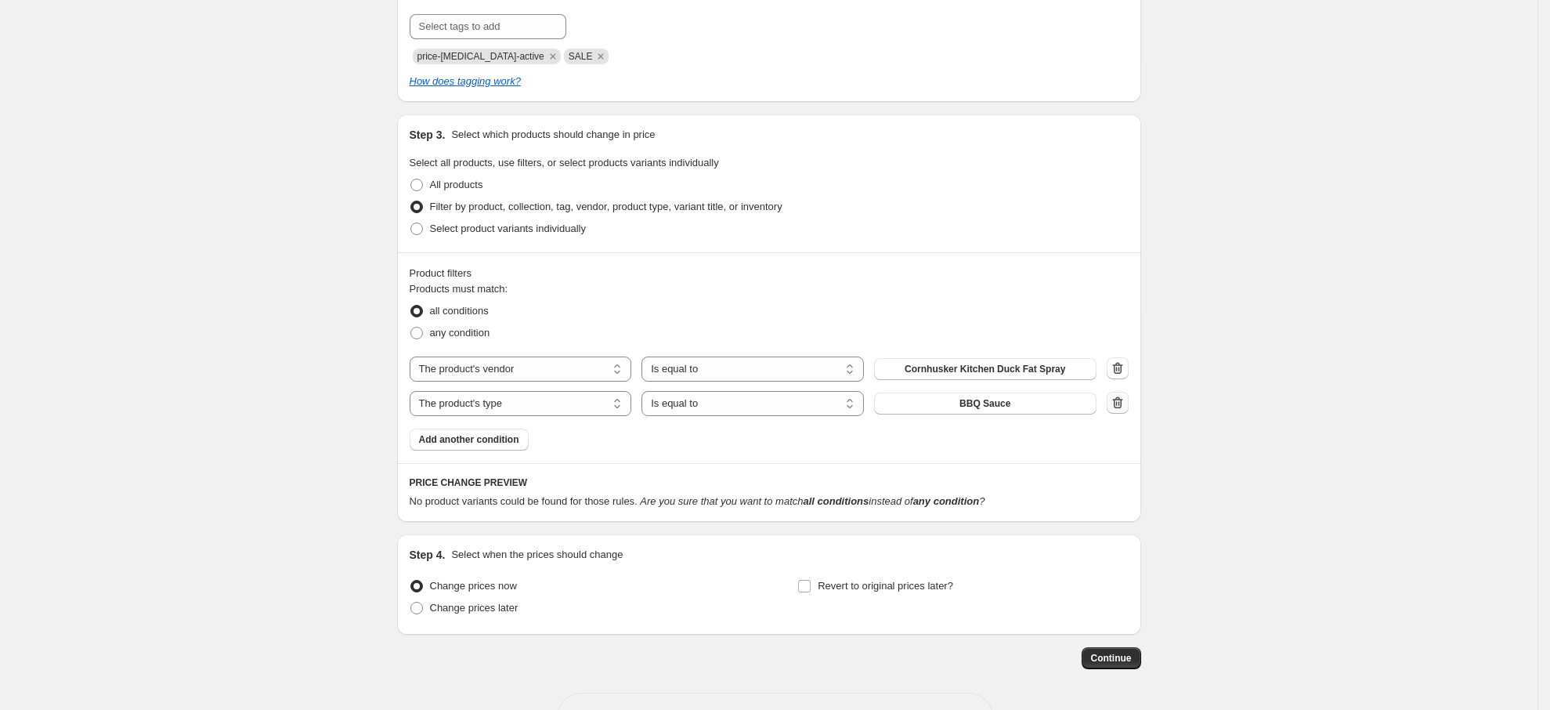
click at [1122, 401] on icon "button" at bounding box center [1117, 402] width 10 height 12
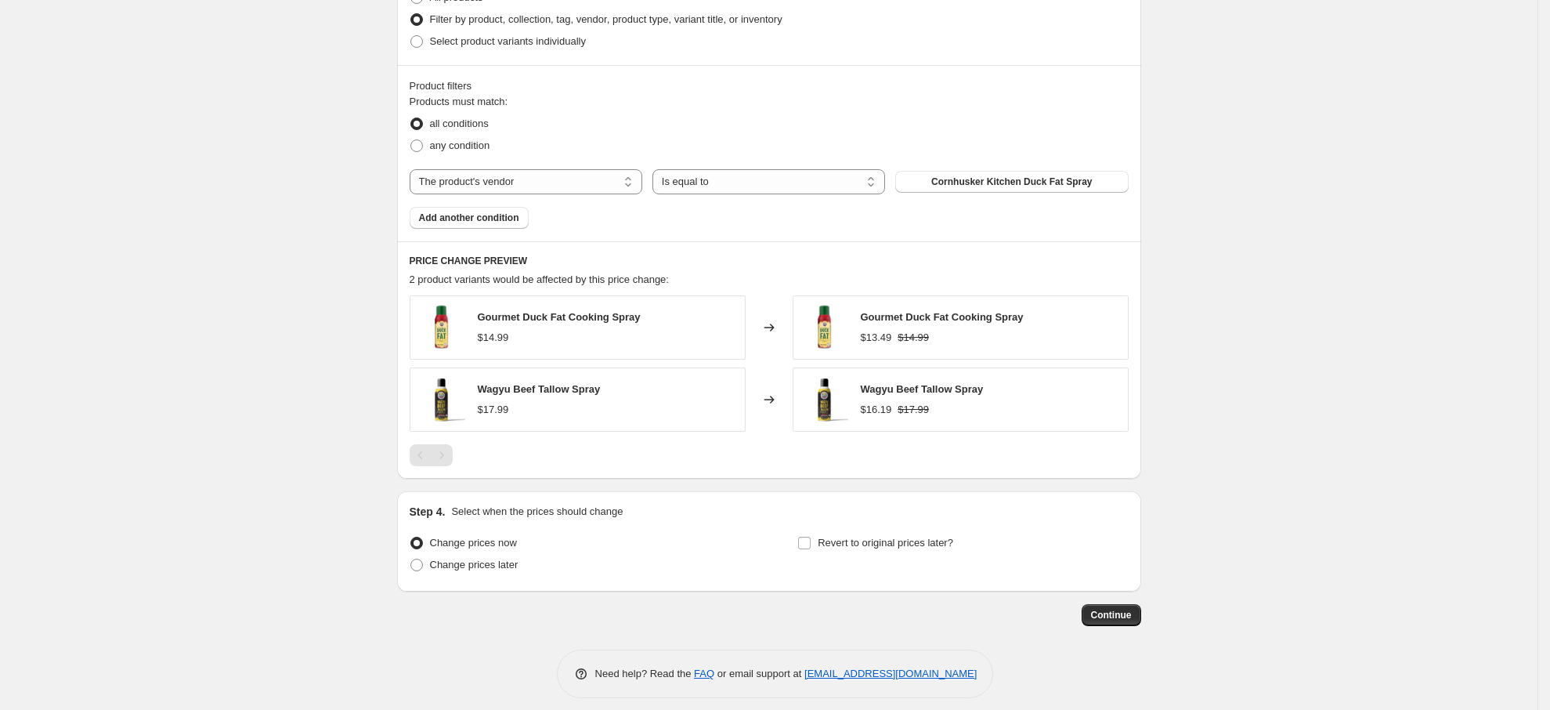
scroll to position [905, 0]
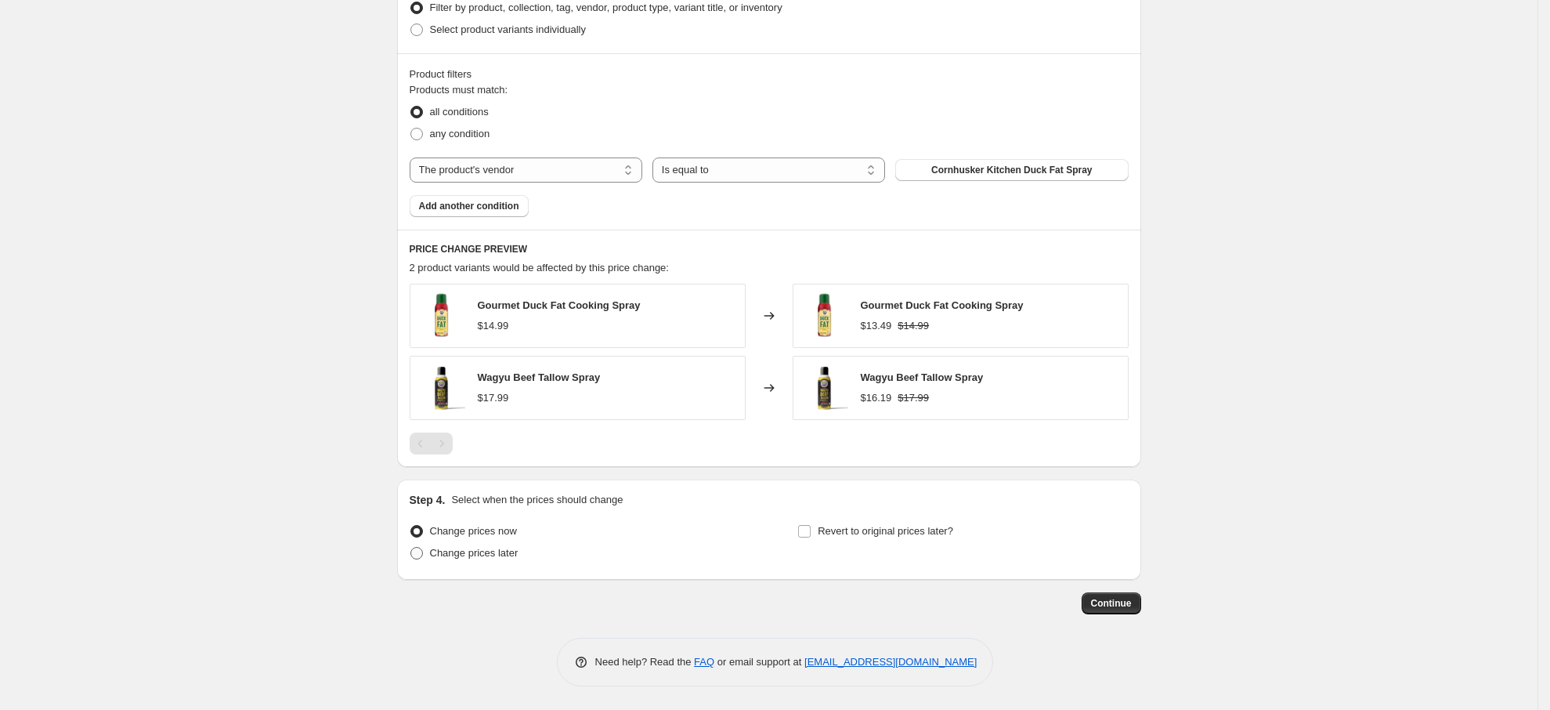
click at [499, 551] on span "Change prices later" at bounding box center [474, 553] width 88 height 12
click at [411, 547] on input "Change prices later" at bounding box center [410, 547] width 1 height 1
radio input "true"
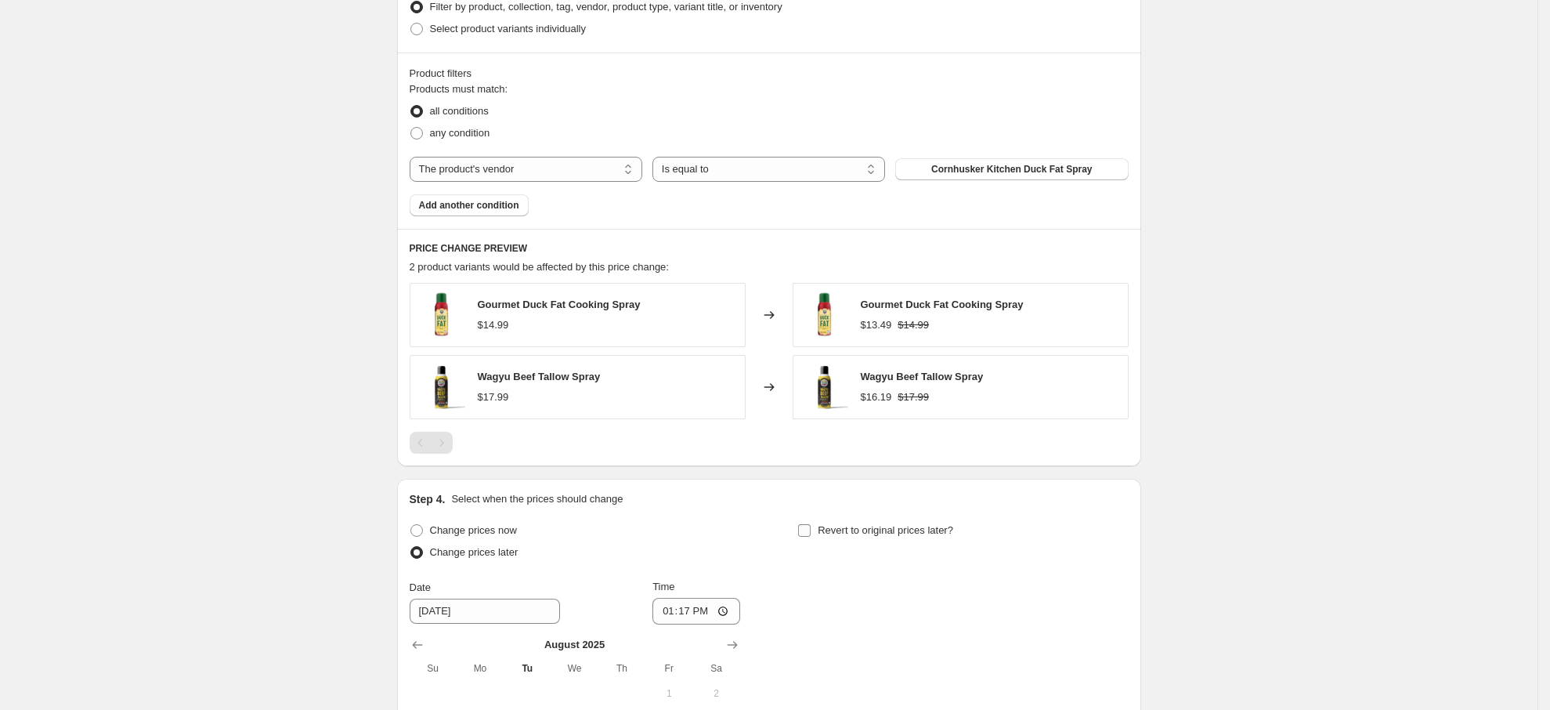
click at [809, 529] on input "Revert to original prices later?" at bounding box center [804, 530] width 13 height 13
checkbox input "true"
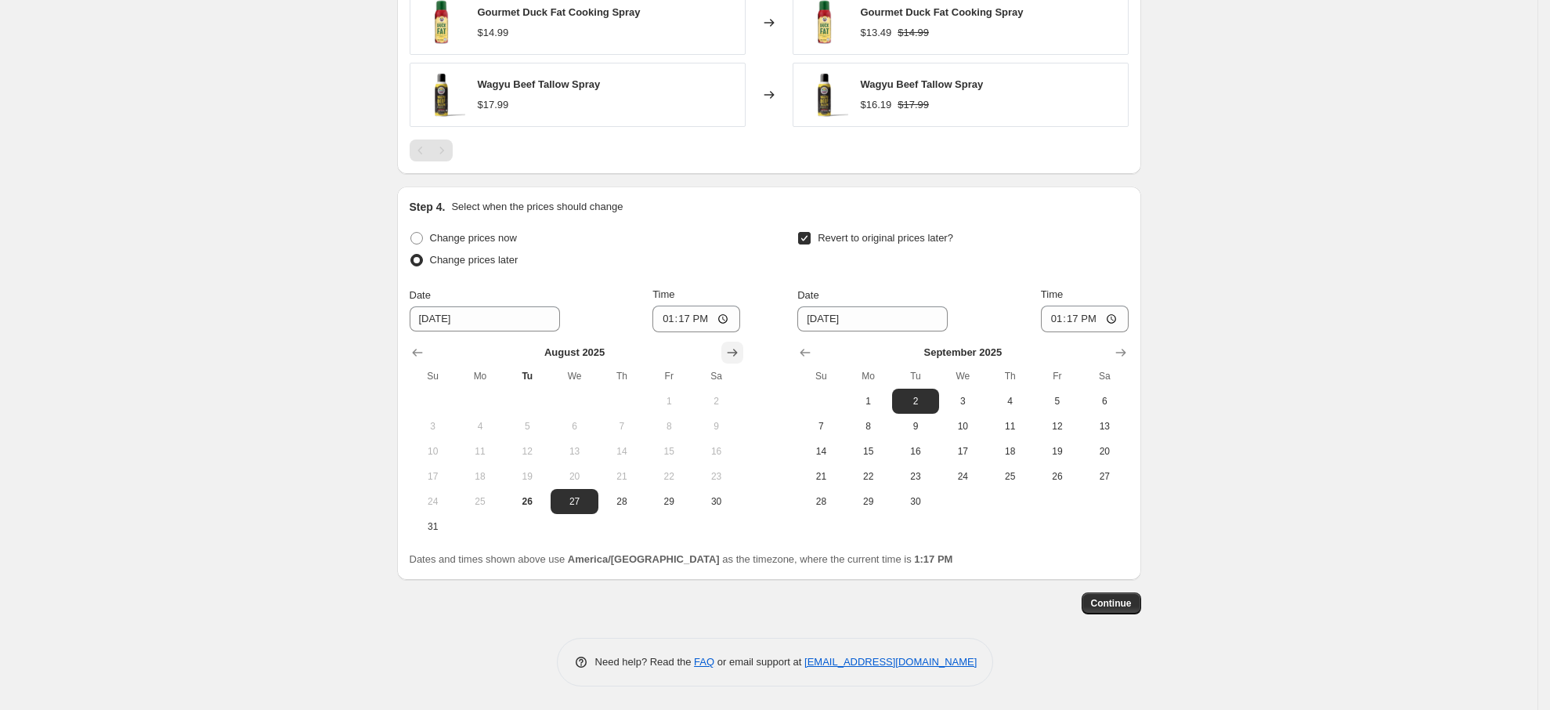
click at [739, 353] on icon "Show next month, September 2025" at bounding box center [732, 353] width 16 height 16
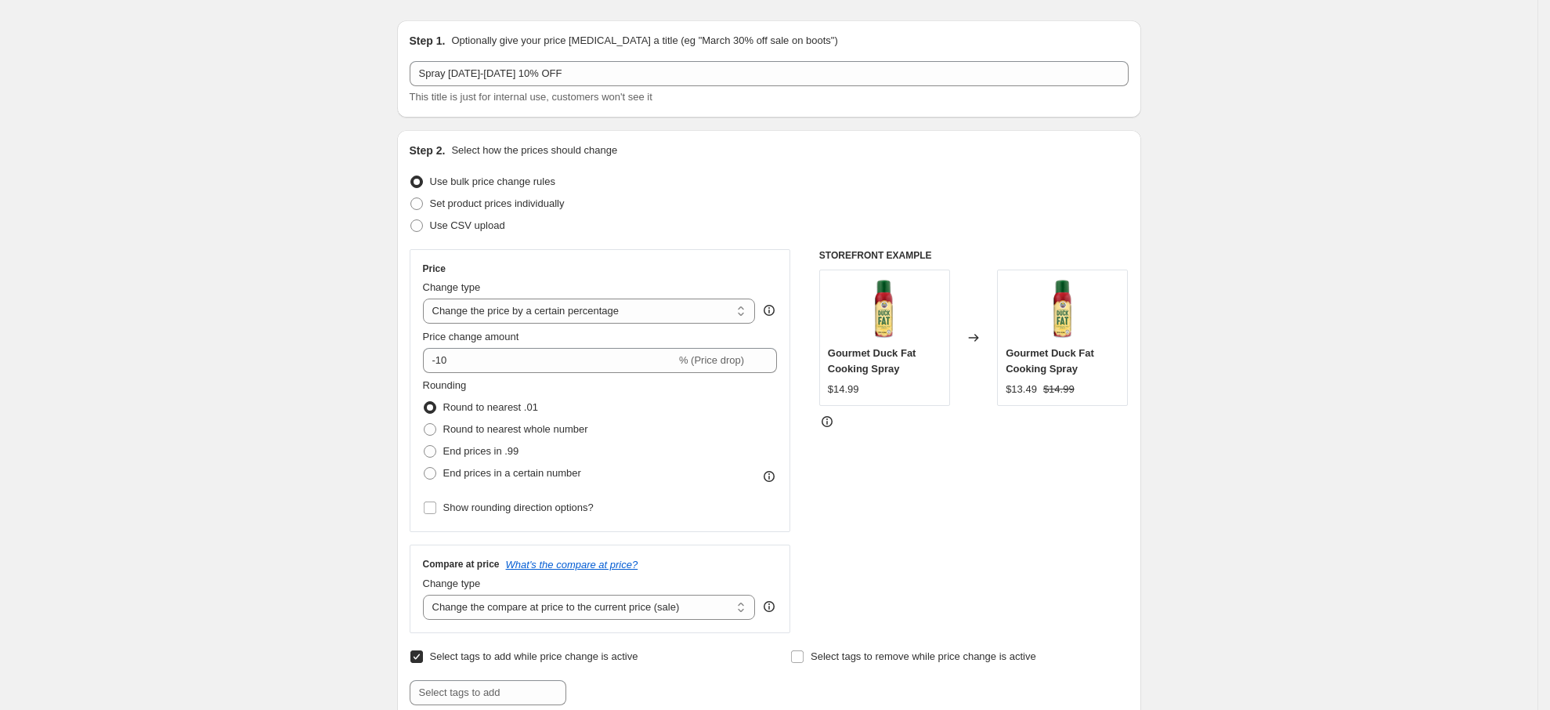
scroll to position [0, 0]
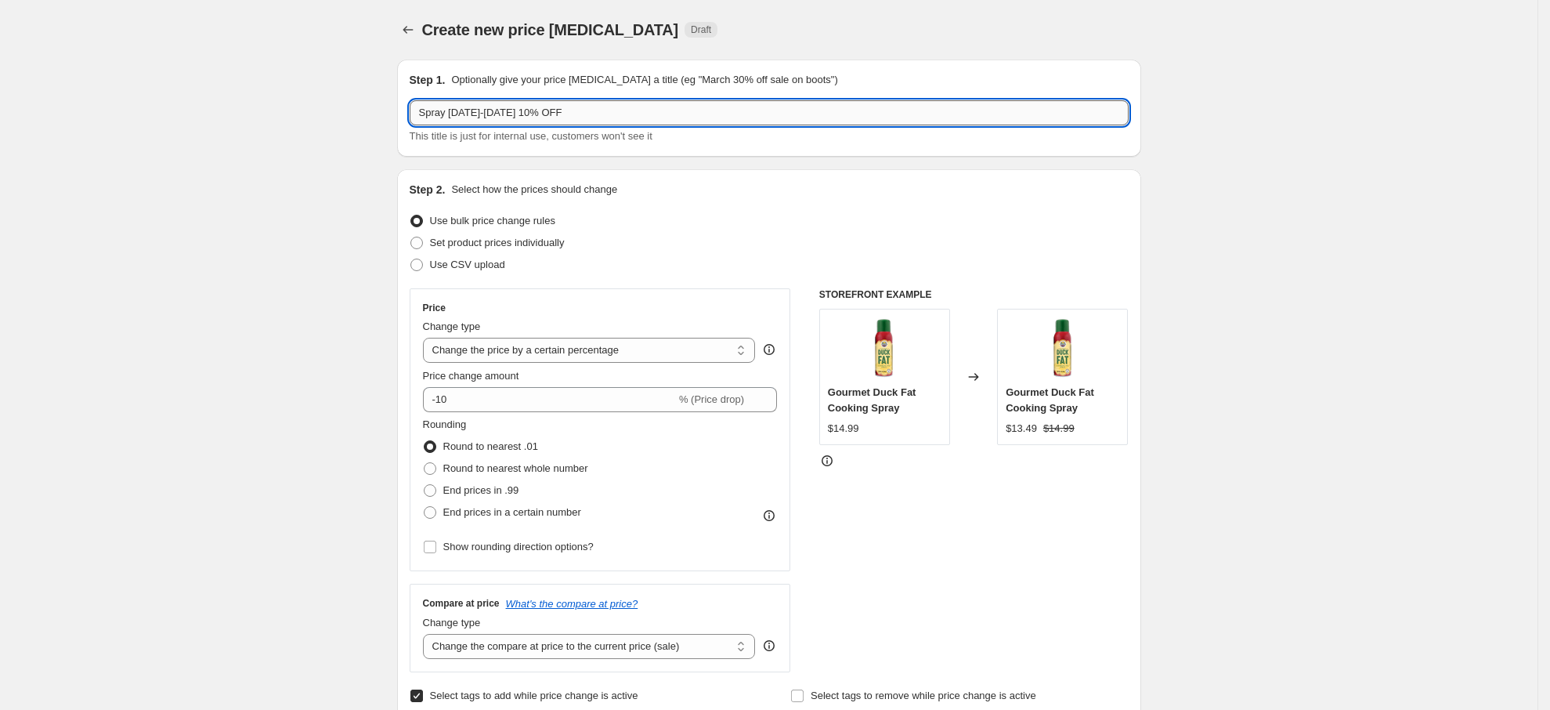
click at [484, 116] on input "Spray [DATE]-[DATE] 10% OFF" at bounding box center [769, 112] width 719 height 25
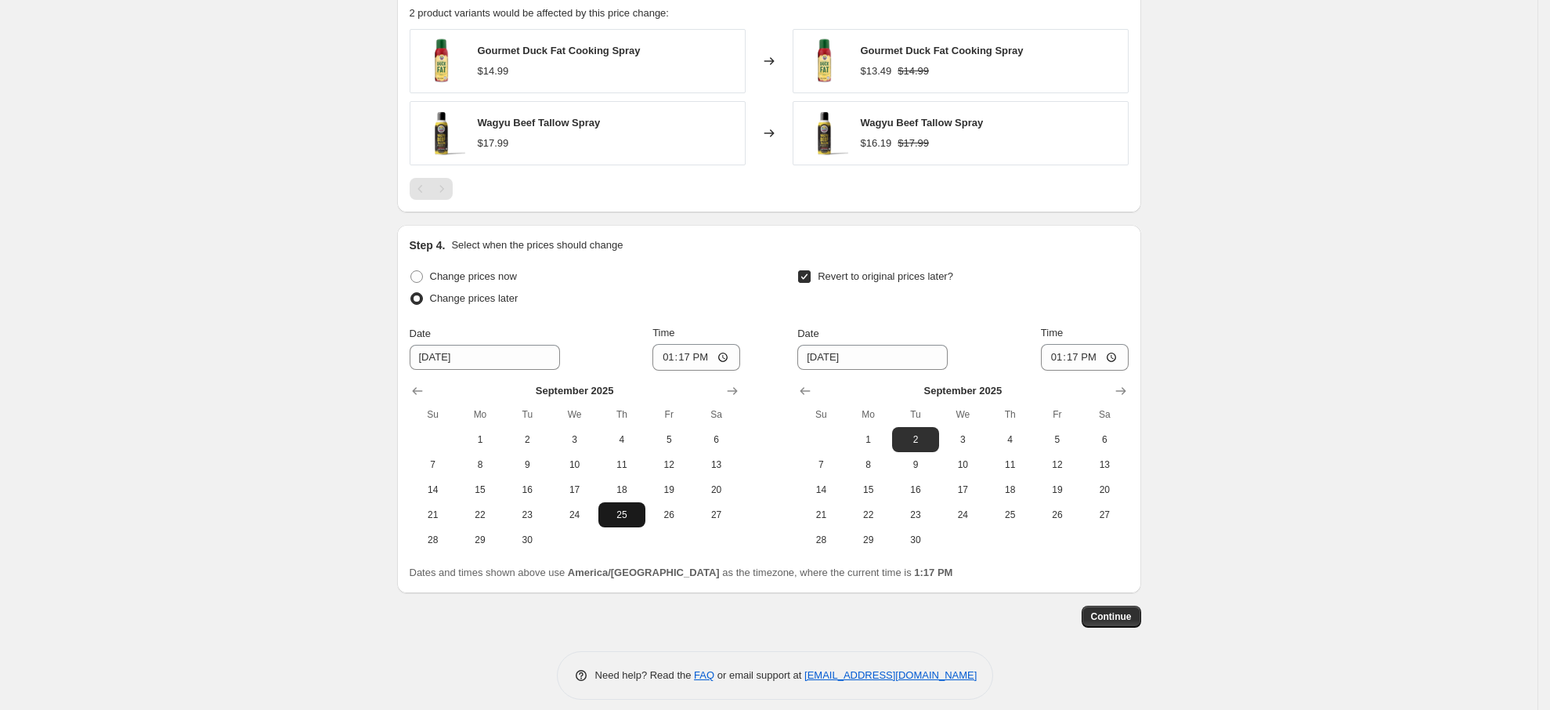
scroll to position [1172, 0]
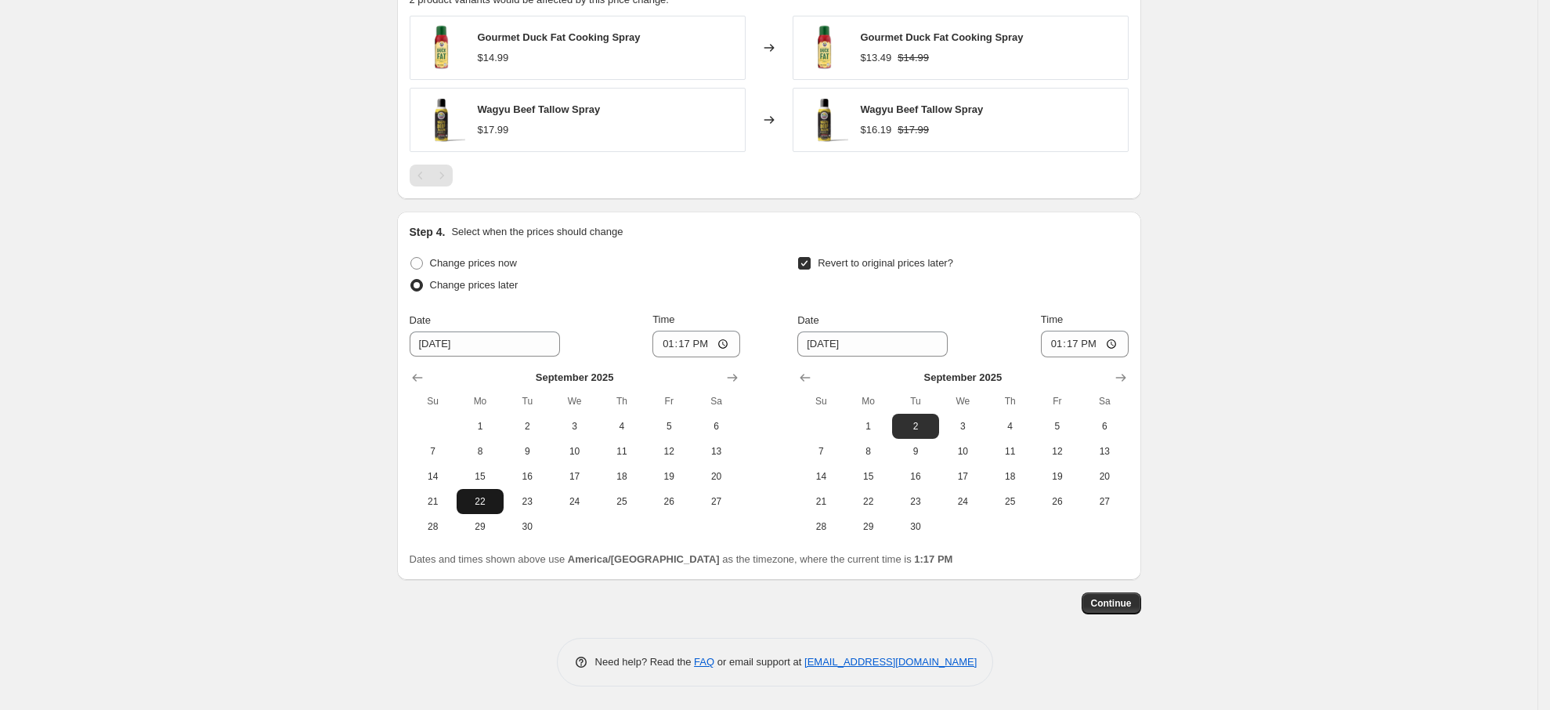
type input "Spray [DATE]-[DATE] 10% OFF"
click at [475, 511] on button "22" at bounding box center [480, 501] width 47 height 25
type input "[DATE]"
click at [812, 529] on span "28" at bounding box center [821, 526] width 34 height 13
type input "[DATE]"
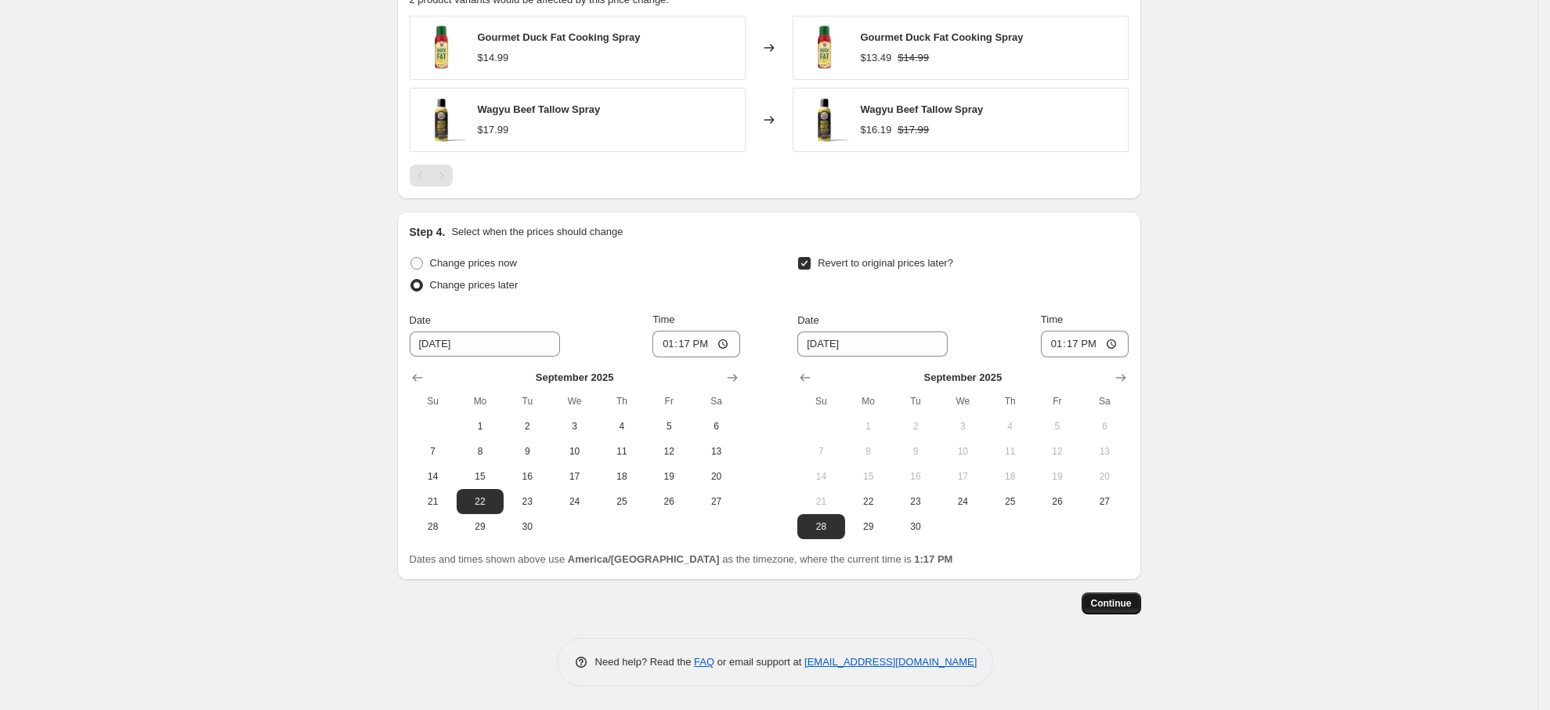
click at [1118, 600] on span "Continue" at bounding box center [1111, 603] width 41 height 13
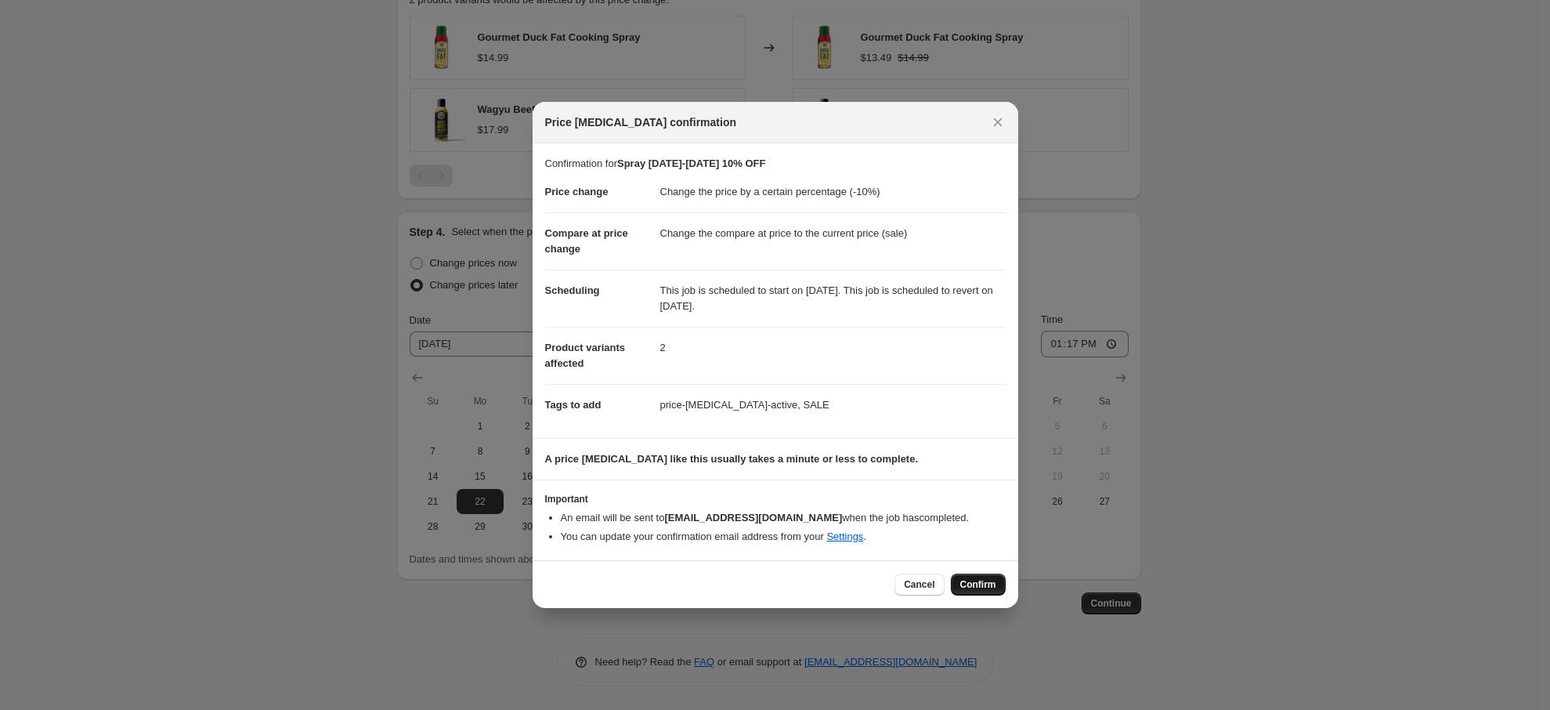
click at [977, 585] on span "Confirm" at bounding box center [978, 584] width 36 height 13
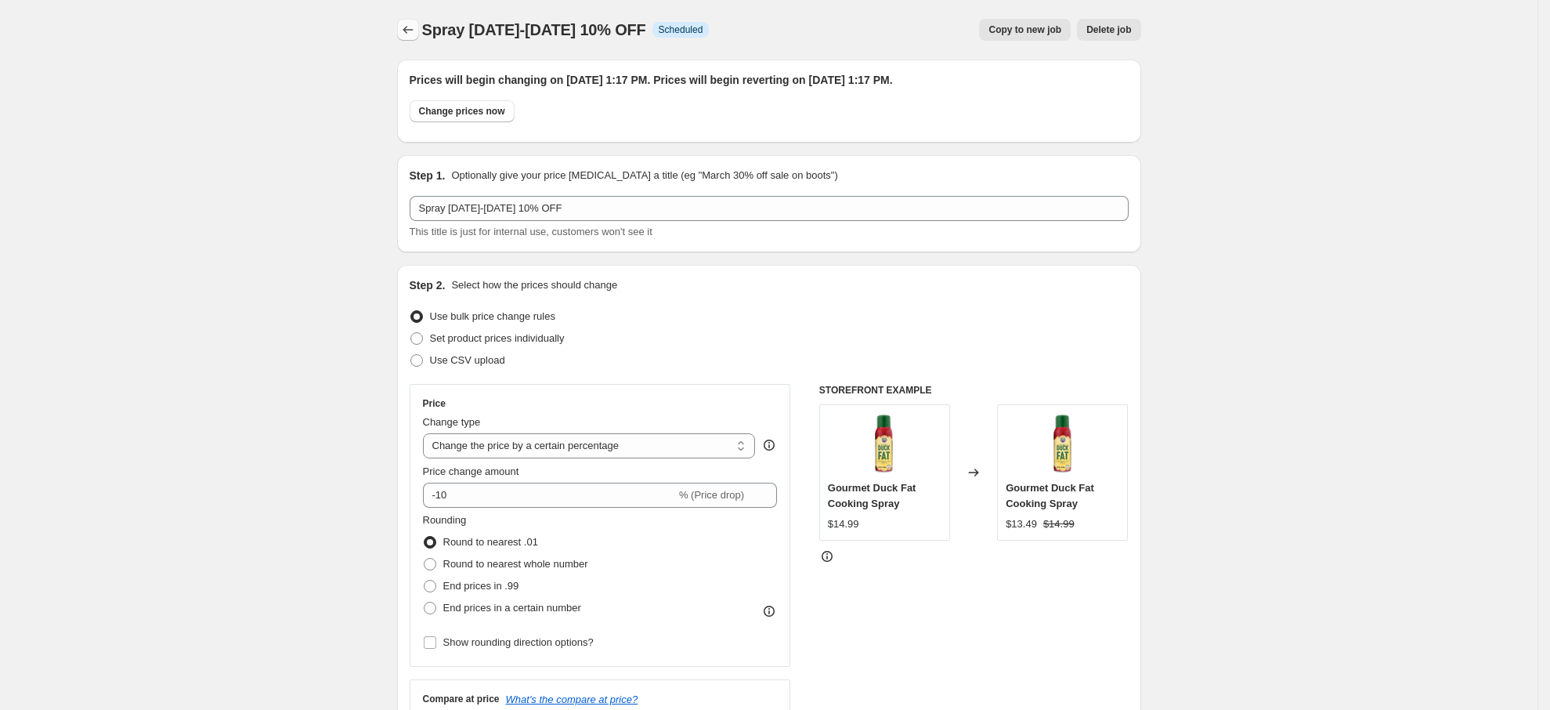
click at [404, 33] on icon "Price change jobs" at bounding box center [408, 30] width 16 height 16
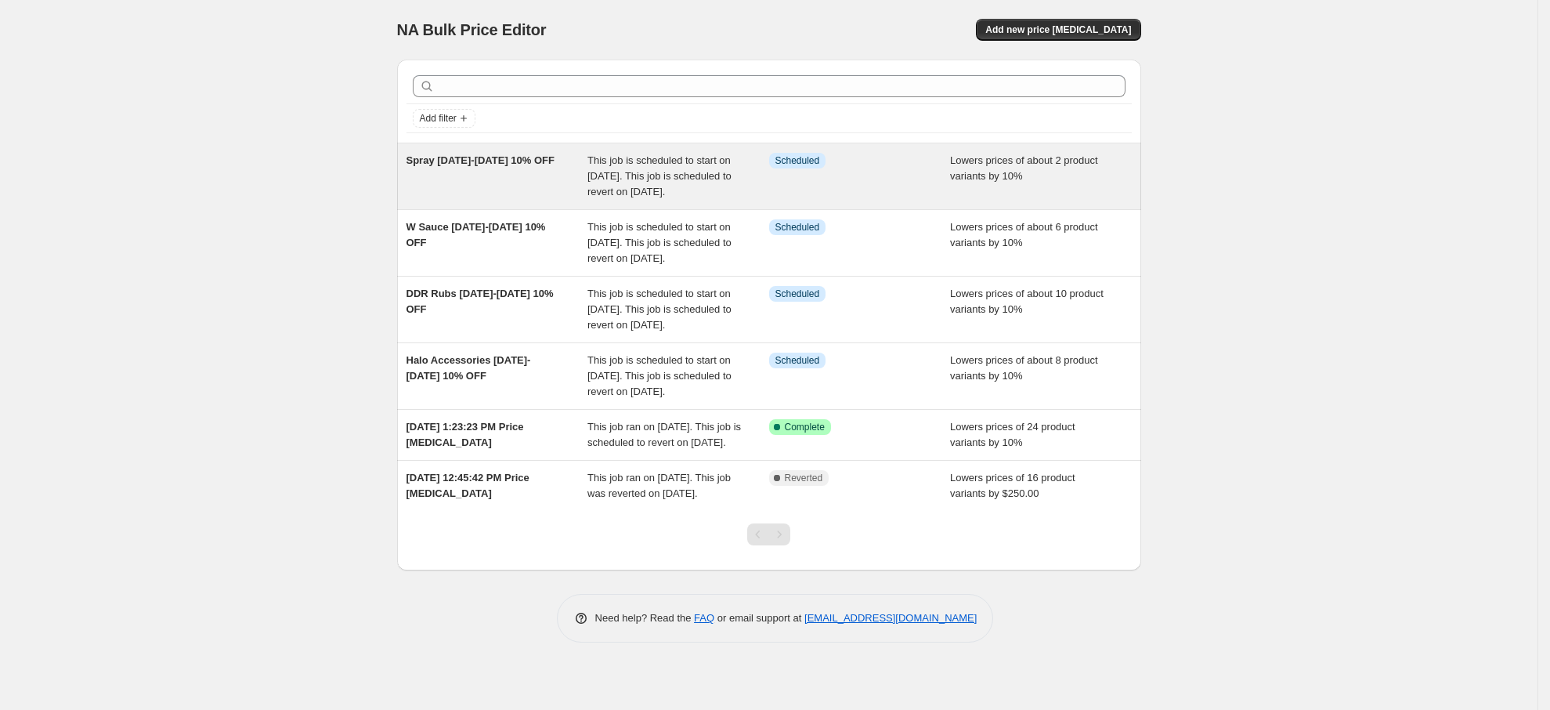
click at [890, 197] on div "Info Scheduled" at bounding box center [860, 176] width 182 height 47
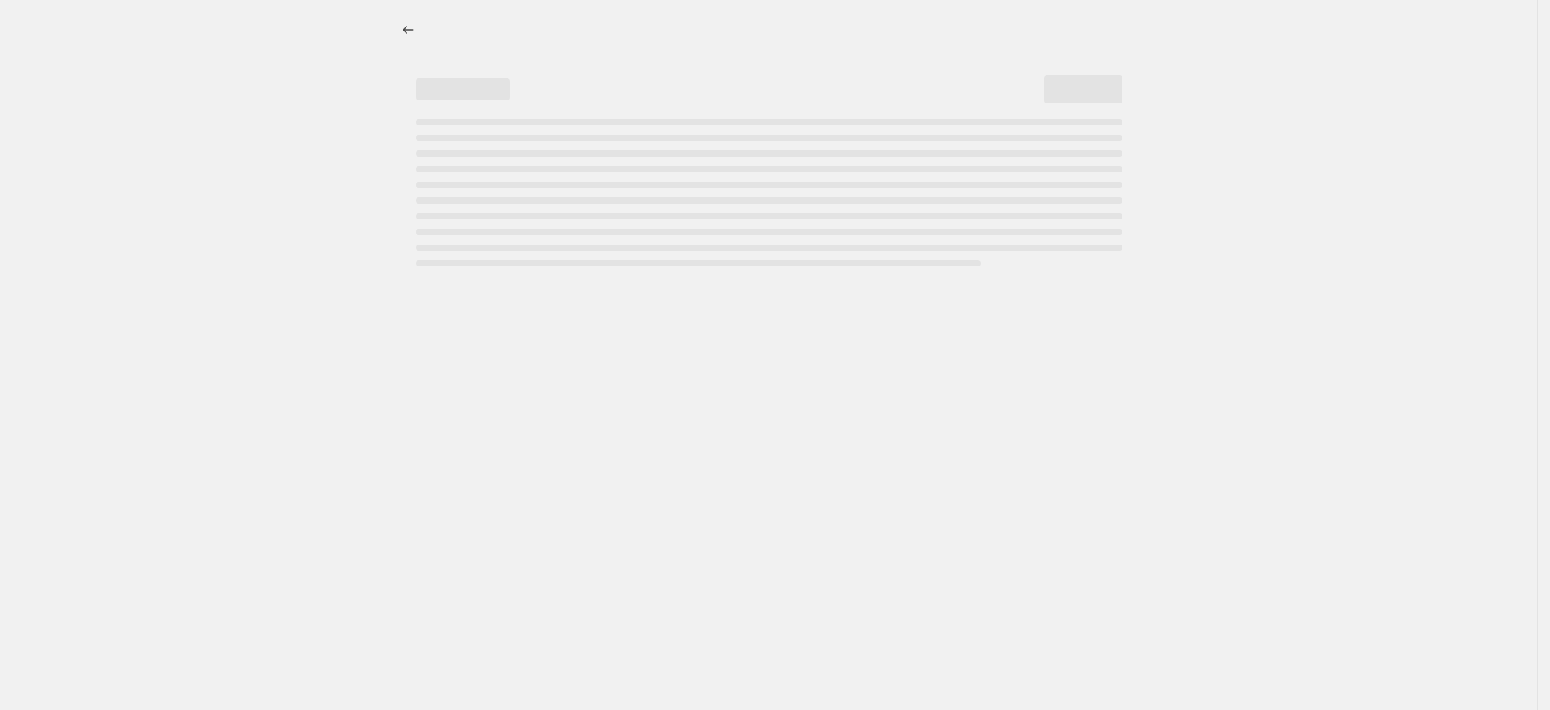
select select "percentage"
select select "vendor"
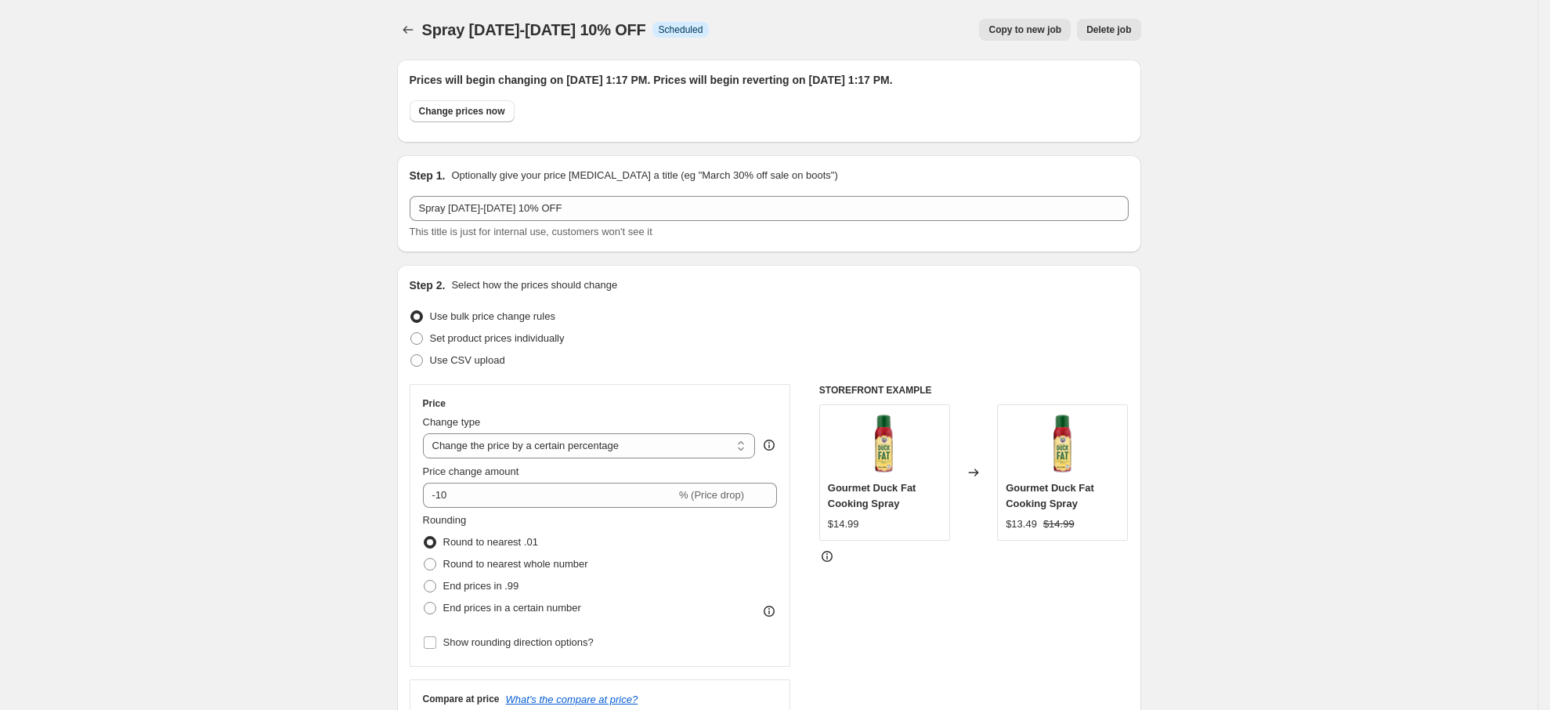
click at [1033, 34] on span "Copy to new job" at bounding box center [1024, 29] width 73 height 13
select select "percentage"
select select "vendor"
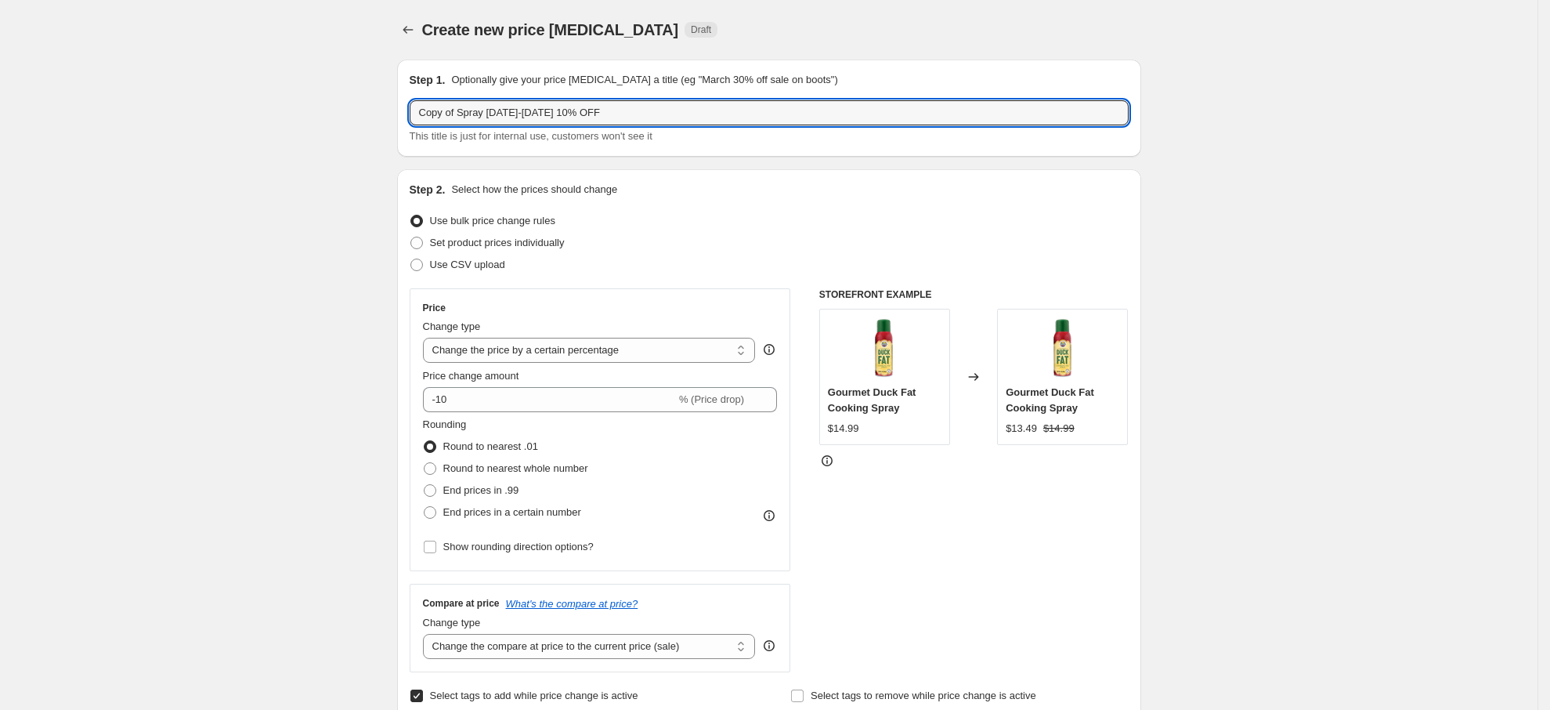
drag, startPoint x: 537, startPoint y: 110, endPoint x: 134, endPoint y: 77, distance: 404.7
drag, startPoint x: 560, startPoint y: 112, endPoint x: 507, endPoint y: 109, distance: 52.6
click at [507, 109] on input "T Shirts Oct 10% OFF" at bounding box center [769, 112] width 719 height 25
click at [478, 113] on input "T Shirts Oct 10% OFF" at bounding box center [769, 112] width 719 height 25
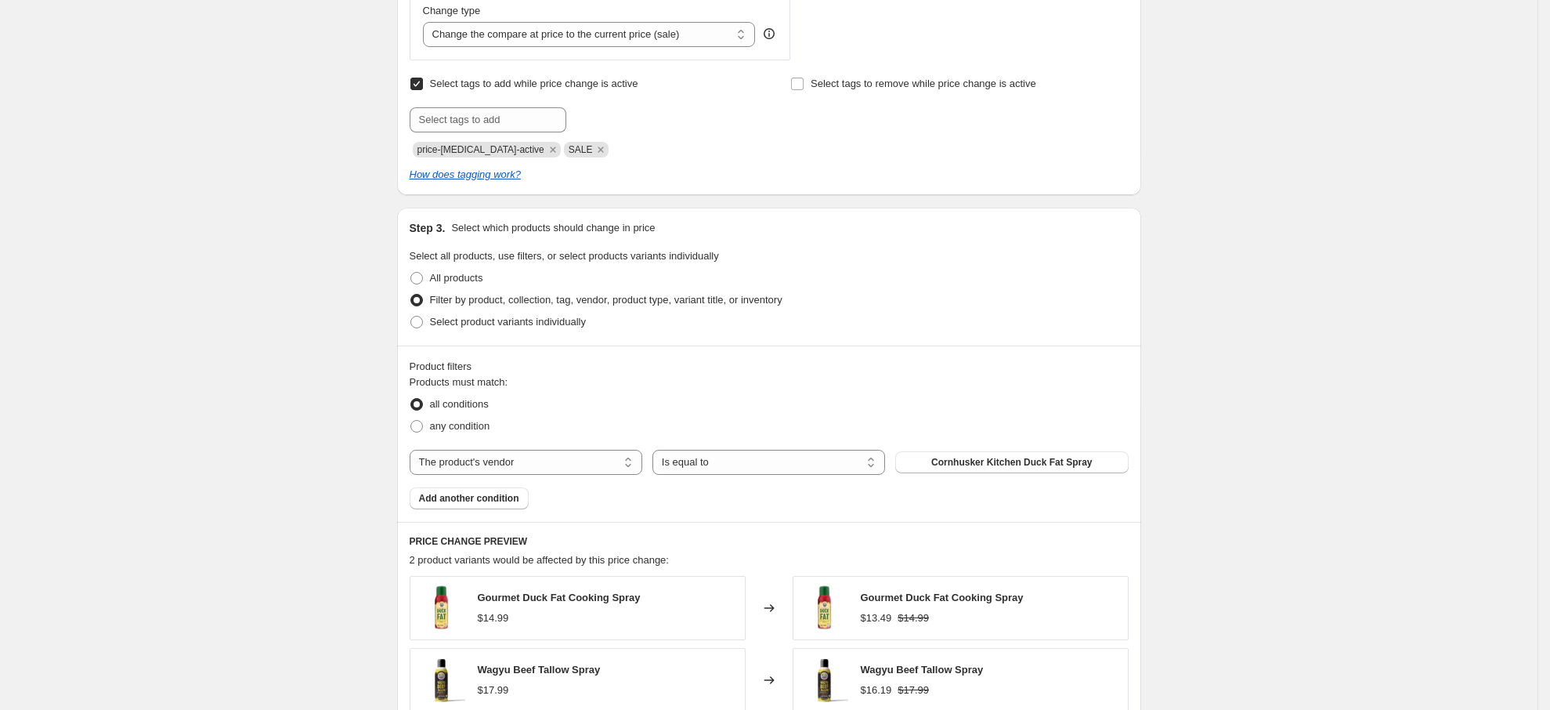
scroll to position [822, 0]
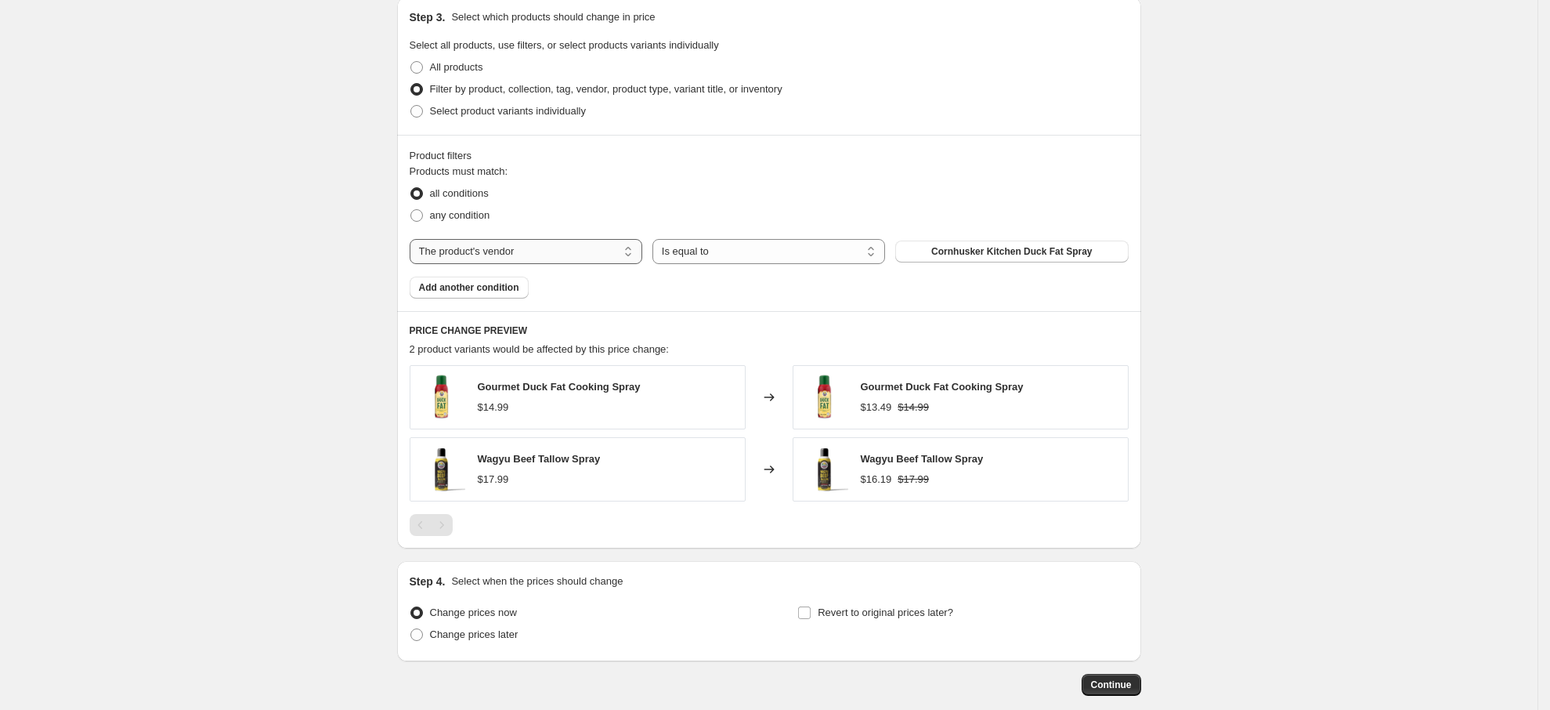
type input "T Shirts [DATE]-Oct 610% OFF"
click at [579, 245] on select "The product The product's collection The product's tag The product's vendor The…" at bounding box center [526, 251] width 233 height 25
select select "product_type"
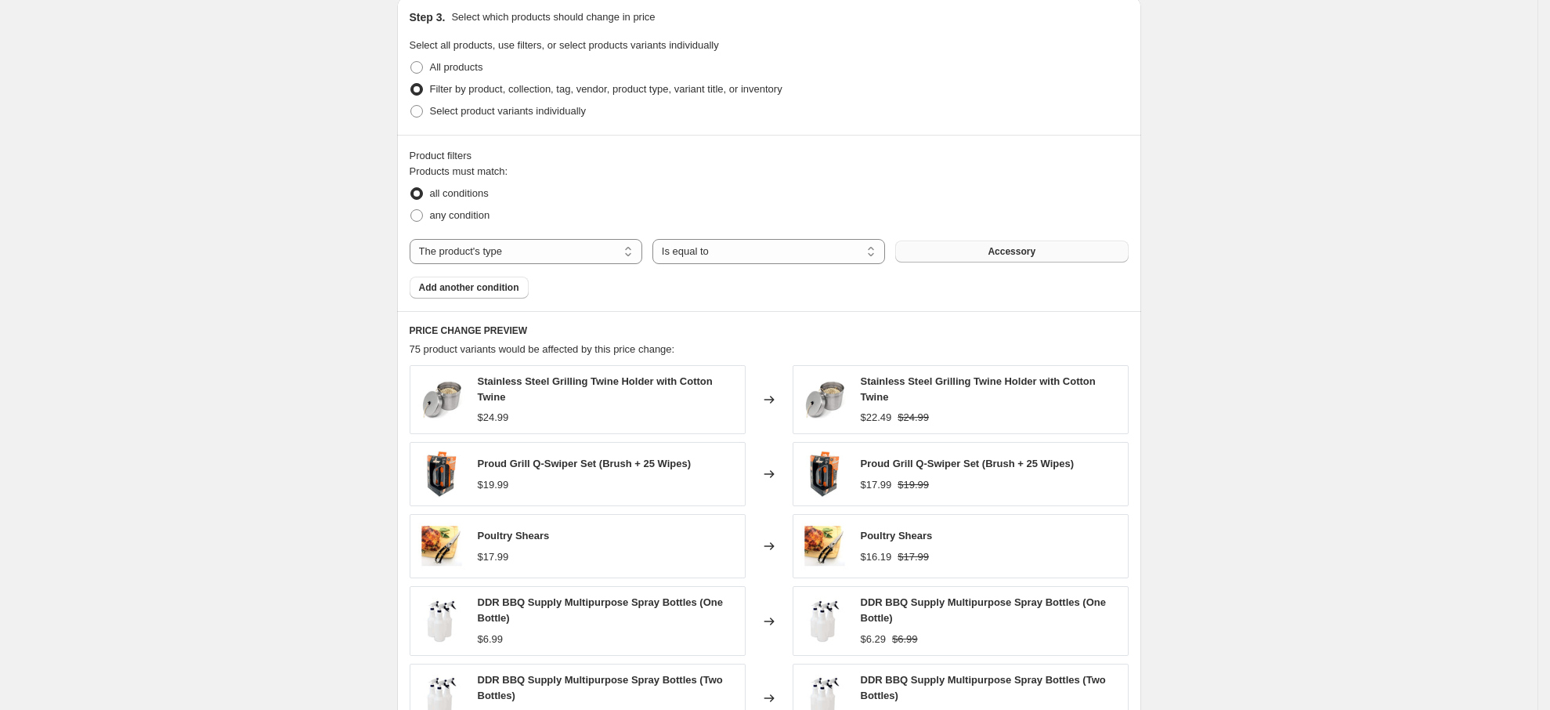
click at [1005, 250] on span "Accessory" at bounding box center [1012, 251] width 48 height 13
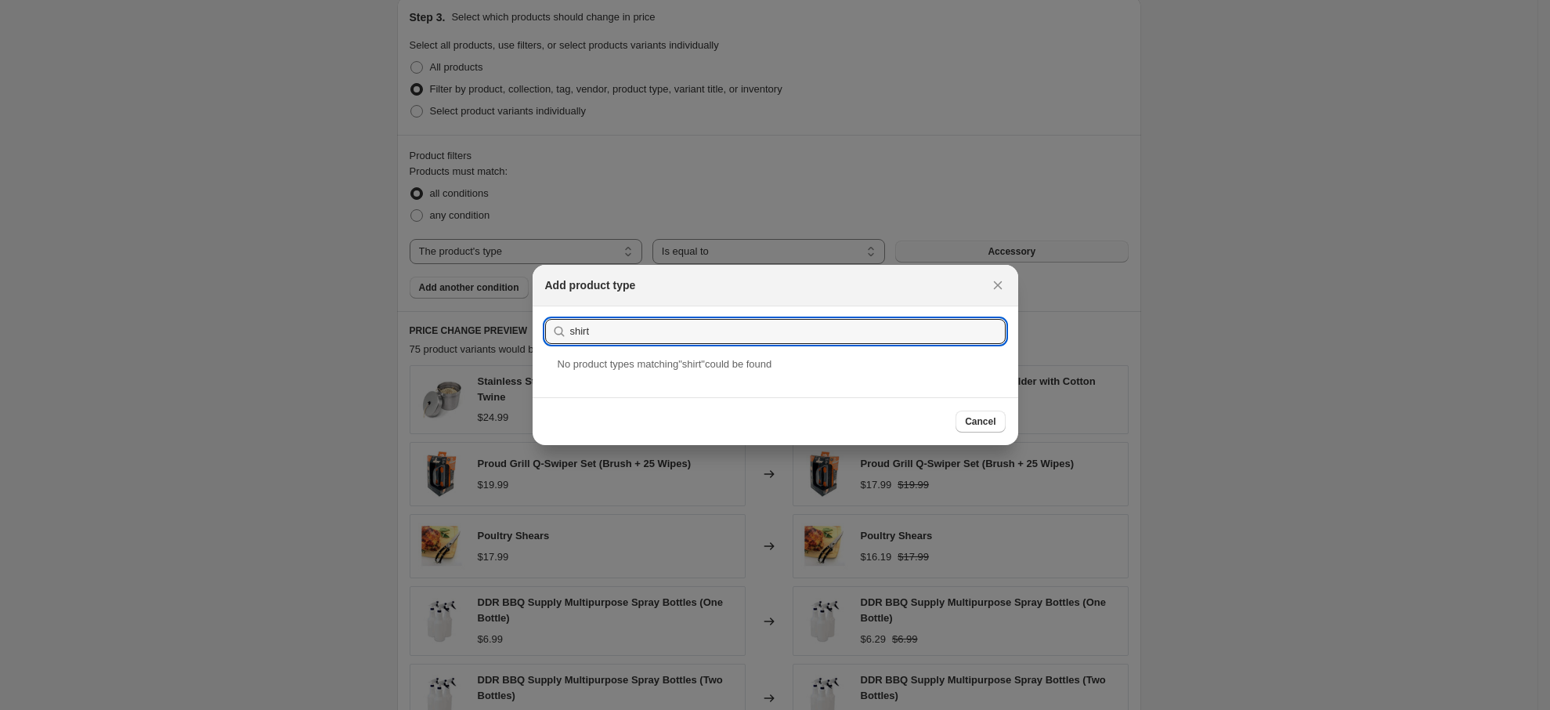
drag, startPoint x: 441, startPoint y: 325, endPoint x: 376, endPoint y: 324, distance: 65.0
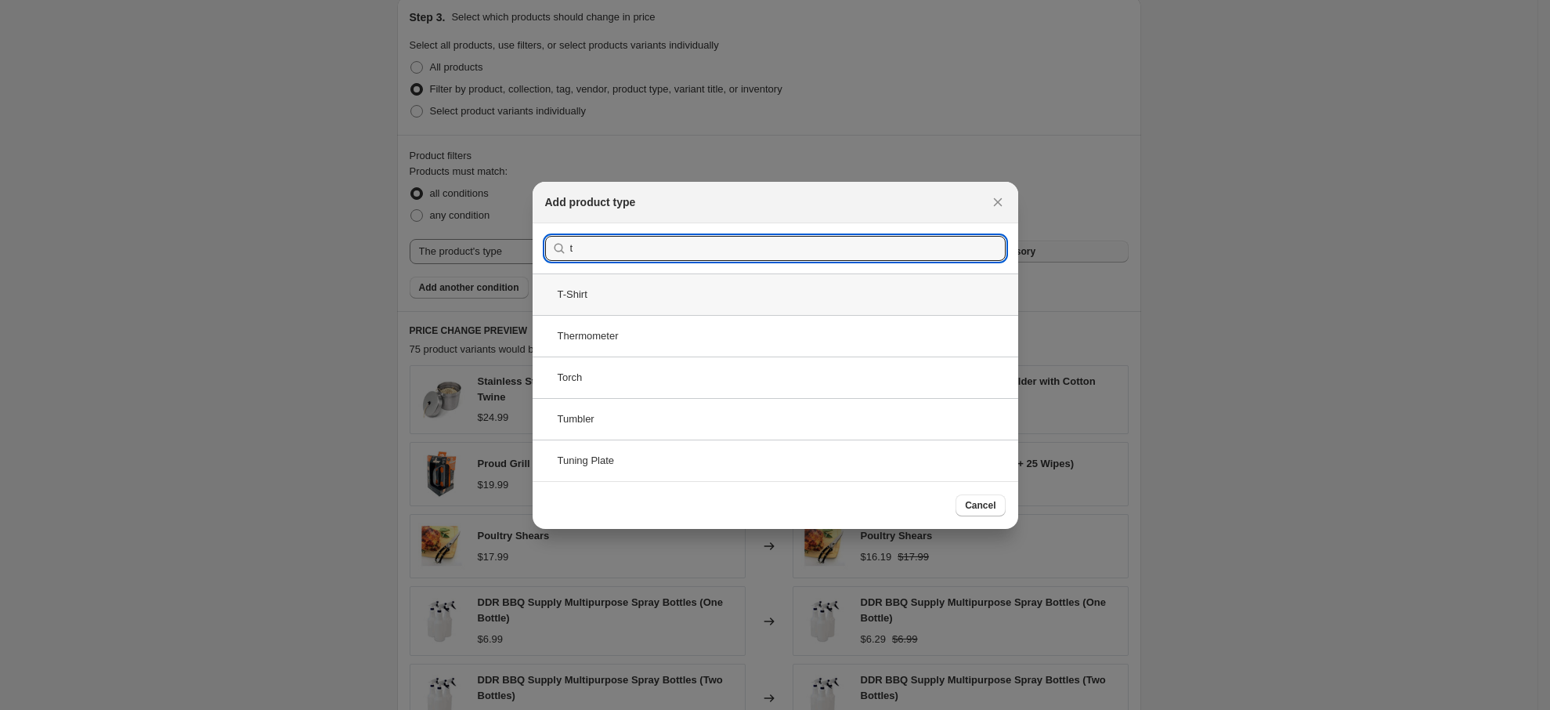
type input "t"
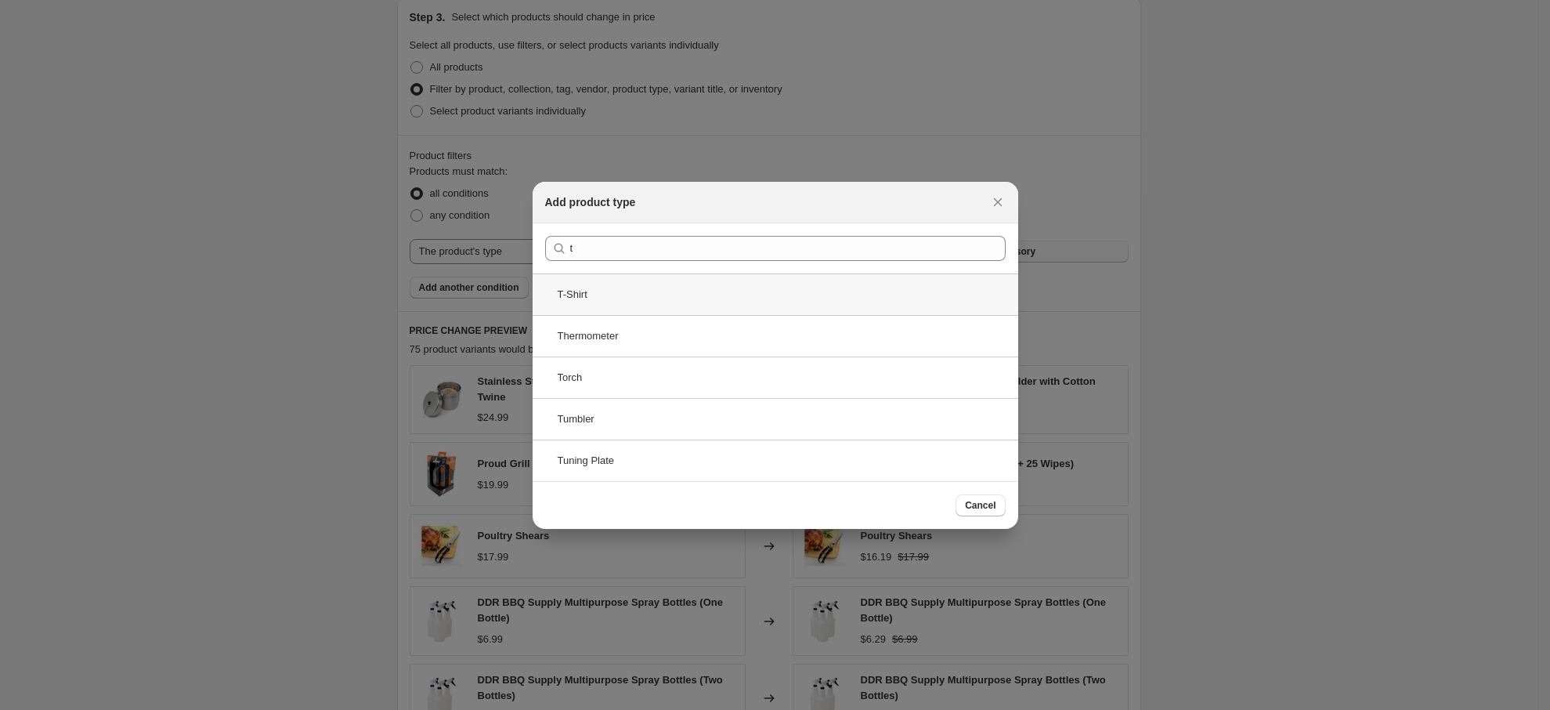
click at [664, 298] on div "T-Shirt" at bounding box center [776, 294] width 486 height 42
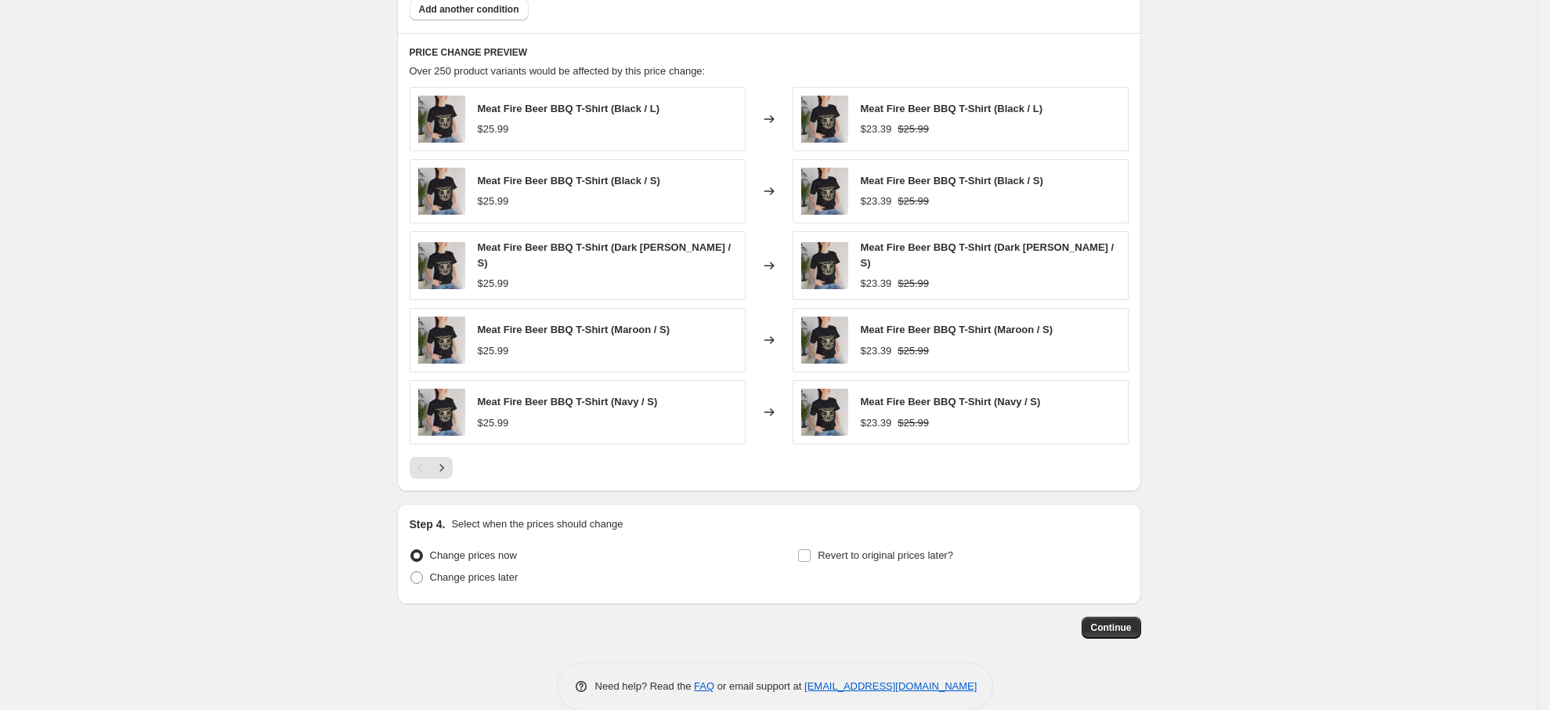
scroll to position [1121, 0]
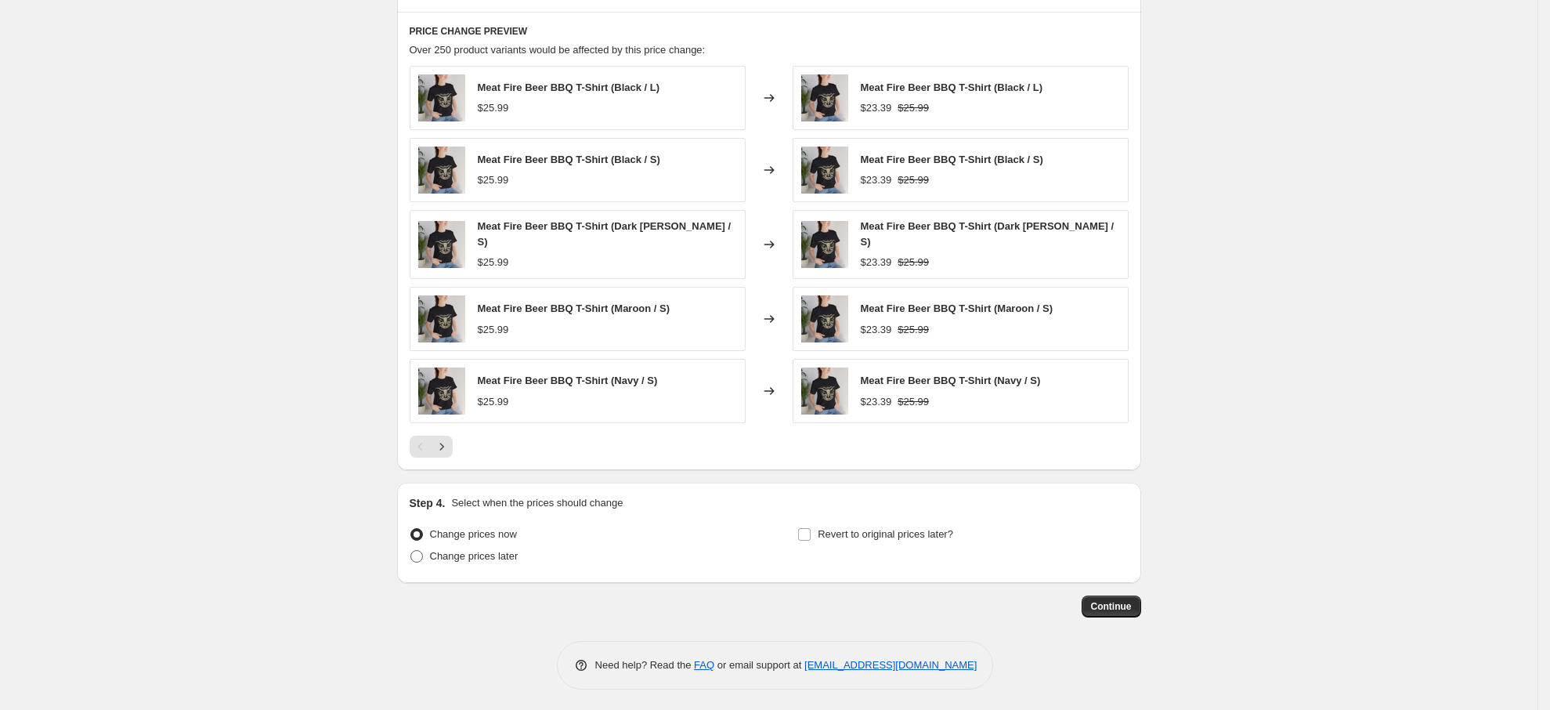
click at [454, 556] on span "Change prices later" at bounding box center [474, 556] width 88 height 12
click at [411, 551] on input "Change prices later" at bounding box center [410, 550] width 1 height 1
radio input "true"
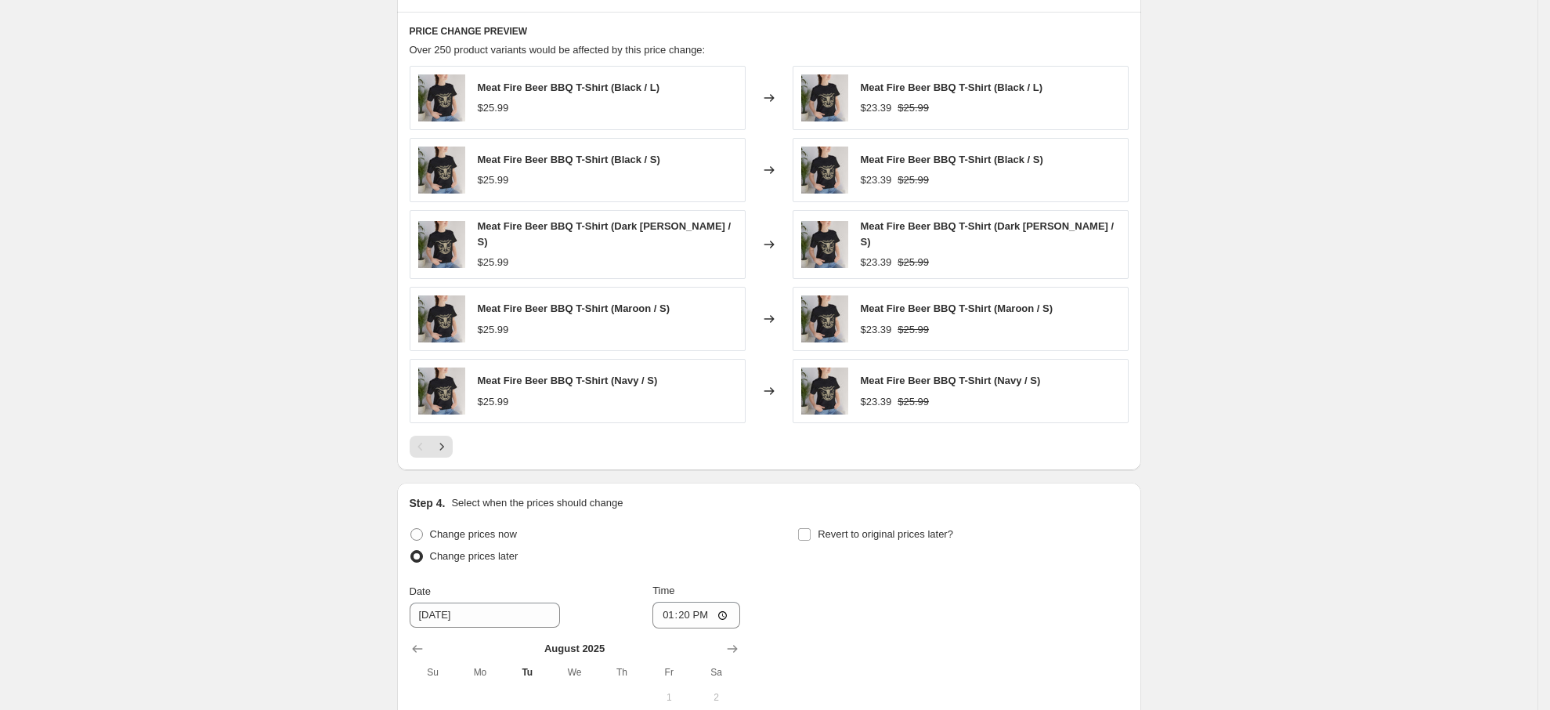
scroll to position [1414, 0]
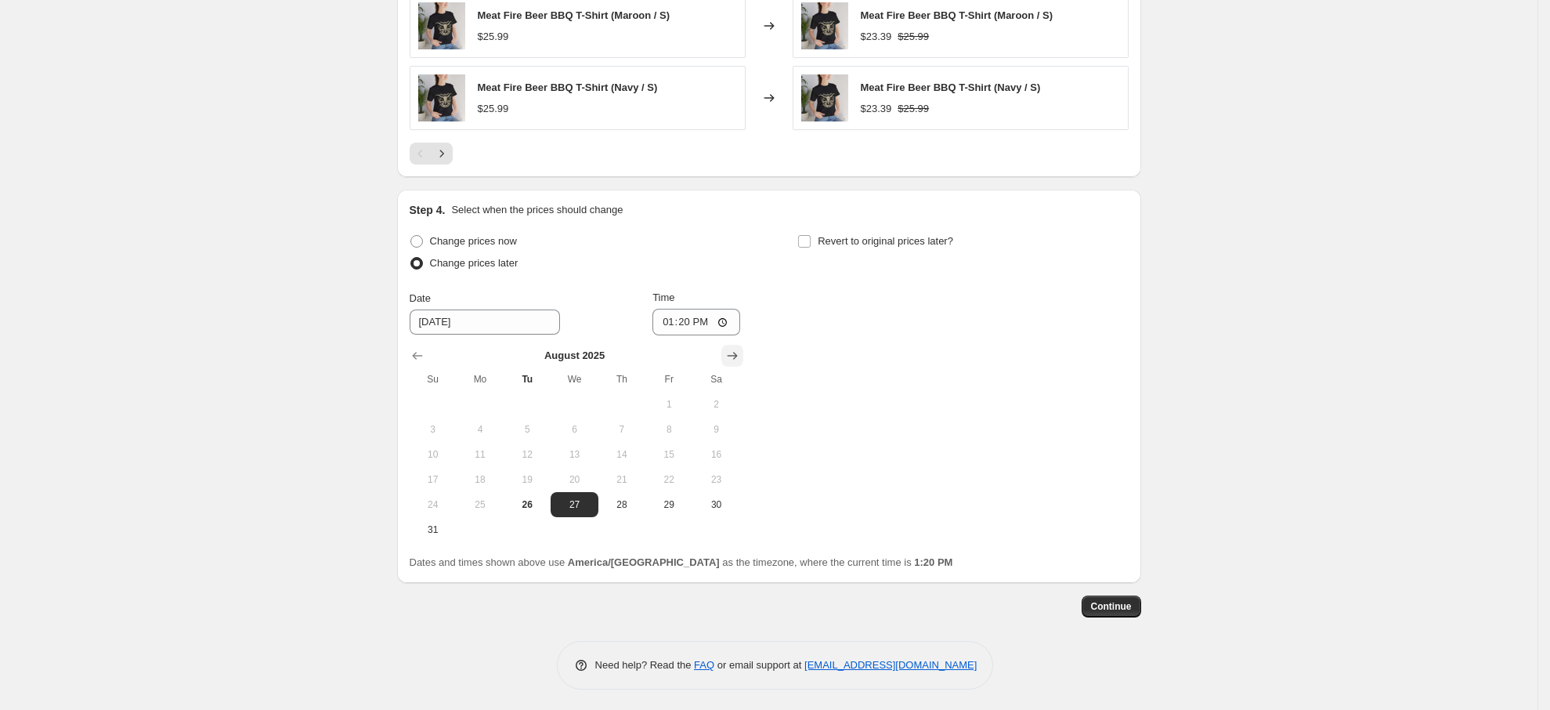
click at [737, 348] on icon "Show next month, September 2025" at bounding box center [732, 356] width 16 height 16
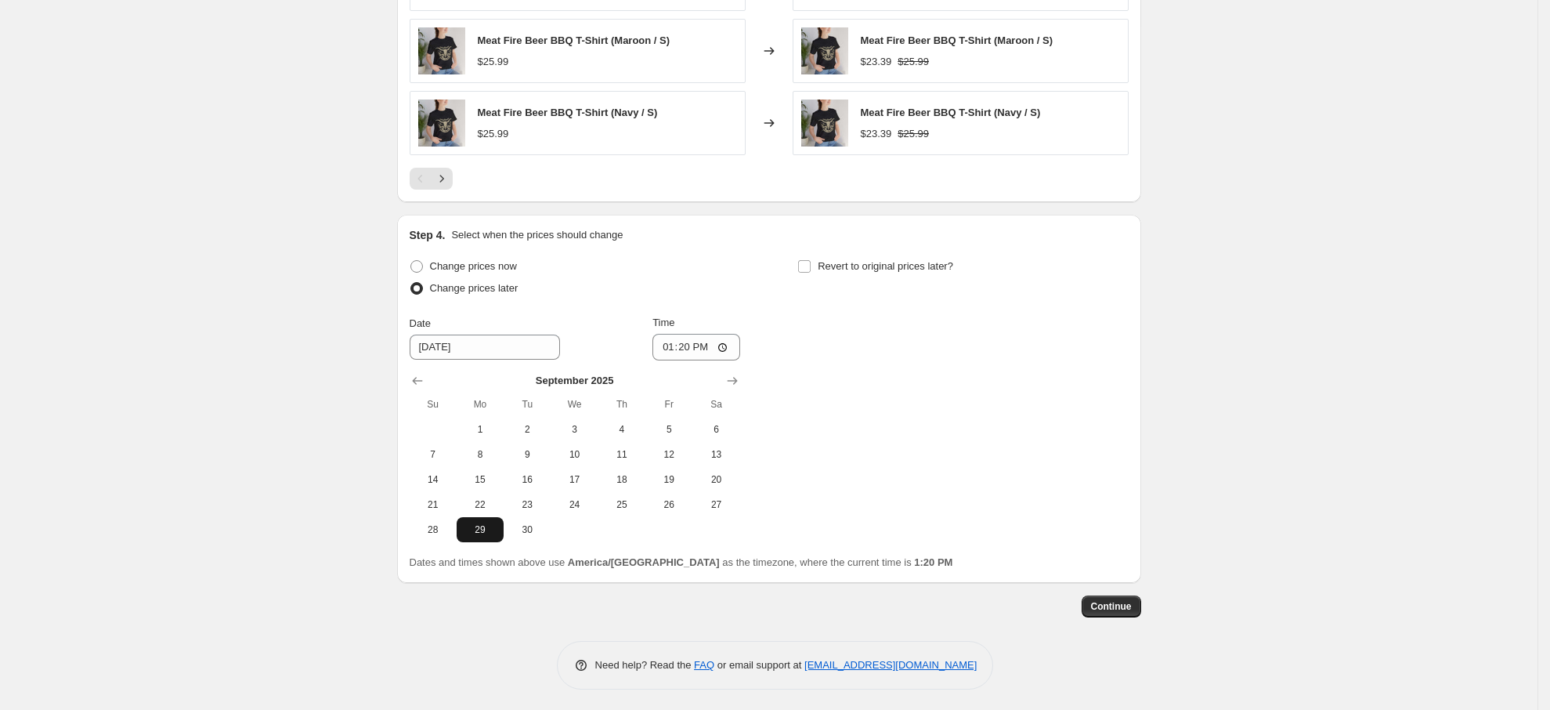
click at [476, 523] on span "29" at bounding box center [480, 529] width 34 height 13
type input "[DATE]"
click at [739, 374] on icon "Show next month, October 2025" at bounding box center [732, 381] width 16 height 16
click at [806, 262] on input "Revert to original prices later?" at bounding box center [804, 266] width 13 height 13
checkbox input "true"
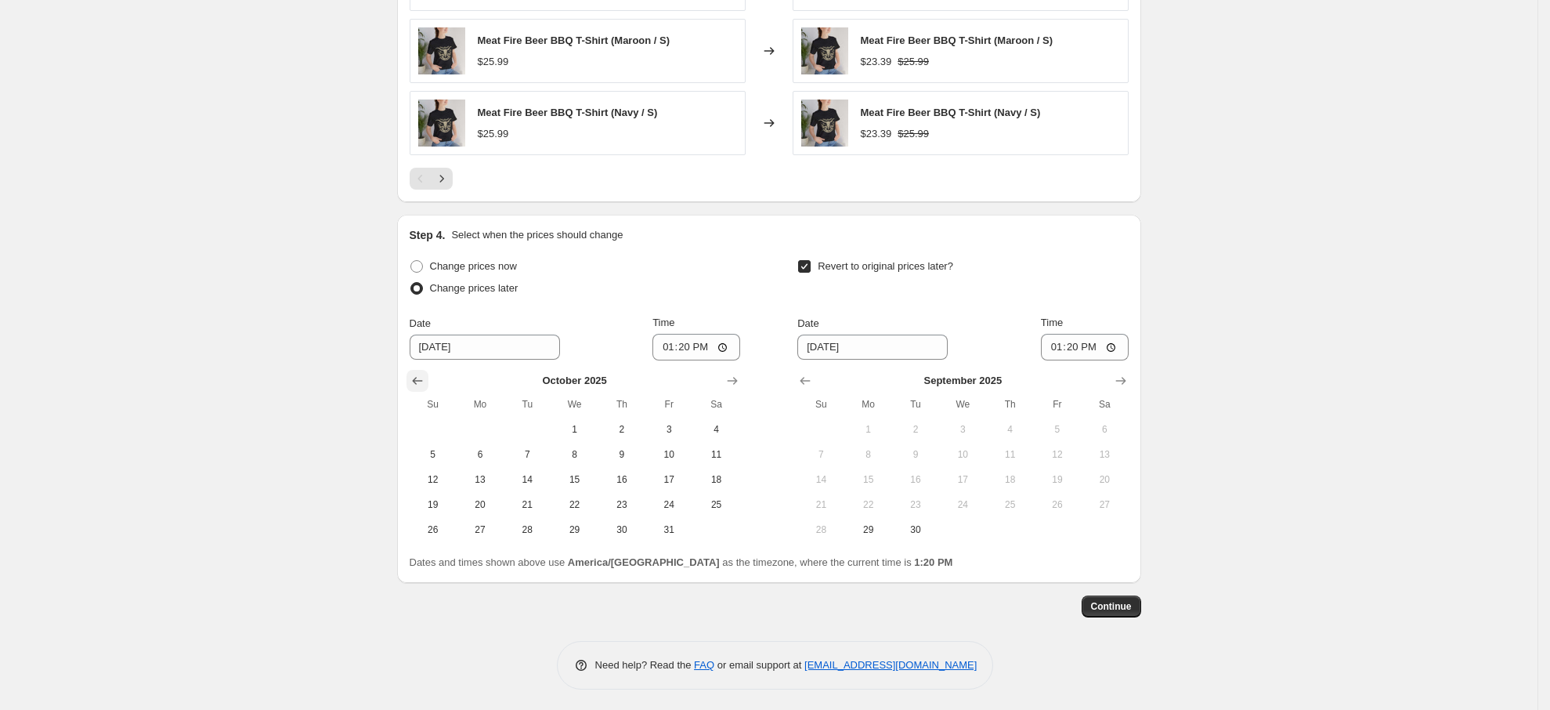
click at [423, 374] on icon "Show previous month, September 2025" at bounding box center [418, 381] width 16 height 16
click at [1124, 373] on icon "Show next month, October 2025" at bounding box center [1121, 381] width 16 height 16
click at [877, 449] on span "6" at bounding box center [868, 454] width 34 height 13
type input "[DATE]"
click at [1105, 604] on span "Continue" at bounding box center [1111, 606] width 41 height 13
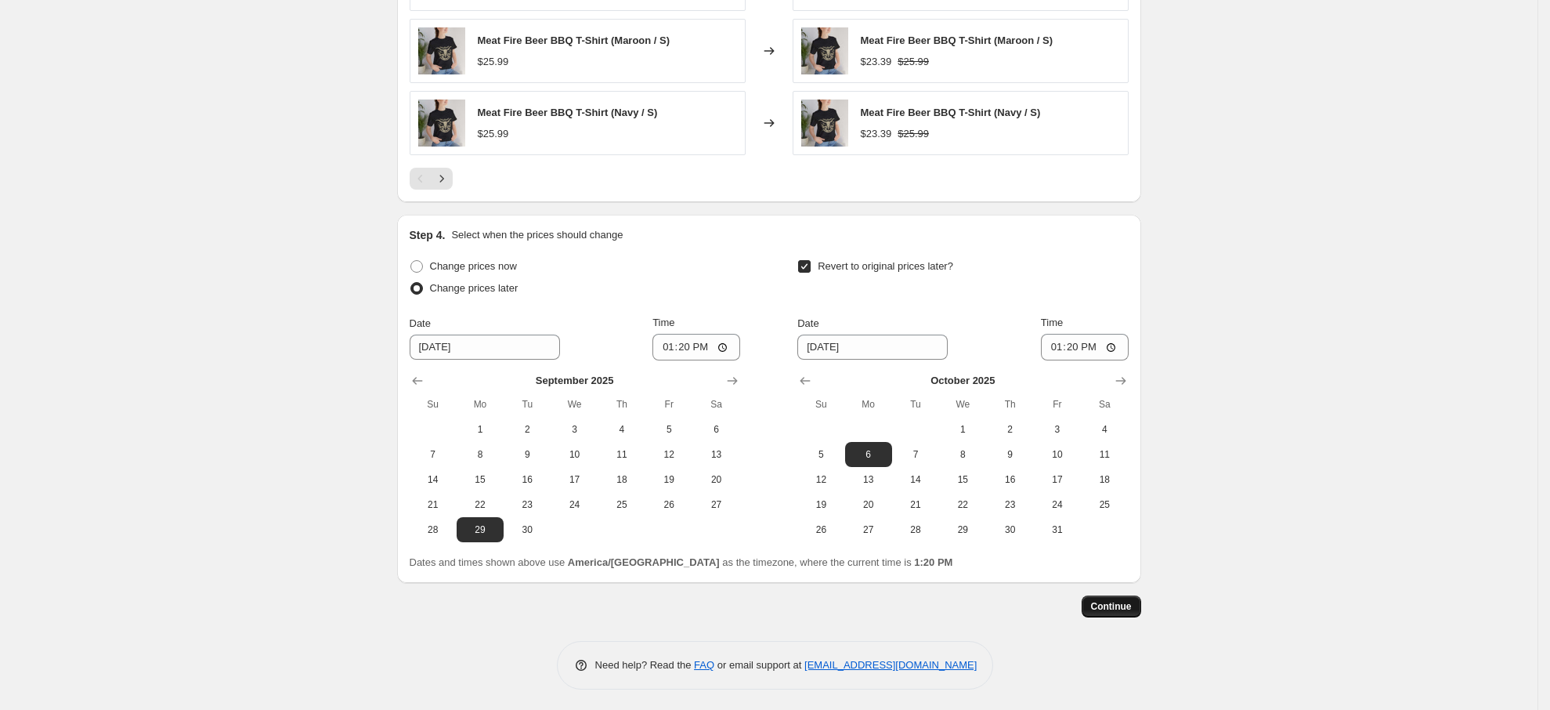
scroll to position [0, 0]
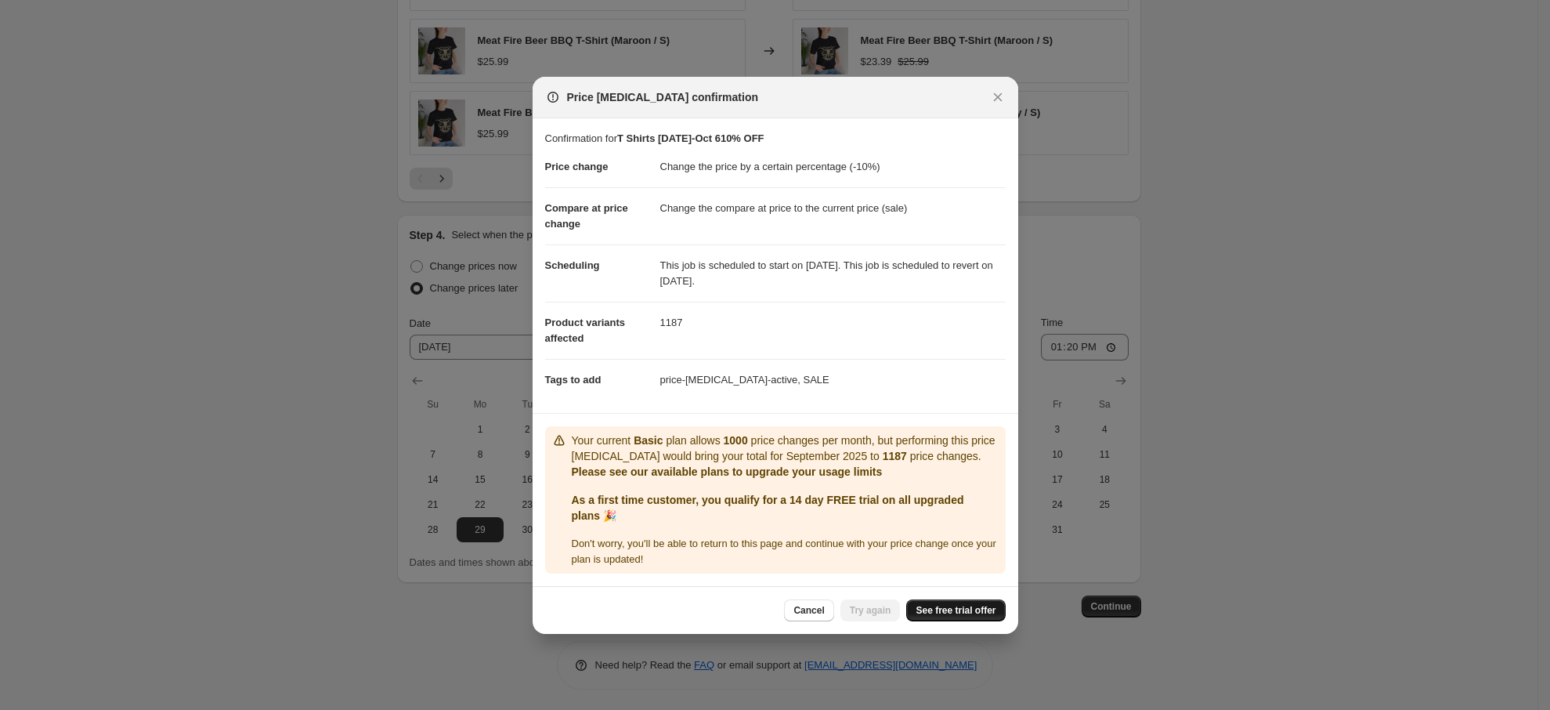
click at [955, 609] on span "See free trial offer" at bounding box center [956, 610] width 80 height 13
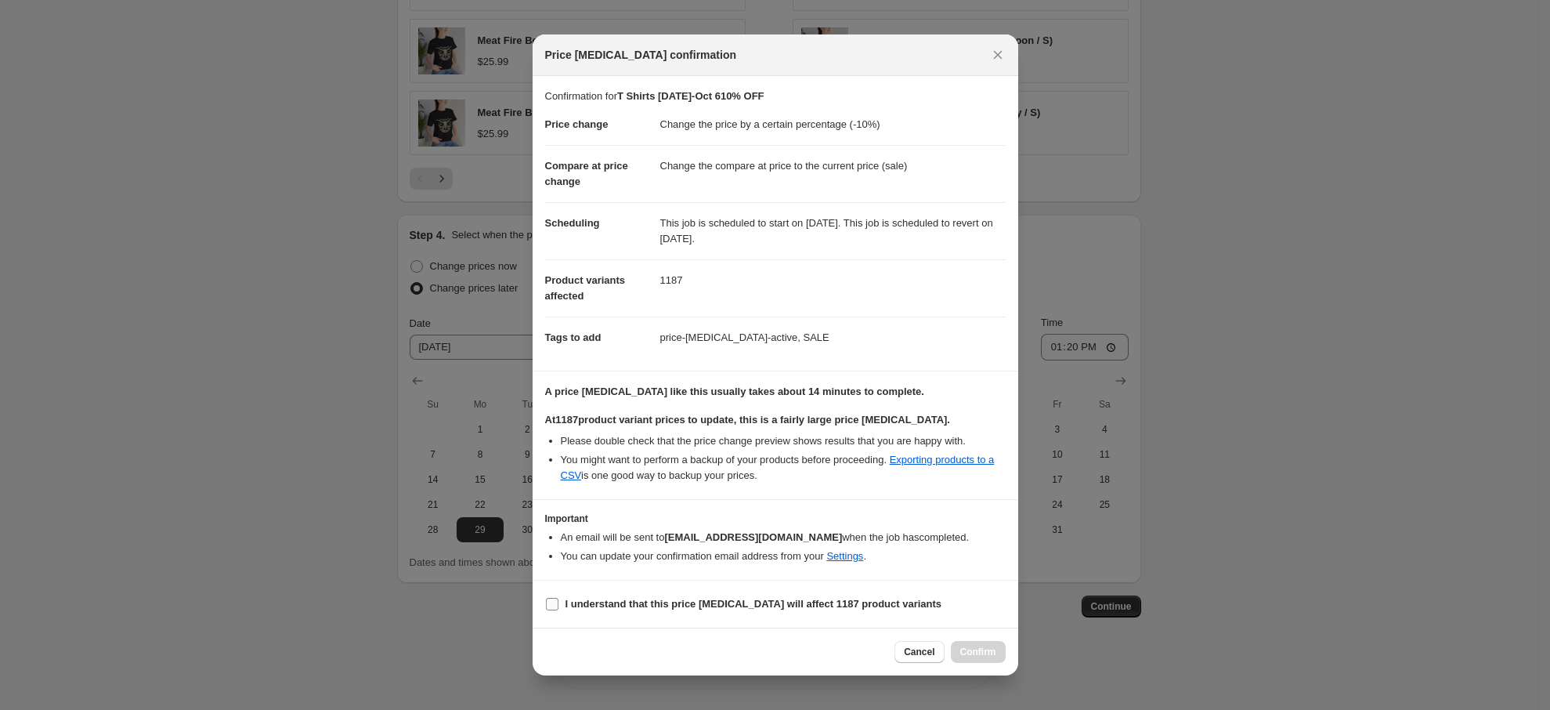
click at [778, 600] on b "I understand that this price [MEDICAL_DATA] will affect 1187 product variants" at bounding box center [753, 604] width 377 height 12
click at [558, 600] on input "I understand that this price [MEDICAL_DATA] will affect 1187 product variants" at bounding box center [552, 604] width 13 height 13
checkbox input "true"
click at [985, 648] on span "Confirm" at bounding box center [978, 651] width 36 height 13
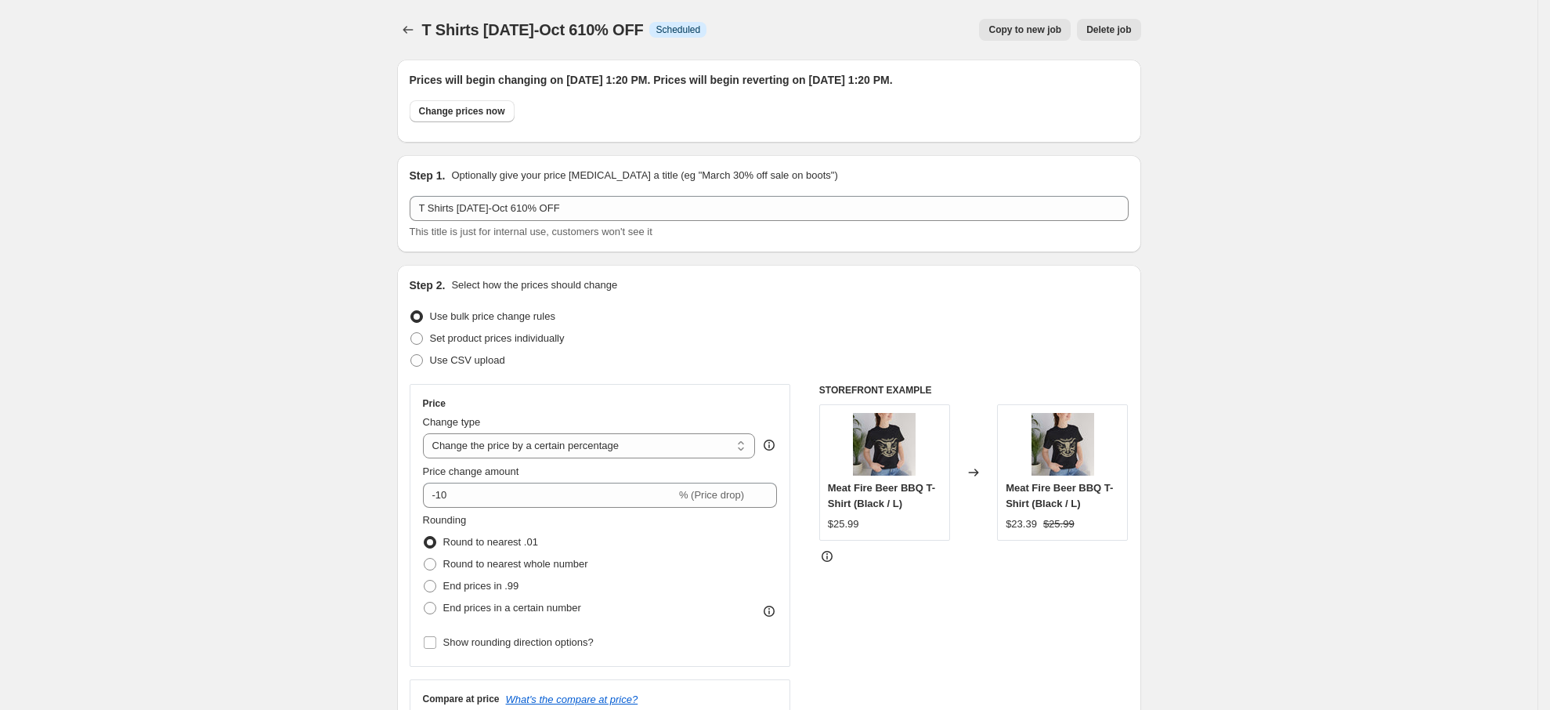
click at [1044, 27] on span "Copy to new job" at bounding box center [1024, 29] width 73 height 13
select select "percentage"
select select "product_type"
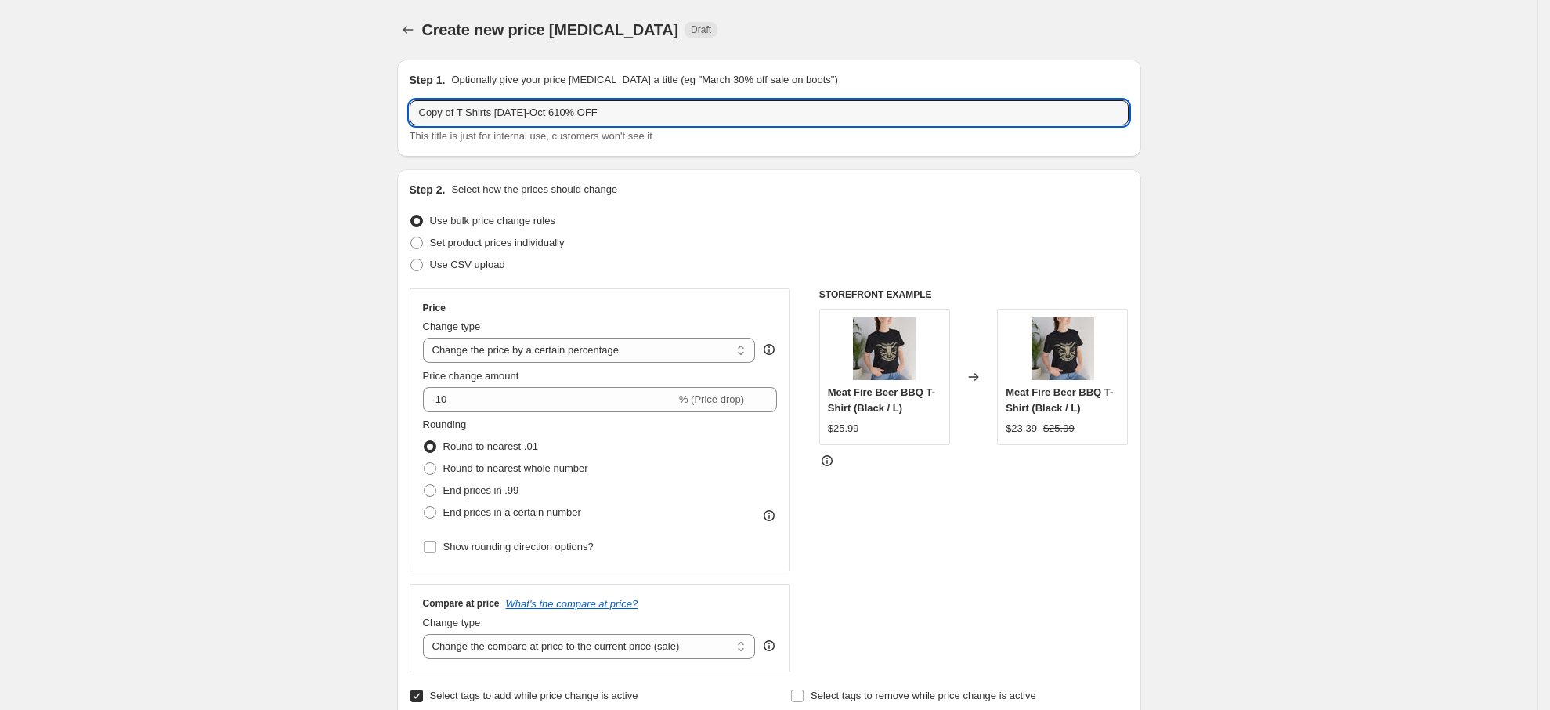
drag, startPoint x: 386, startPoint y: 110, endPoint x: 258, endPoint y: 114, distance: 127.7
click at [545, 110] on input "[US_STATE] Pepper Jelly [DATE]-Oct 610% OFF" at bounding box center [769, 112] width 719 height 25
click at [529, 110] on input "[US_STATE] Pepper Jelly Oct 610% OFF" at bounding box center [769, 112] width 719 height 25
click at [534, 110] on input "[US_STATE] Pepper Jelly Oct 6-10% OFF" at bounding box center [769, 112] width 719 height 25
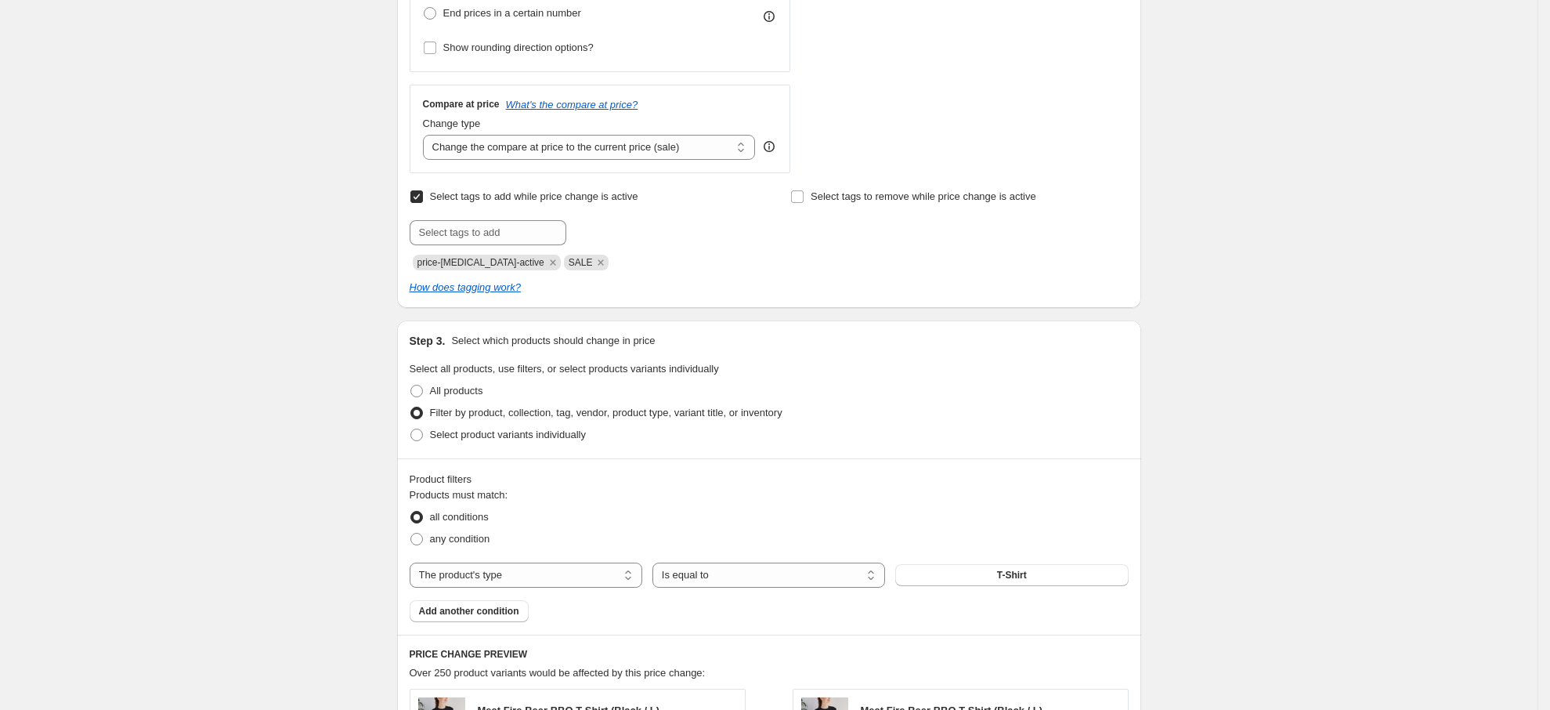
scroll to position [822, 0]
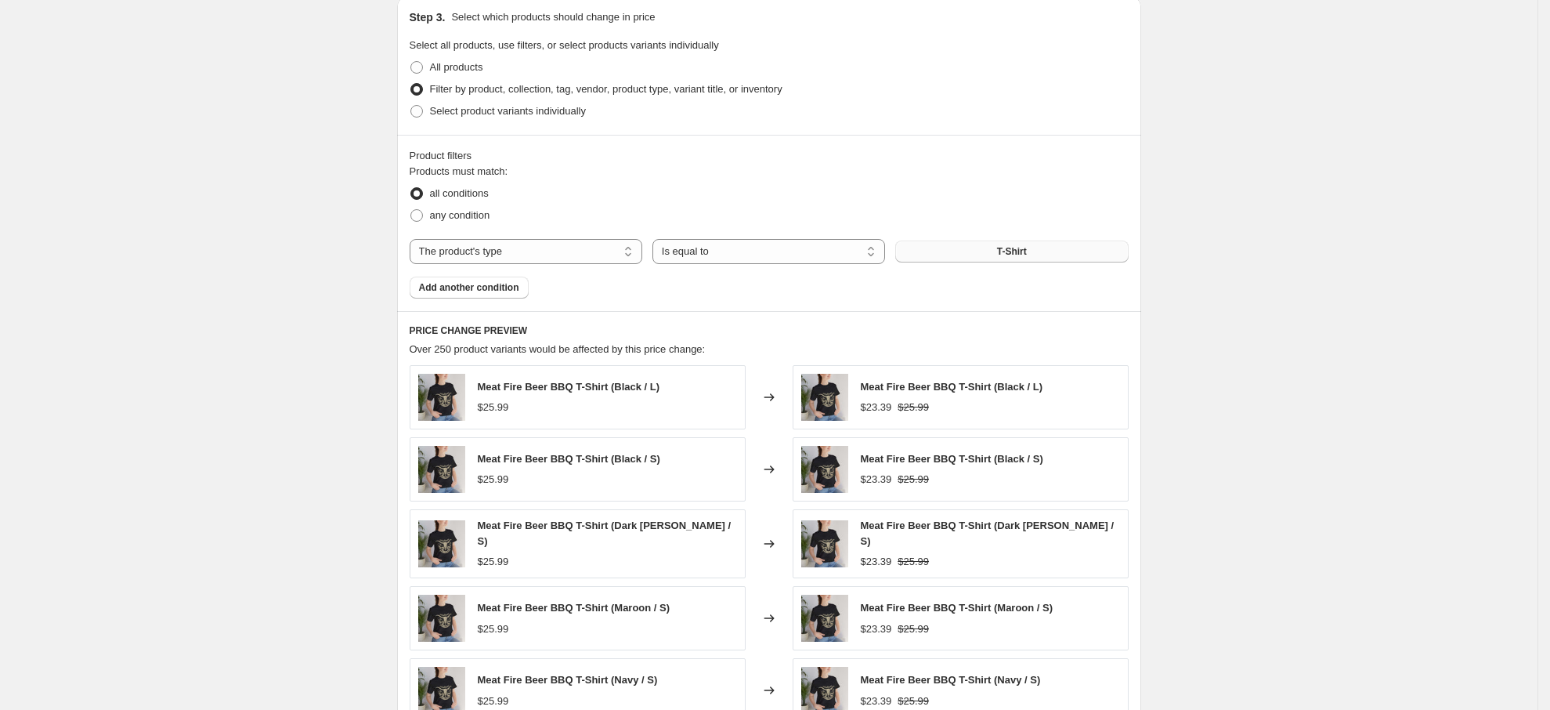
type input "[US_STATE] Pepper Jelly [DATE]-[DATE] 10% OFF"
click at [972, 252] on button "T-Shirt" at bounding box center [1011, 251] width 233 height 22
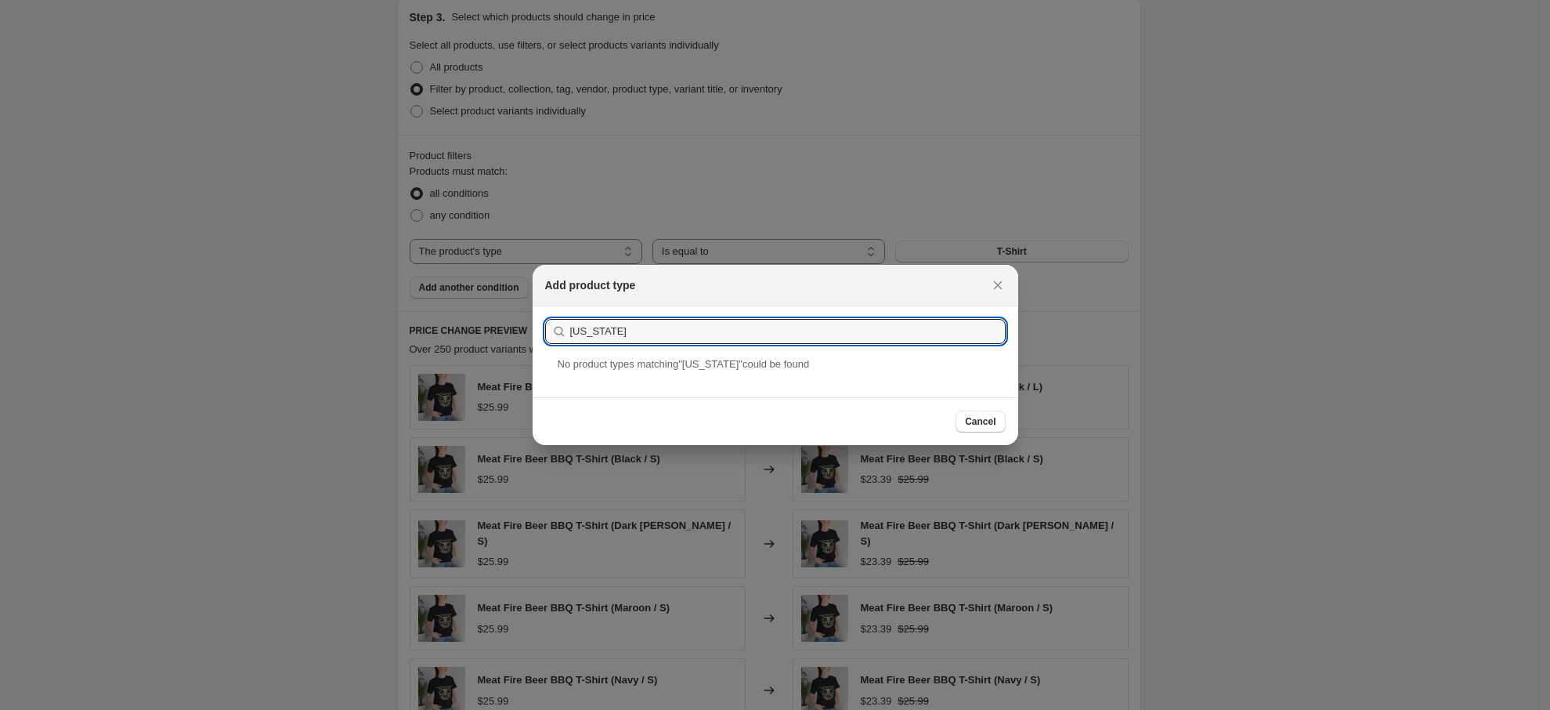
type input "[US_STATE]"
click at [692, 214] on div at bounding box center [775, 355] width 1550 height 710
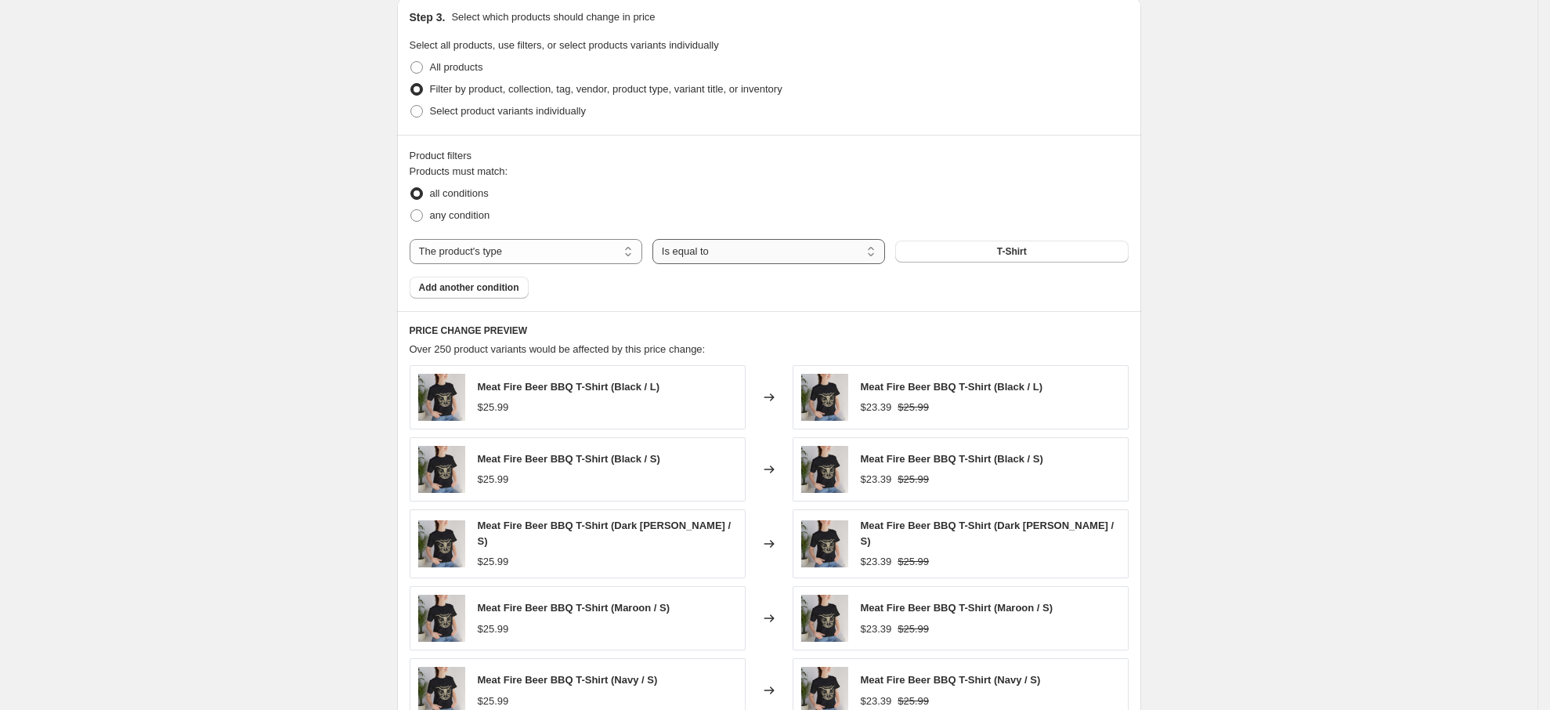
click at [754, 255] on select "Is equal to Is not equal to" at bounding box center [768, 251] width 233 height 25
click at [561, 252] on select "The product The product's collection The product's tag The product's vendor The…" at bounding box center [526, 251] width 233 height 25
select select "vendor"
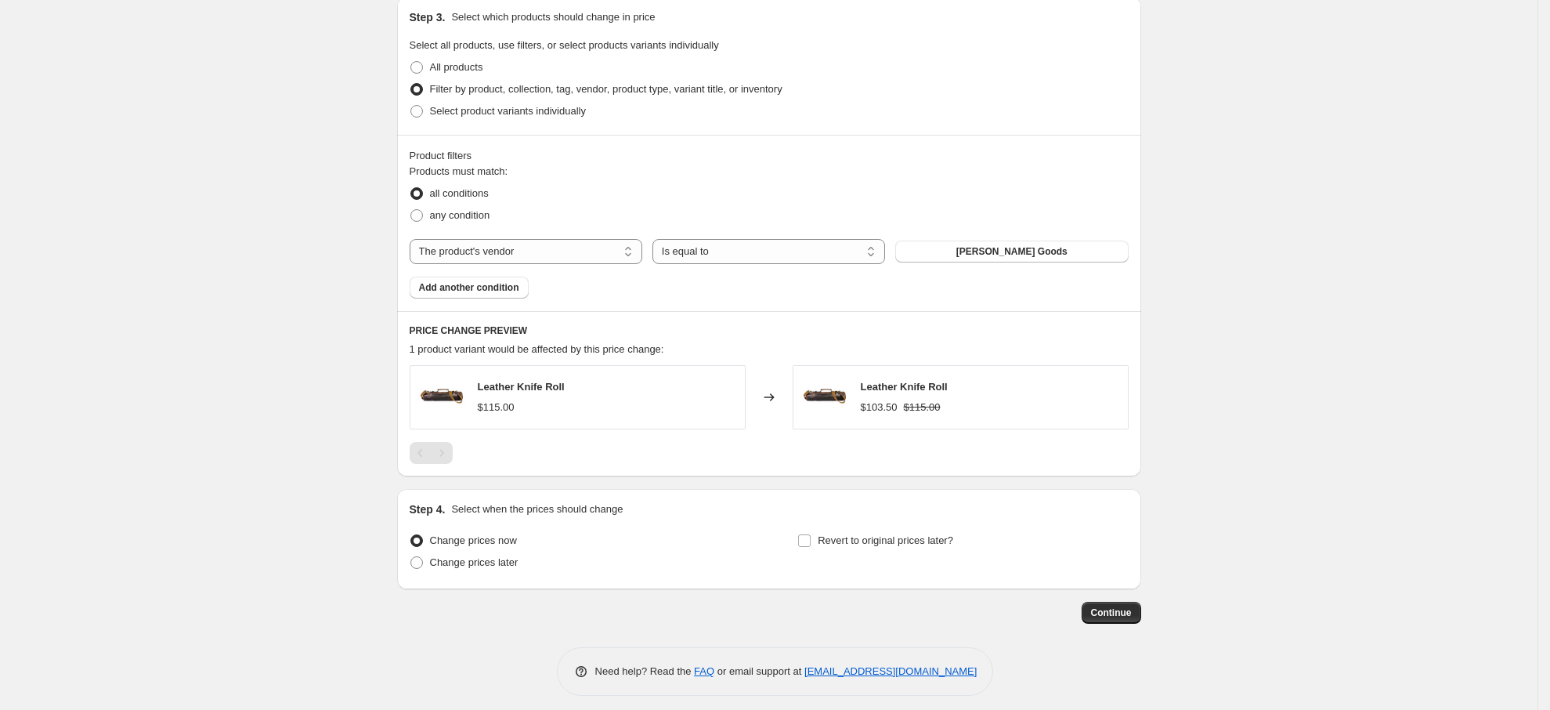
click at [1011, 250] on span "[PERSON_NAME] Goods" at bounding box center [1011, 251] width 111 height 13
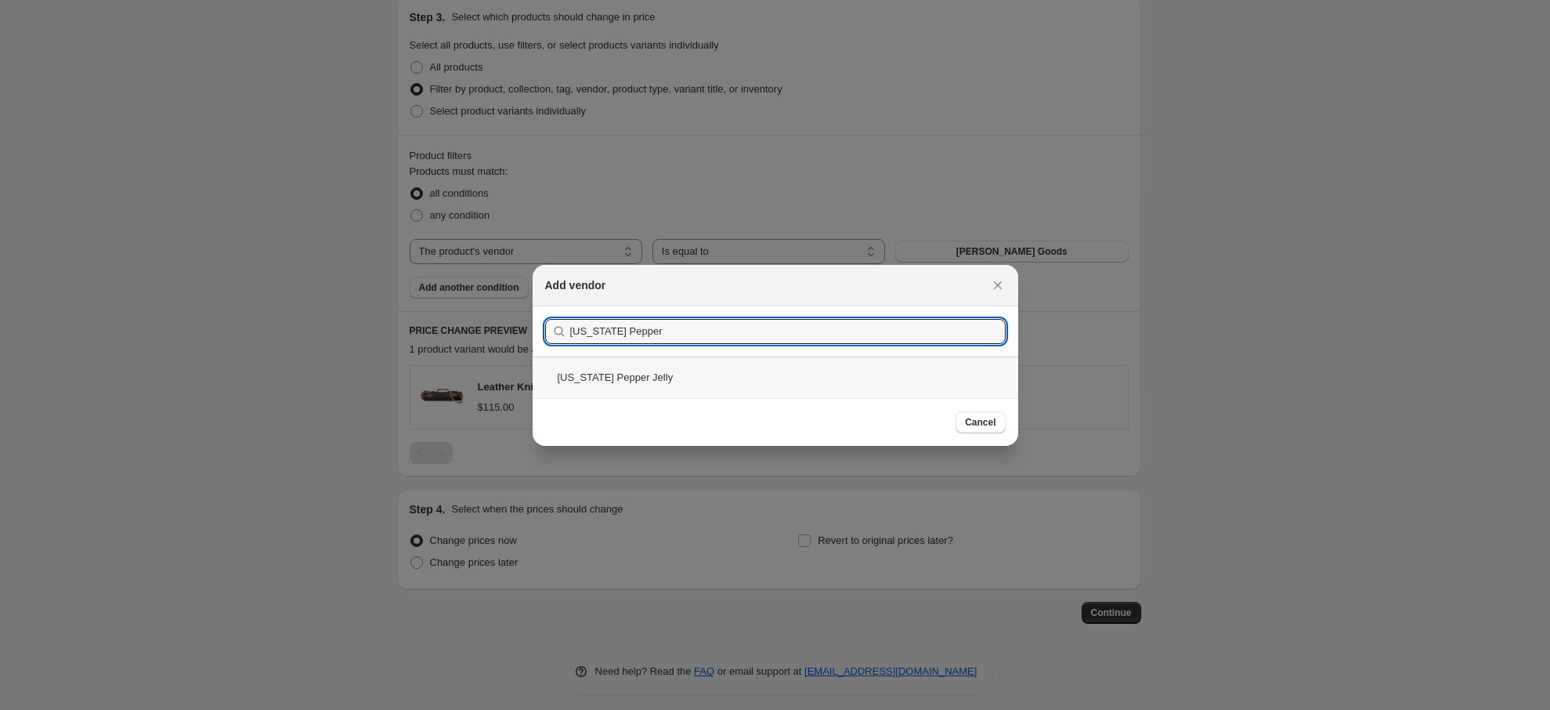
type input "[US_STATE] Pepper"
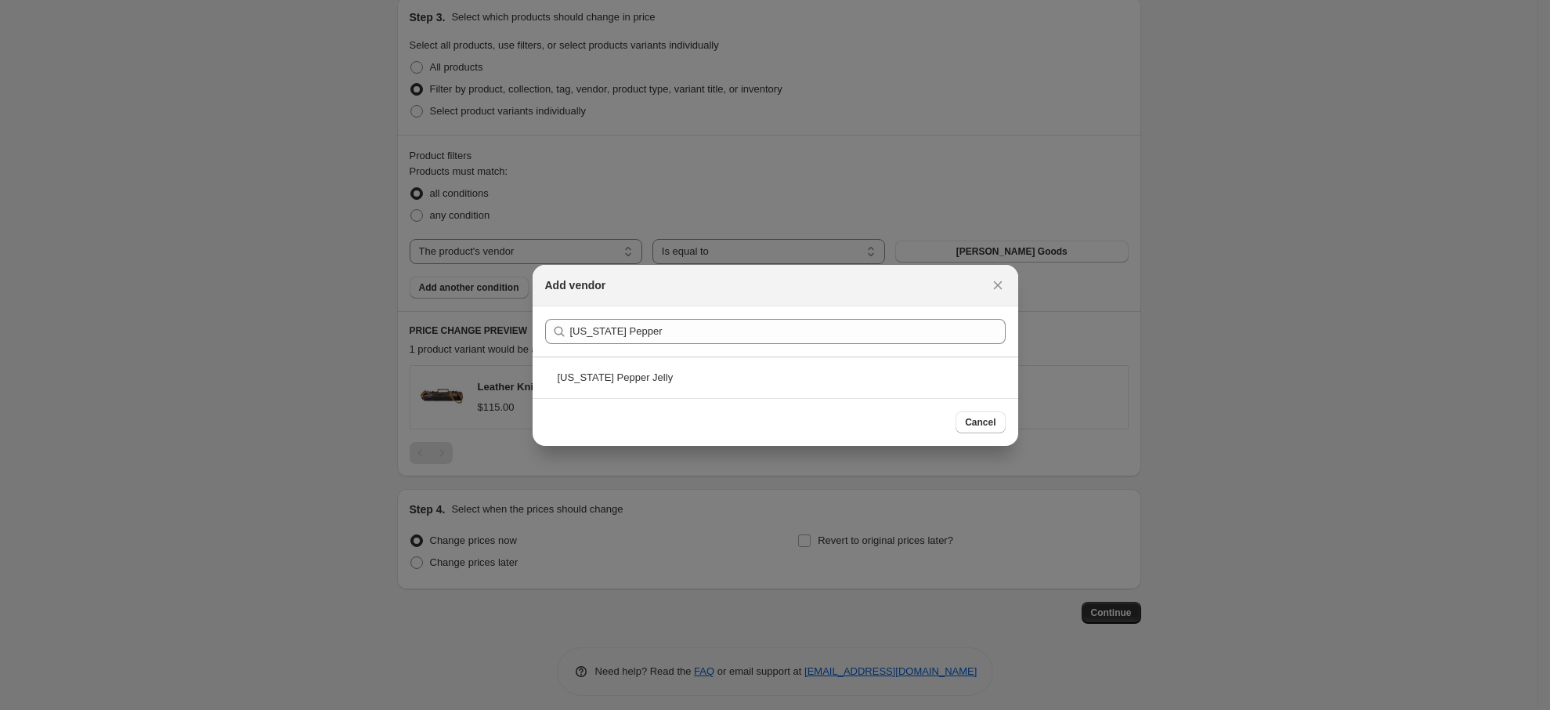
drag, startPoint x: 652, startPoint y: 375, endPoint x: 761, endPoint y: 397, distance: 111.8
click at [651, 376] on div "[US_STATE] Pepper Jelly" at bounding box center [776, 377] width 486 height 42
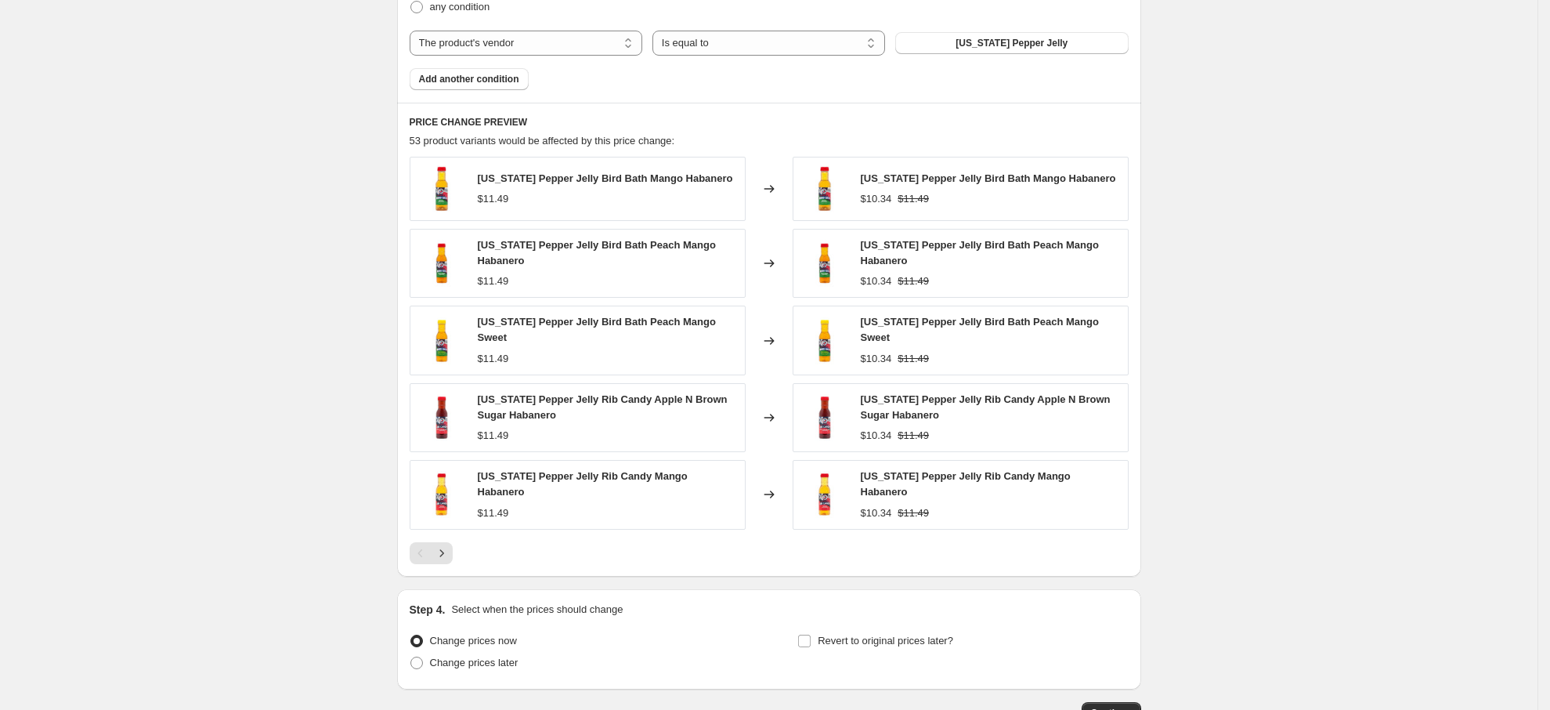
scroll to position [1127, 0]
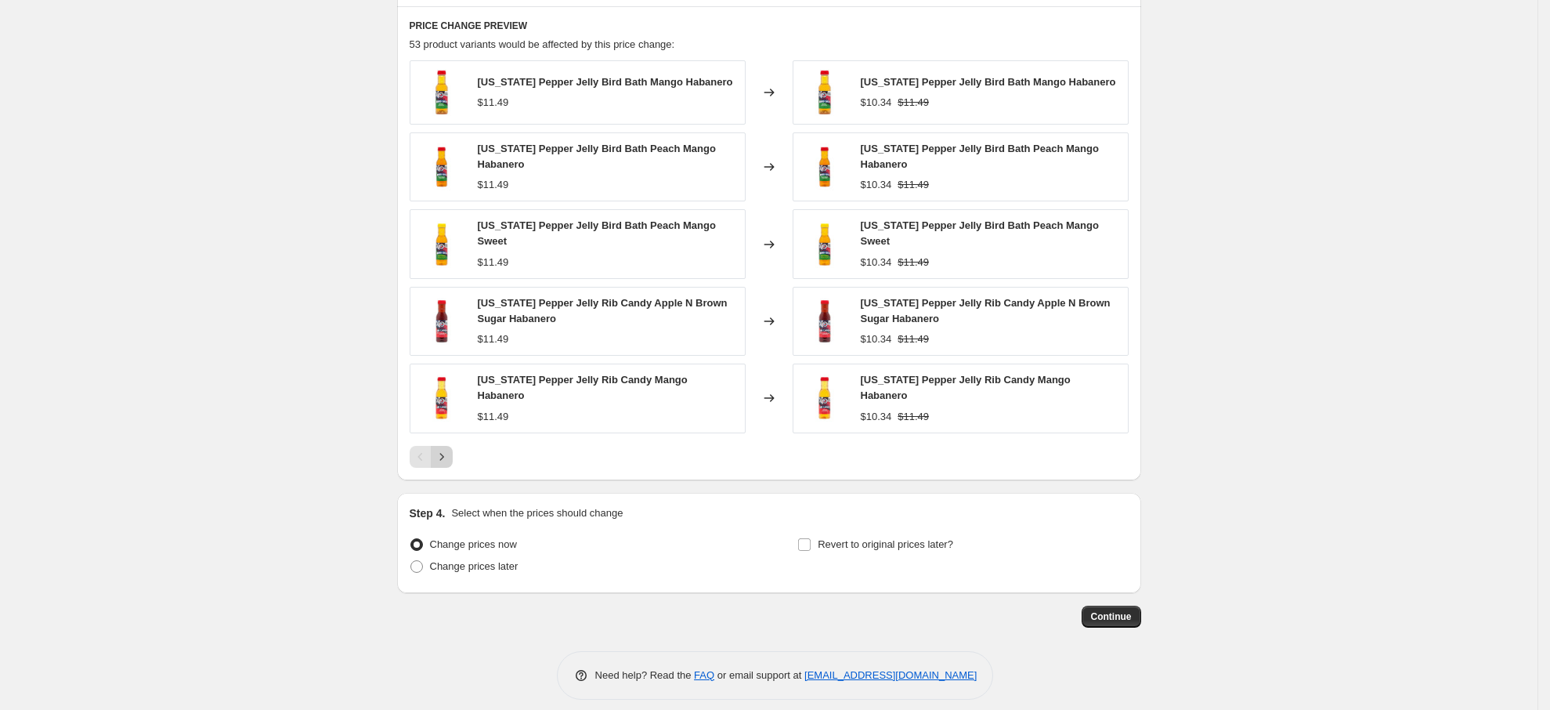
click at [441, 449] on icon "Next" at bounding box center [442, 457] width 16 height 16
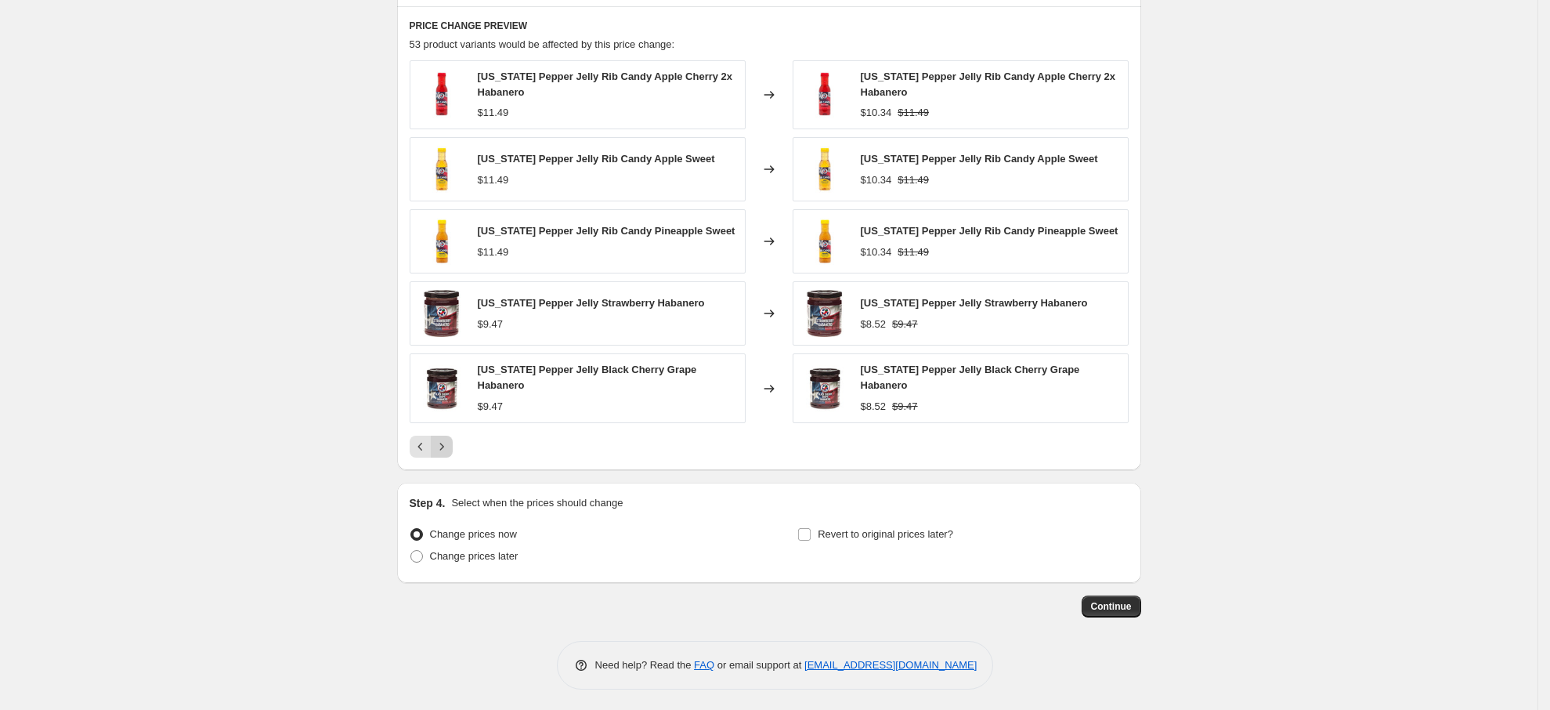
click at [441, 442] on icon "Next" at bounding box center [442, 447] width 16 height 16
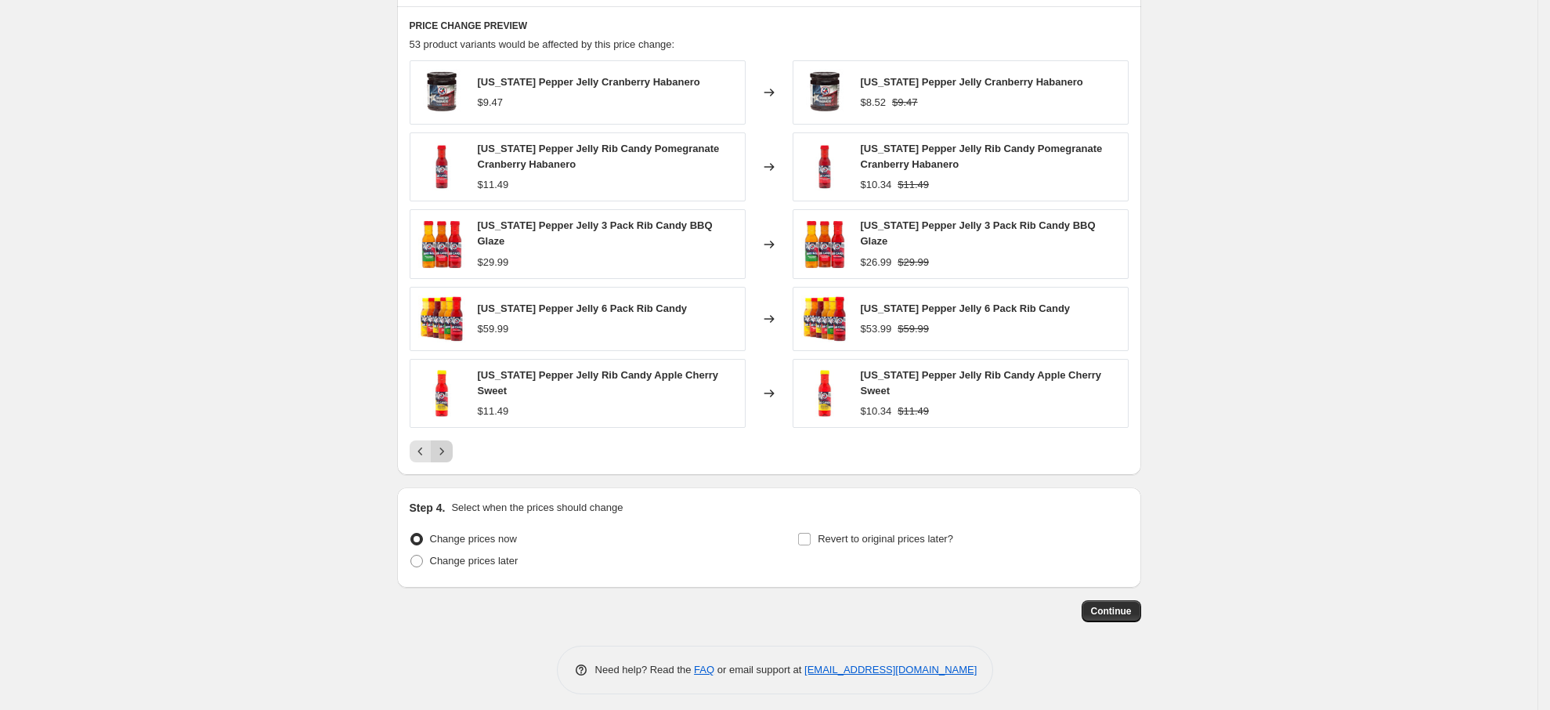
click at [442, 443] on icon "Next" at bounding box center [442, 451] width 16 height 16
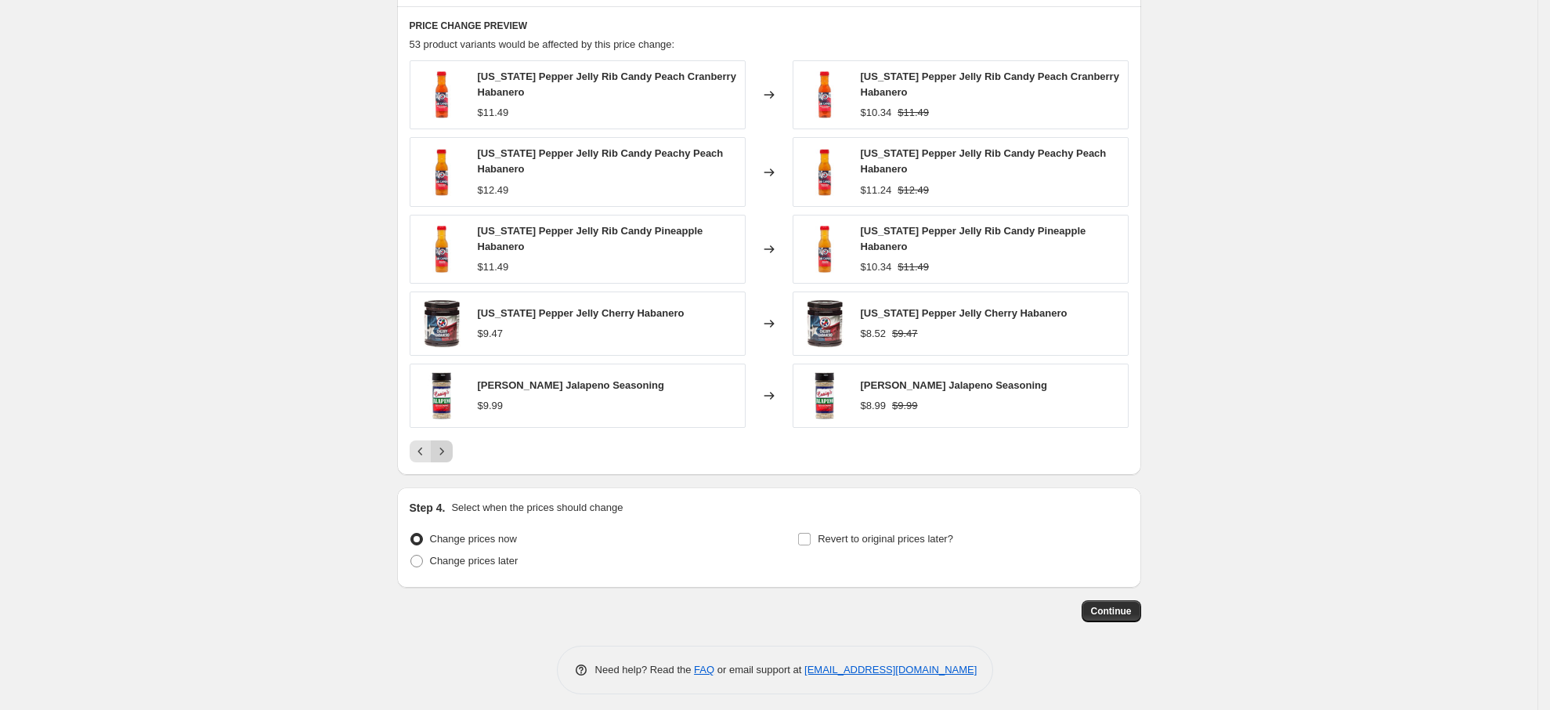
click at [442, 446] on icon "Next" at bounding box center [442, 451] width 16 height 16
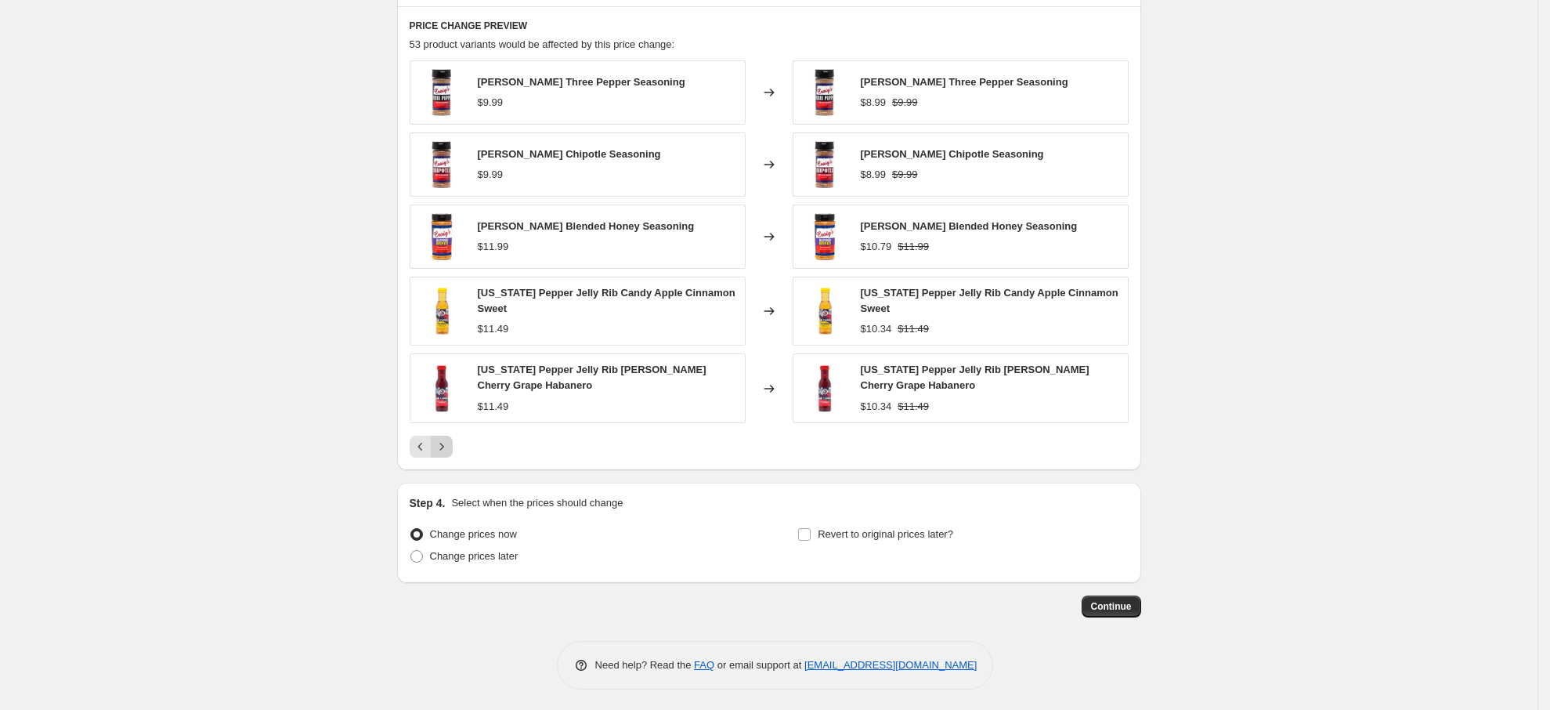
click at [444, 451] on icon "Next" at bounding box center [442, 447] width 16 height 16
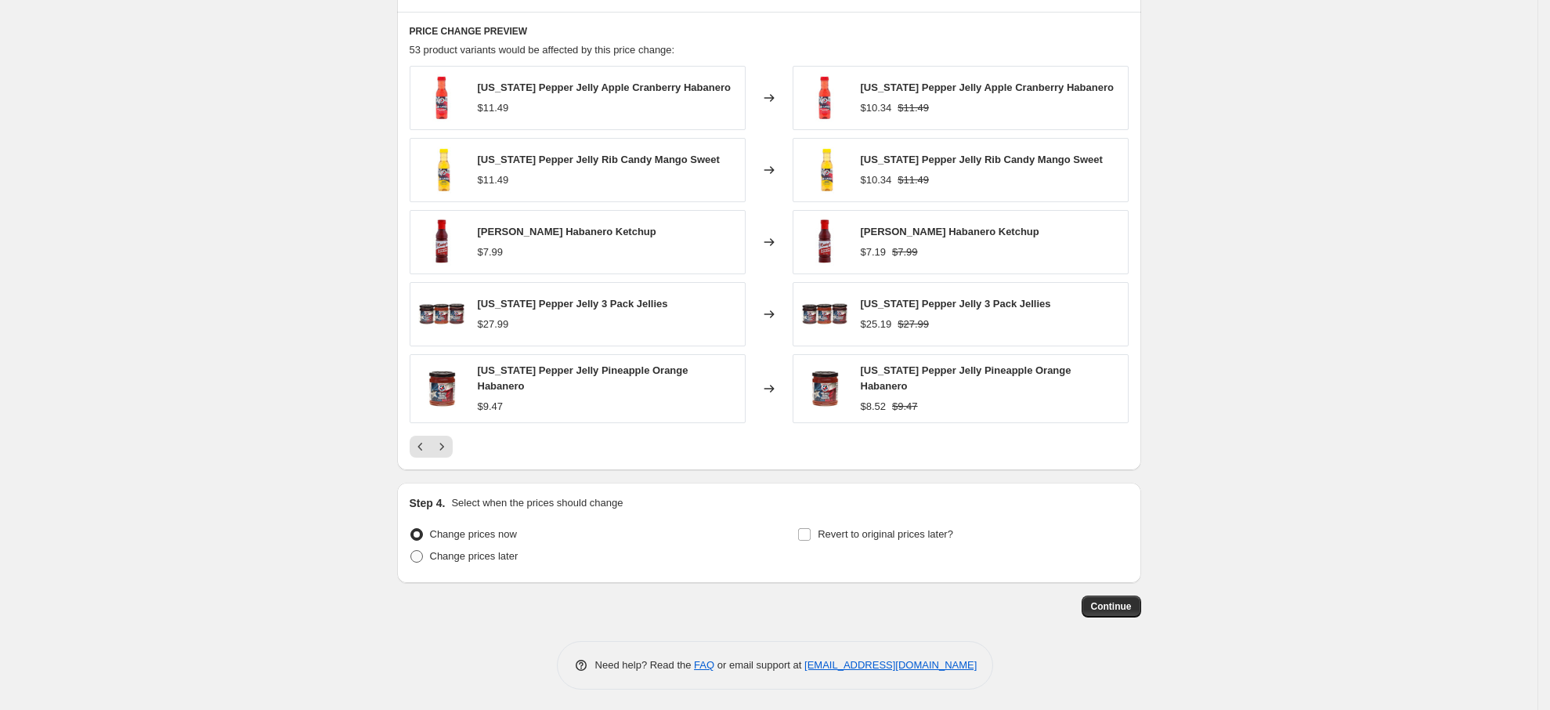
click at [473, 556] on span "Change prices later" at bounding box center [474, 556] width 88 height 12
click at [411, 551] on input "Change prices later" at bounding box center [410, 550] width 1 height 1
radio input "true"
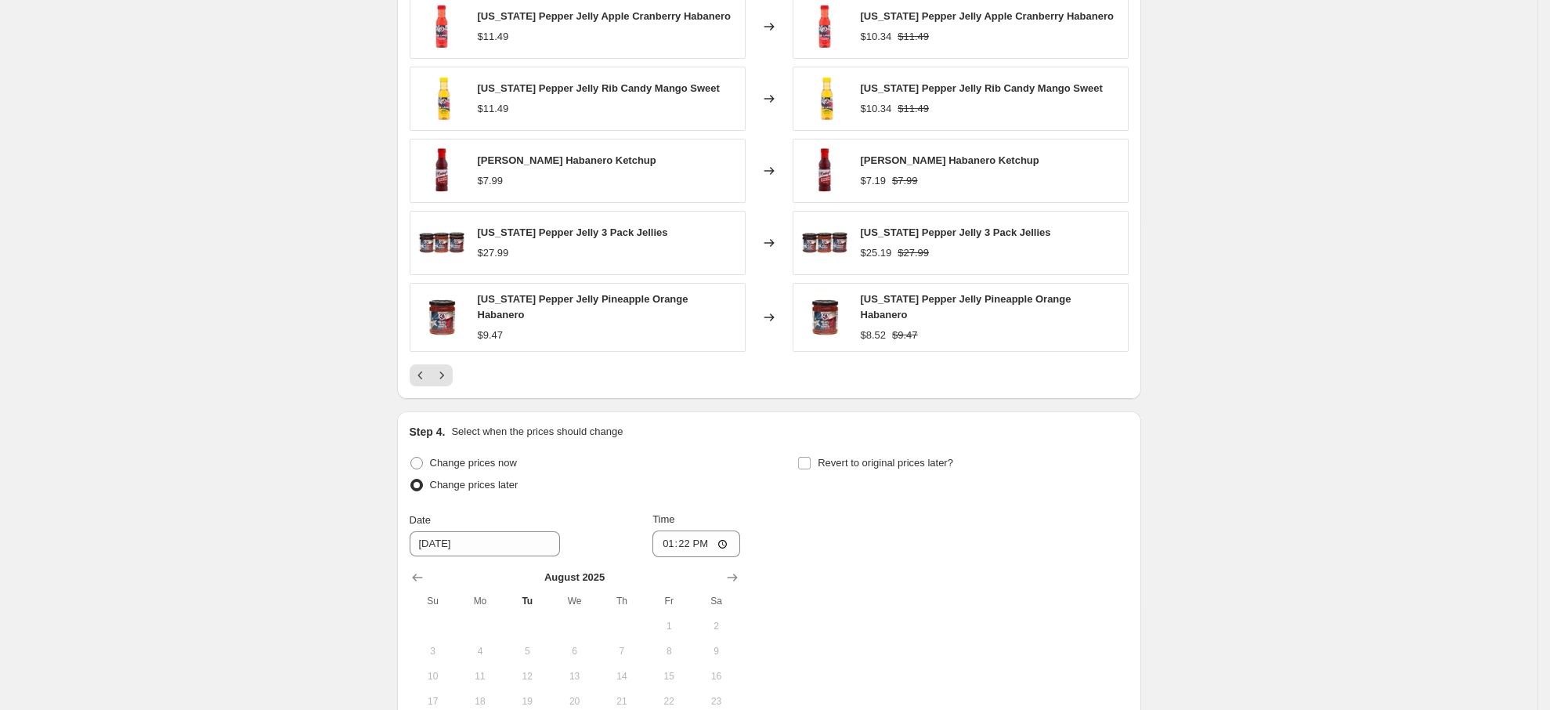
scroll to position [1414, 0]
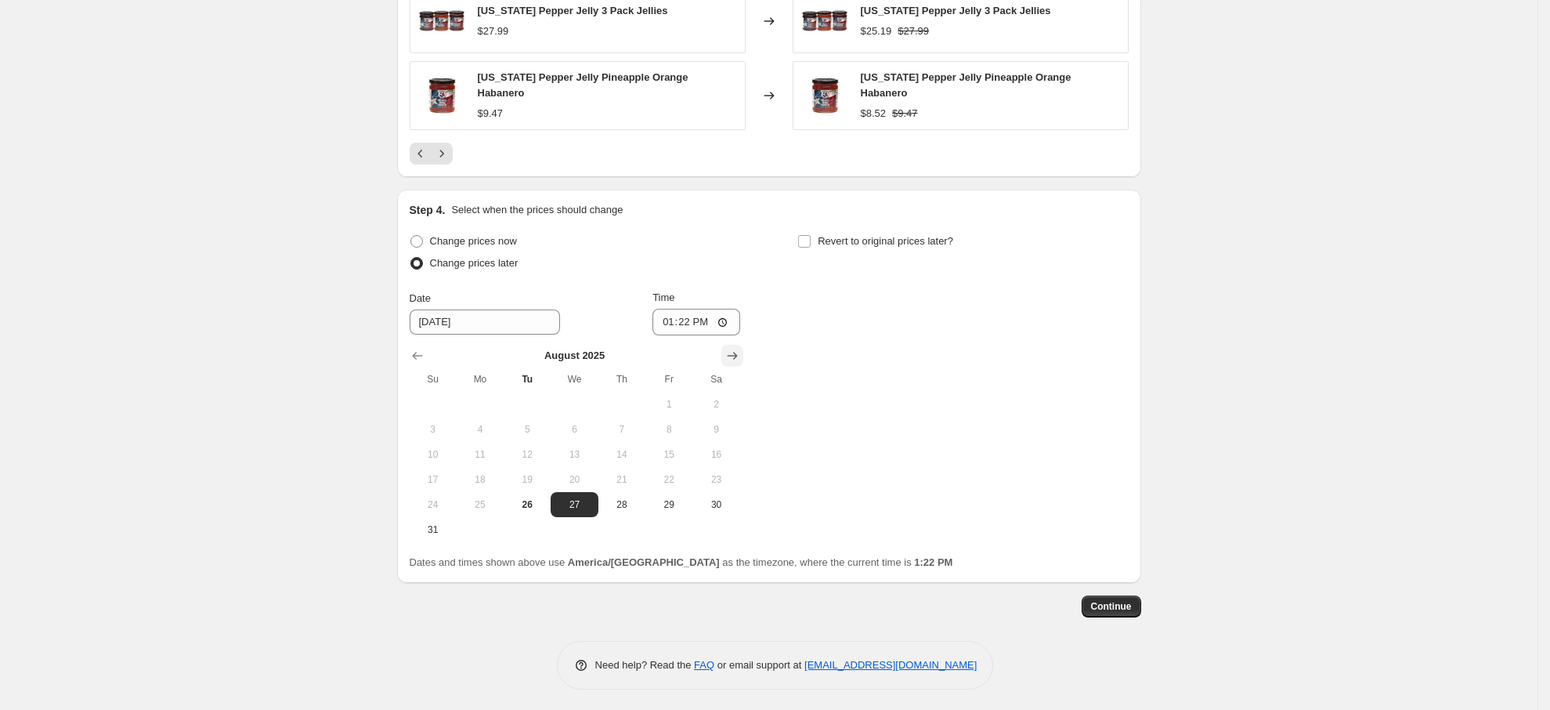
click at [731, 353] on icon "Show next month, September 2025" at bounding box center [732, 356] width 16 height 16
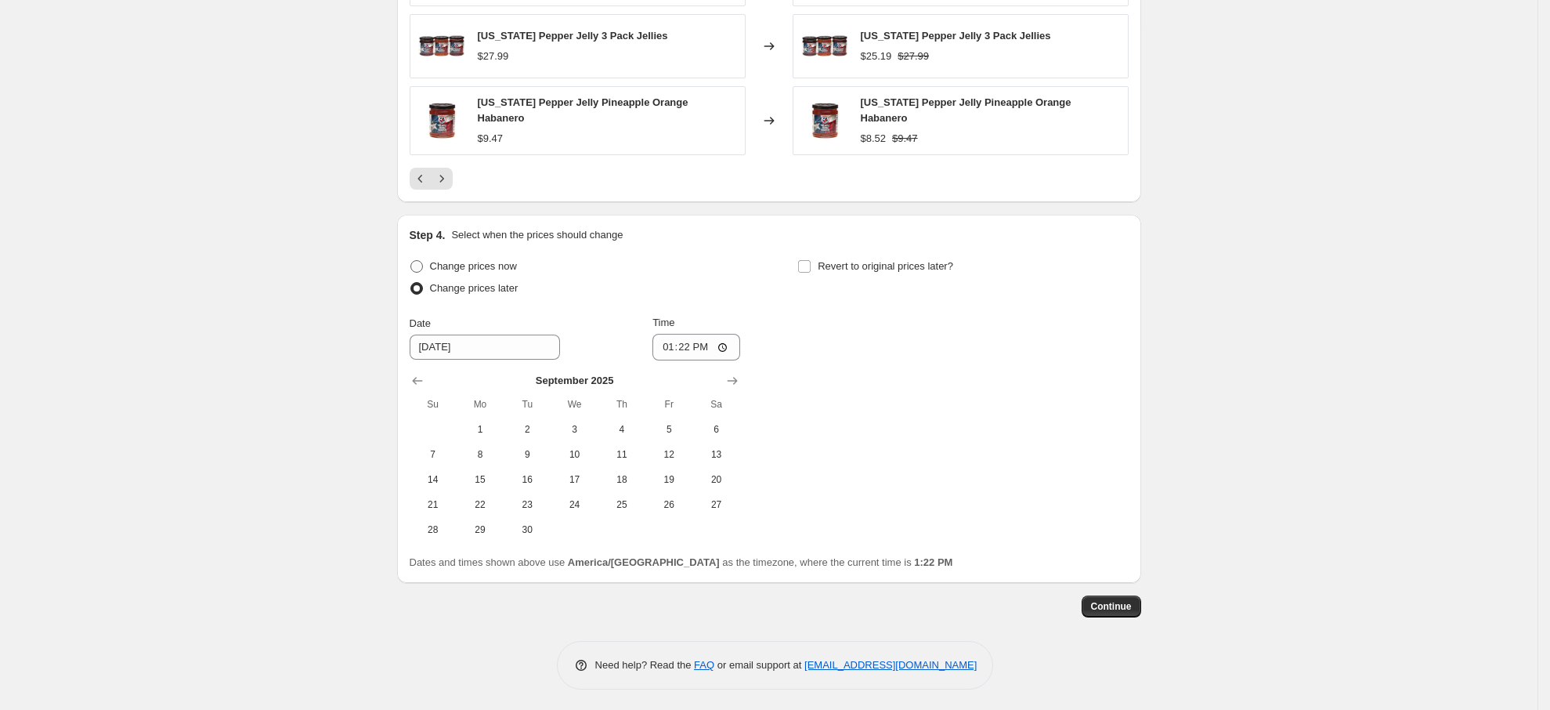
click at [423, 262] on span at bounding box center [416, 266] width 13 height 13
click at [411, 261] on input "Change prices now" at bounding box center [410, 260] width 1 height 1
radio input "true"
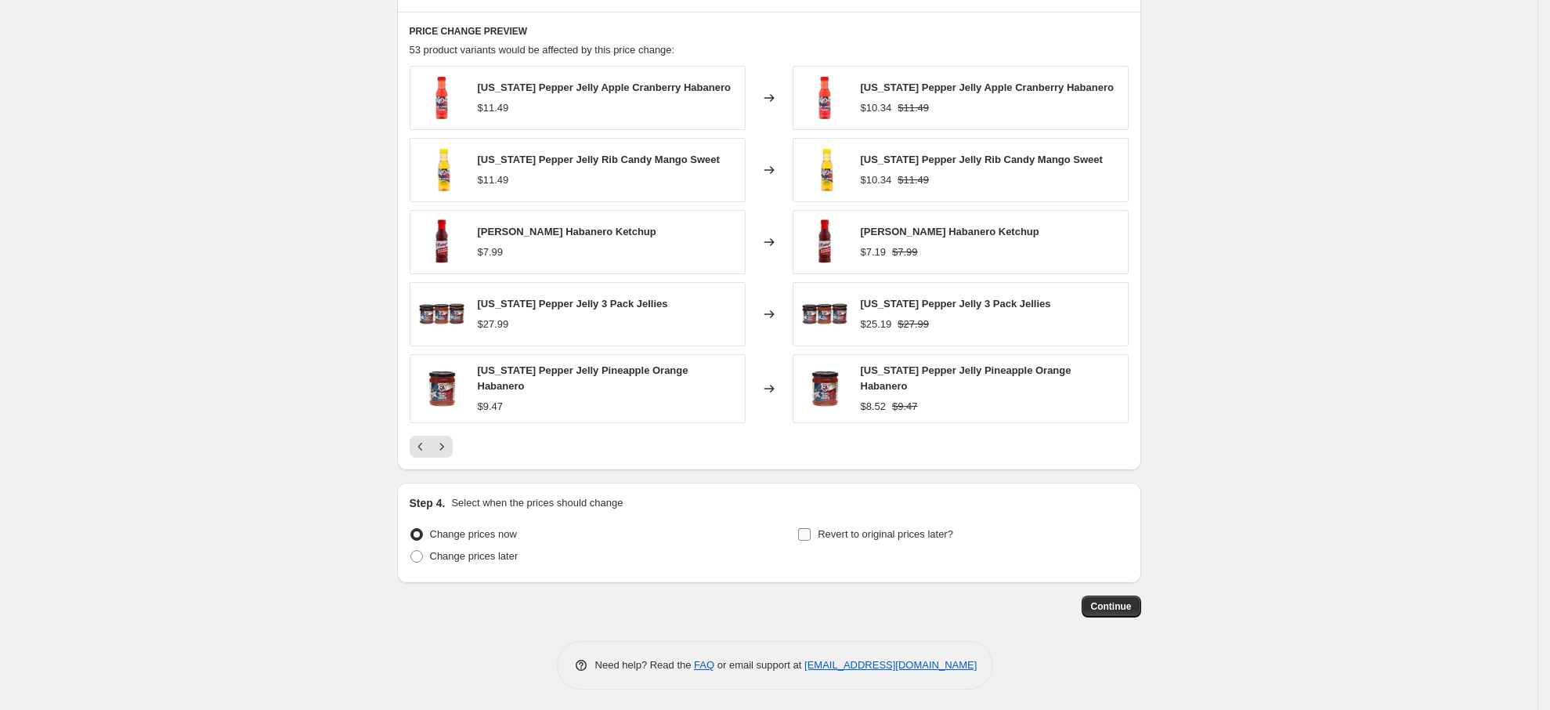
click at [811, 529] on input "Revert to original prices later?" at bounding box center [804, 534] width 13 height 13
checkbox input "true"
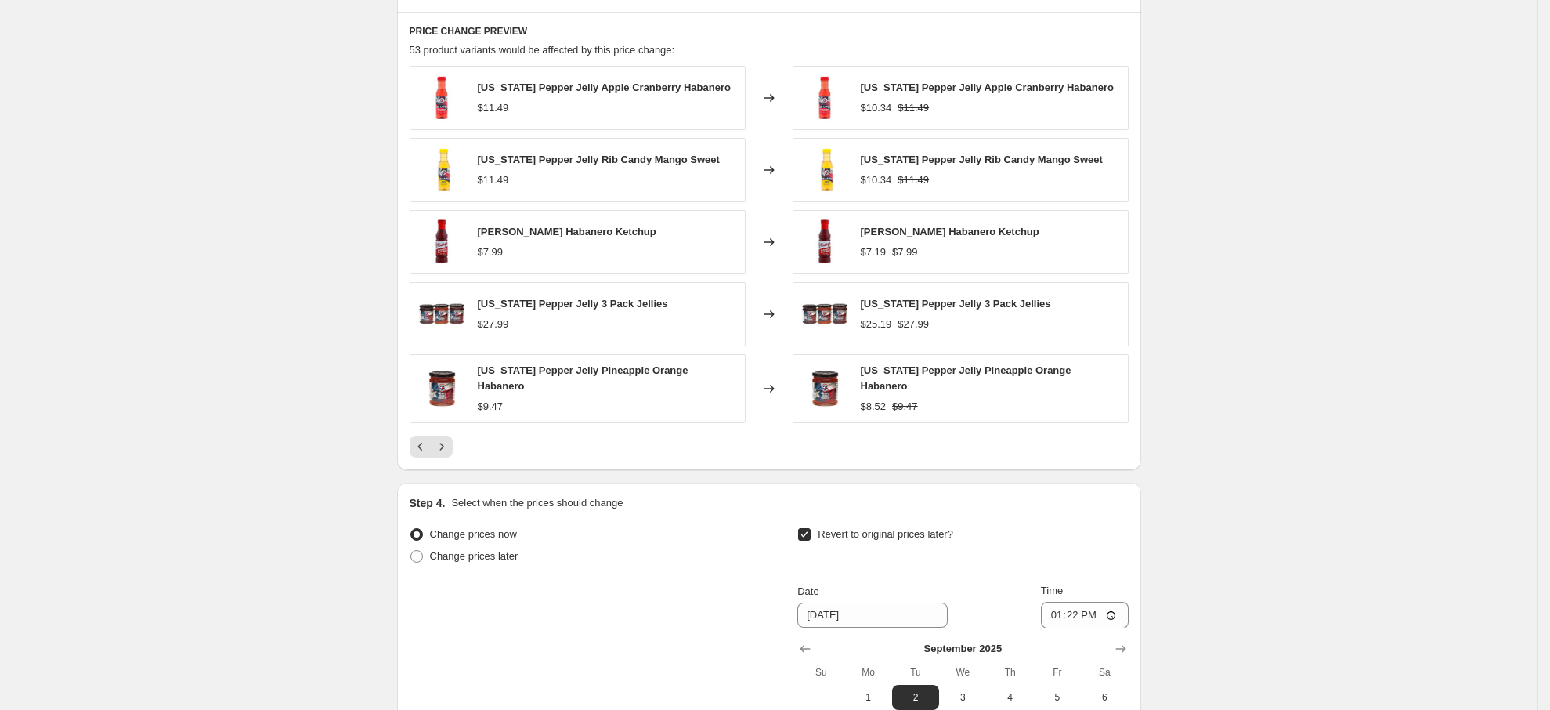
scroll to position [1356, 0]
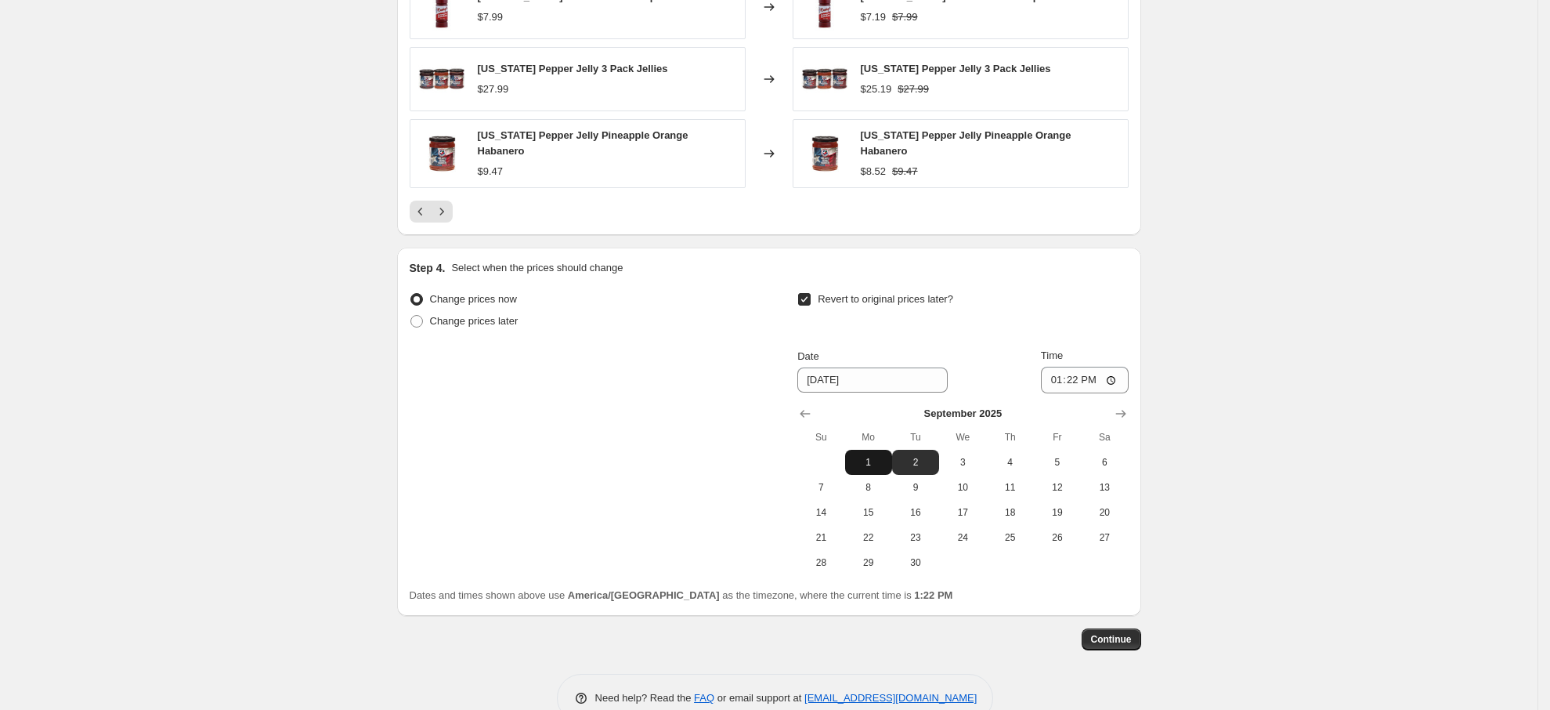
click at [859, 457] on span "1" at bounding box center [868, 462] width 34 height 13
type input "[DATE]"
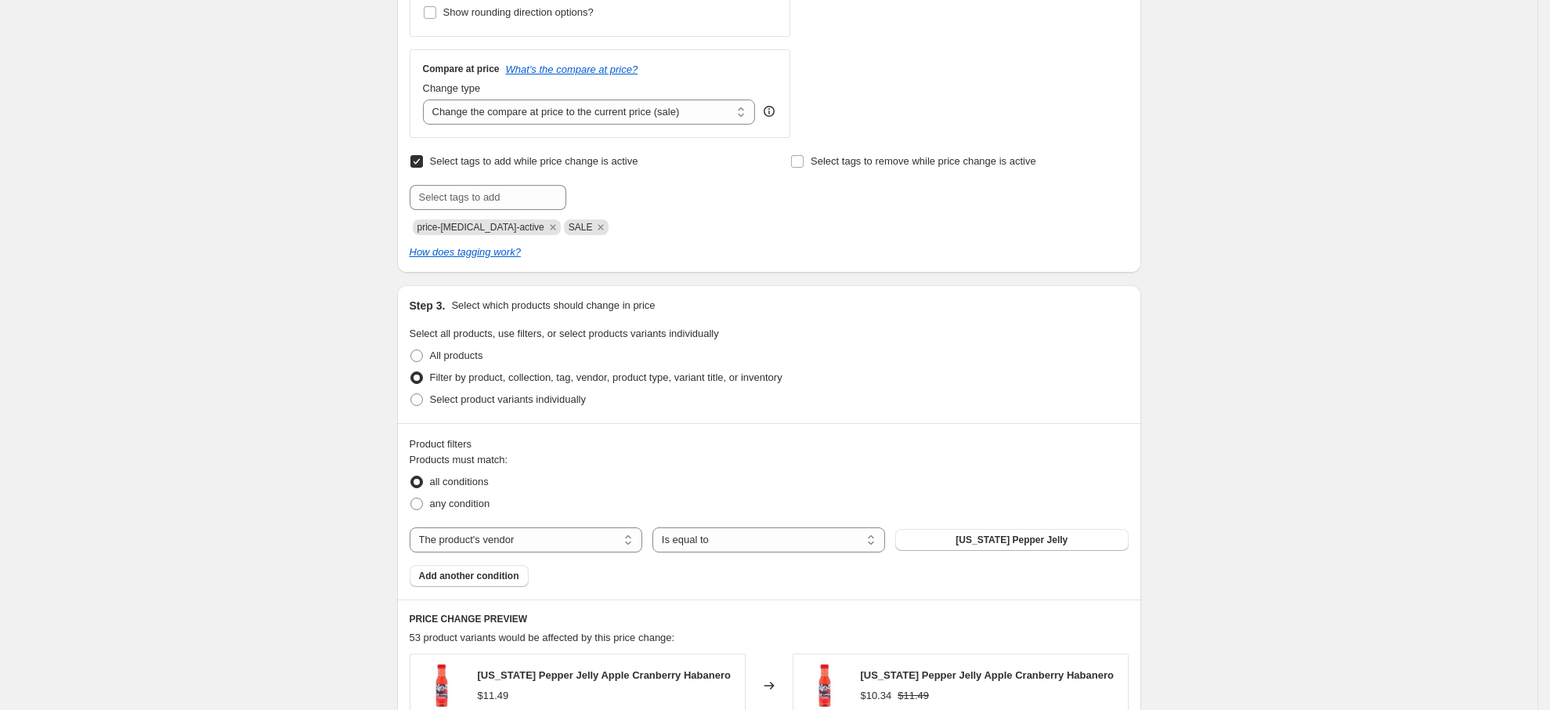
scroll to position [182, 0]
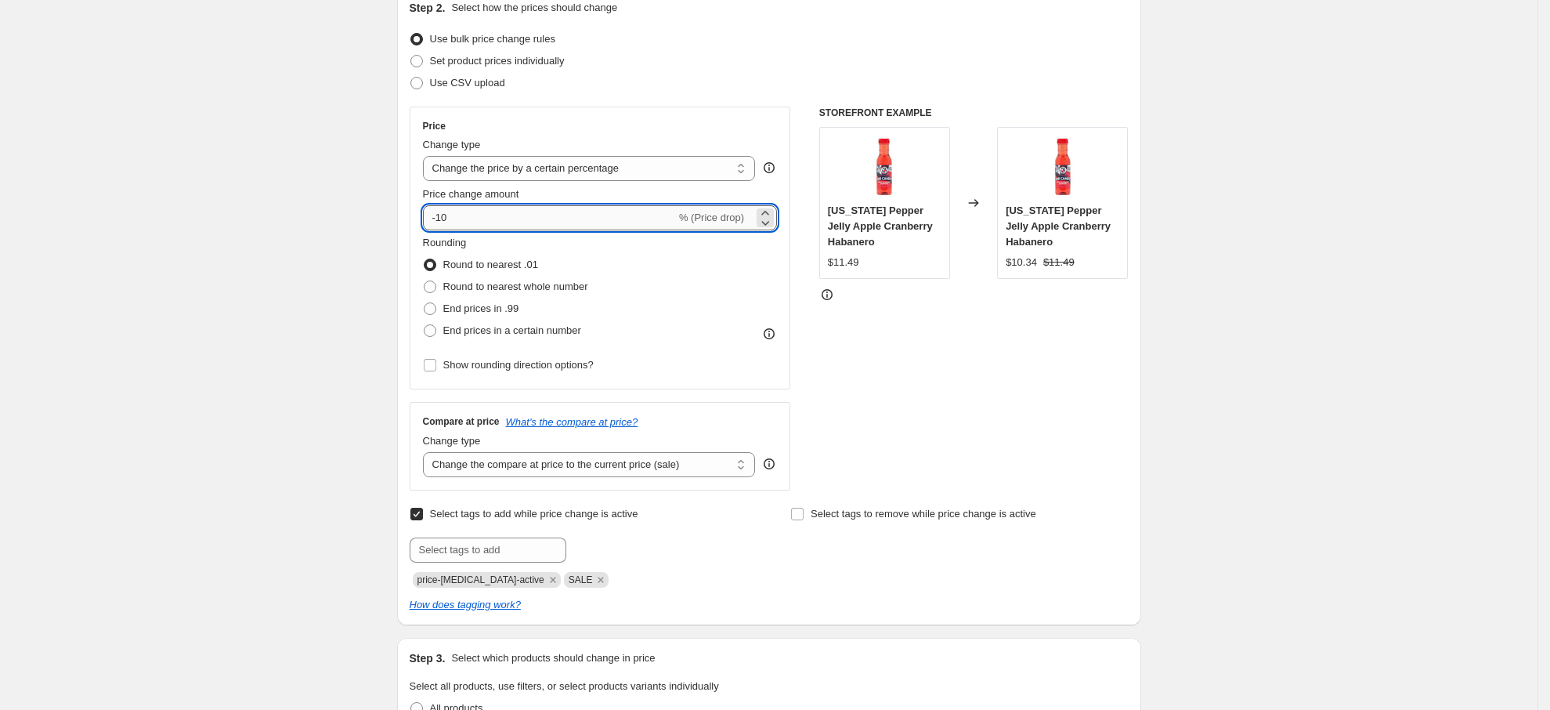
click at [582, 214] on input "-10" at bounding box center [549, 217] width 253 height 25
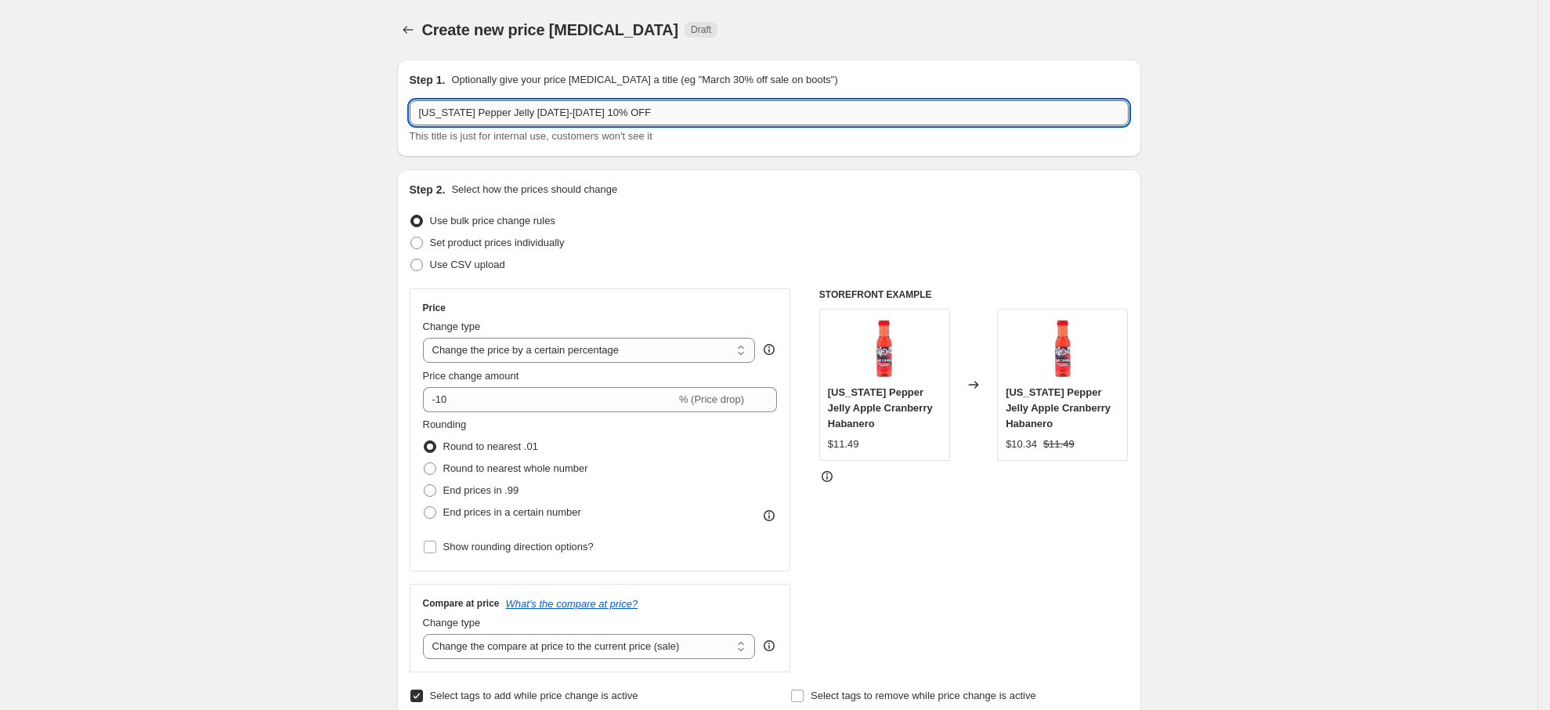
drag, startPoint x: 609, startPoint y: 112, endPoint x: 518, endPoint y: 110, distance: 91.7
click at [518, 110] on input "[US_STATE] Pepper Jelly [DATE]-[DATE] 10% OFF" at bounding box center [769, 112] width 719 height 25
click at [534, 127] on div "[US_STATE] Pepper Jelly [DATE]-[DATE] 10% OFF This title is just for internal u…" at bounding box center [769, 122] width 719 height 44
drag, startPoint x: 551, startPoint y: 117, endPoint x: 507, endPoint y: 116, distance: 43.9
click at [507, 116] on input "[US_STATE] Pepper Jelly [DATE]-[DATE] 10% OFF" at bounding box center [769, 112] width 719 height 25
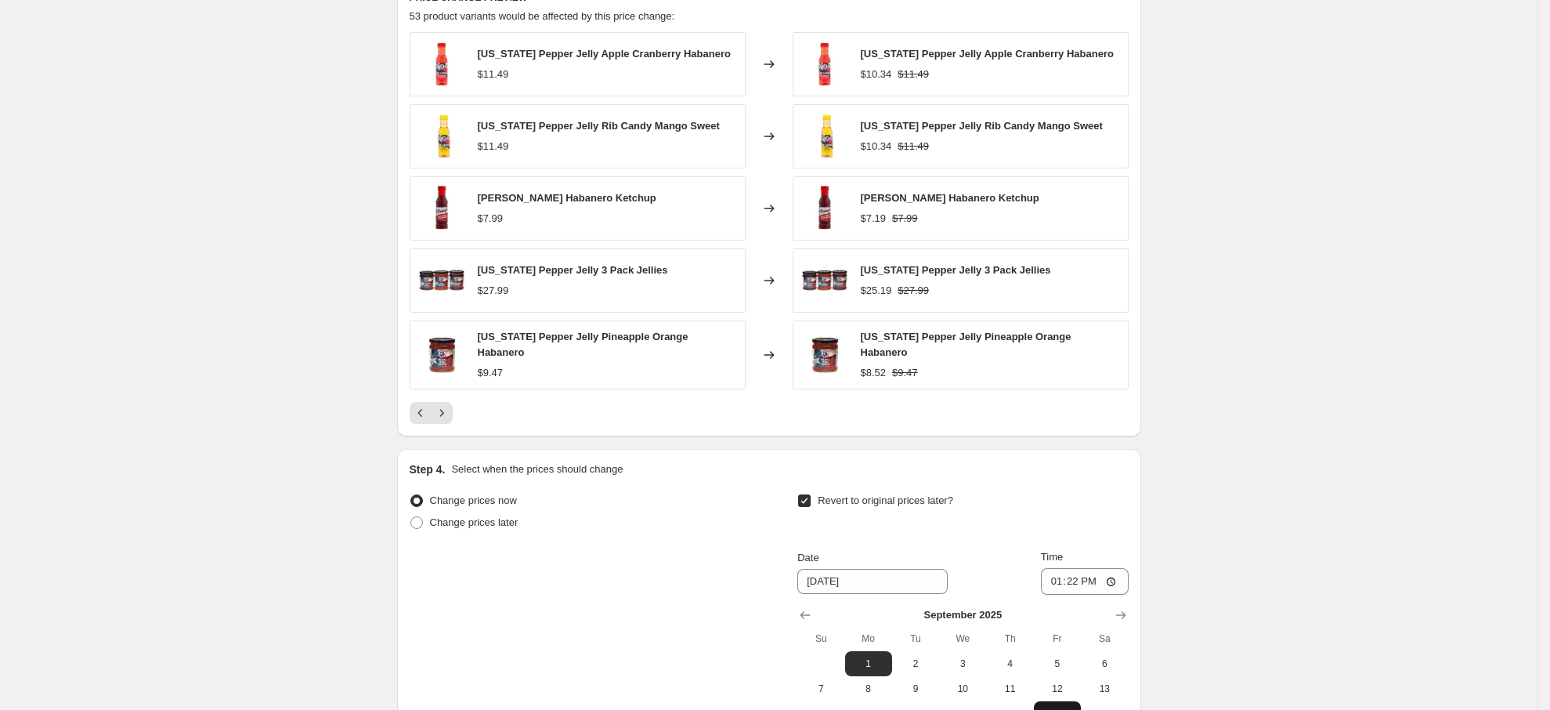
scroll to position [1389, 0]
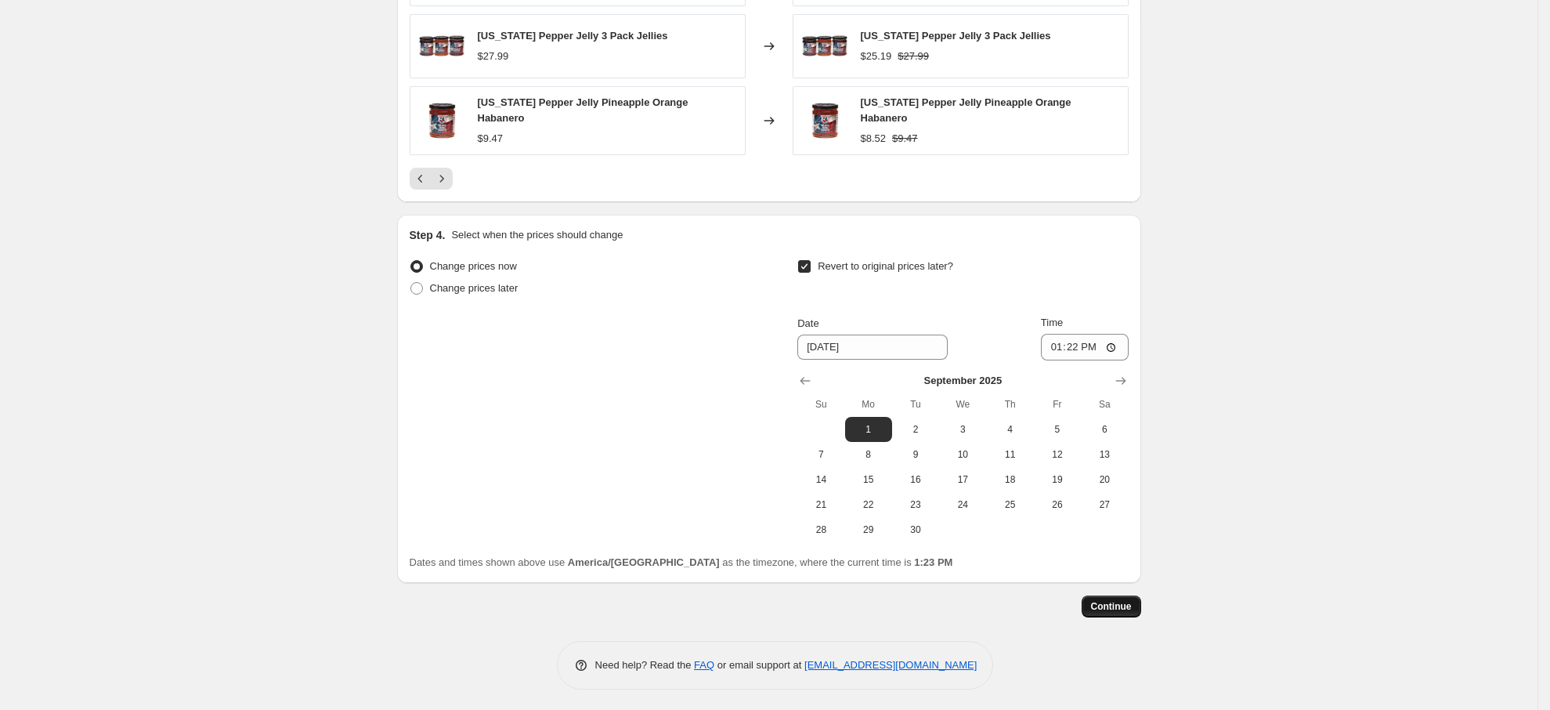
type input "[US_STATE] Pepper Jelly [DATE]-[DATE] 10% OFF"
drag, startPoint x: 1122, startPoint y: 604, endPoint x: 957, endPoint y: 169, distance: 465.0
click at [1128, 600] on span "Continue" at bounding box center [1111, 606] width 41 height 13
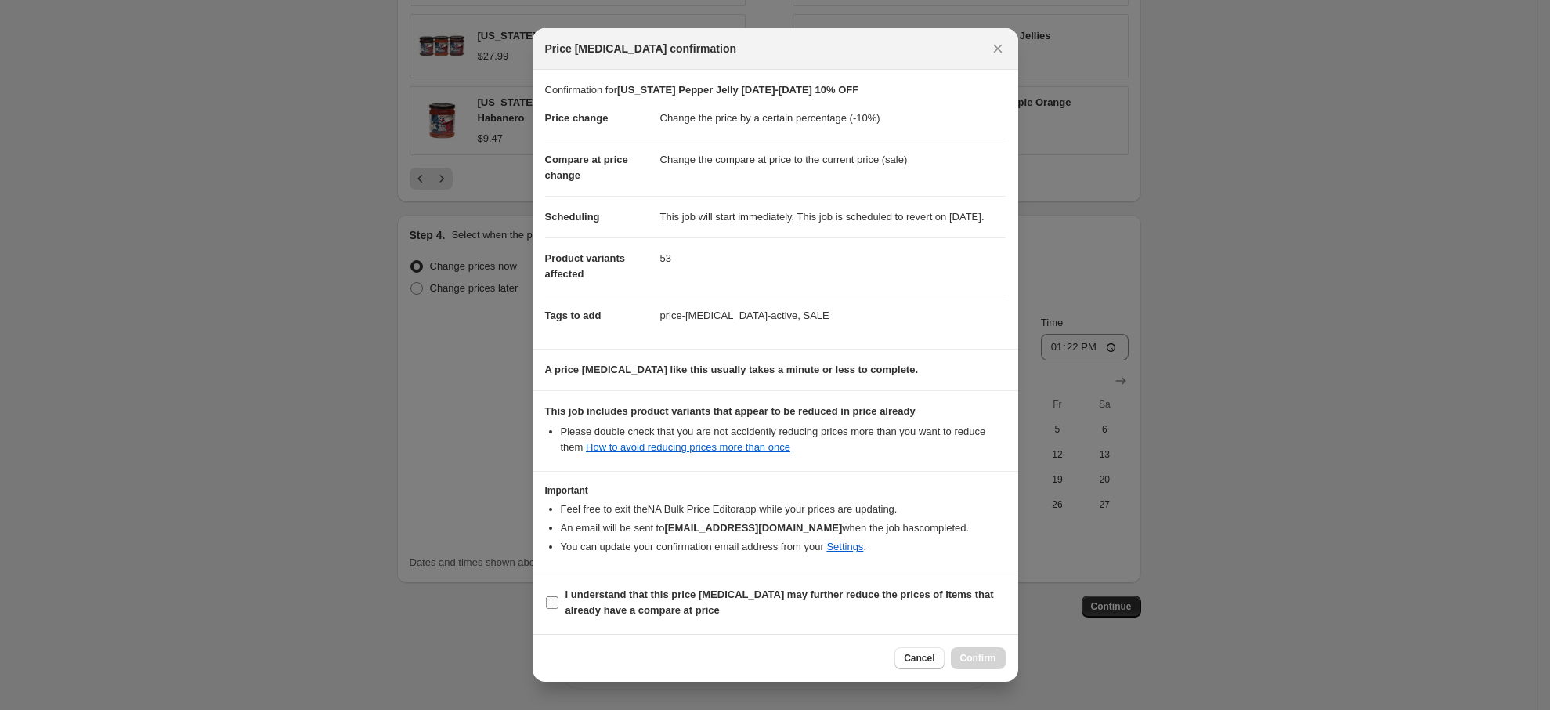
click at [558, 609] on input "I understand that this price [MEDICAL_DATA] may further reduce the prices of it…" at bounding box center [552, 602] width 13 height 13
checkbox input "true"
click at [974, 656] on span "Confirm" at bounding box center [978, 658] width 36 height 13
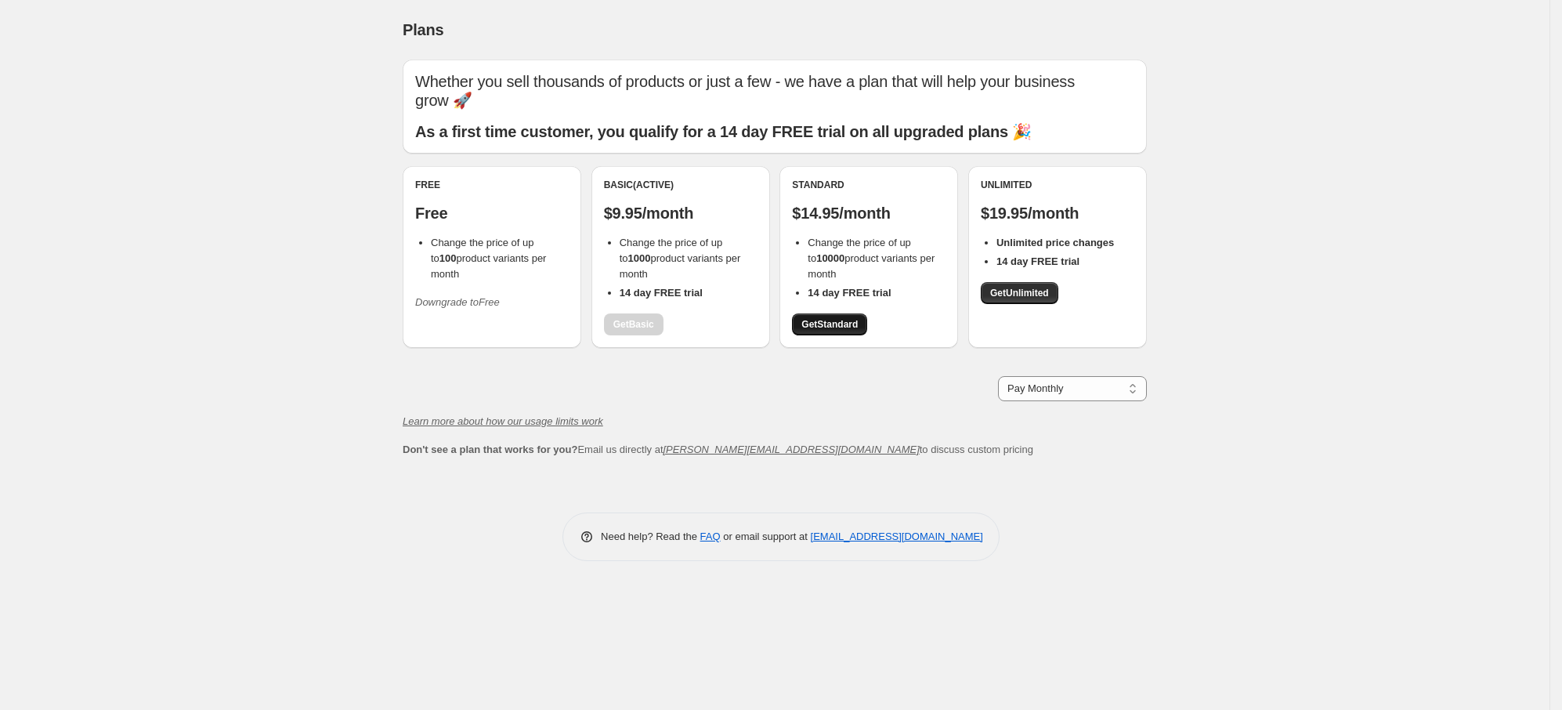
click at [844, 316] on link "Get Standard" at bounding box center [829, 324] width 75 height 22
